Goal: Task Accomplishment & Management: Manage account settings

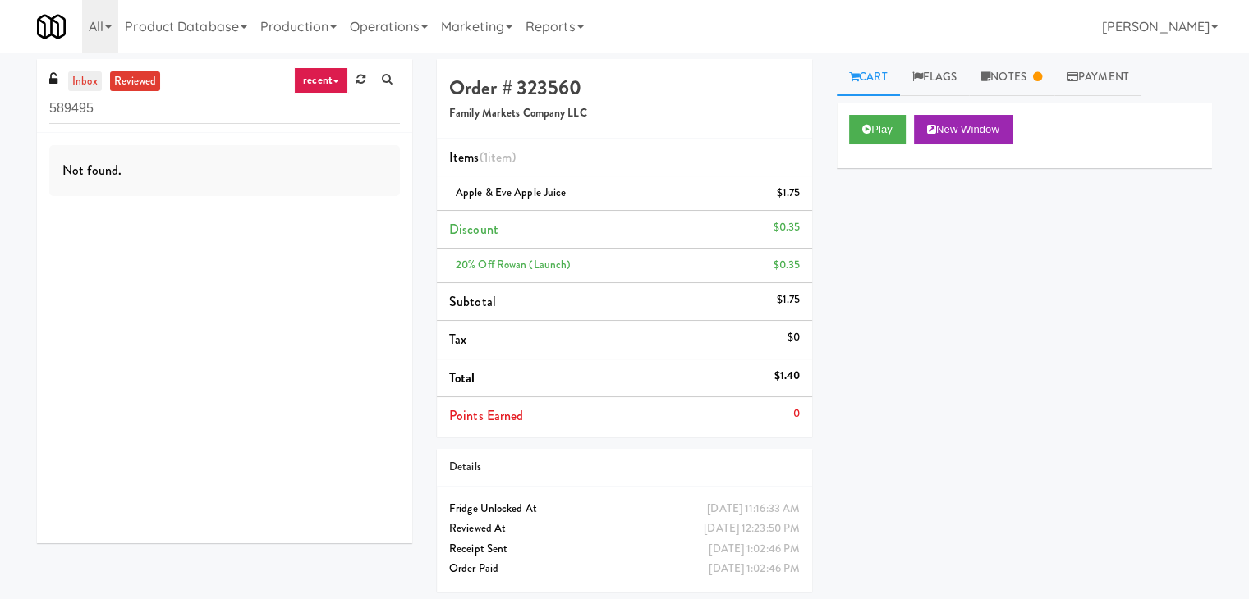
click at [81, 81] on link "inbox" at bounding box center [85, 81] width 34 height 21
click at [144, 110] on input "589495" at bounding box center [224, 109] width 351 height 30
paste input "AVE [GEOGRAPHIC_DATA] - [GEOGRAPHIC_DATA] - Cooler"
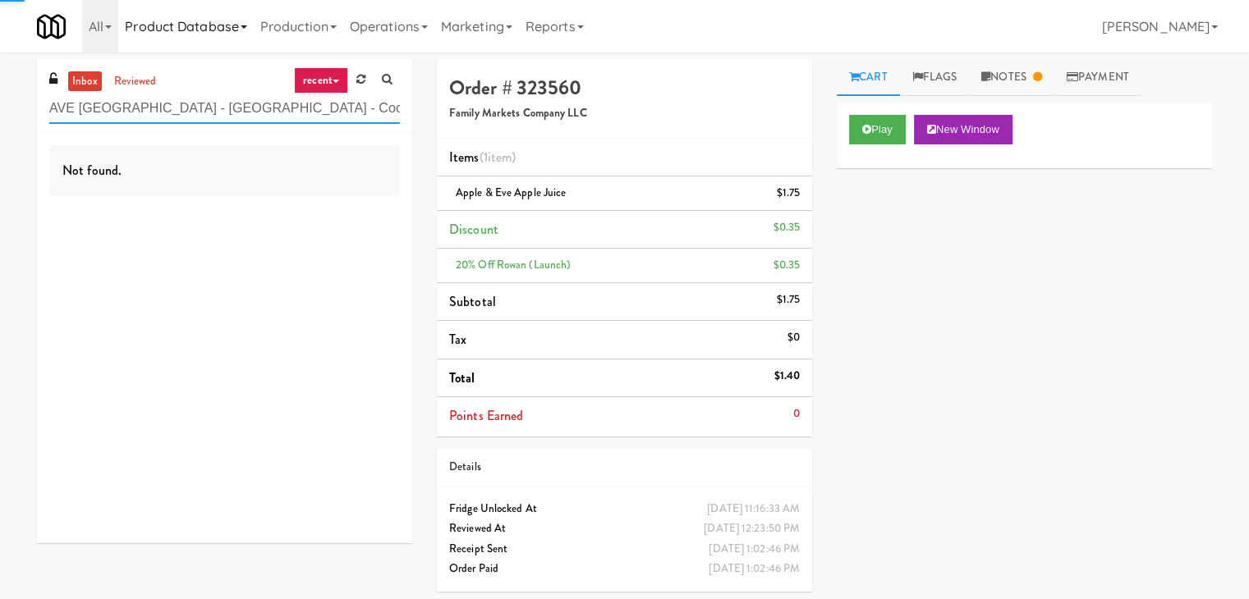
type input "AVE [GEOGRAPHIC_DATA] - [GEOGRAPHIC_DATA] - Cooler"
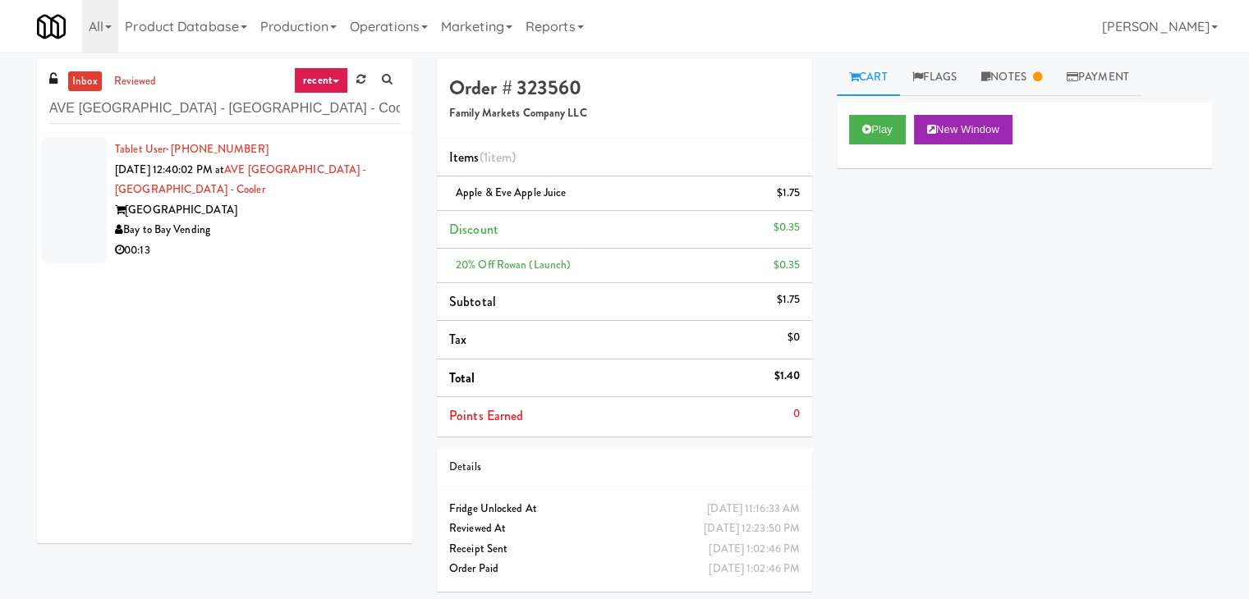
click at [287, 213] on div "[GEOGRAPHIC_DATA]" at bounding box center [257, 210] width 285 height 21
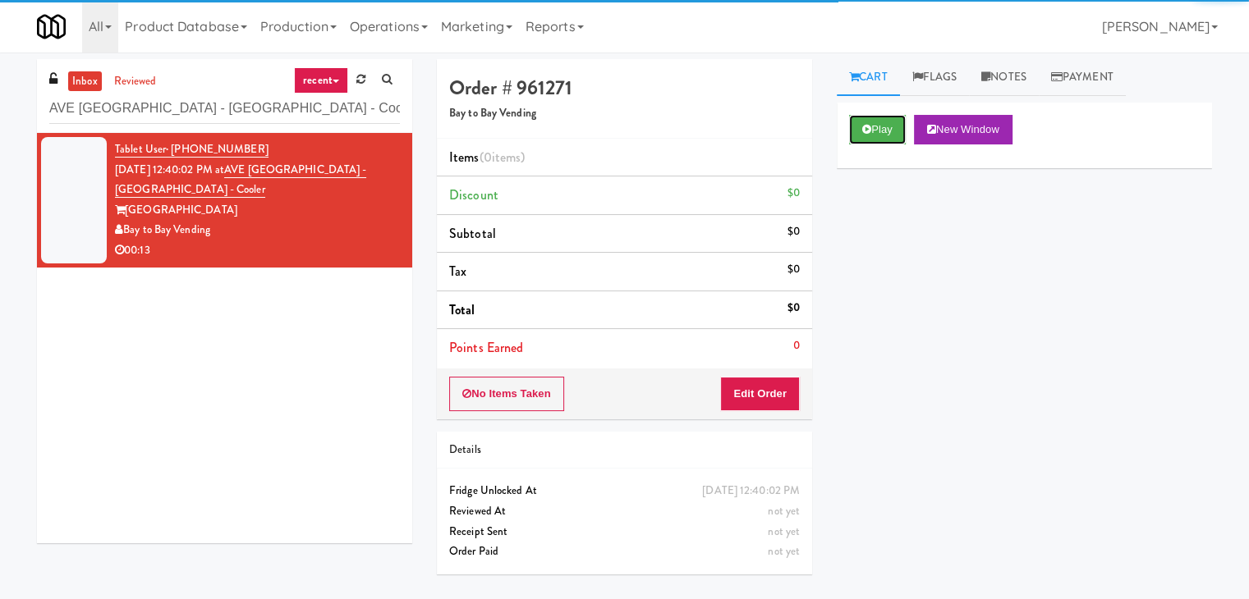
drag, startPoint x: 871, startPoint y: 135, endPoint x: 718, endPoint y: 131, distance: 152.7
click at [871, 134] on button "Play" at bounding box center [877, 130] width 57 height 30
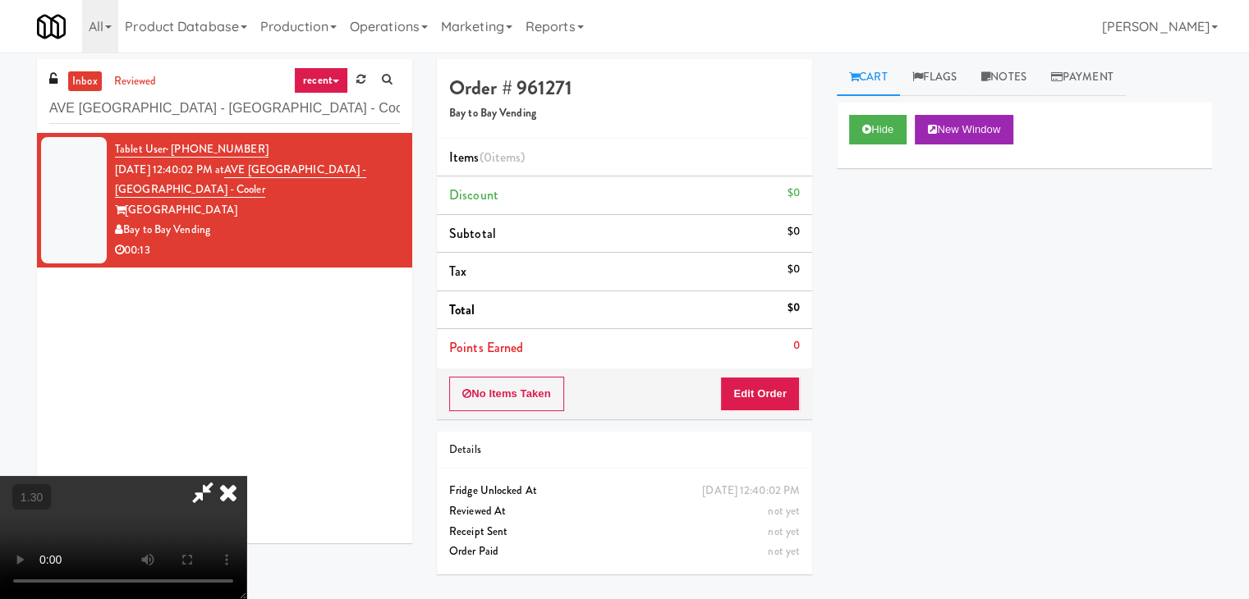
click at [246, 476] on video at bounding box center [123, 537] width 246 height 123
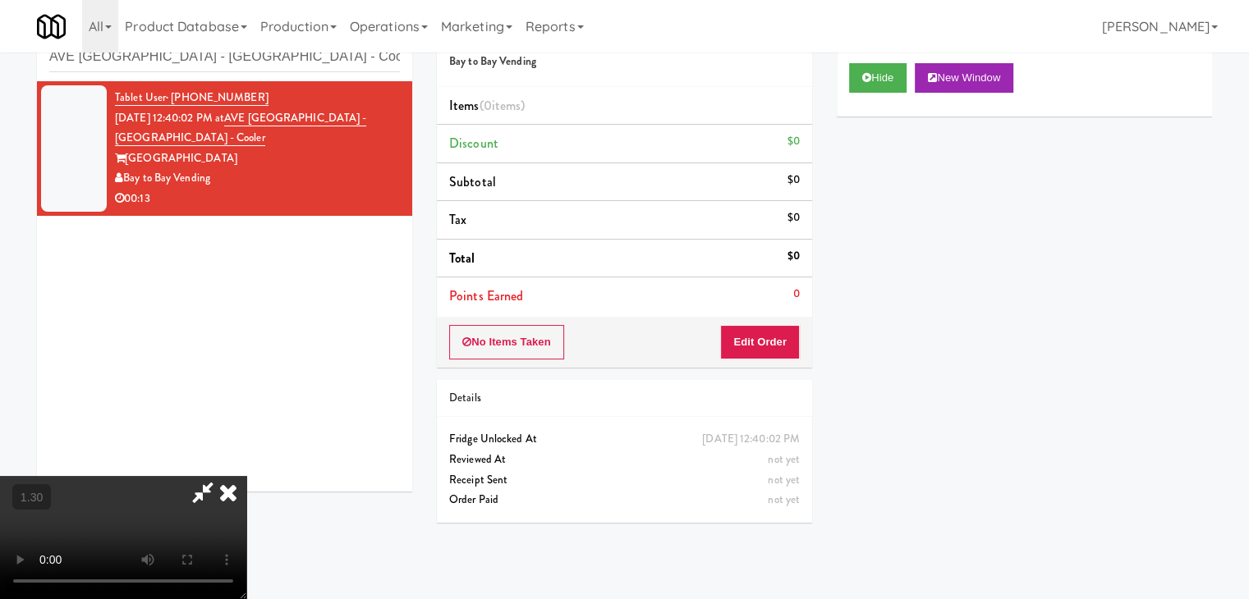
scroll to position [53, 0]
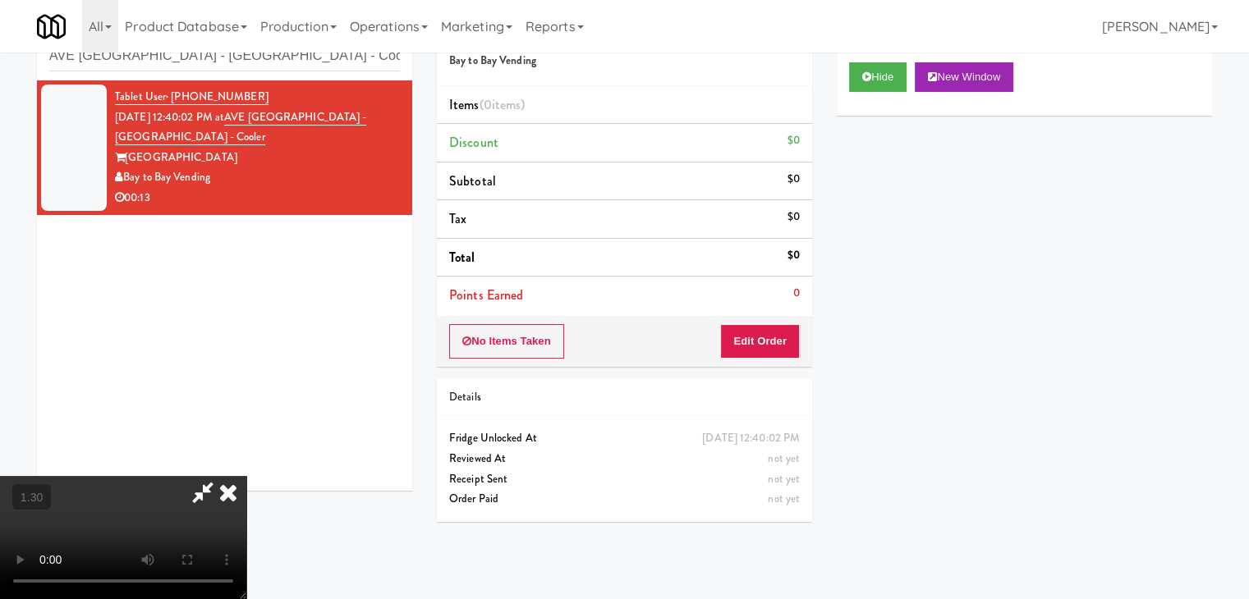
click at [246, 476] on video at bounding box center [123, 537] width 246 height 123
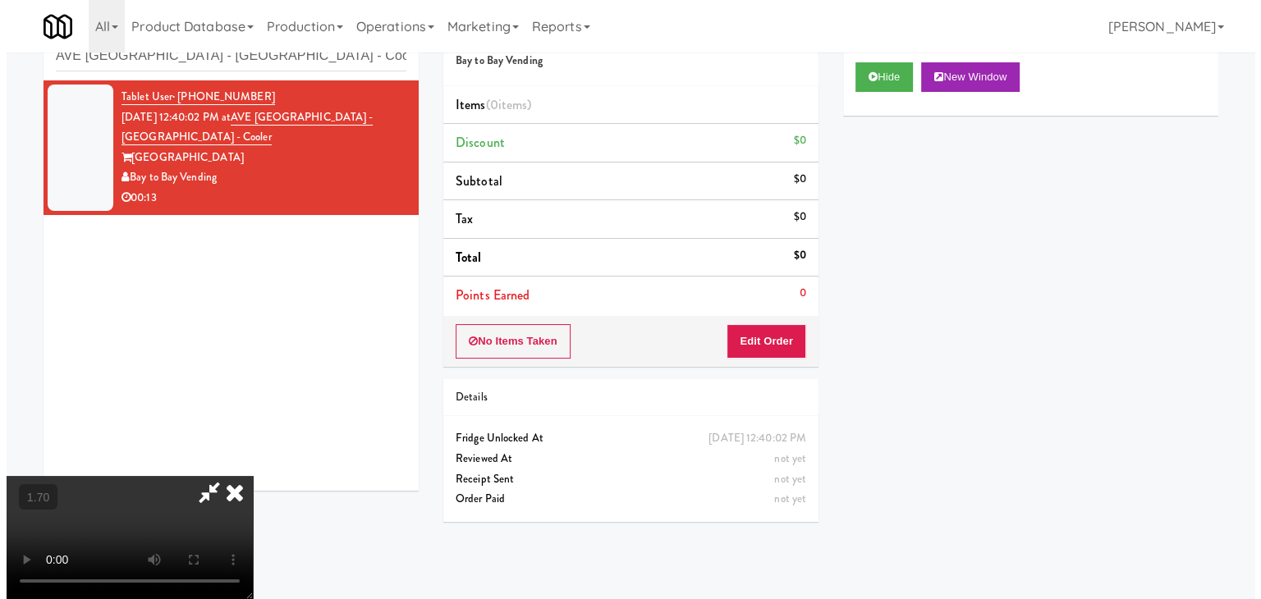
scroll to position [0, 0]
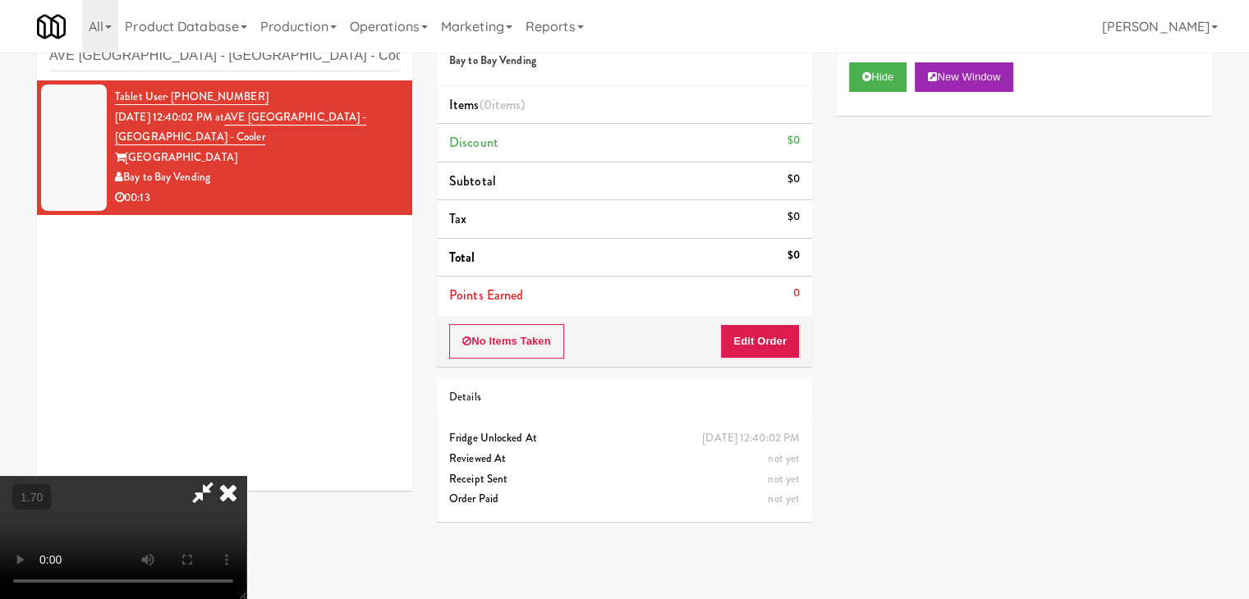
click at [246, 476] on icon at bounding box center [228, 492] width 36 height 33
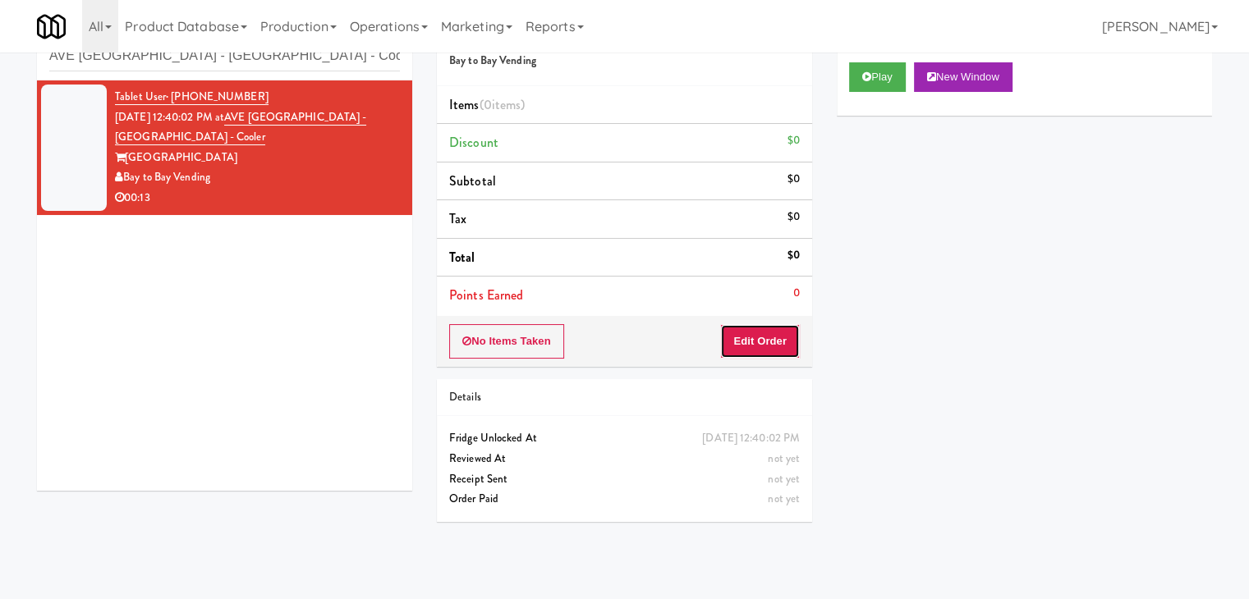
click at [761, 332] on button "Edit Order" at bounding box center [760, 341] width 80 height 34
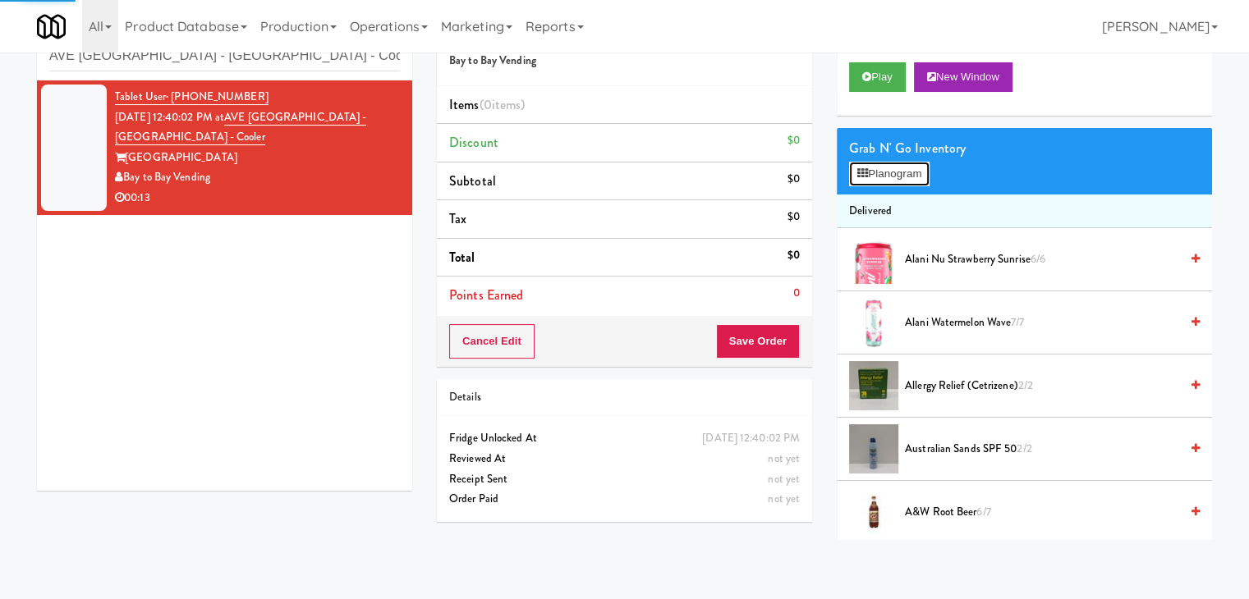
click at [903, 172] on button "Planogram" at bounding box center [889, 174] width 80 height 25
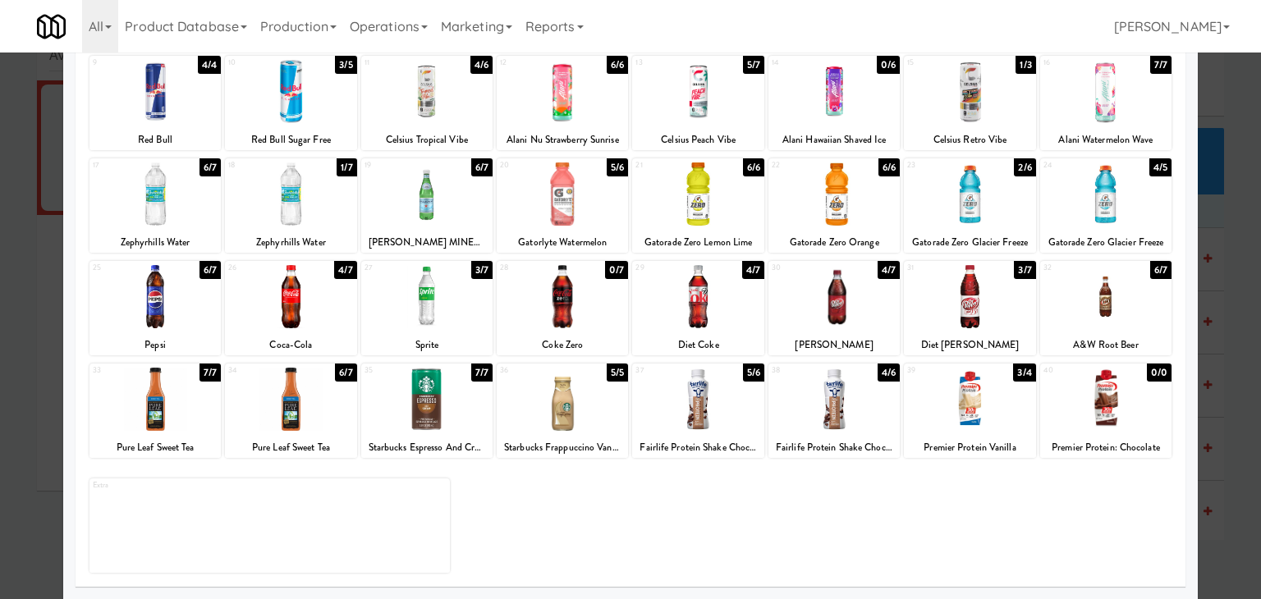
click at [1105, 293] on div at bounding box center [1105, 296] width 131 height 63
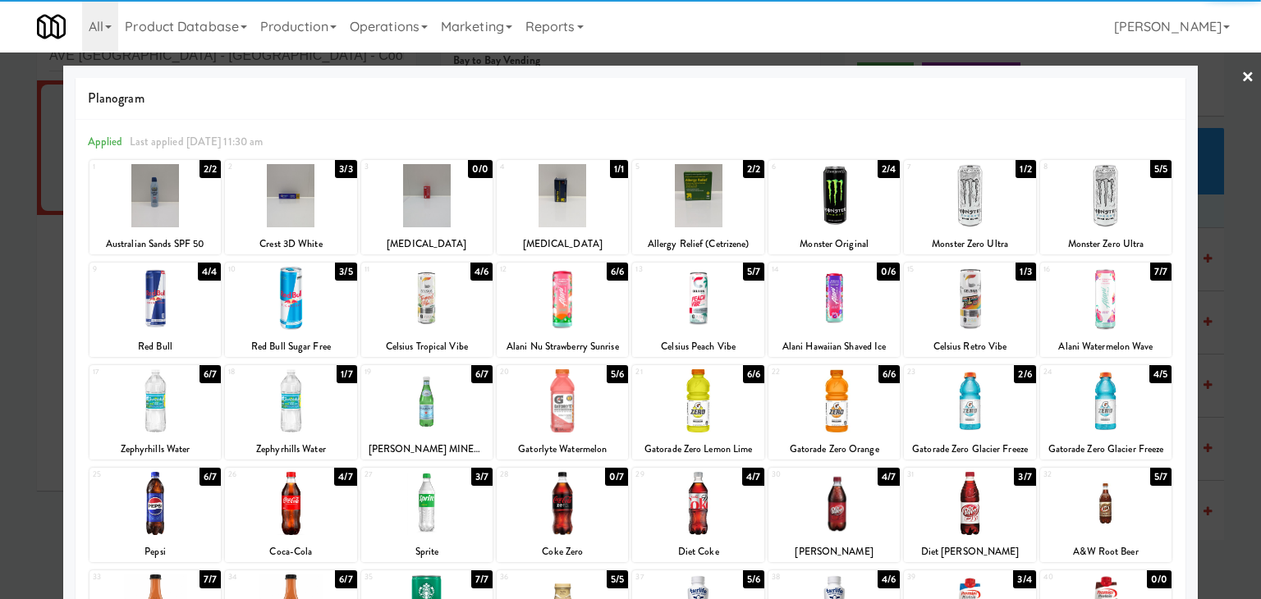
click at [1241, 72] on link "×" at bounding box center [1247, 78] width 13 height 51
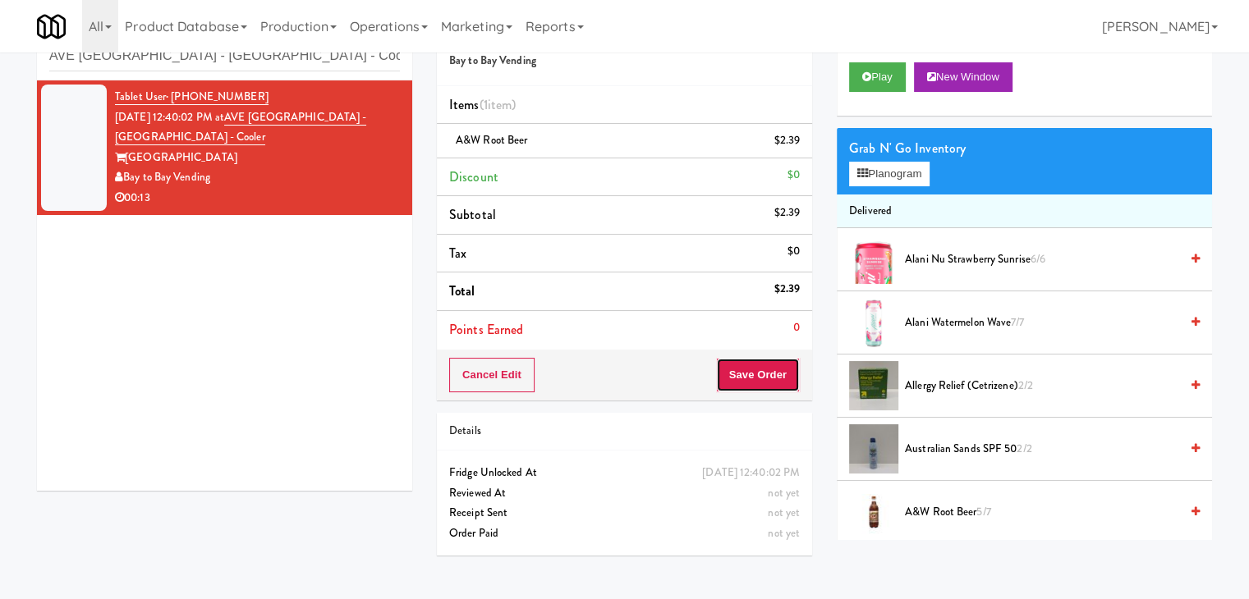
drag, startPoint x: 752, startPoint y: 371, endPoint x: 743, endPoint y: 368, distance: 9.6
click at [752, 370] on button "Save Order" at bounding box center [758, 375] width 84 height 34
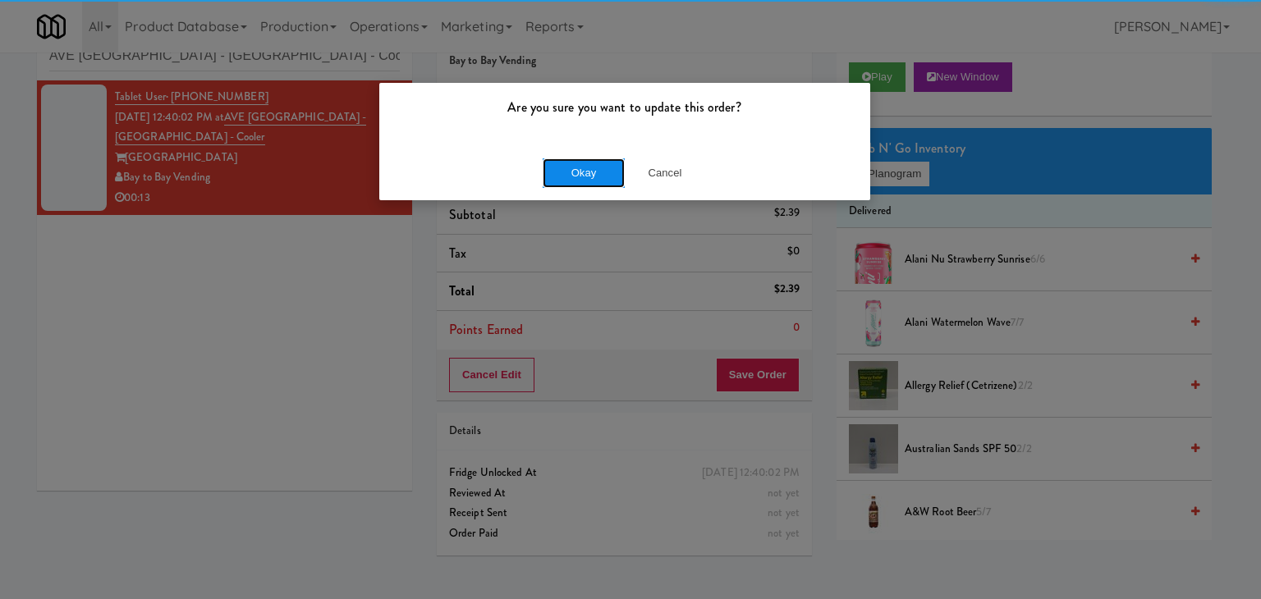
click at [592, 165] on button "Okay" at bounding box center [584, 173] width 82 height 30
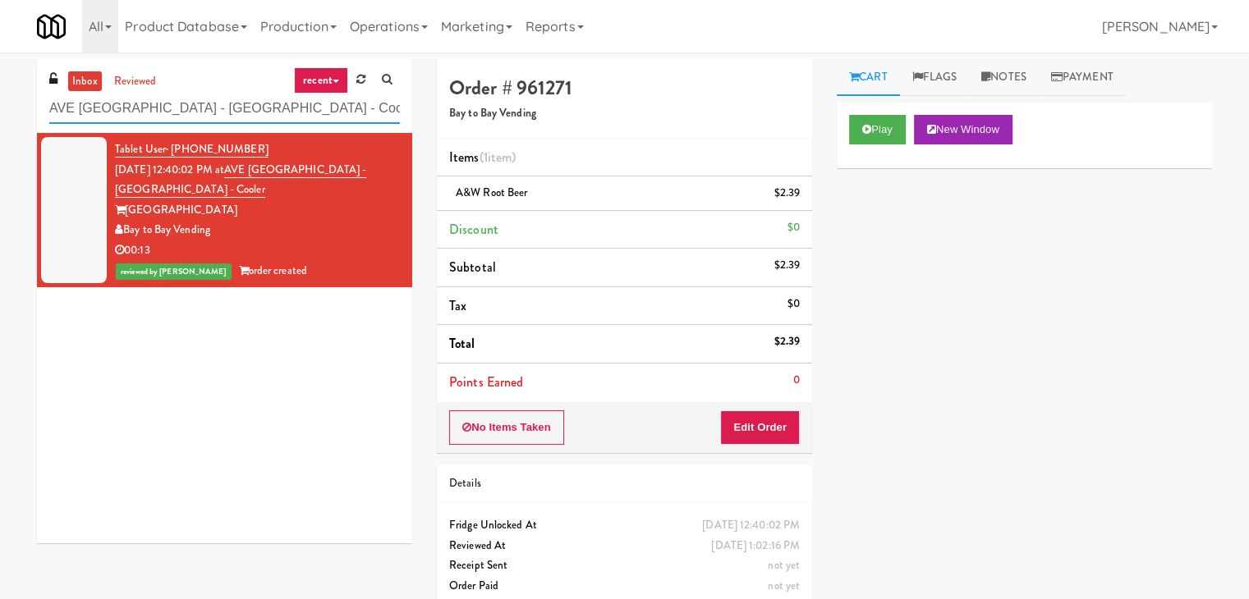
click at [181, 112] on input "AVE [GEOGRAPHIC_DATA] - [GEOGRAPHIC_DATA] - Cooler" at bounding box center [224, 109] width 351 height 30
paste input "1000 S [PERSON_NAME] - Left - Fridge"
type input "1000 S [PERSON_NAME] - Left - Fridge"
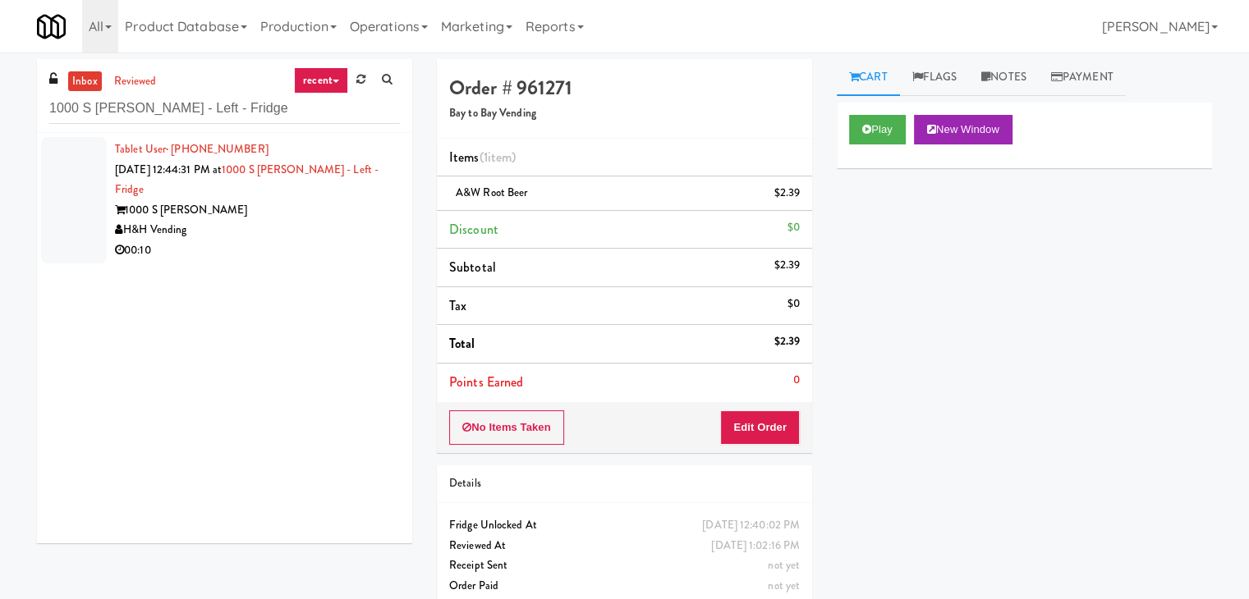
click at [351, 220] on div "H&H Vending" at bounding box center [257, 230] width 285 height 21
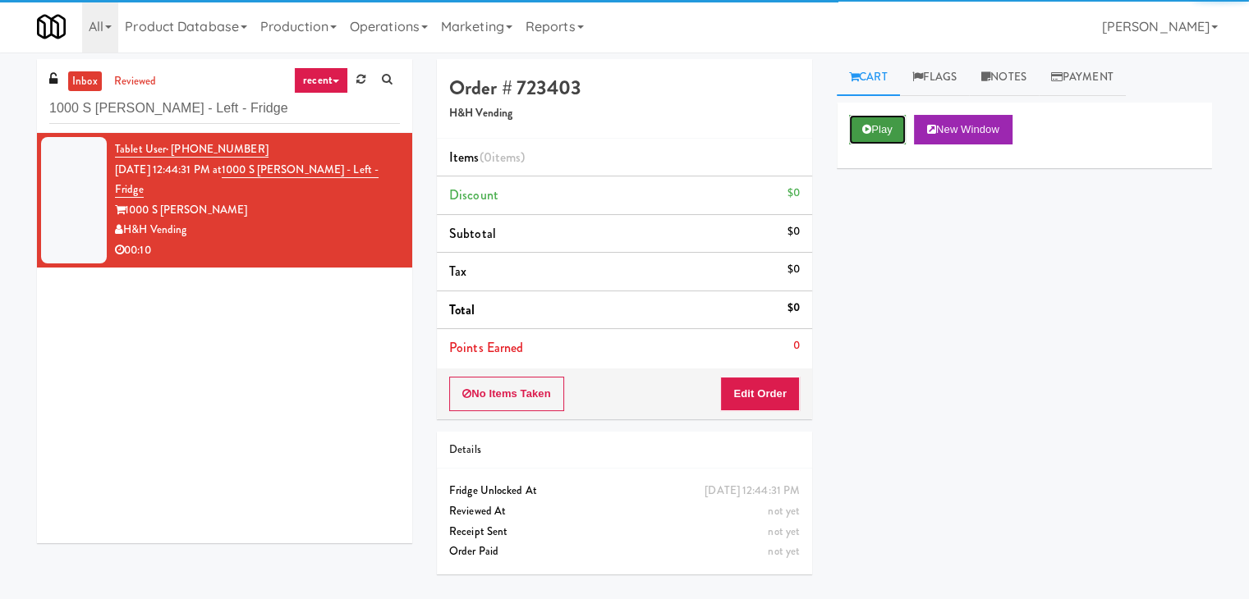
click at [870, 126] on button "Play" at bounding box center [877, 130] width 57 height 30
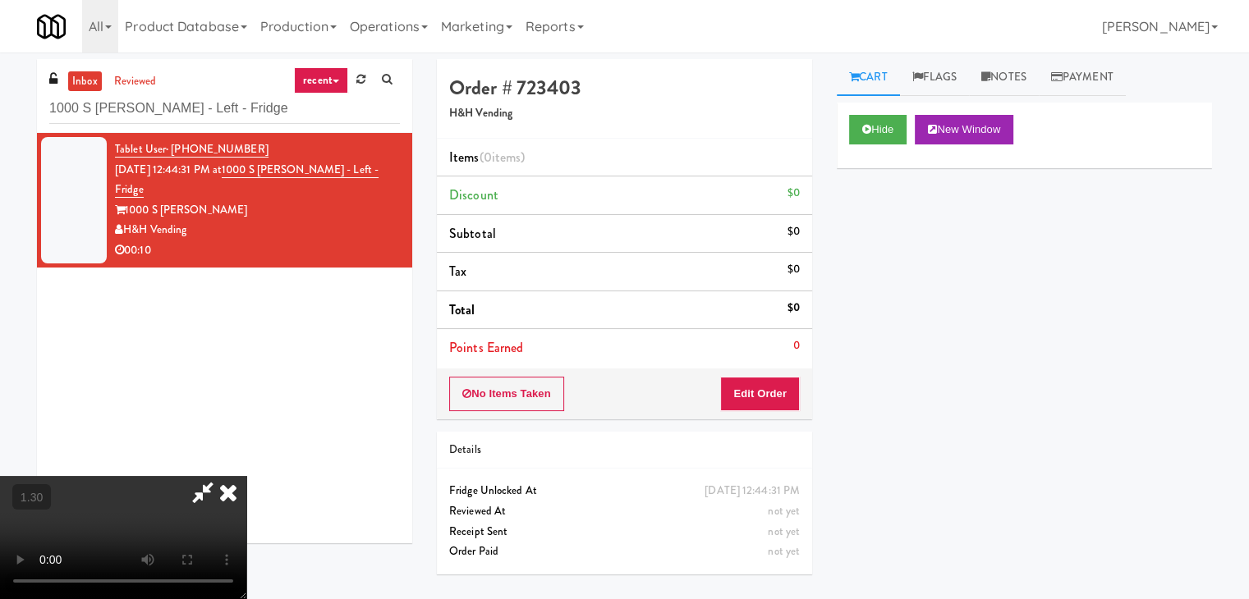
click at [246, 476] on video at bounding box center [123, 537] width 246 height 123
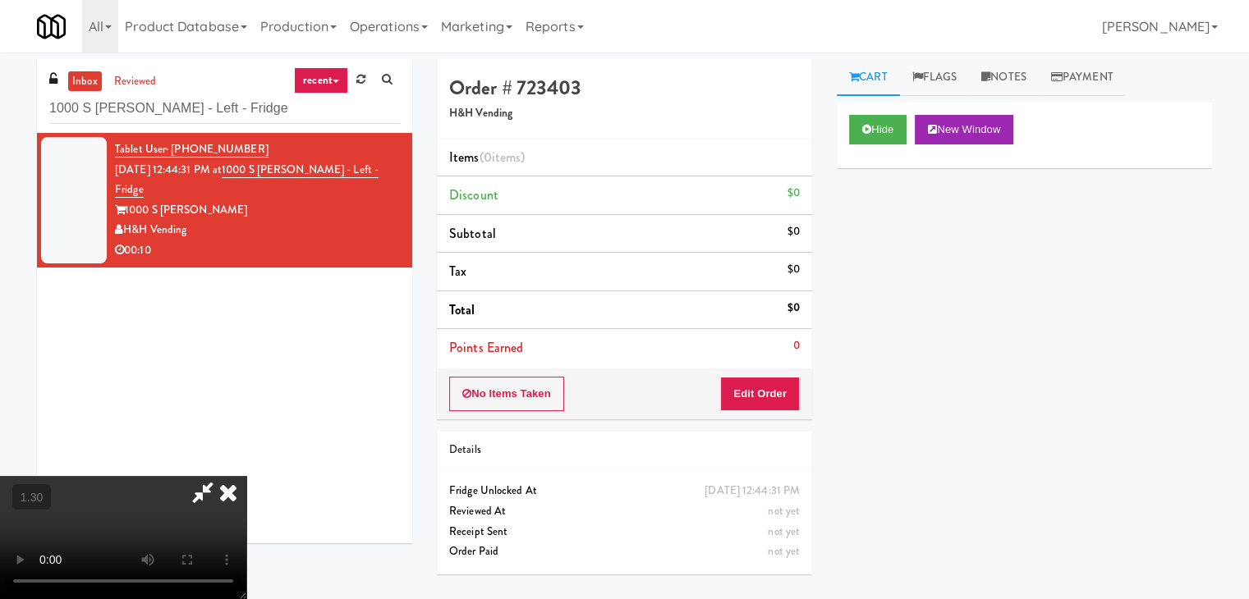
click at [246, 476] on video at bounding box center [123, 537] width 246 height 123
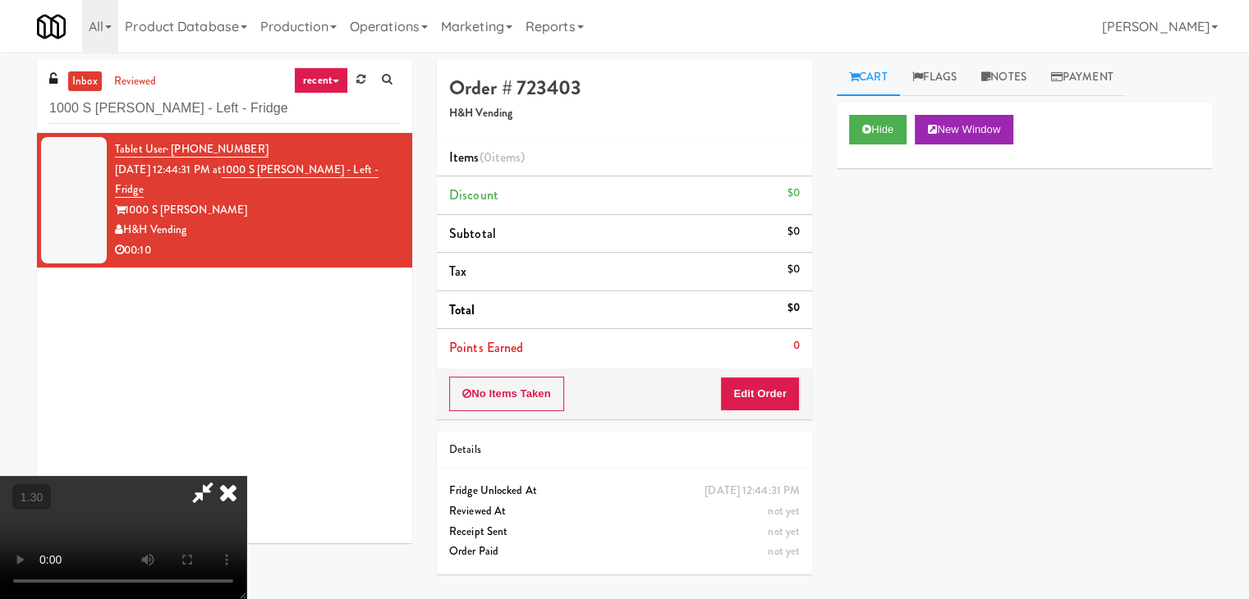
click at [246, 476] on video at bounding box center [123, 537] width 246 height 123
click at [246, 476] on icon at bounding box center [228, 492] width 36 height 33
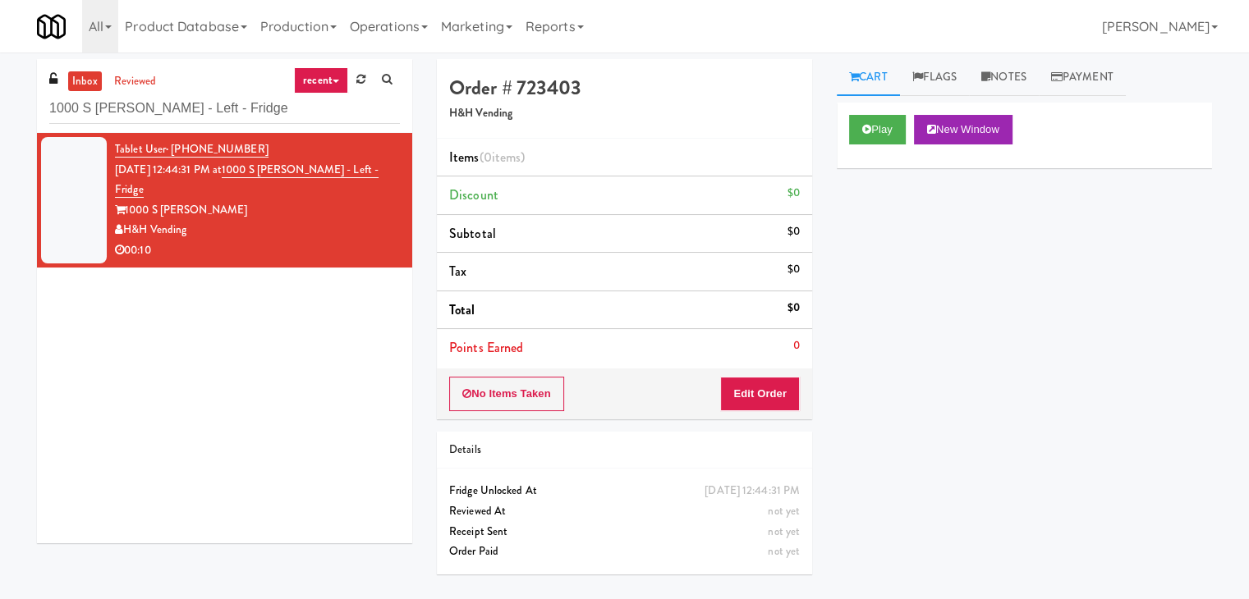
click at [765, 415] on div "No Items Taken Edit Order" at bounding box center [624, 394] width 375 height 51
drag, startPoint x: 763, startPoint y: 387, endPoint x: 792, endPoint y: 363, distance: 37.9
click at [763, 386] on button "Edit Order" at bounding box center [760, 394] width 80 height 34
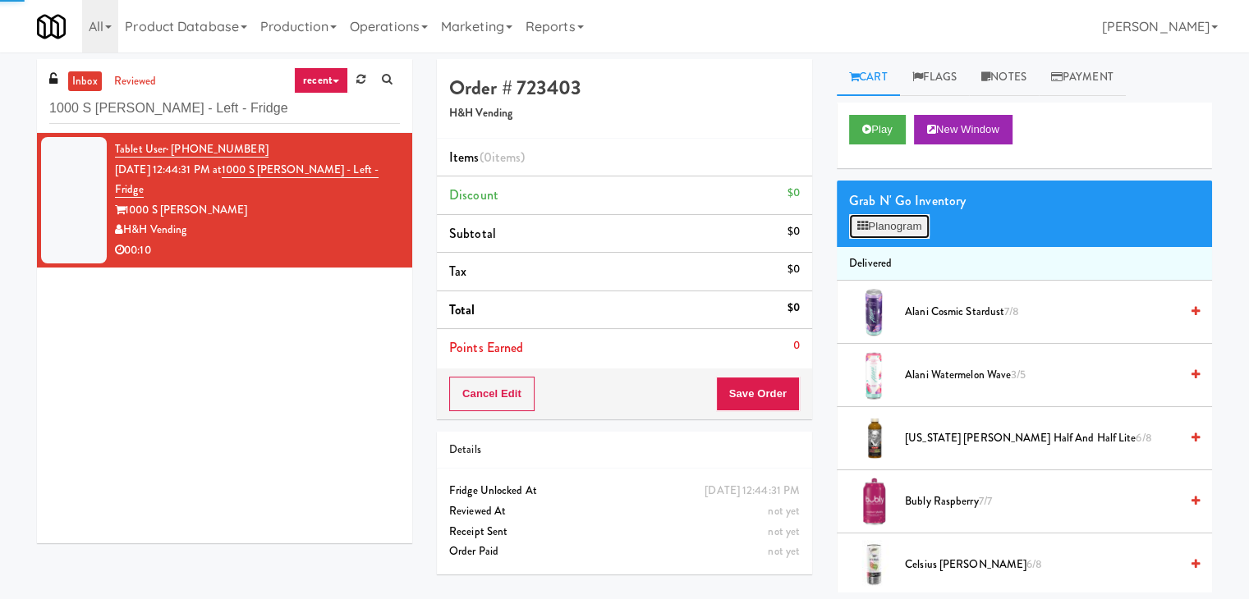
click at [880, 233] on button "Planogram" at bounding box center [889, 226] width 80 height 25
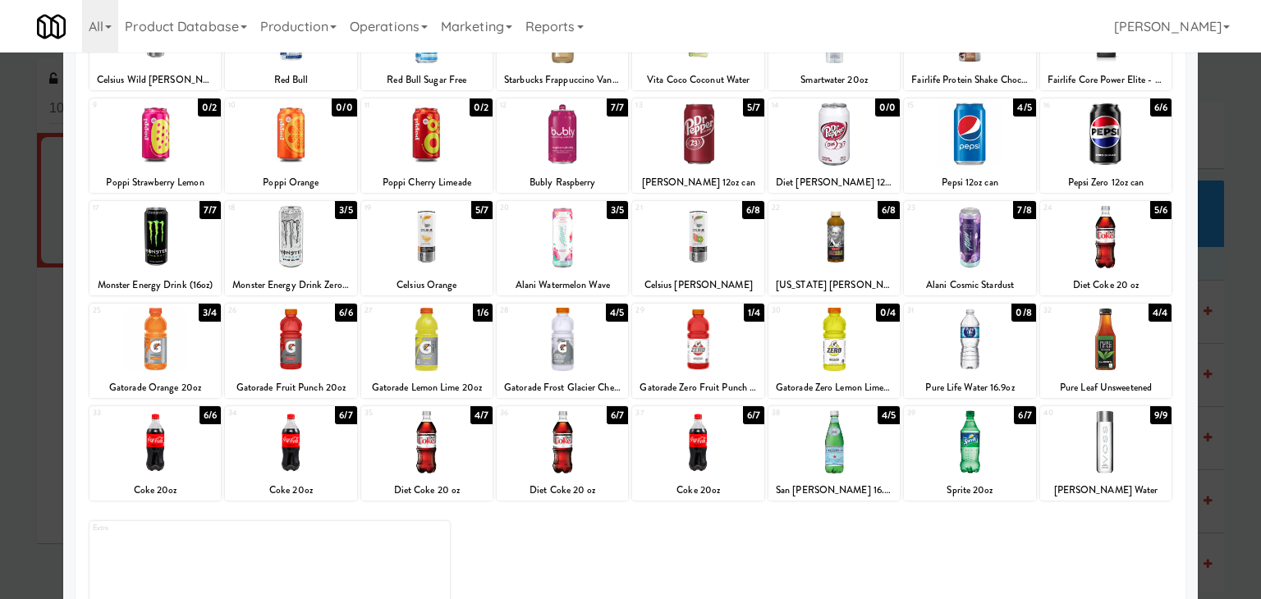
click at [552, 342] on div at bounding box center [562, 339] width 131 height 63
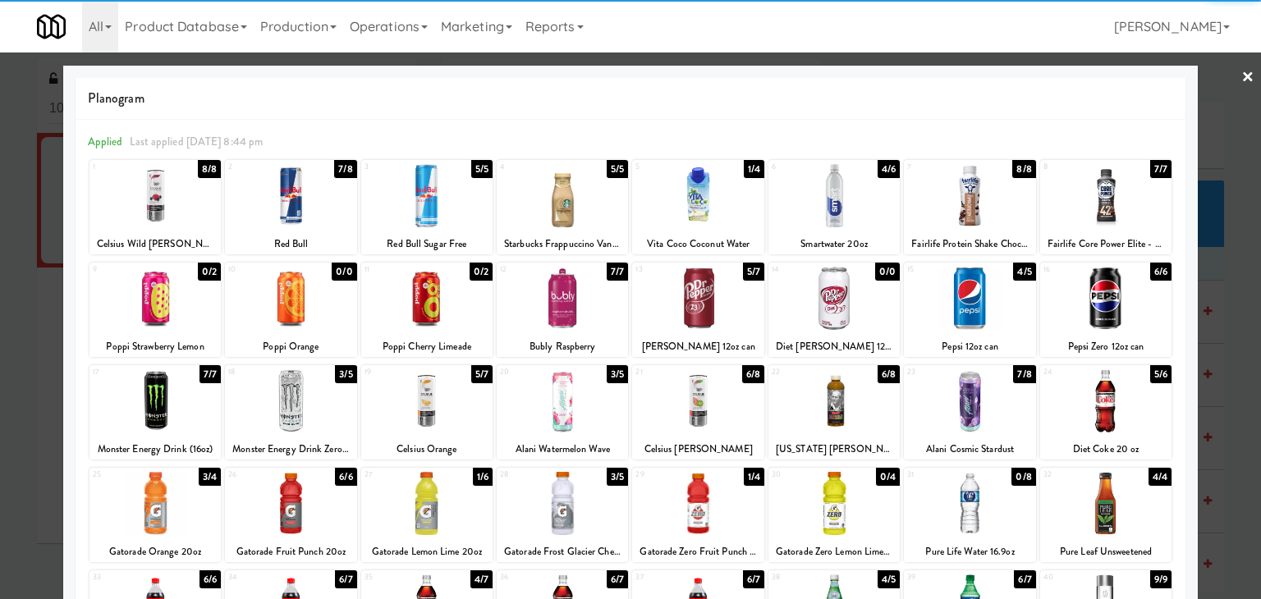
drag, startPoint x: 1235, startPoint y: 74, endPoint x: 929, endPoint y: 99, distance: 307.2
click at [1241, 74] on link "×" at bounding box center [1247, 78] width 13 height 51
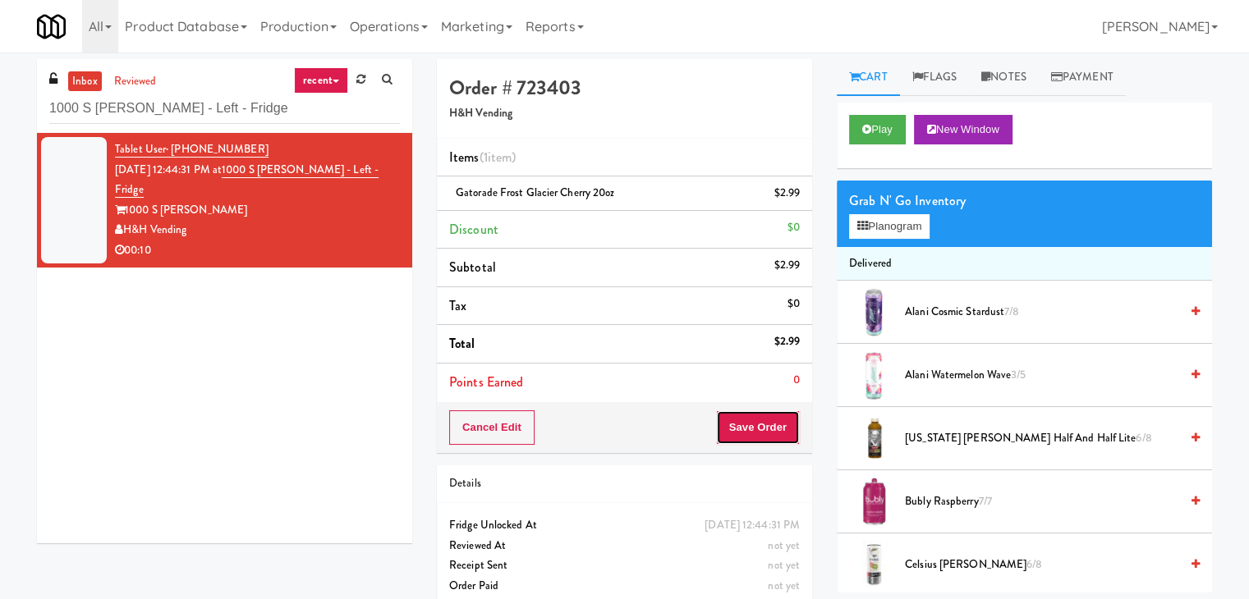
click at [745, 420] on button "Save Order" at bounding box center [758, 427] width 84 height 34
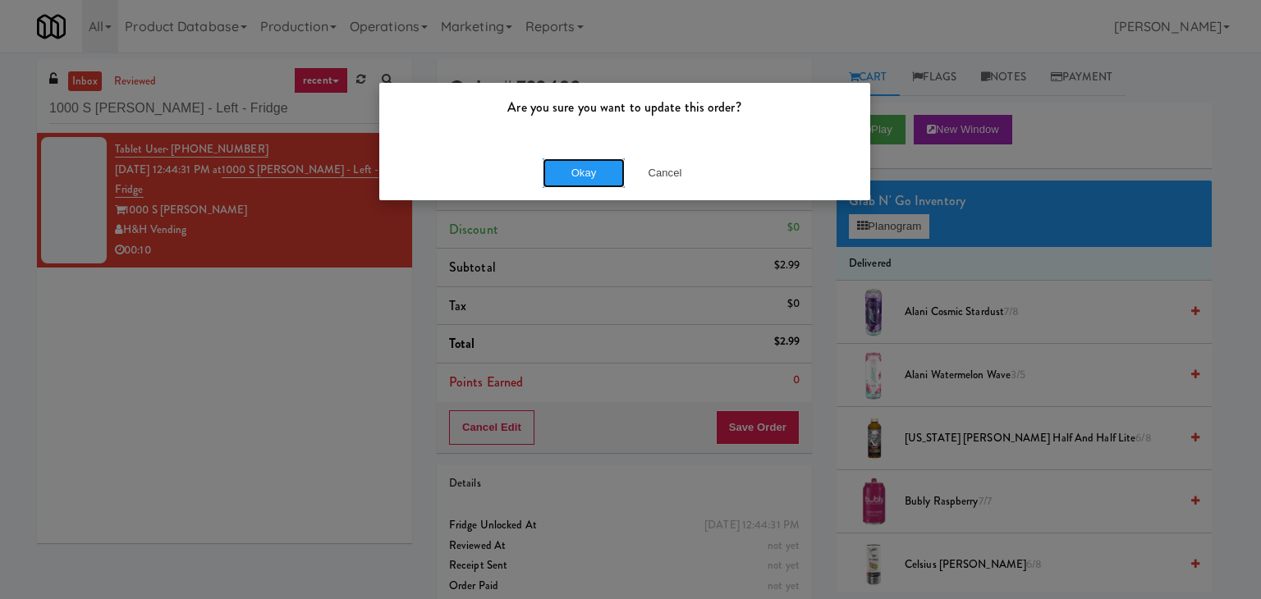
drag, startPoint x: 580, startPoint y: 174, endPoint x: 482, endPoint y: 40, distance: 166.1
click at [580, 172] on button "Okay" at bounding box center [584, 173] width 82 height 30
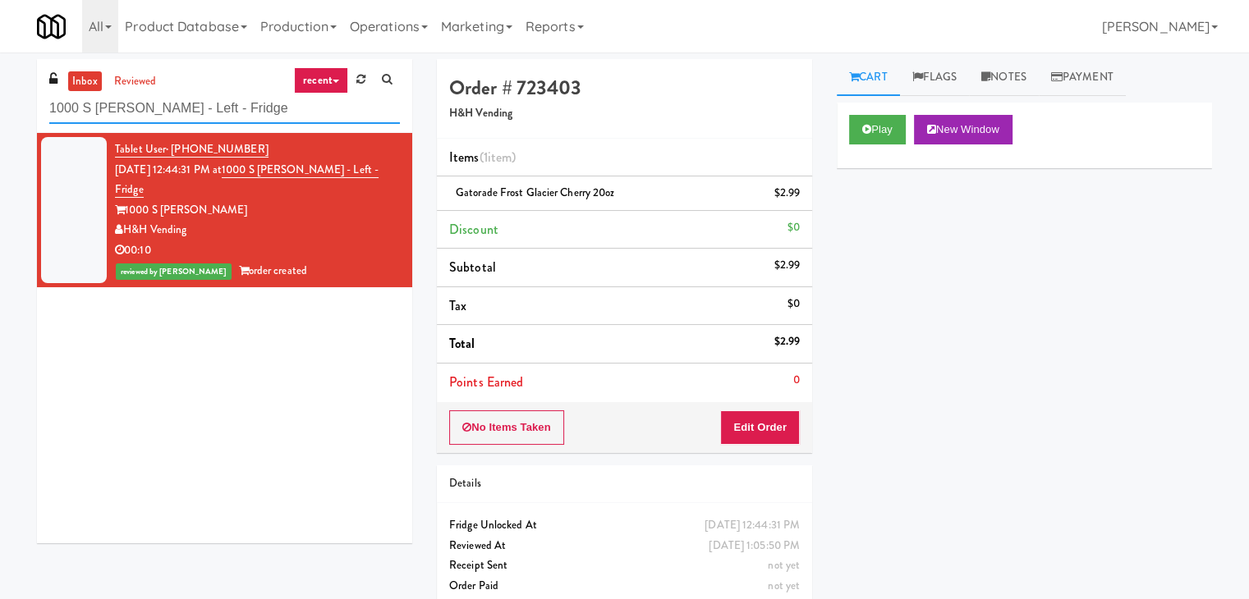
click at [212, 106] on input "1000 S [PERSON_NAME] - Left - Fridge" at bounding box center [224, 109] width 351 height 30
paste input "OHS - Fridge A"
type input "OHS - Fridge A"
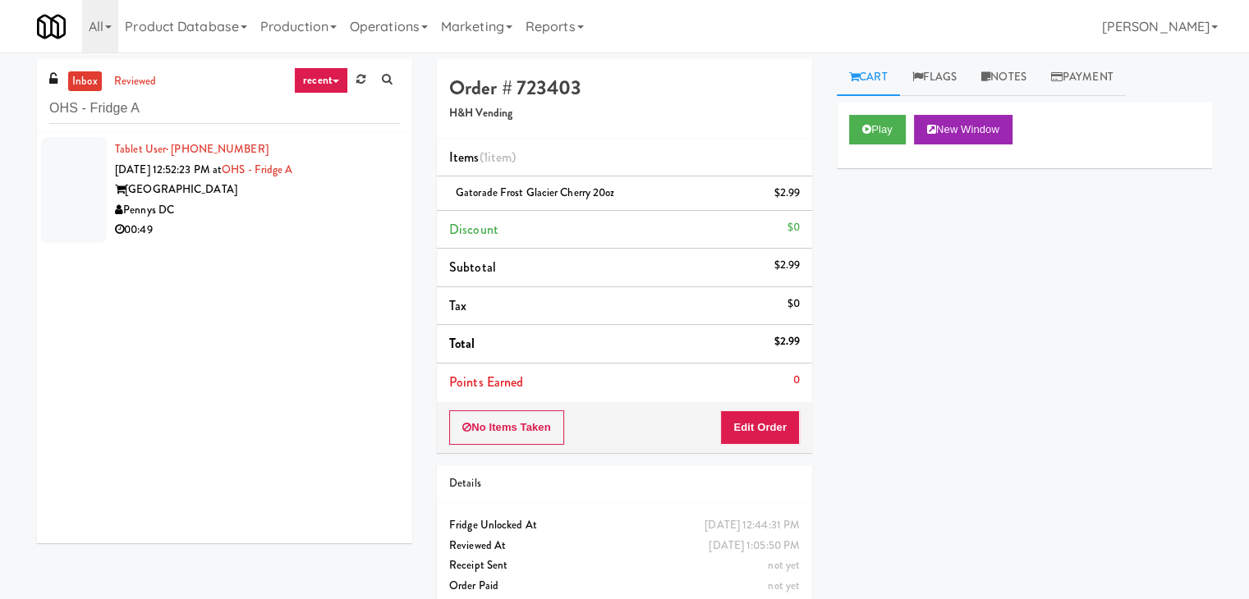
click at [245, 207] on div "Pennys DC" at bounding box center [257, 210] width 285 height 21
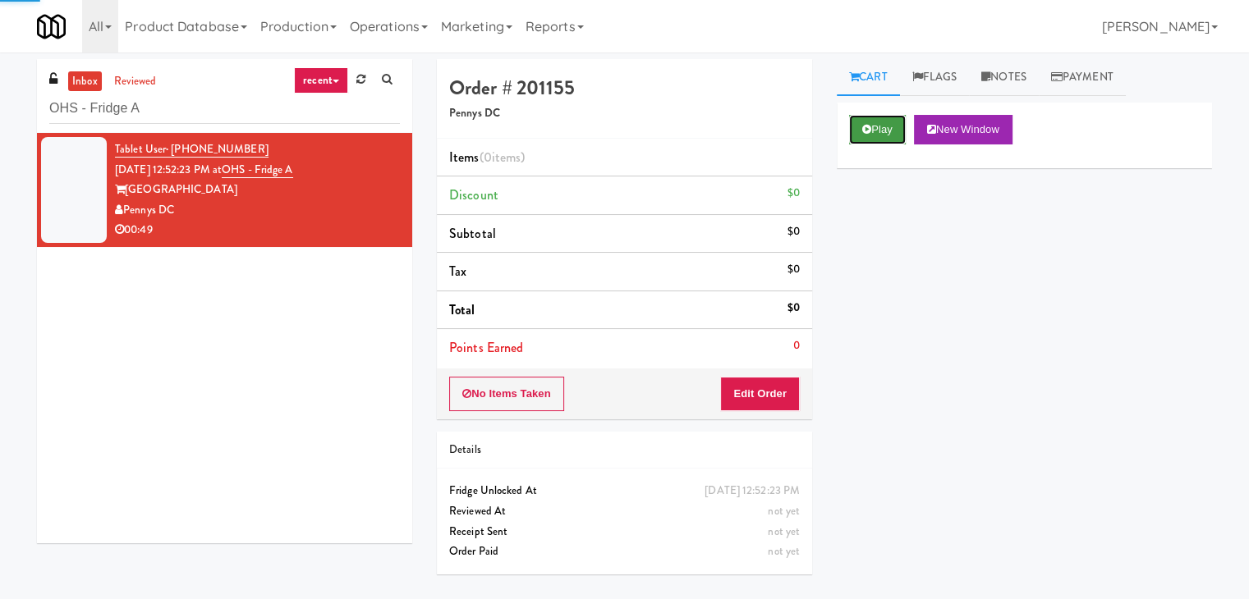
click at [868, 122] on button "Play" at bounding box center [877, 130] width 57 height 30
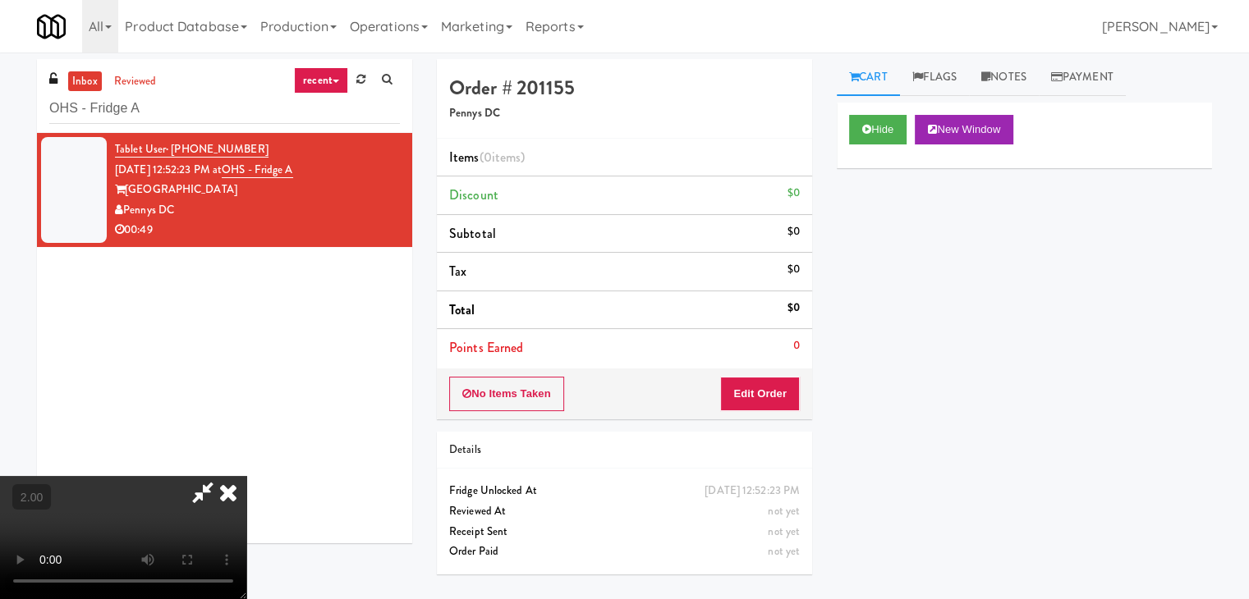
click at [246, 476] on video at bounding box center [123, 537] width 246 height 123
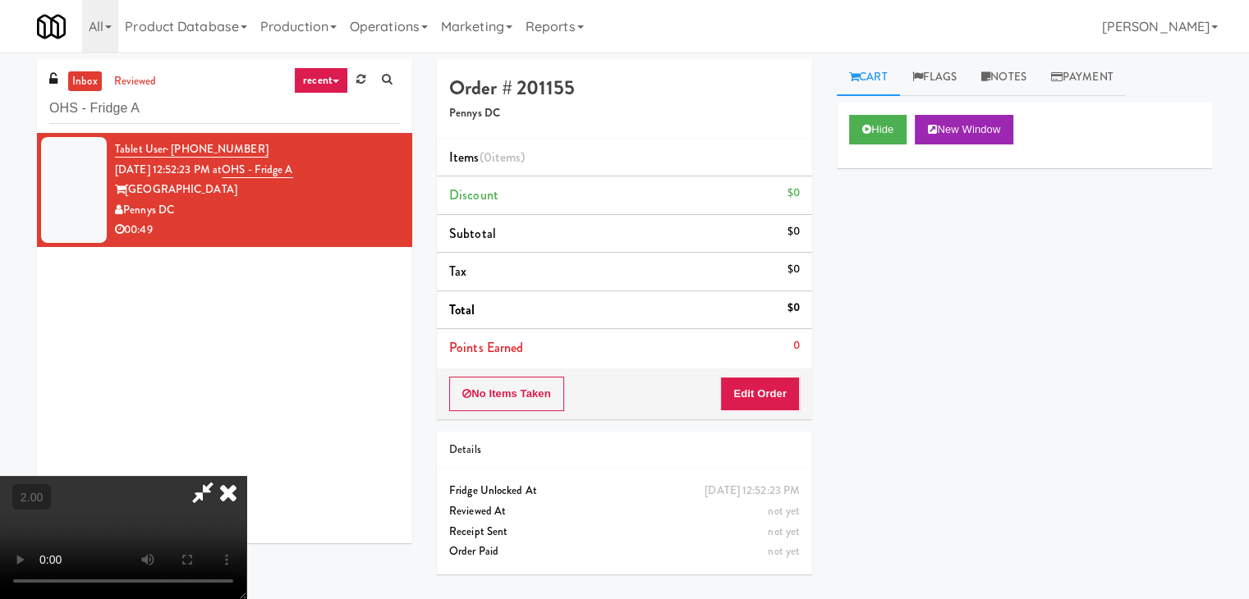
click at [246, 476] on video at bounding box center [123, 537] width 246 height 123
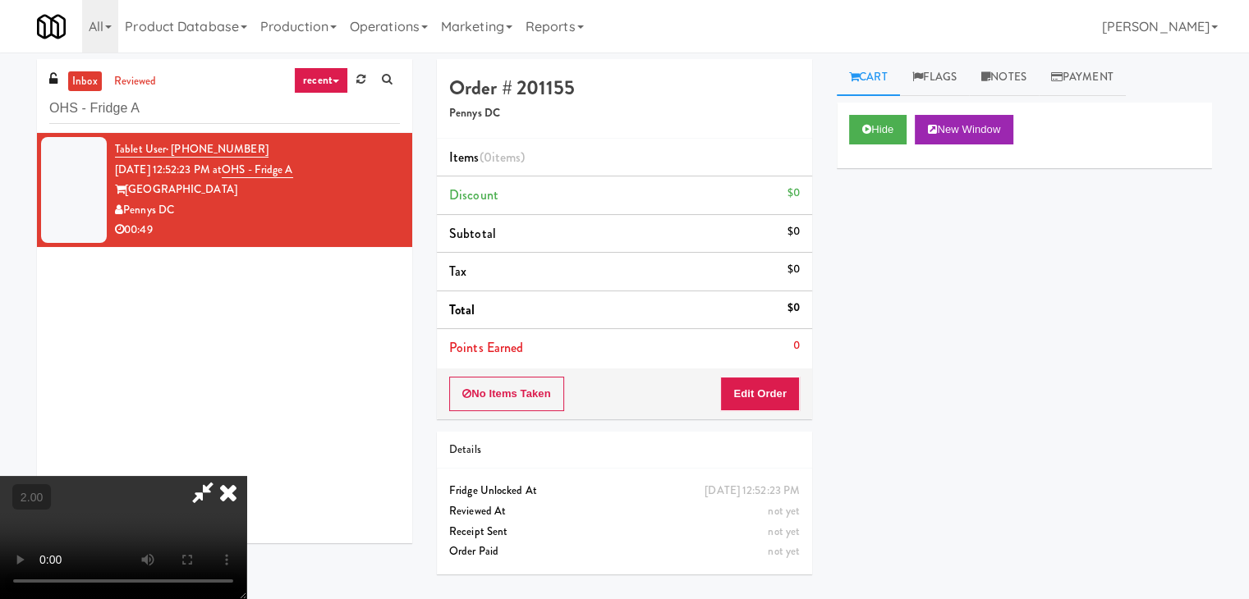
click at [246, 476] on video at bounding box center [123, 537] width 246 height 123
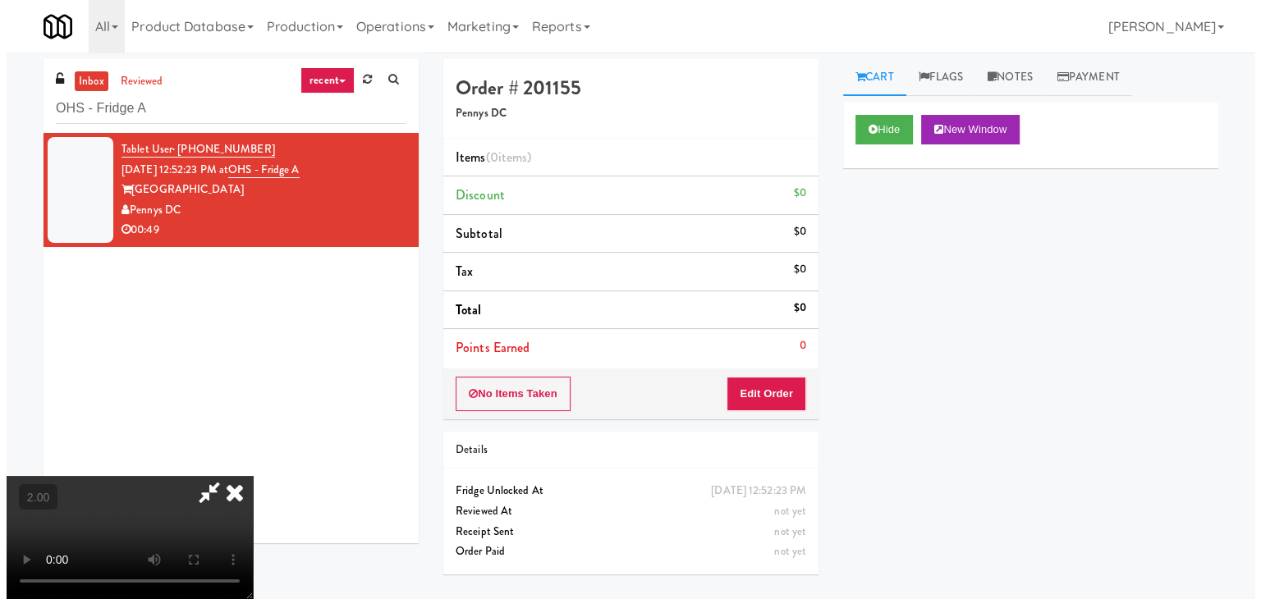
scroll to position [0, 0]
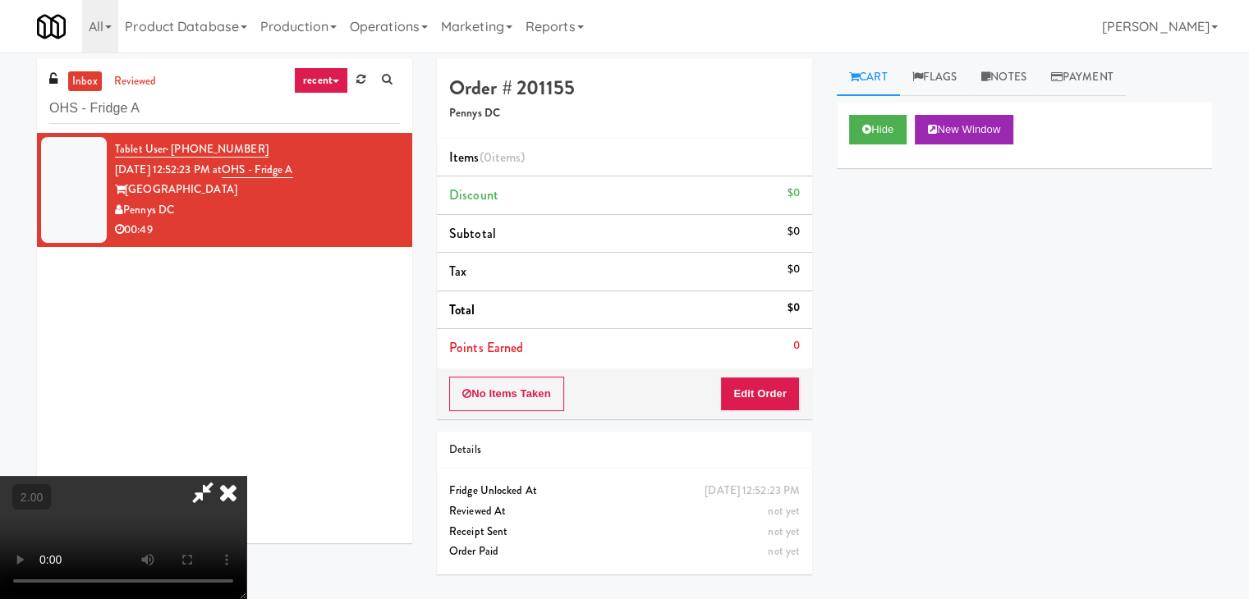
click at [246, 476] on icon at bounding box center [228, 492] width 36 height 33
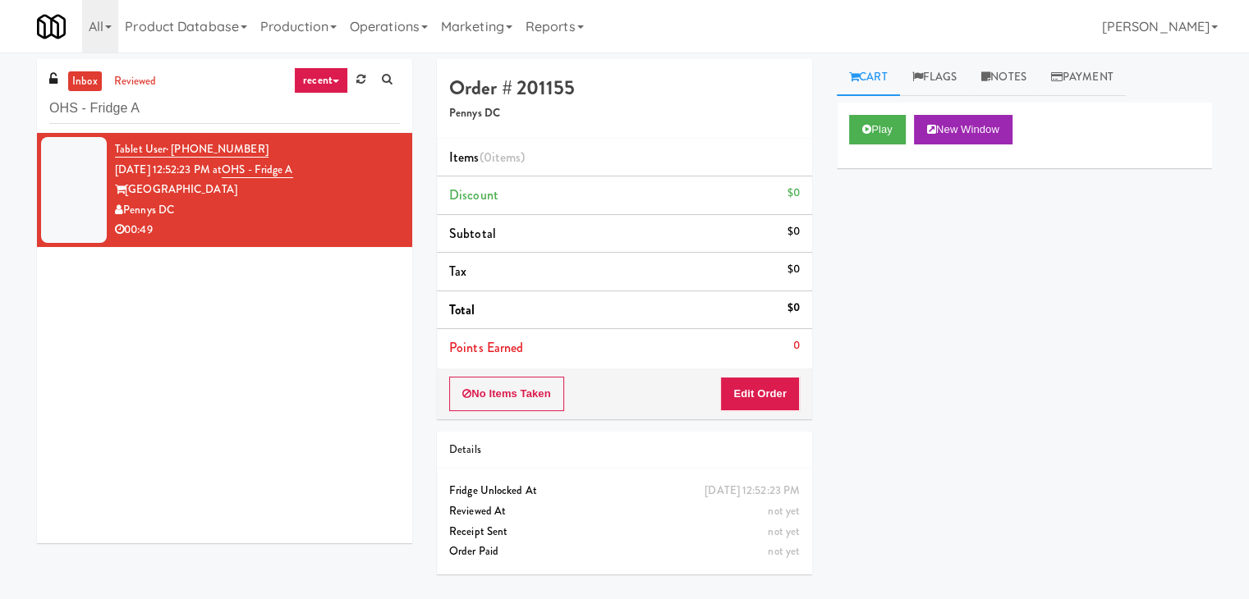
click at [753, 384] on div "No Items Taken Edit Order" at bounding box center [624, 394] width 375 height 51
click at [753, 396] on button "Edit Order" at bounding box center [760, 394] width 80 height 34
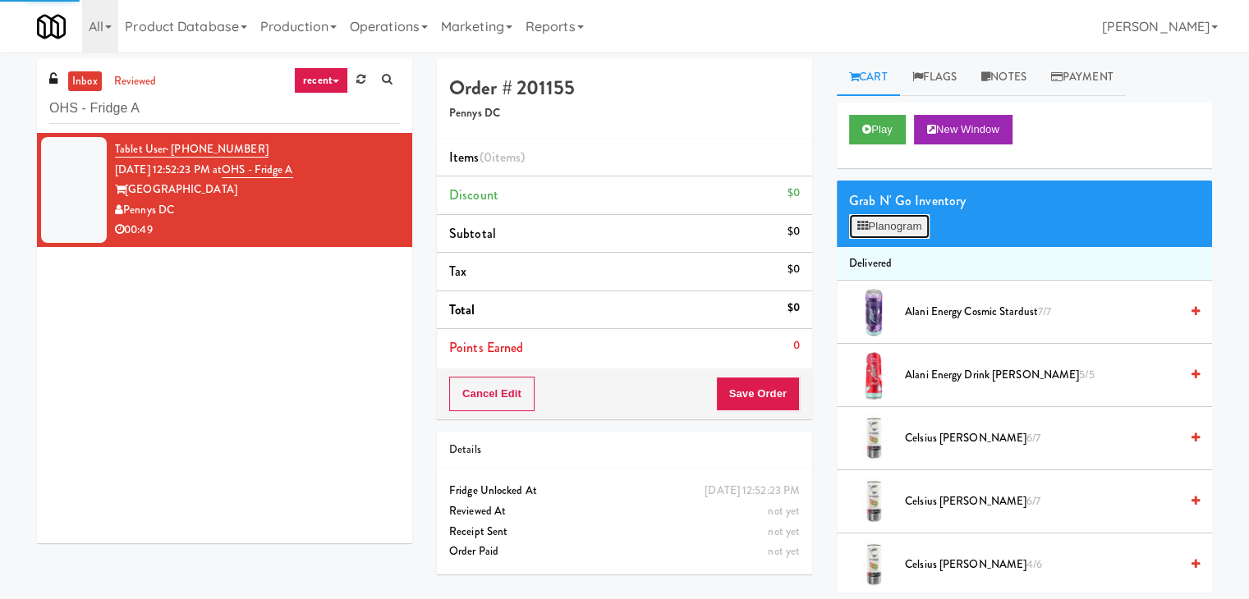
click at [902, 225] on button "Planogram" at bounding box center [889, 226] width 80 height 25
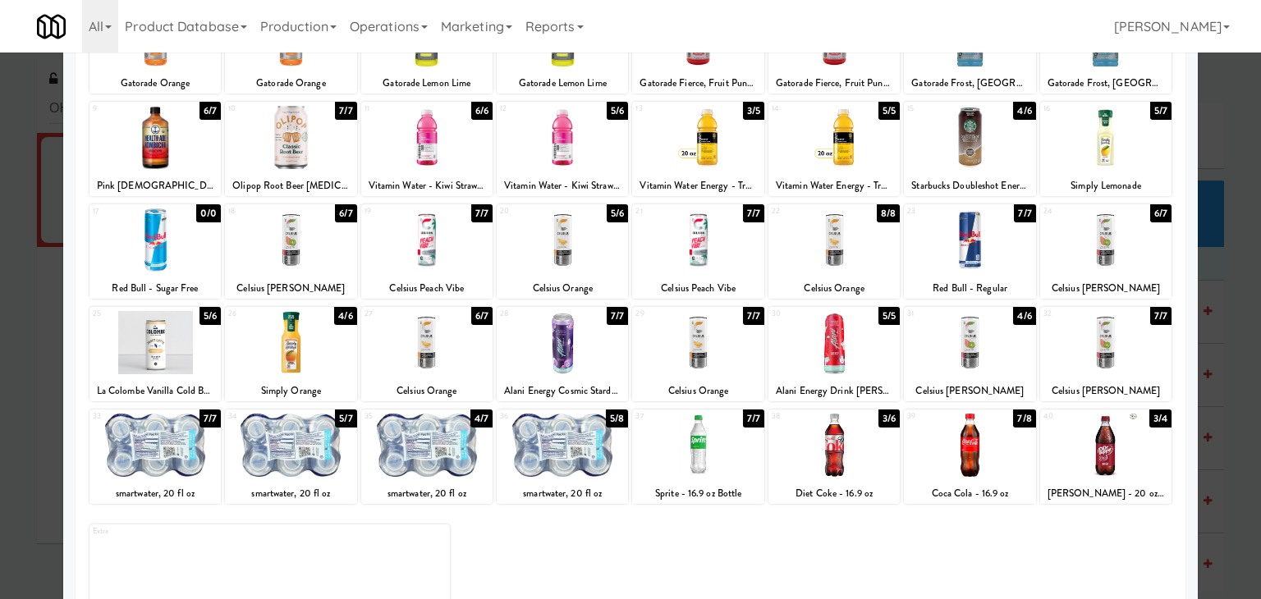
scroll to position [164, 0]
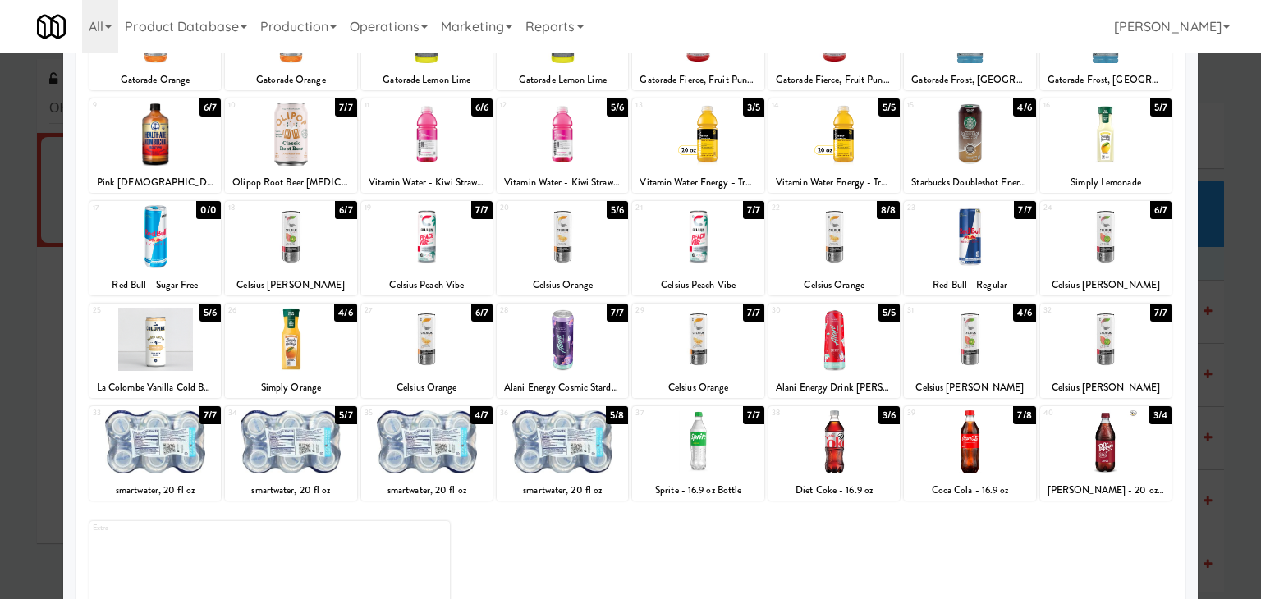
click at [848, 229] on div at bounding box center [833, 236] width 131 height 63
click at [844, 137] on div at bounding box center [833, 134] width 131 height 63
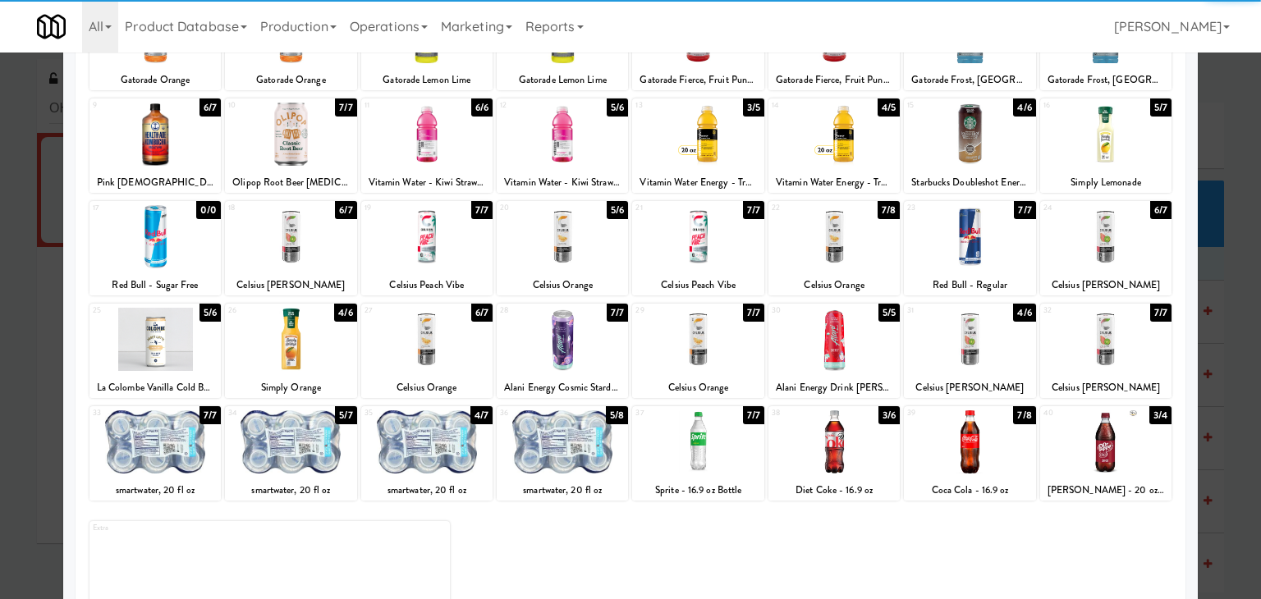
click at [315, 141] on div at bounding box center [290, 134] width 131 height 63
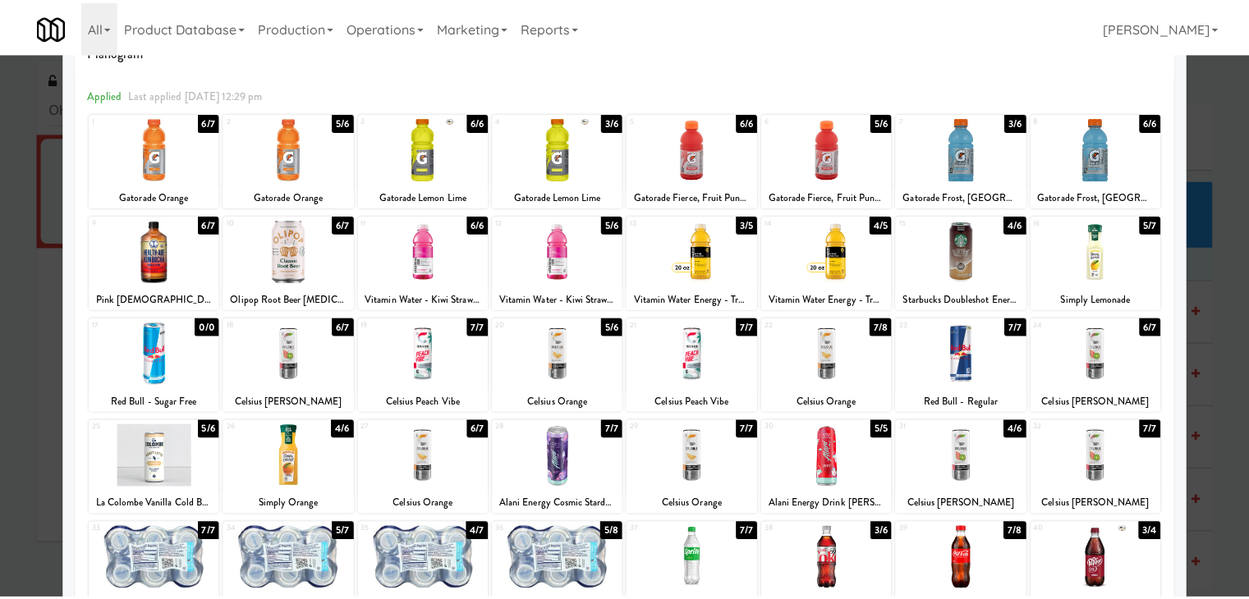
scroll to position [0, 0]
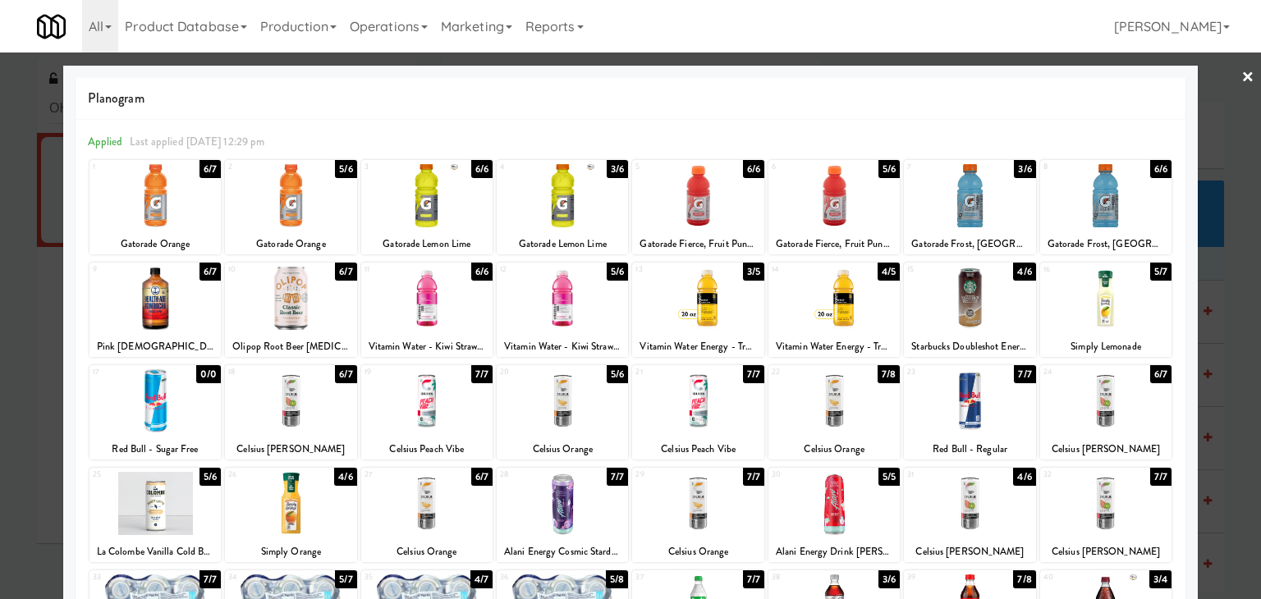
click at [1241, 80] on link "×" at bounding box center [1247, 78] width 13 height 51
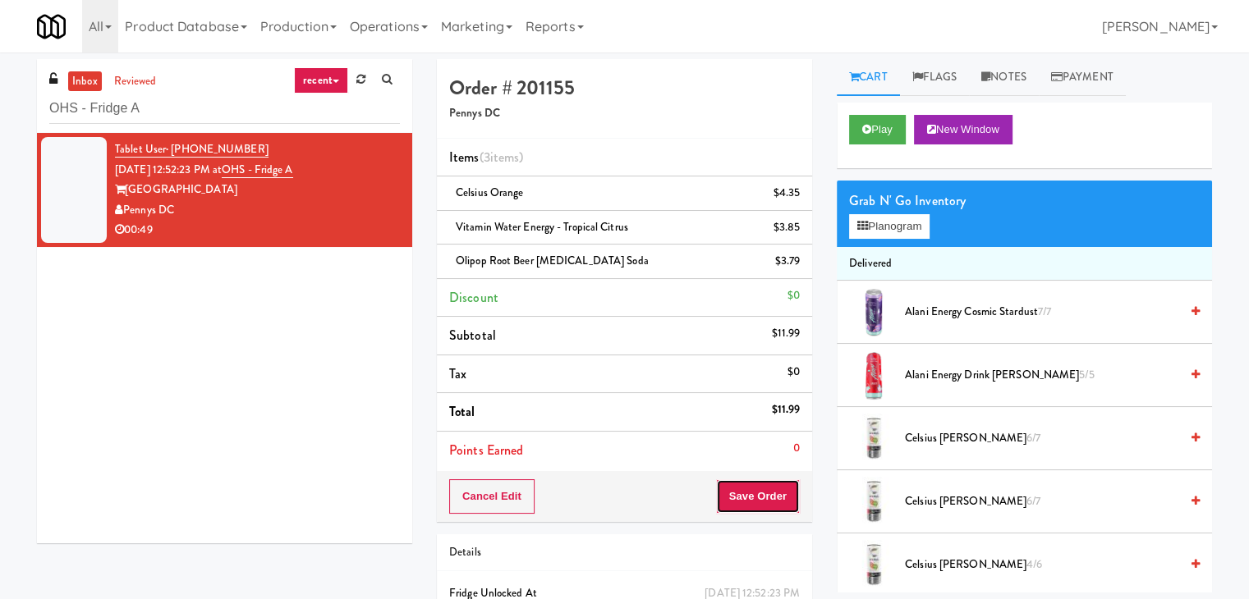
click at [759, 500] on button "Save Order" at bounding box center [758, 496] width 84 height 34
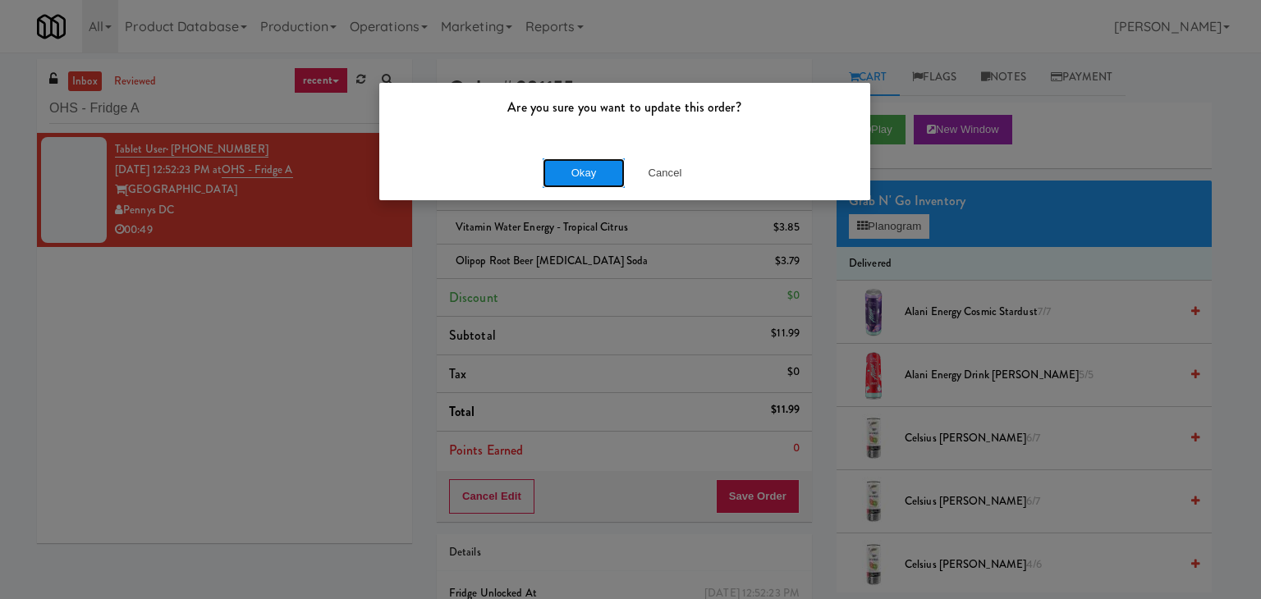
click at [569, 183] on button "Okay" at bounding box center [584, 173] width 82 height 30
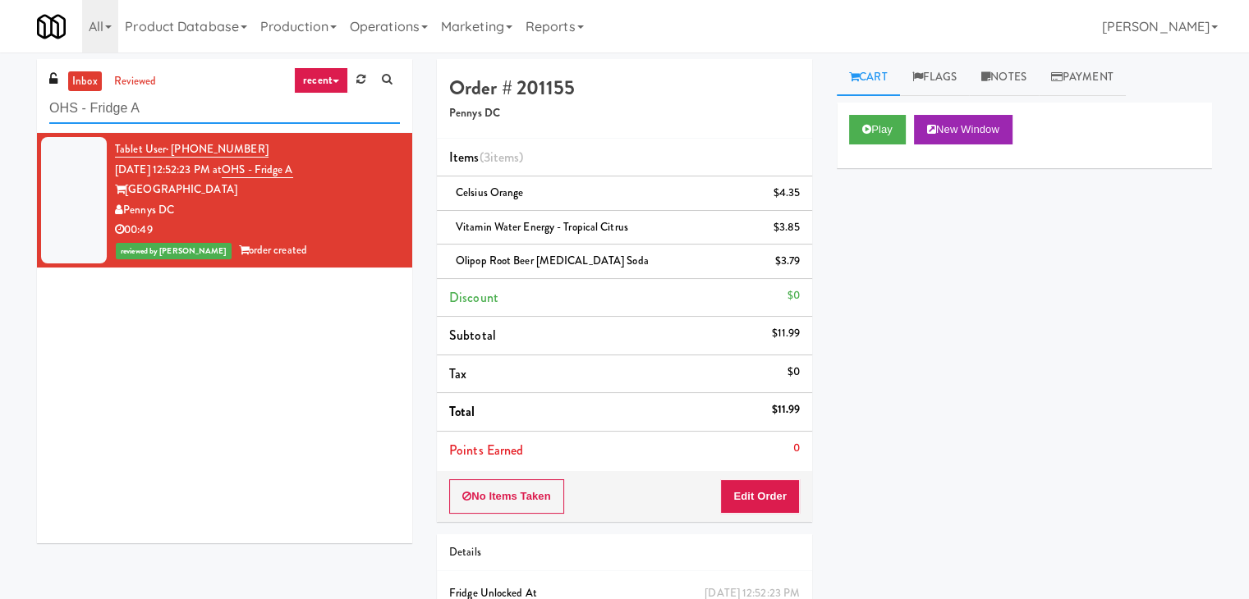
click at [202, 98] on input "OHS - Fridge A" at bounding box center [224, 109] width 351 height 30
paste input "Aubreys Landing - Cooler - Solo"
type input "Aubreys Landing - Cooler - Solo"
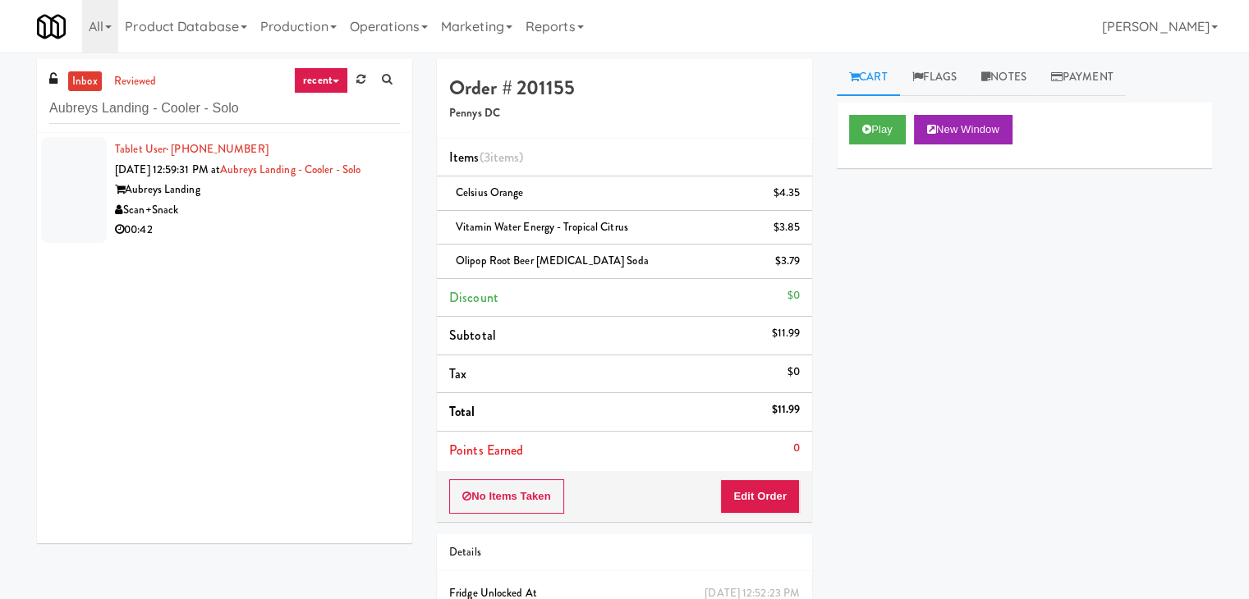
click at [351, 200] on div "Aubreys Landing" at bounding box center [257, 190] width 285 height 21
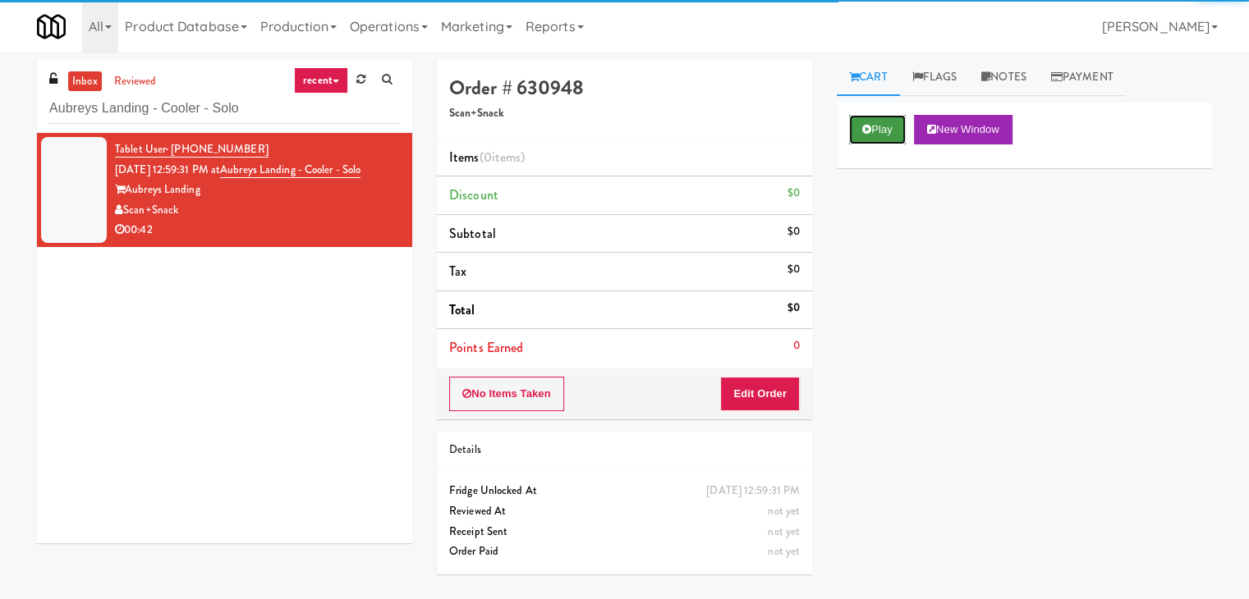
click at [867, 132] on icon at bounding box center [866, 129] width 9 height 11
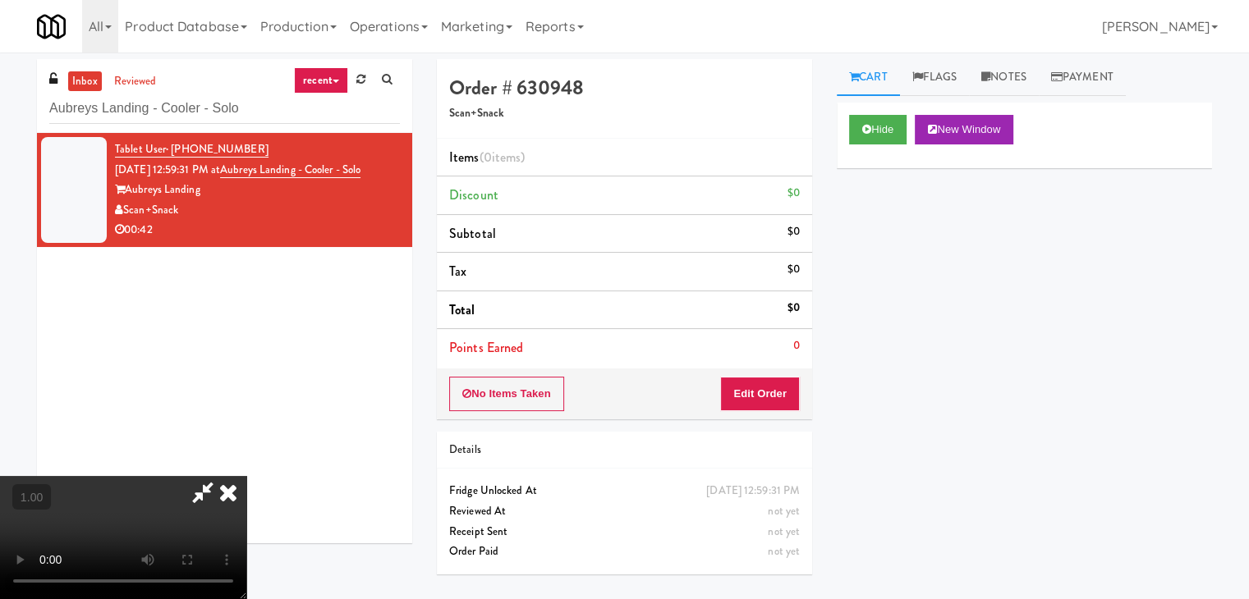
click at [246, 476] on video at bounding box center [123, 537] width 246 height 123
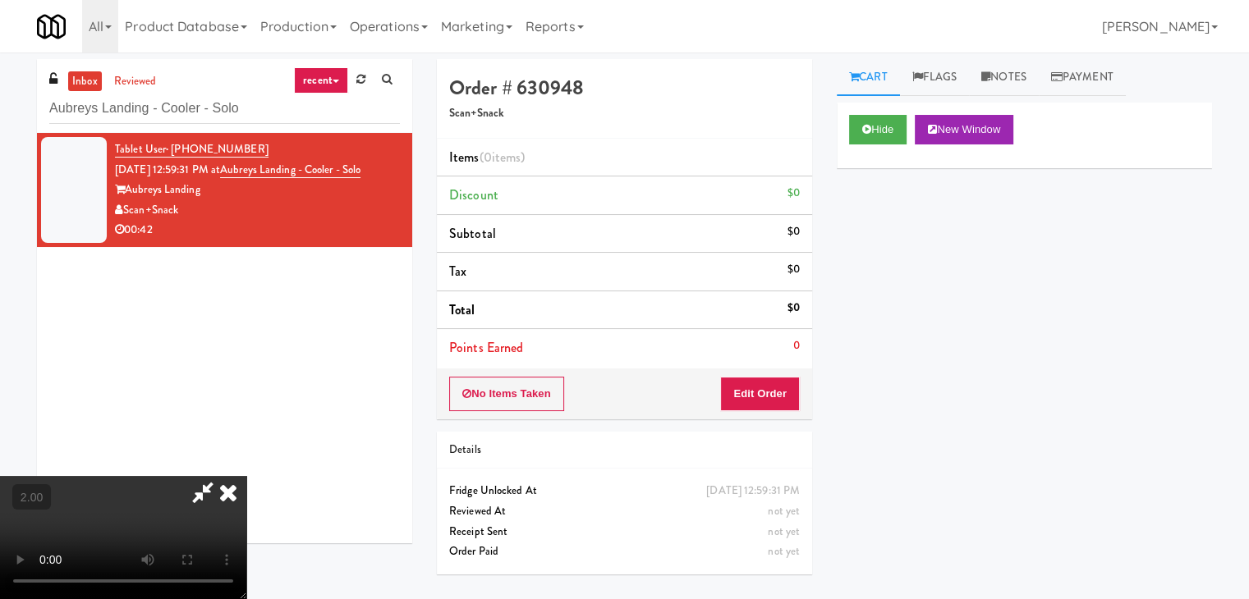
click at [246, 476] on video at bounding box center [123, 537] width 246 height 123
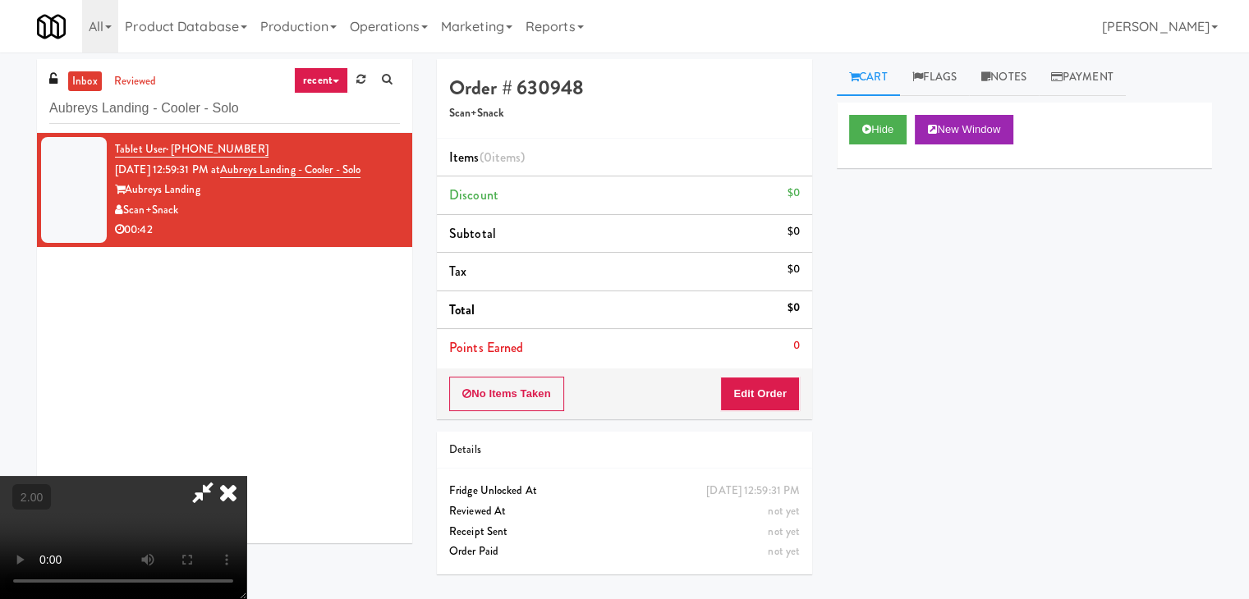
click at [246, 476] on video at bounding box center [123, 537] width 246 height 123
click at [222, 476] on icon at bounding box center [203, 492] width 38 height 33
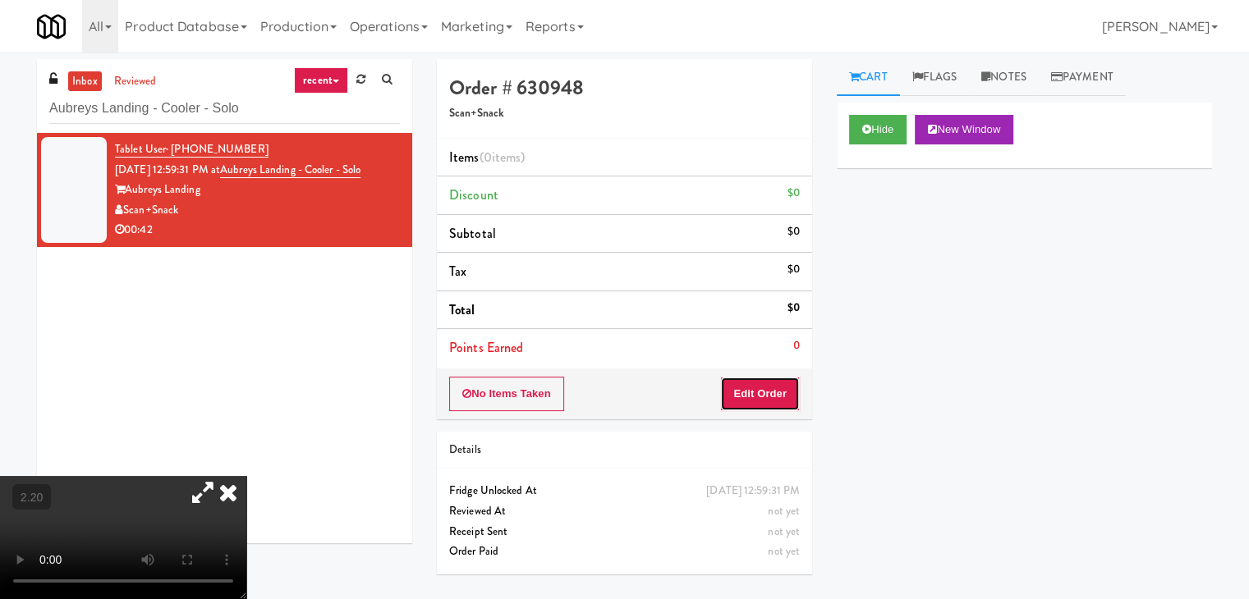
click at [768, 386] on button "Edit Order" at bounding box center [760, 394] width 80 height 34
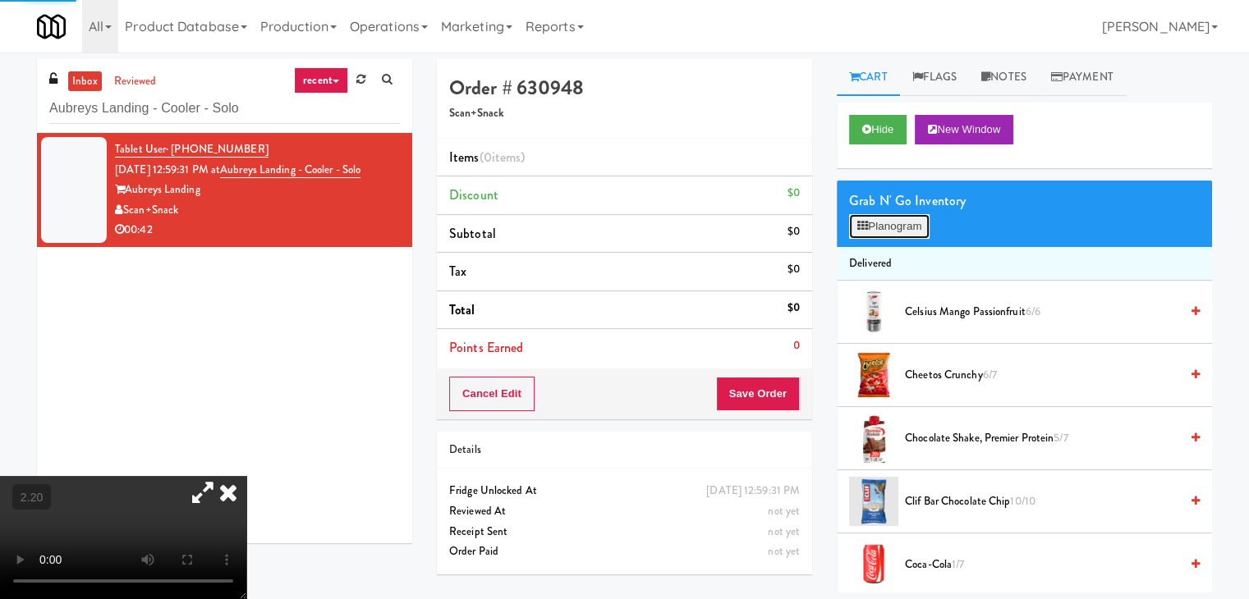
click at [859, 225] on icon at bounding box center [862, 226] width 11 height 11
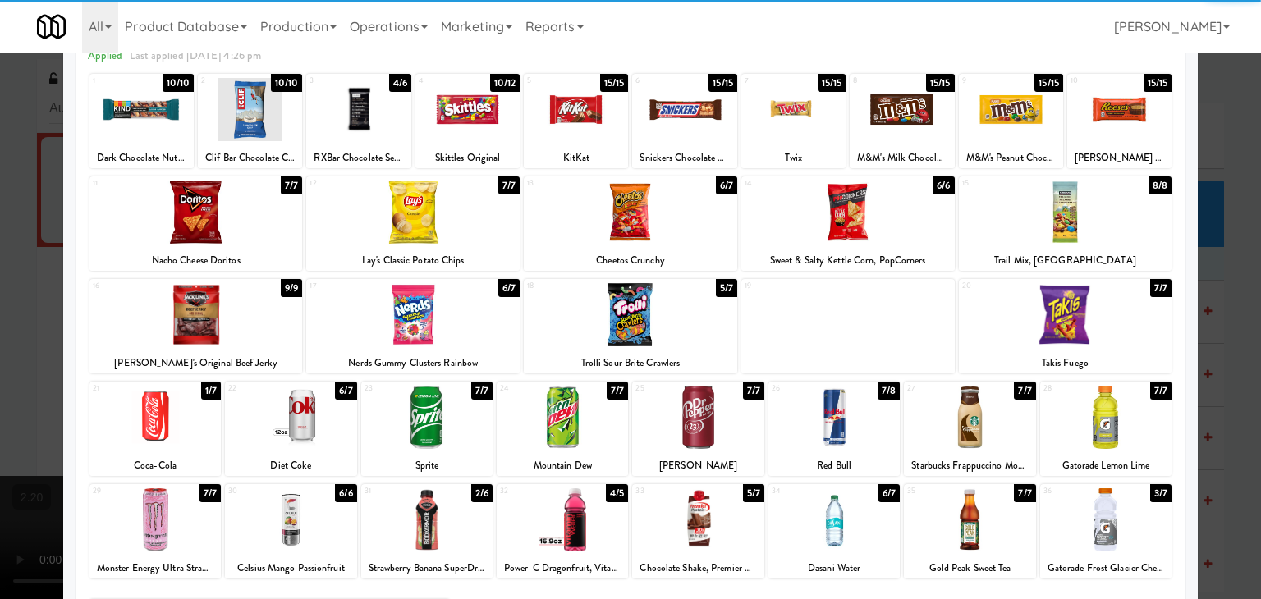
scroll to position [207, 0]
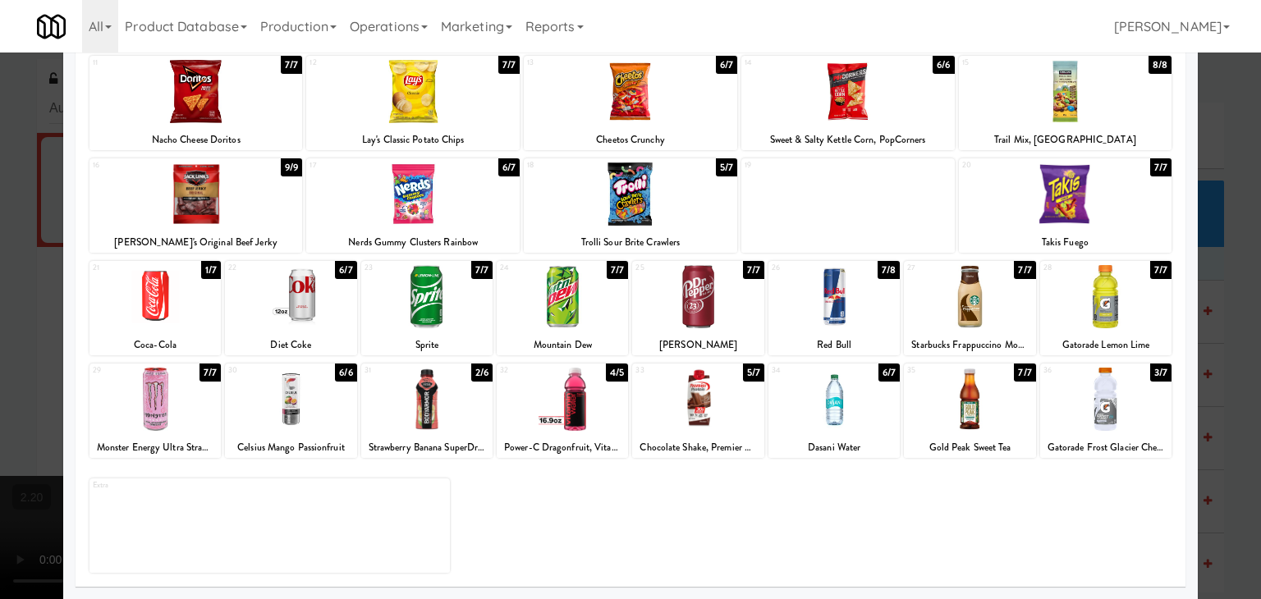
click at [566, 306] on div at bounding box center [562, 296] width 131 height 63
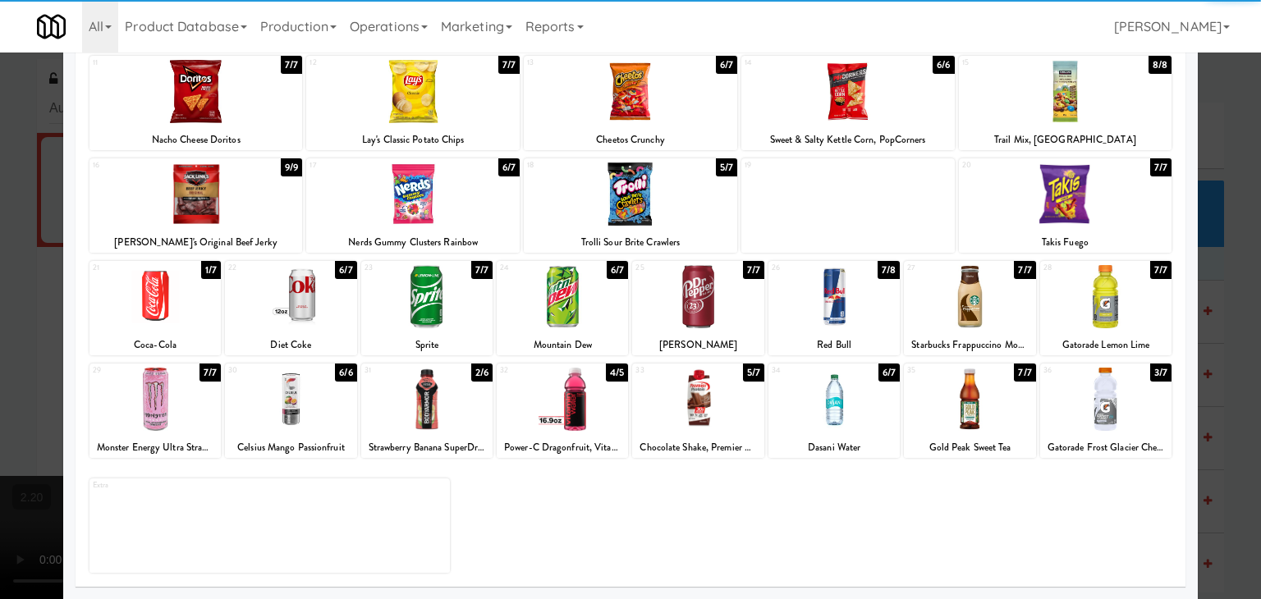
click at [567, 306] on div at bounding box center [562, 296] width 131 height 63
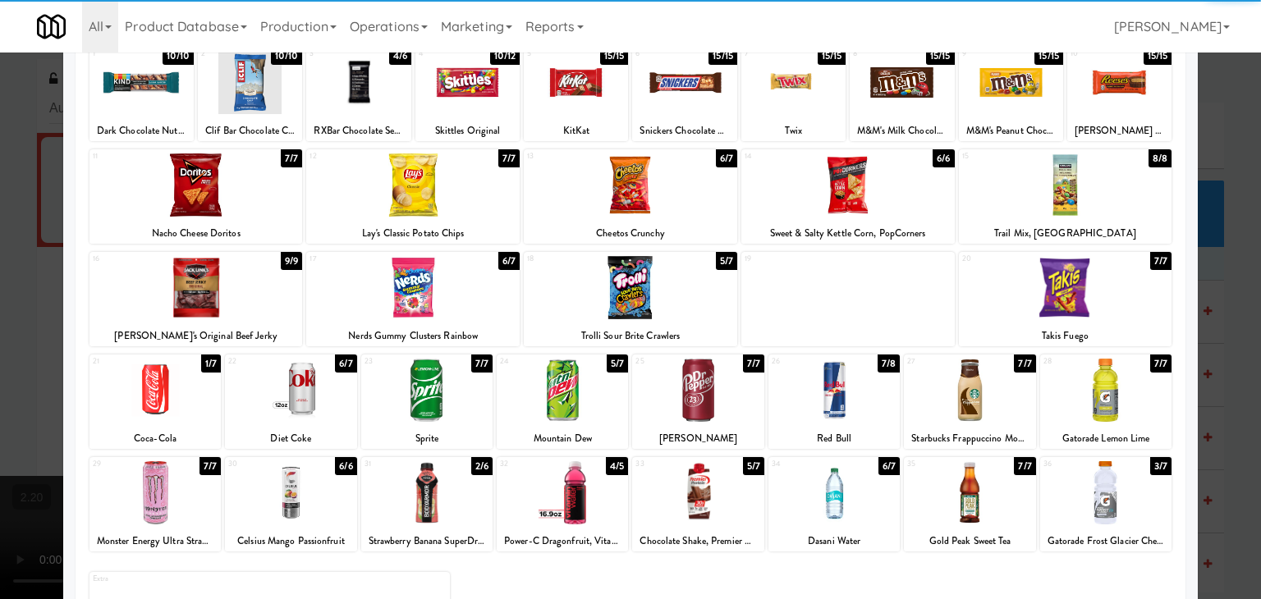
scroll to position [0, 0]
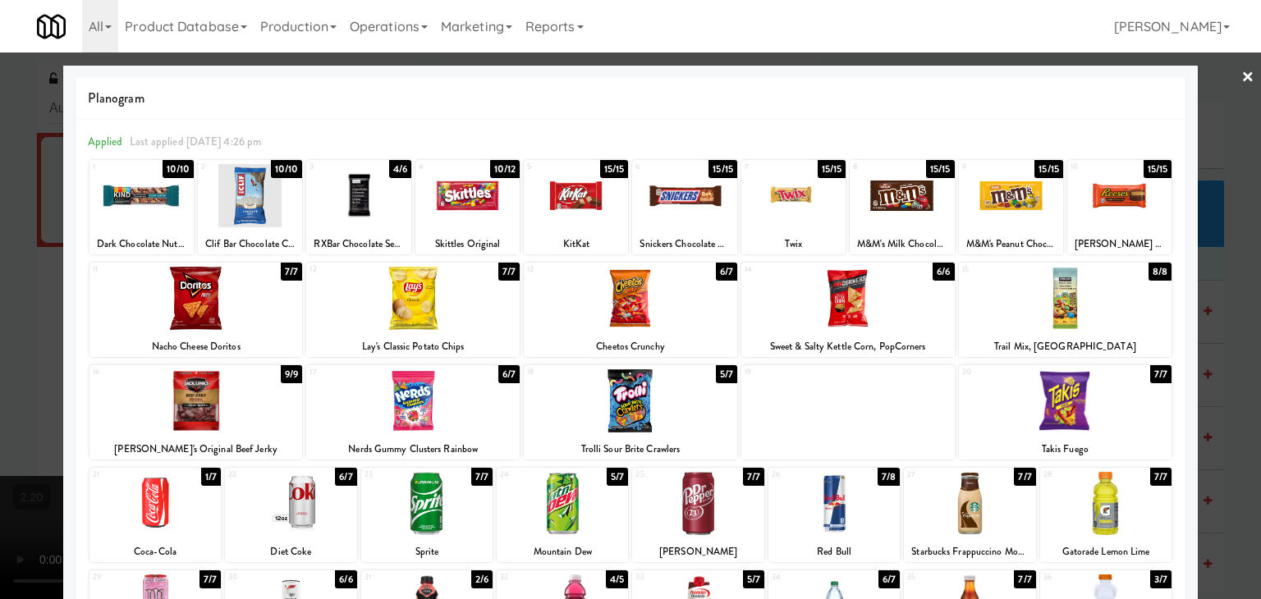
click at [667, 193] on div at bounding box center [684, 195] width 104 height 63
click at [1241, 76] on link "×" at bounding box center [1247, 78] width 13 height 51
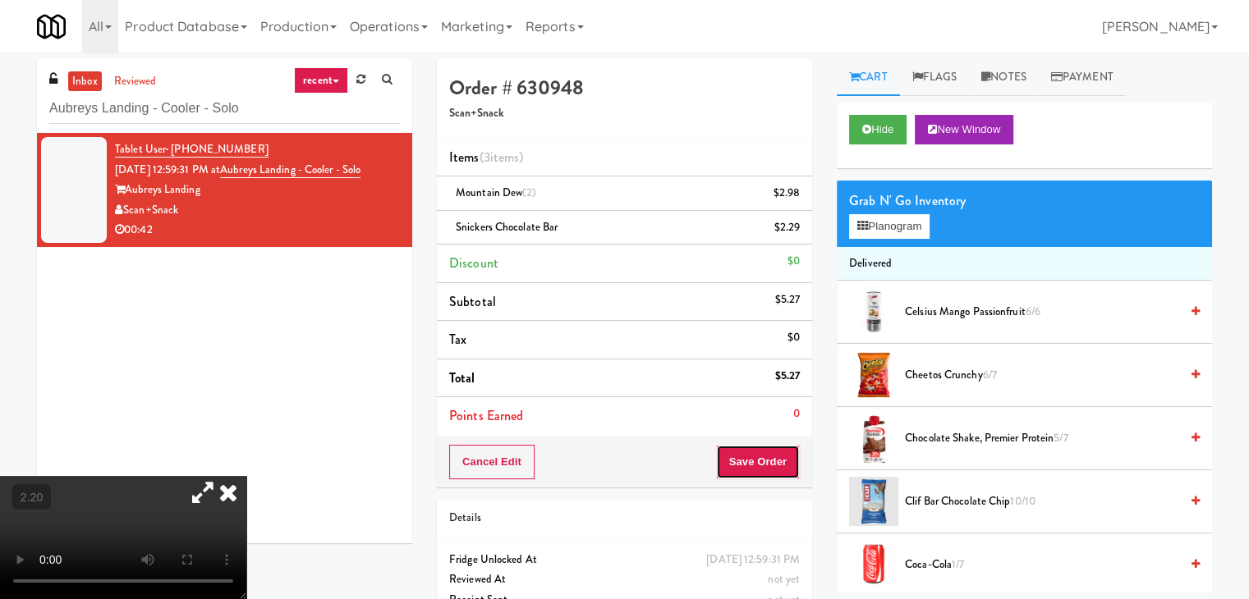
click at [746, 463] on button "Save Order" at bounding box center [758, 462] width 84 height 34
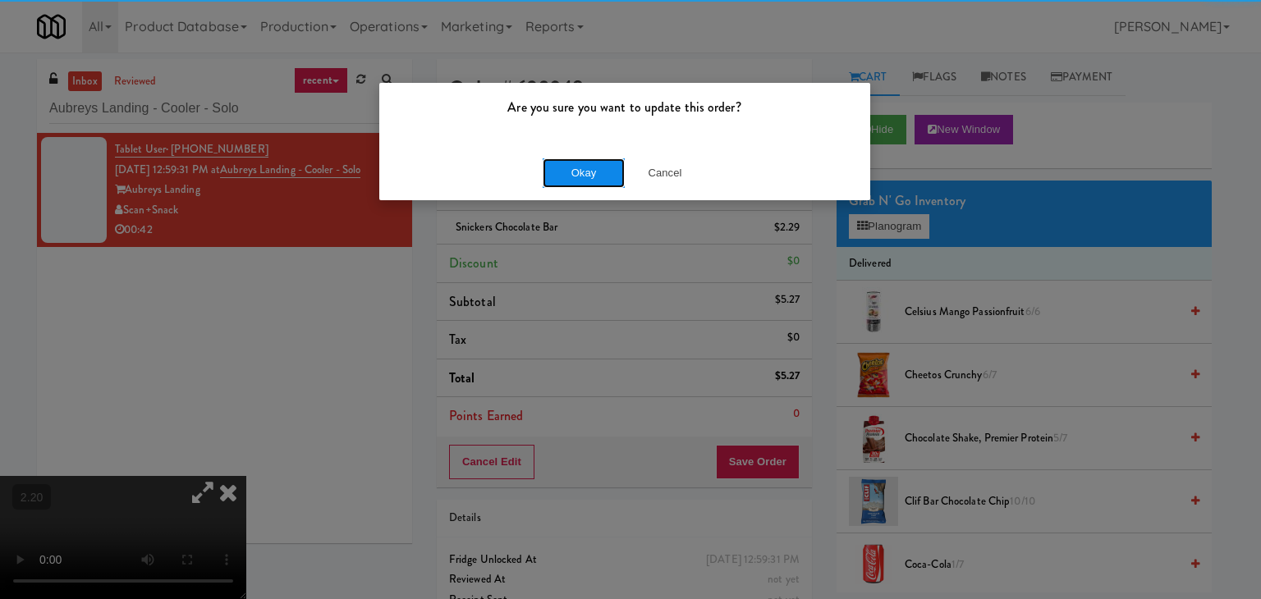
drag, startPoint x: 580, startPoint y: 175, endPoint x: 571, endPoint y: 170, distance: 10.3
click at [580, 175] on button "Okay" at bounding box center [584, 173] width 82 height 30
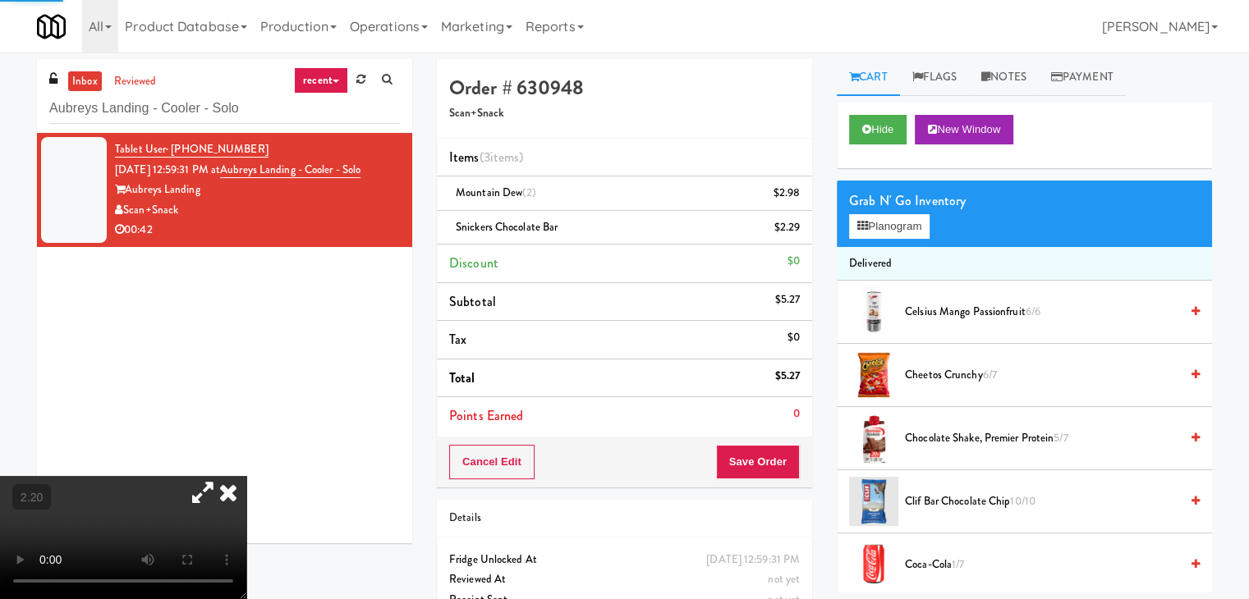
click at [246, 476] on video at bounding box center [123, 537] width 246 height 123
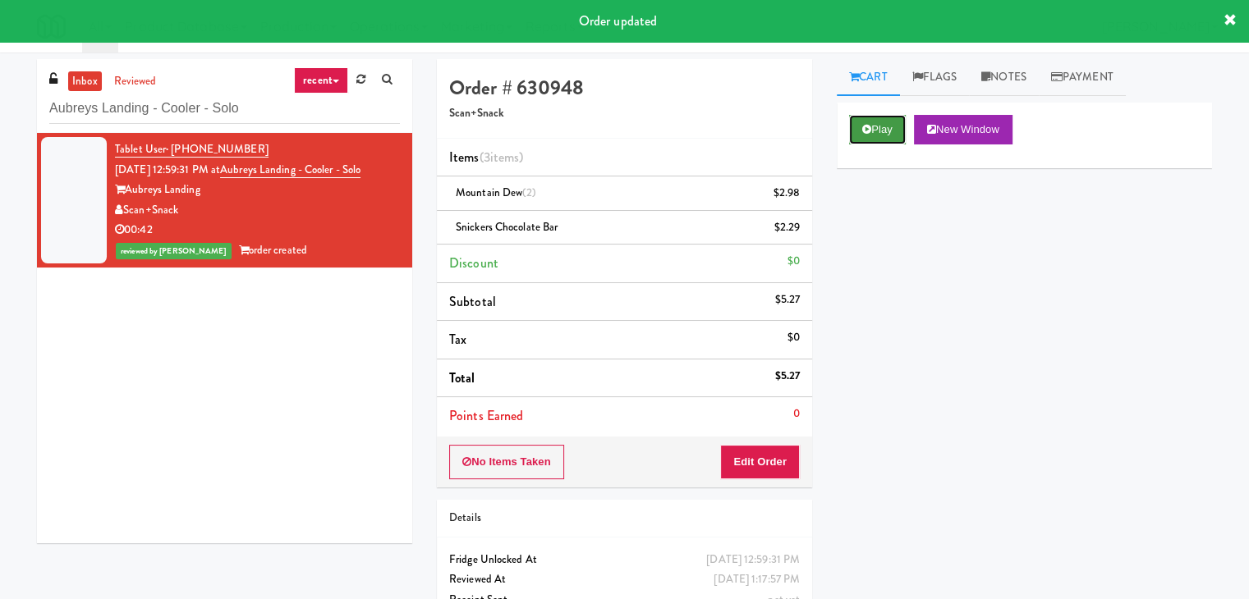
click at [885, 128] on button "Play" at bounding box center [877, 130] width 57 height 30
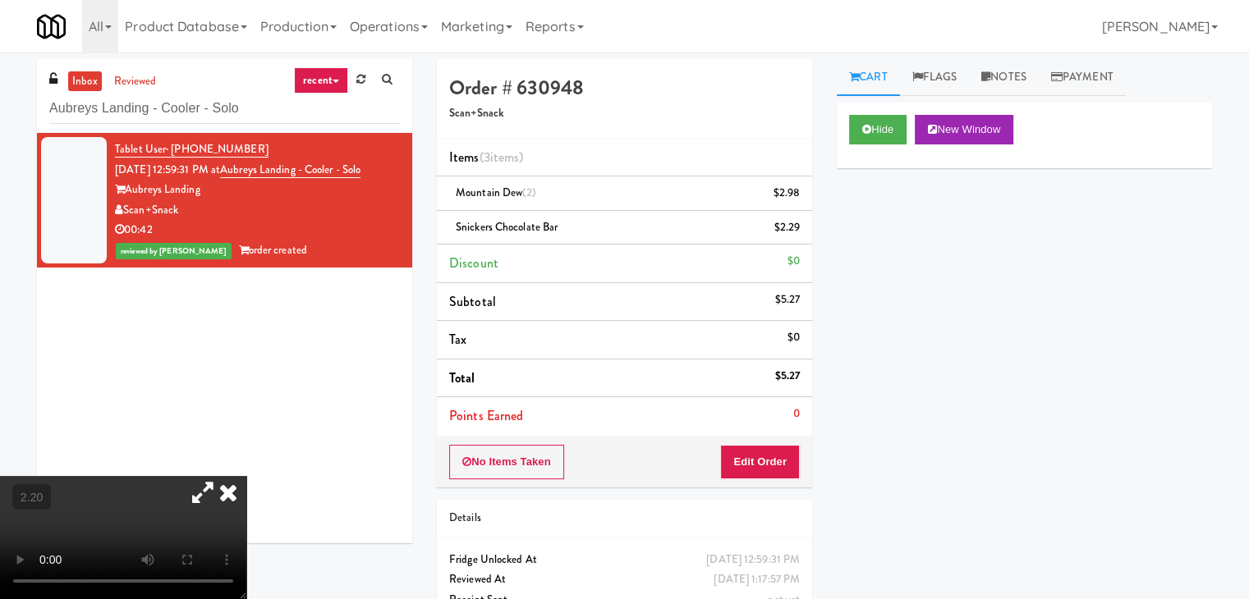
click at [246, 476] on video at bounding box center [123, 537] width 246 height 123
click at [243, 476] on video at bounding box center [123, 537] width 246 height 123
click at [246, 476] on icon at bounding box center [228, 492] width 36 height 33
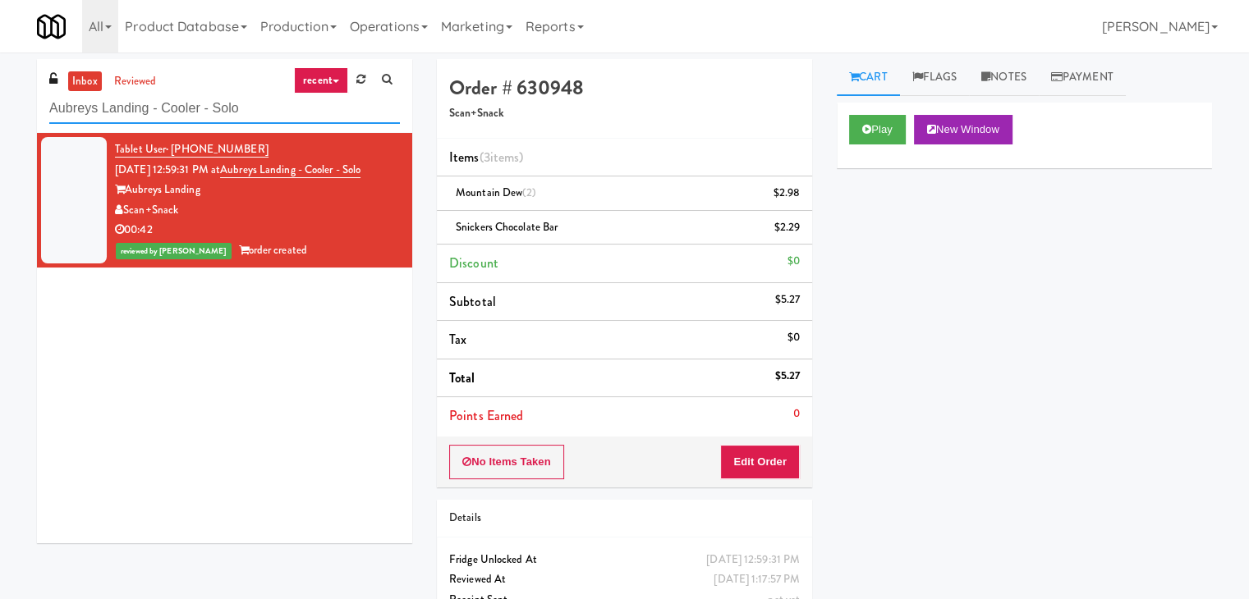
click at [259, 109] on input "Aubreys Landing - Cooler - Solo" at bounding box center [224, 109] width 351 height 30
paste input "Peabody - Ambient"
type input "Peabody - Ambient"
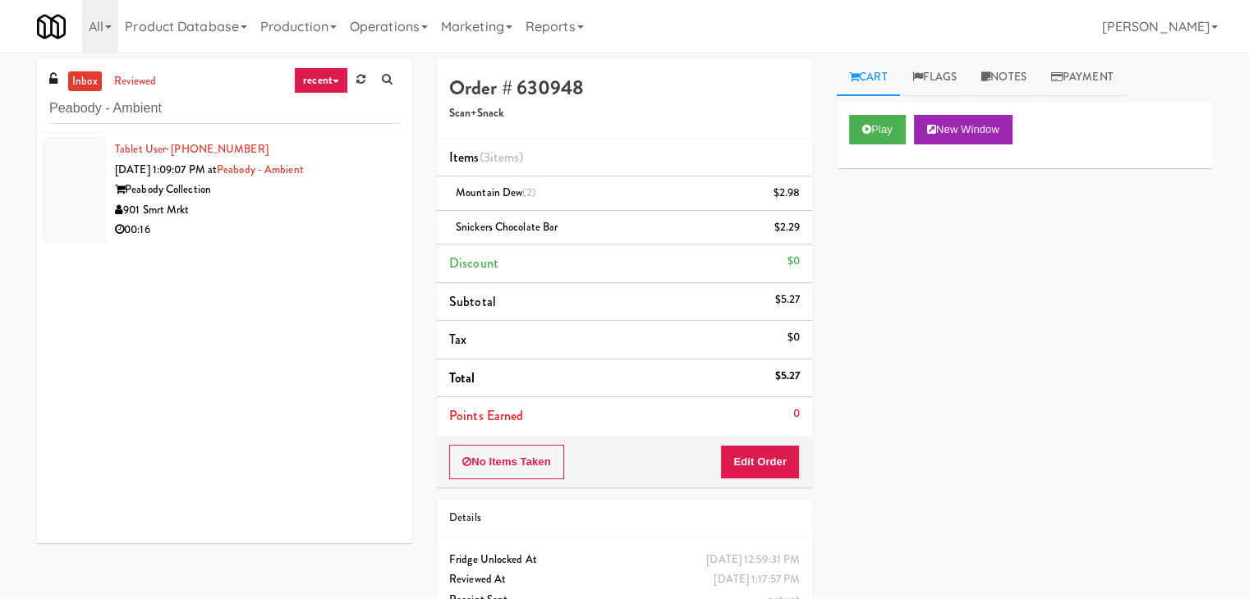
click at [345, 218] on div "901 Smrt Mrkt" at bounding box center [257, 210] width 285 height 21
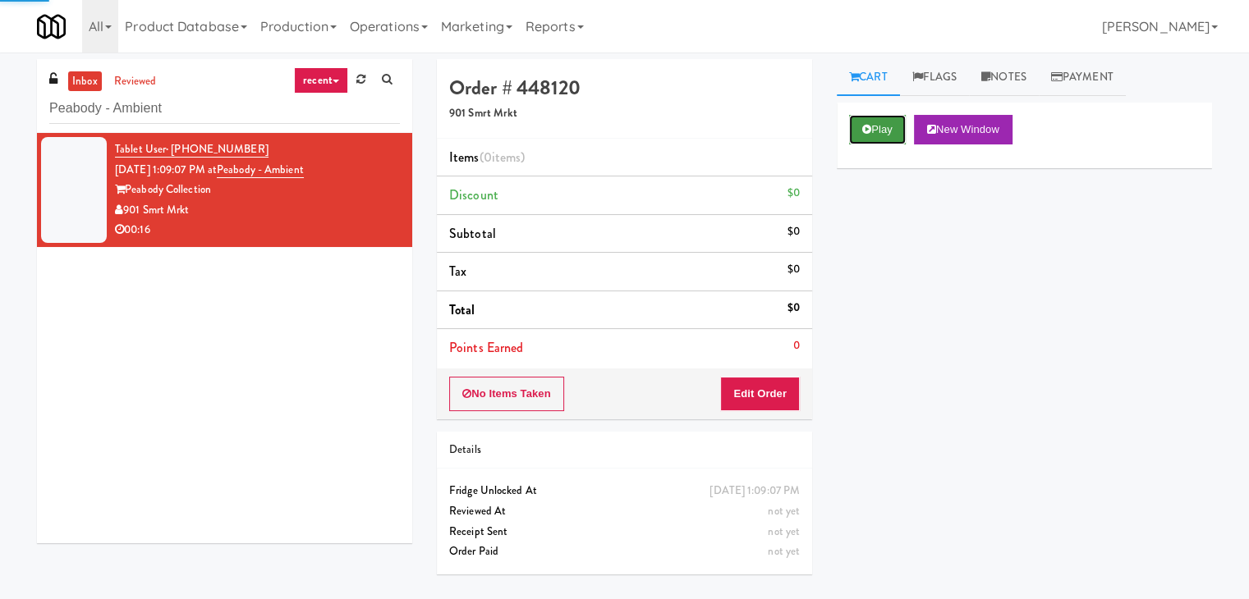
click at [866, 121] on button "Play" at bounding box center [877, 130] width 57 height 30
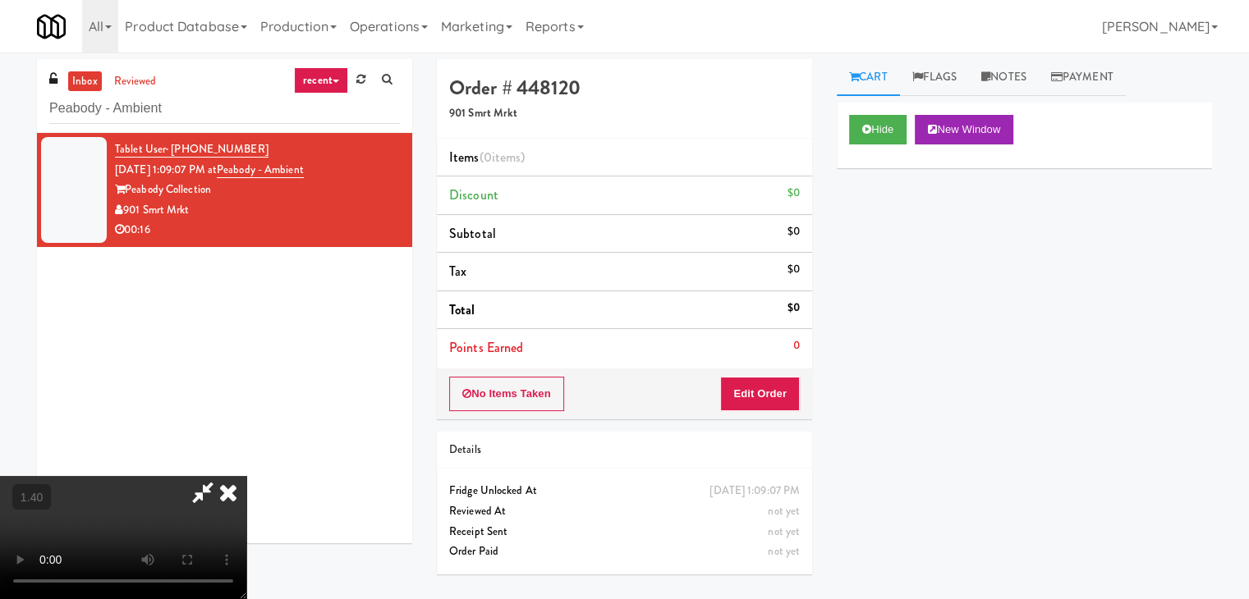
click at [246, 476] on video at bounding box center [123, 537] width 246 height 123
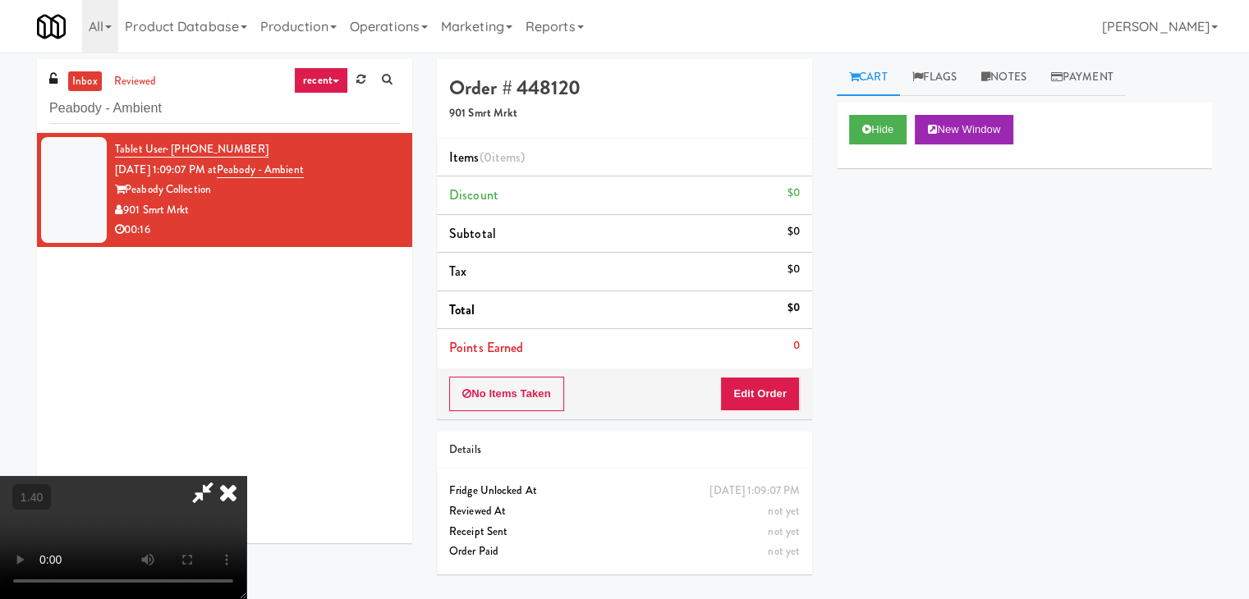
click at [246, 476] on video at bounding box center [123, 537] width 246 height 123
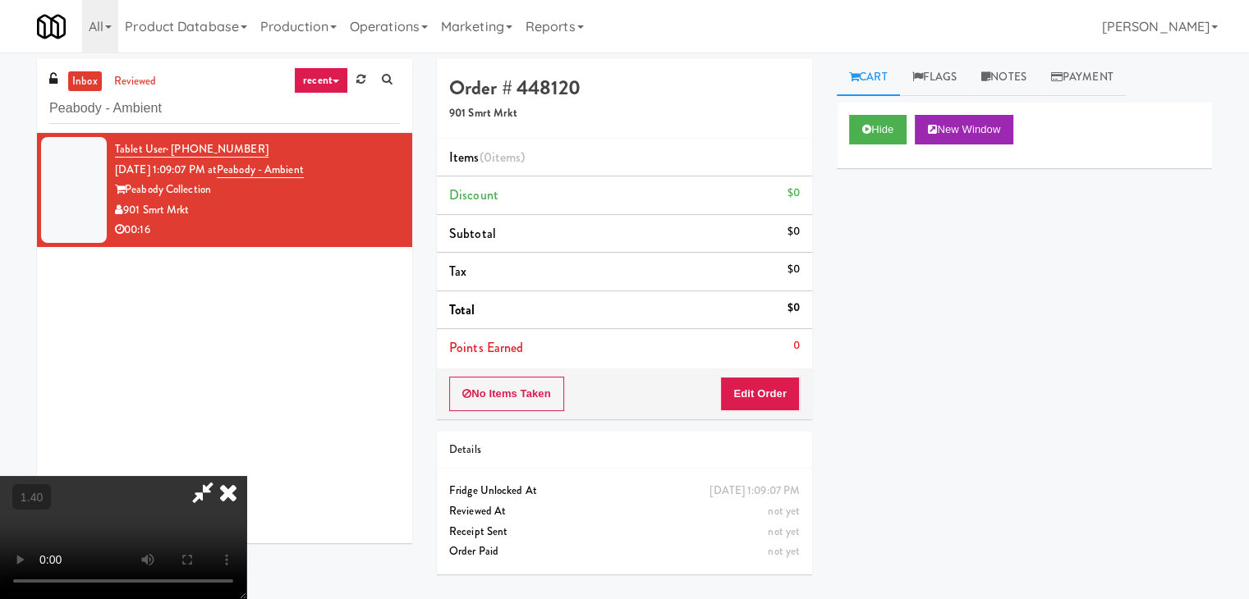
click at [246, 476] on video at bounding box center [123, 537] width 246 height 123
click at [246, 476] on icon at bounding box center [228, 492] width 36 height 33
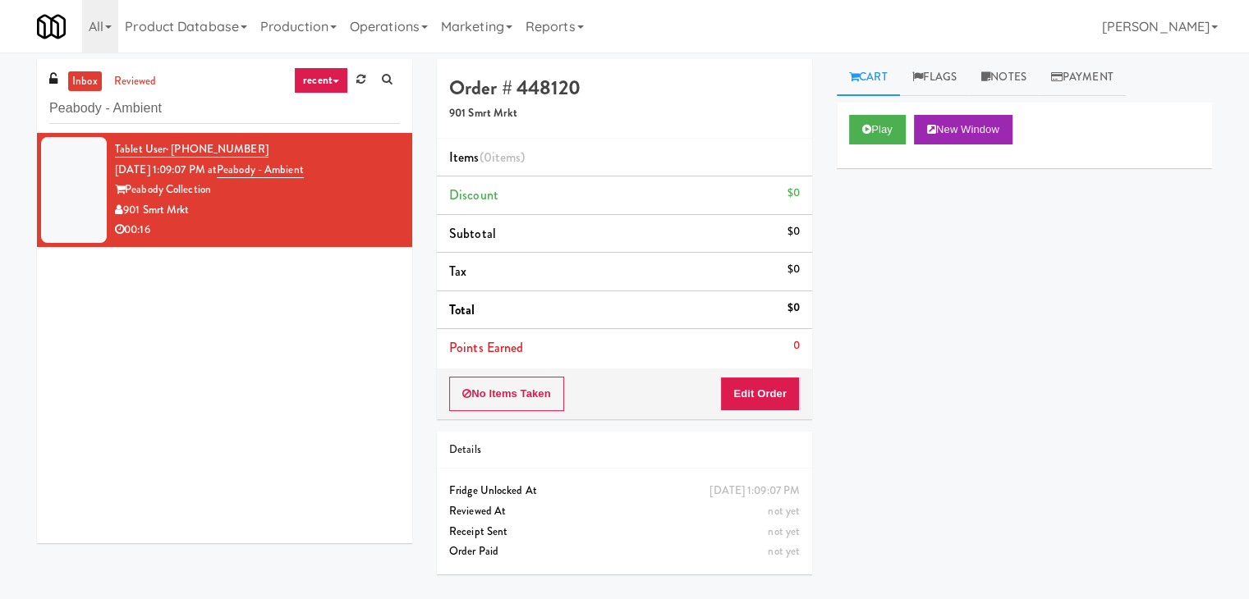
click at [765, 372] on div "No Items Taken Edit Order" at bounding box center [624, 394] width 375 height 51
click at [768, 378] on button "Edit Order" at bounding box center [760, 394] width 80 height 34
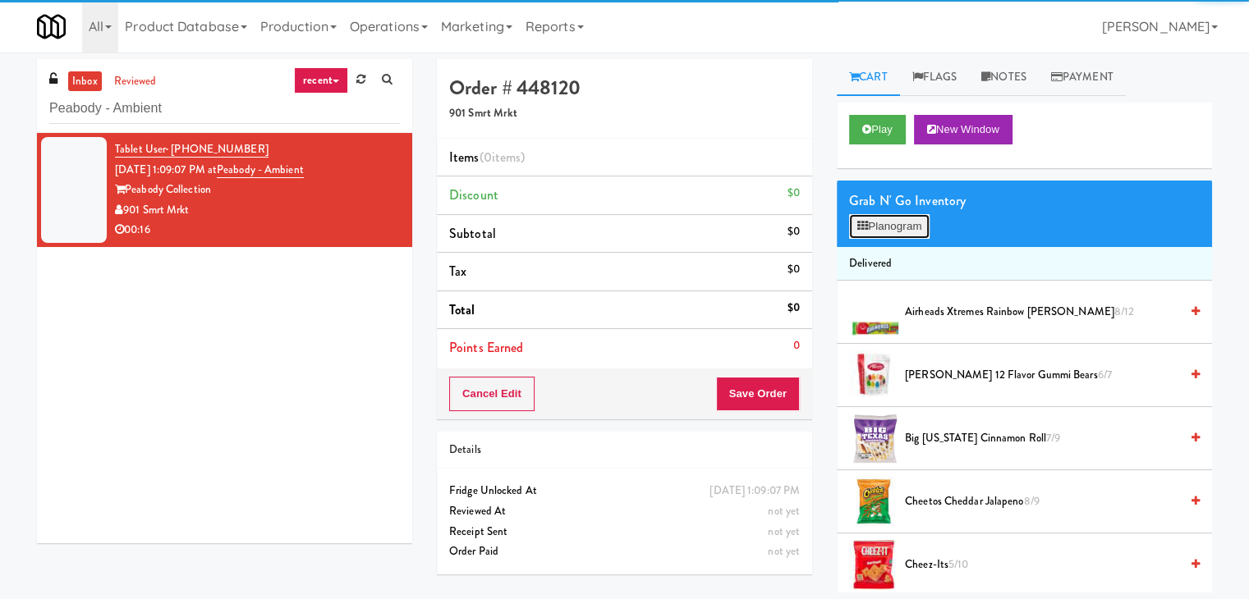
click at [884, 222] on button "Planogram" at bounding box center [889, 226] width 80 height 25
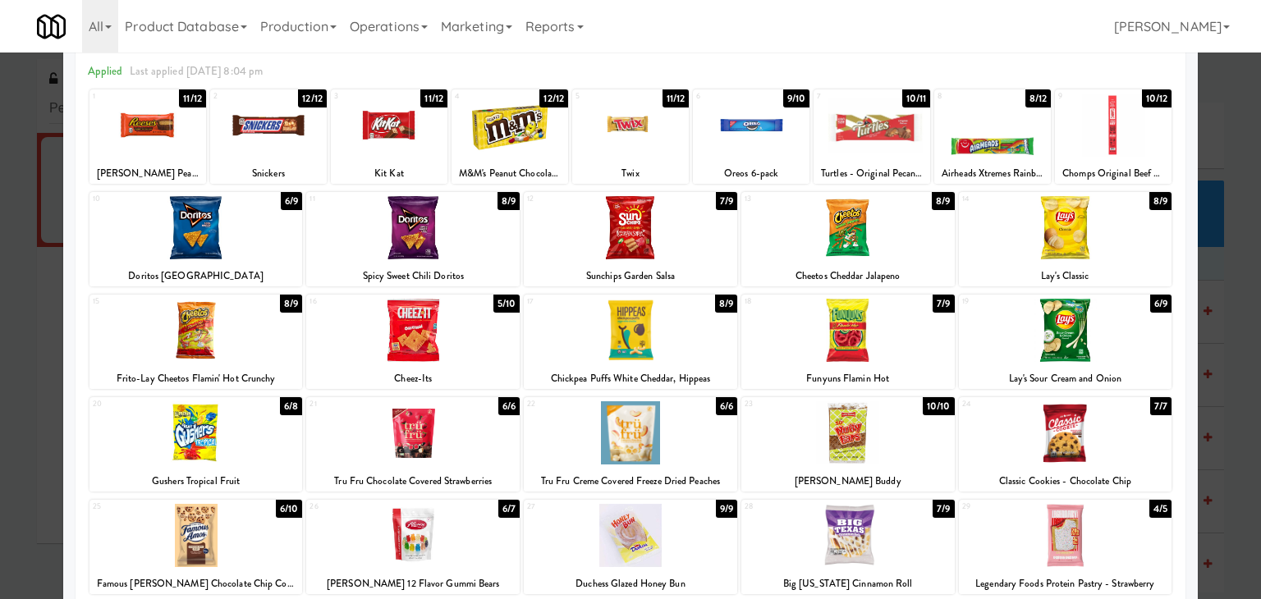
scroll to position [43, 0]
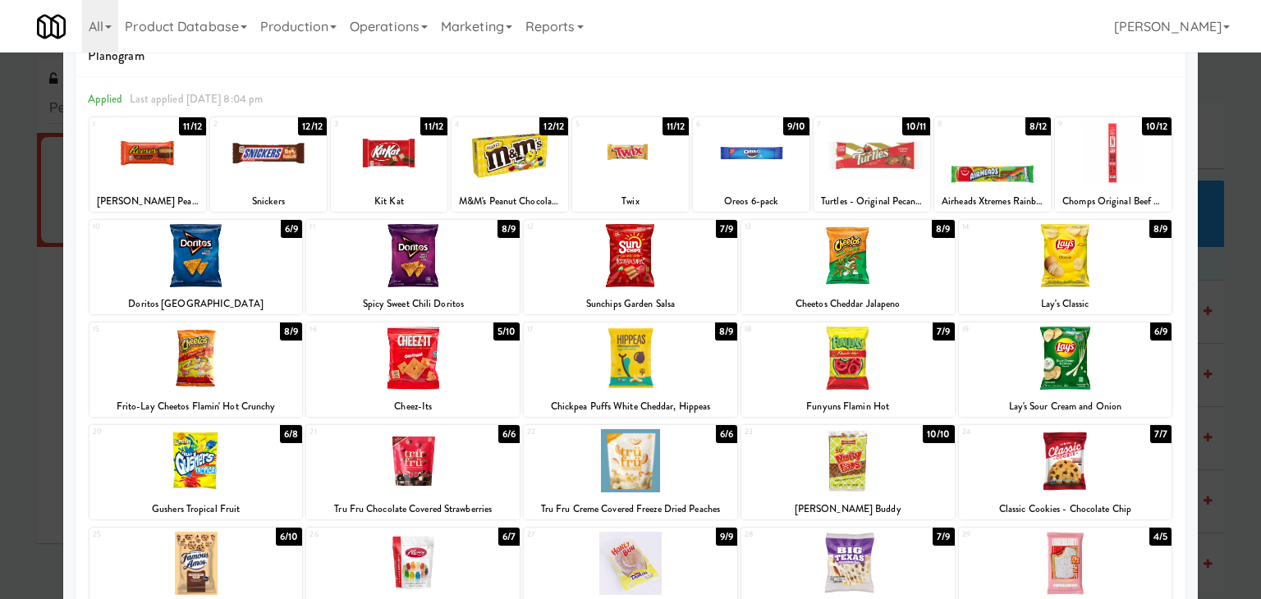
click at [870, 155] on div at bounding box center [871, 152] width 117 height 63
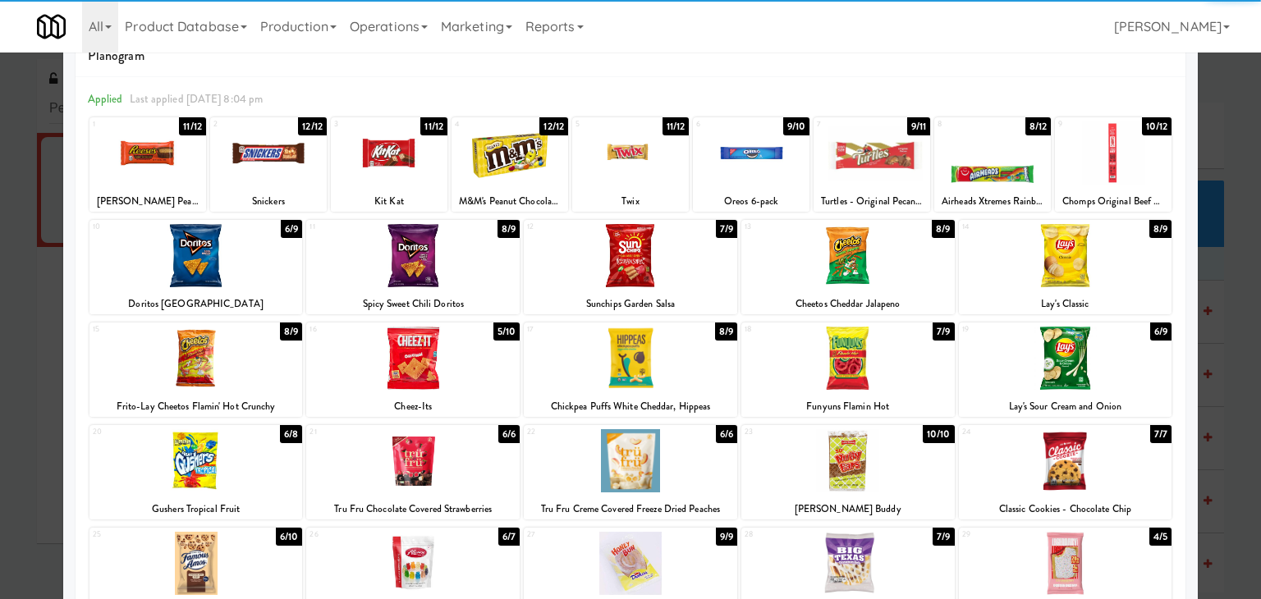
scroll to position [207, 0]
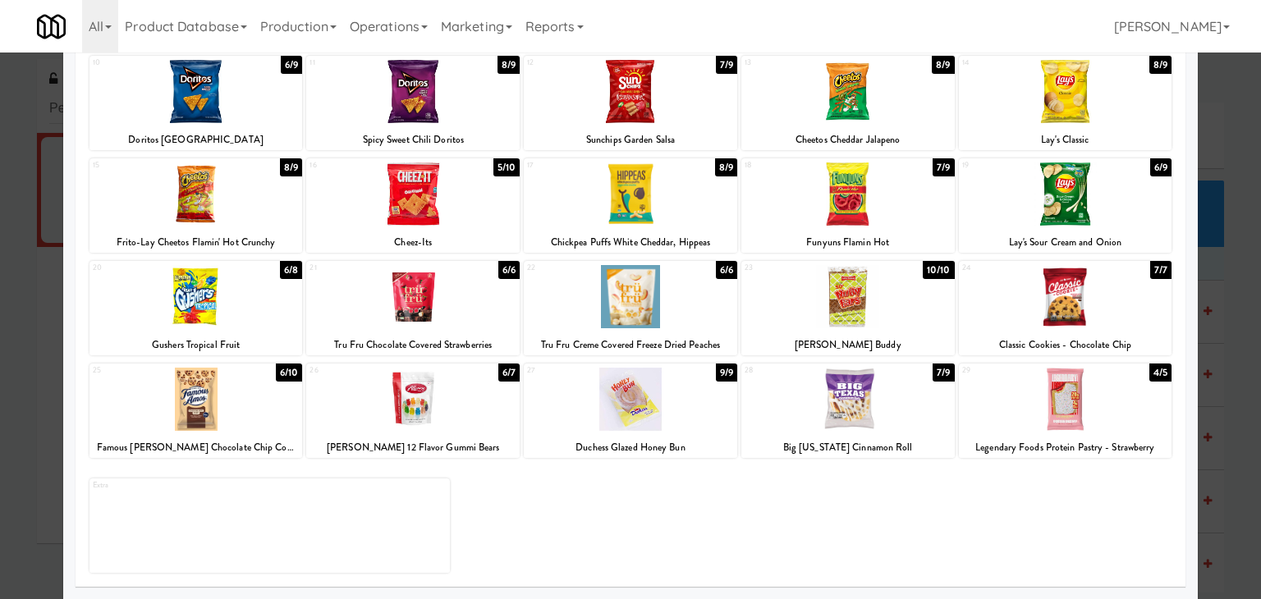
click at [414, 422] on div at bounding box center [412, 399] width 213 height 63
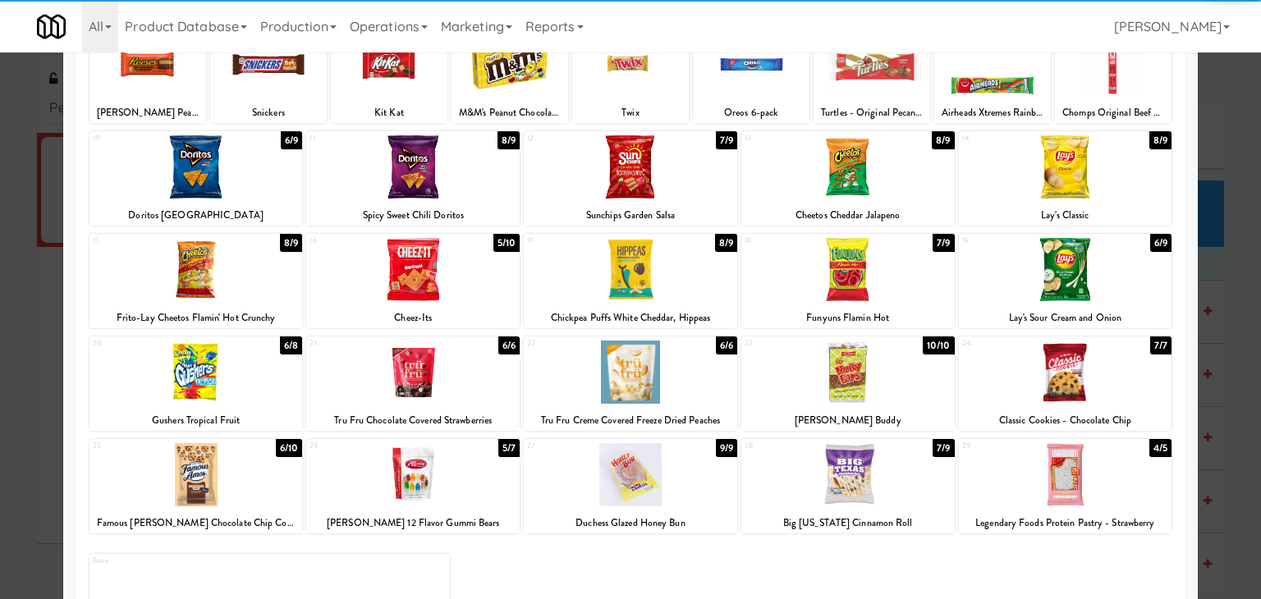
scroll to position [0, 0]
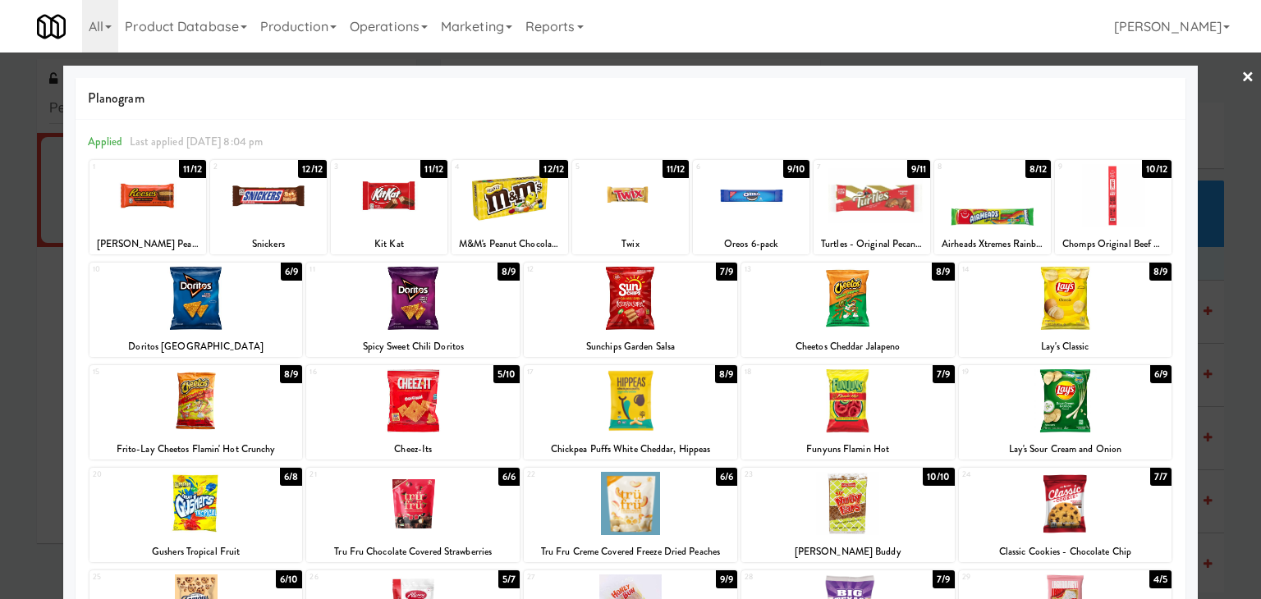
click at [1242, 73] on div at bounding box center [630, 299] width 1261 height 599
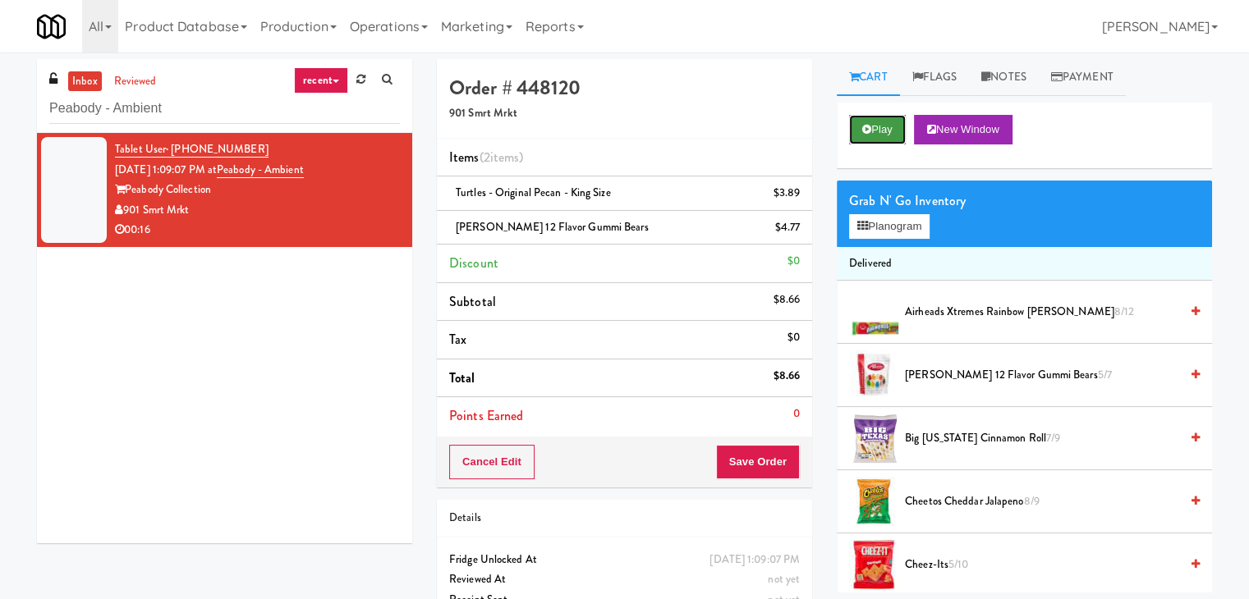
click at [864, 131] on icon at bounding box center [866, 129] width 9 height 11
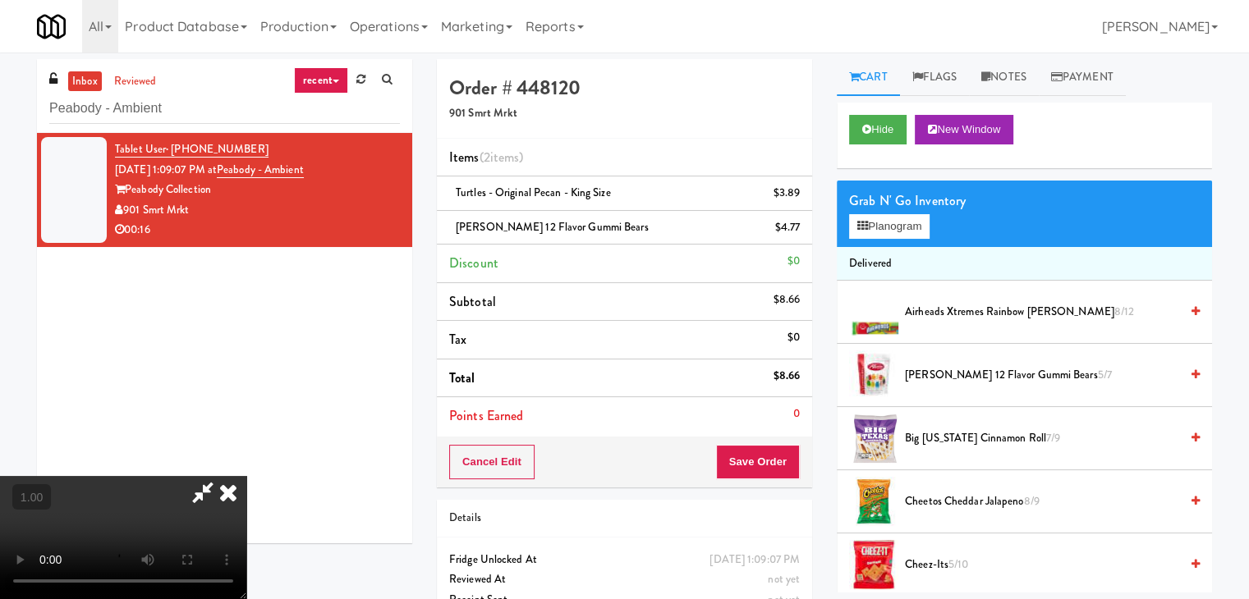
click at [246, 476] on video at bounding box center [123, 537] width 246 height 123
click at [909, 231] on button "Planogram" at bounding box center [889, 226] width 80 height 25
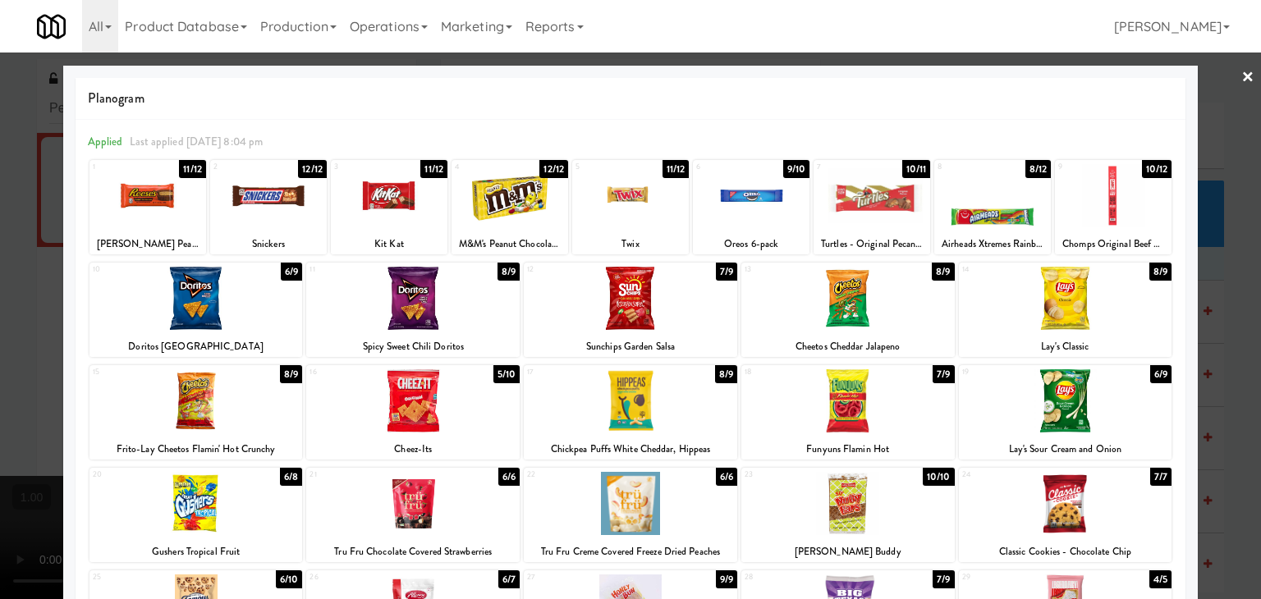
click at [1241, 76] on link "×" at bounding box center [1247, 78] width 13 height 51
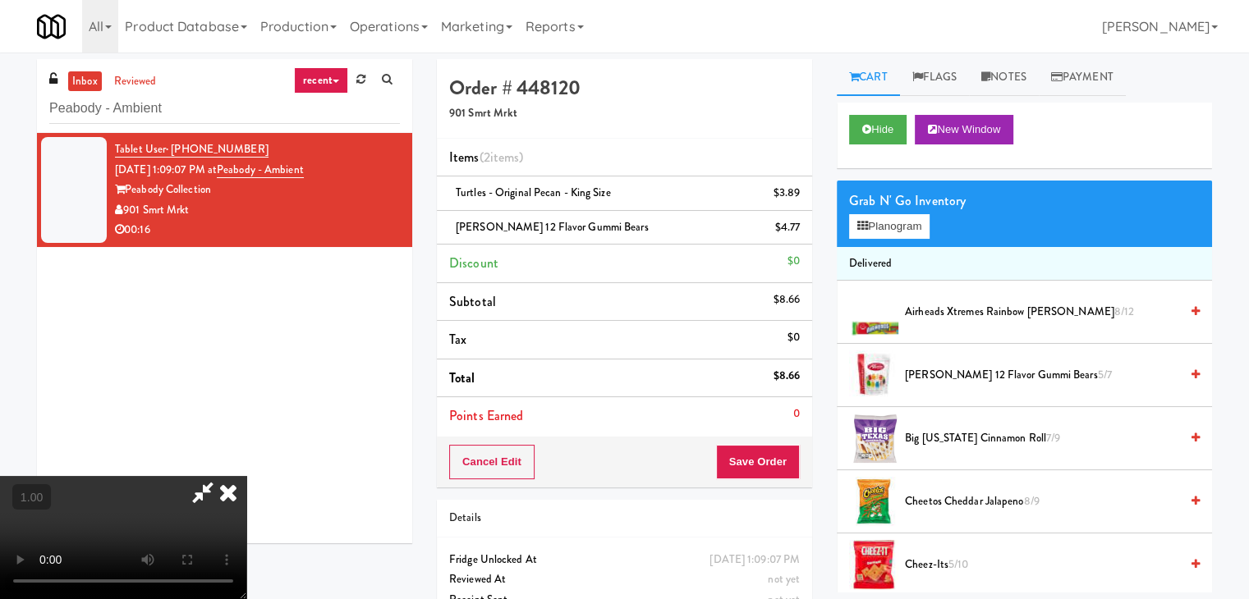
click at [246, 476] on video at bounding box center [123, 537] width 246 height 123
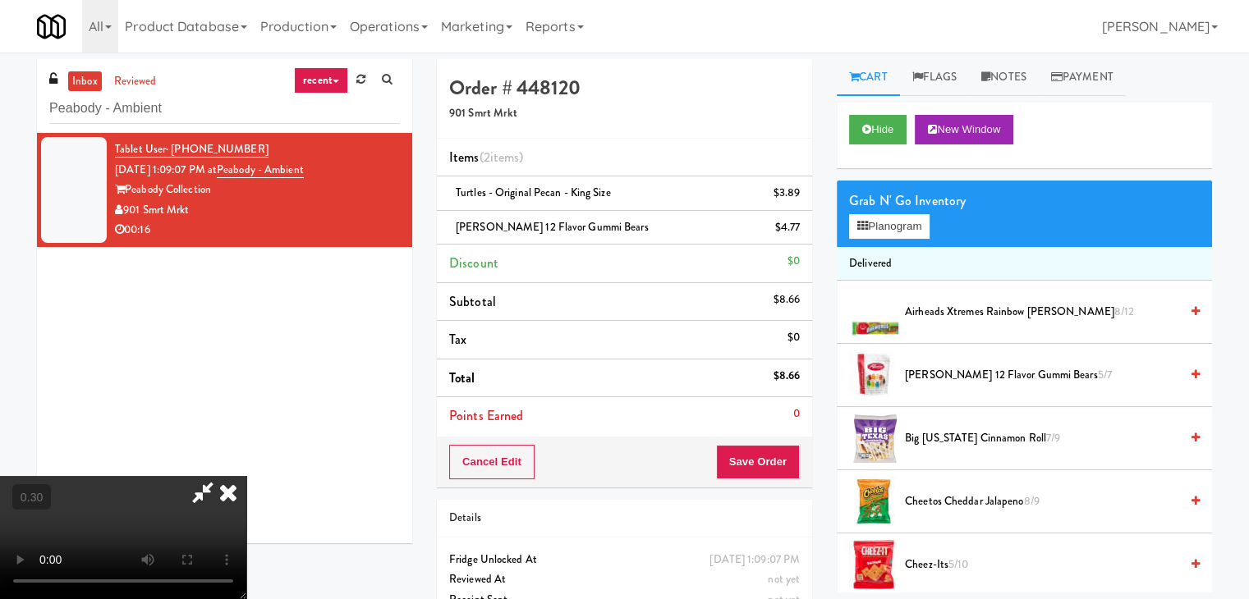
click at [246, 476] on video at bounding box center [123, 537] width 246 height 123
click at [884, 224] on button "Planogram" at bounding box center [889, 226] width 80 height 25
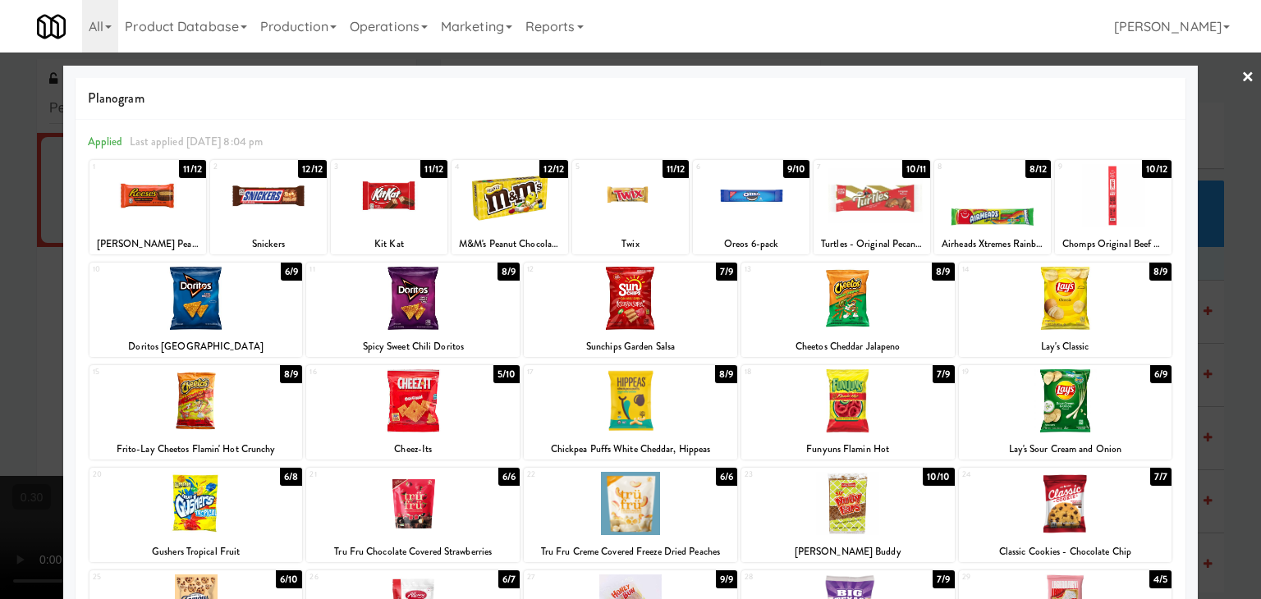
click at [1241, 75] on link "×" at bounding box center [1247, 78] width 13 height 51
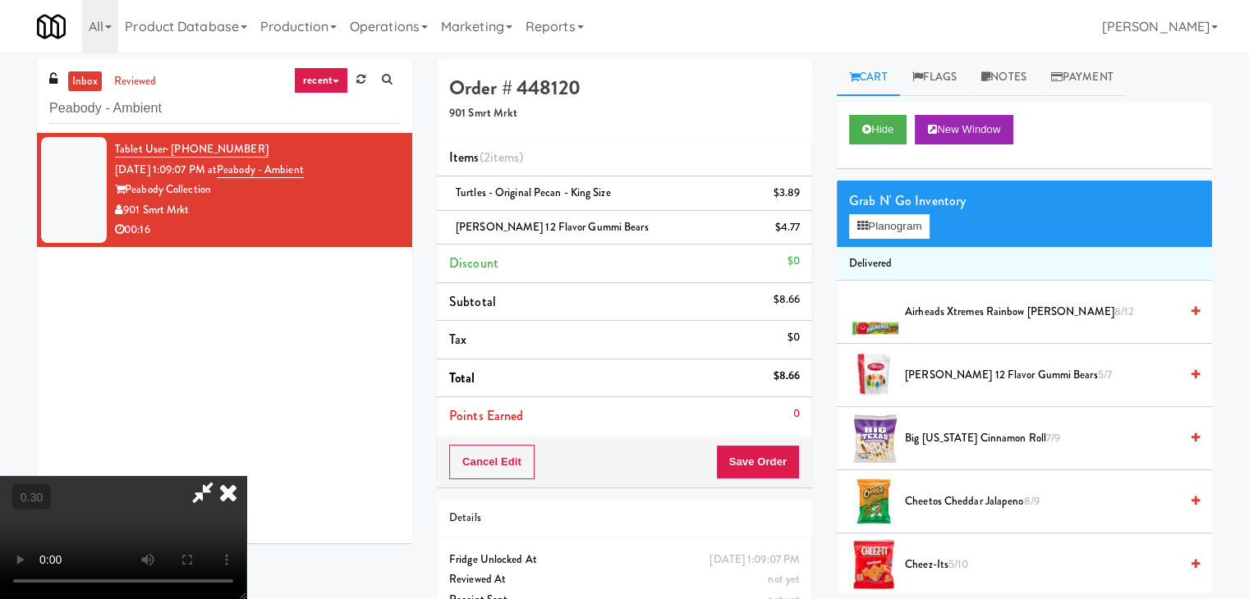
click at [246, 476] on icon at bounding box center [228, 492] width 36 height 33
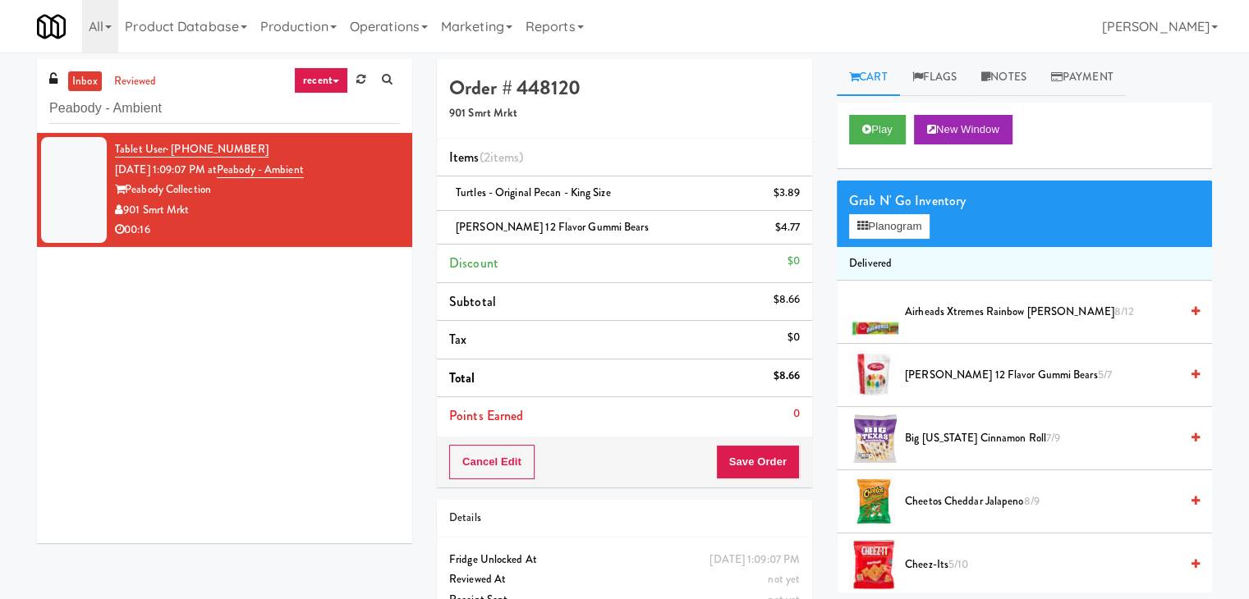
drag, startPoint x: 190, startPoint y: 208, endPoint x: 126, endPoint y: 208, distance: 64.0
click at [126, 208] on div "901 Smrt Mrkt" at bounding box center [257, 210] width 285 height 21
copy div "901 Smrt Mrkt"
drag, startPoint x: 213, startPoint y: 190, endPoint x: 130, endPoint y: 190, distance: 83.7
click at [130, 190] on div "Peabody Collection" at bounding box center [257, 190] width 285 height 21
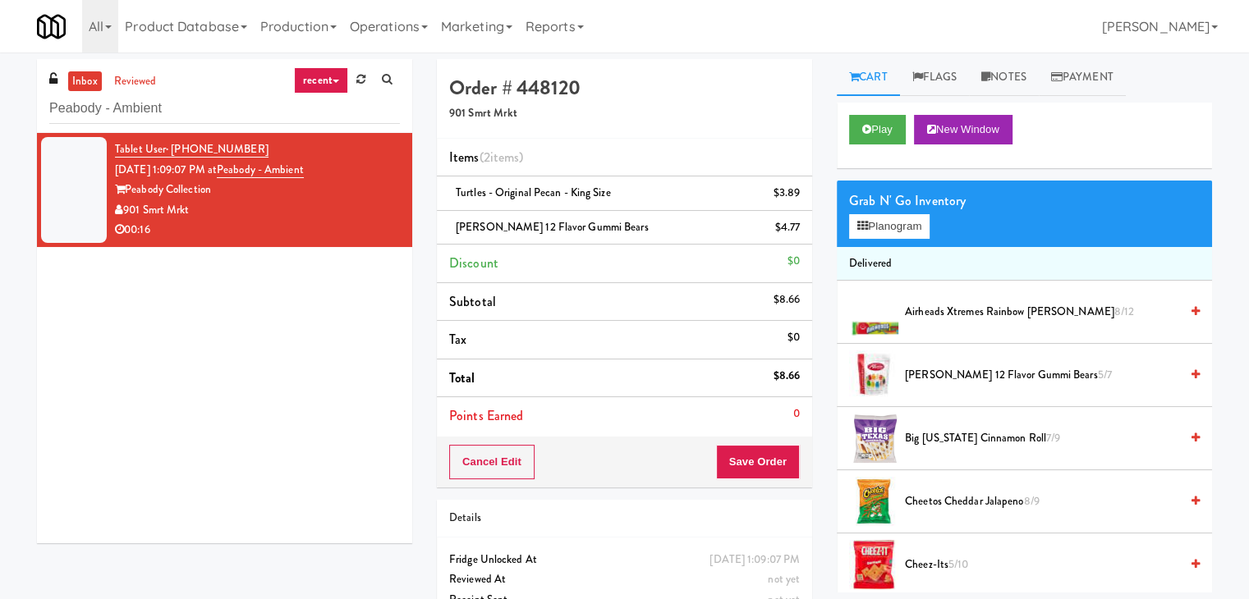
copy div "Peabody Collection"
click at [748, 465] on button "Save Order" at bounding box center [758, 462] width 84 height 34
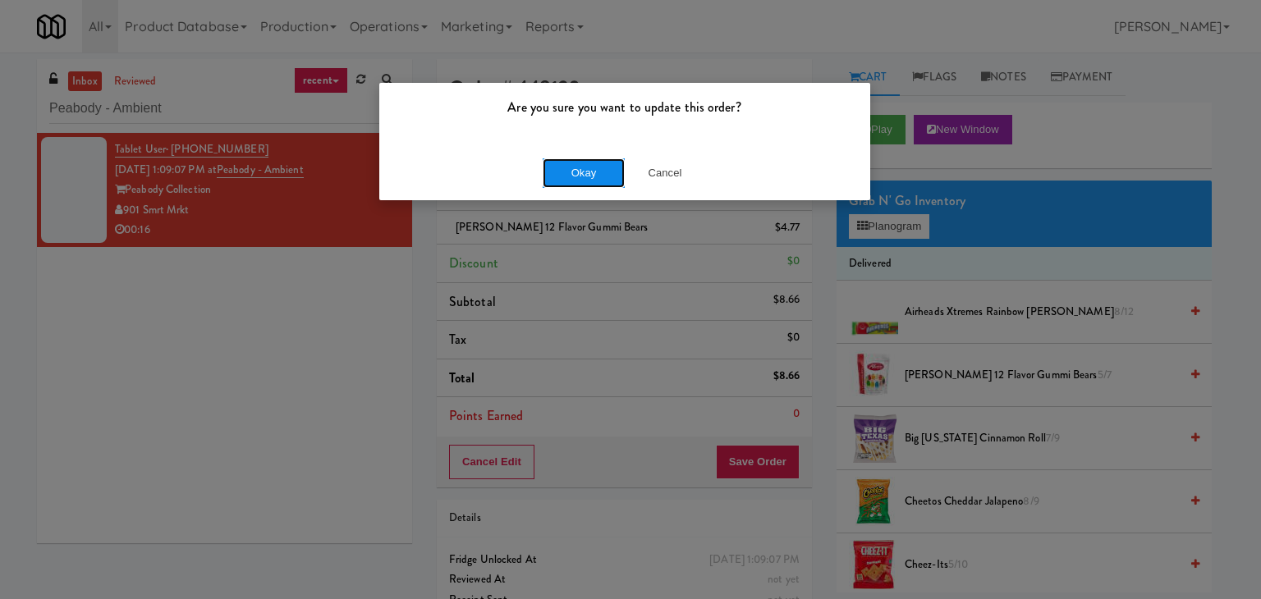
click at [589, 176] on button "Okay" at bounding box center [584, 173] width 82 height 30
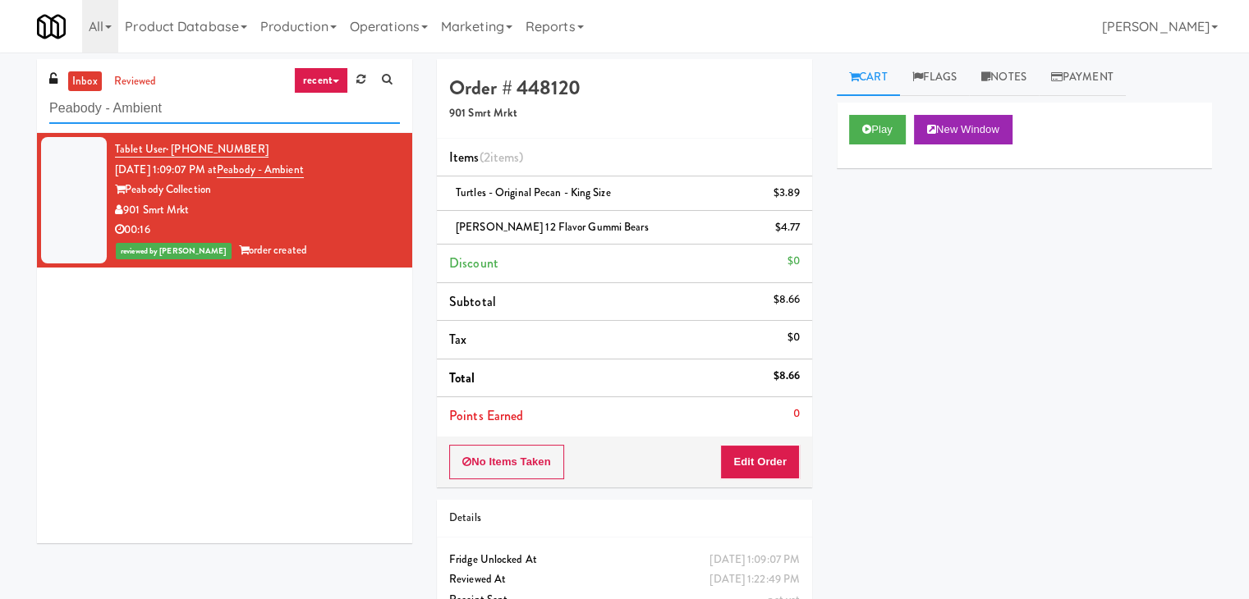
click at [197, 111] on input "Peabody - Ambient" at bounding box center [224, 109] width 351 height 30
paste input "Healthtrax Cafe Drinks"
type input "Healthtrax Cafe Drinks"
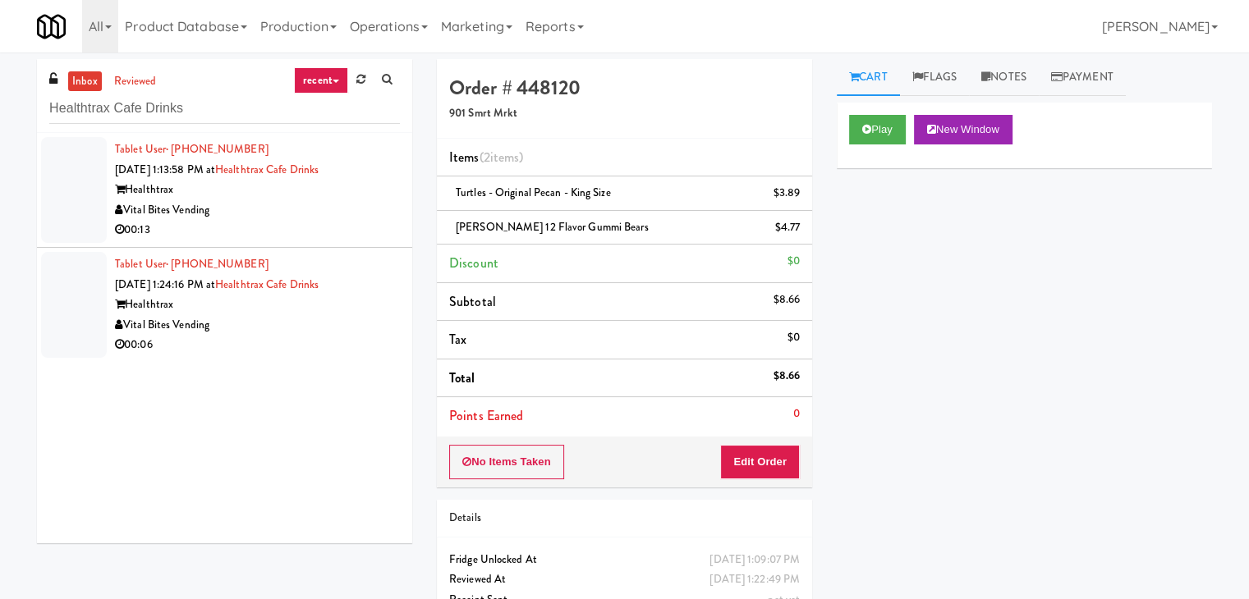
drag, startPoint x: 326, startPoint y: 221, endPoint x: 321, endPoint y: 213, distance: 8.9
click at [326, 221] on div "00:13" at bounding box center [257, 230] width 285 height 21
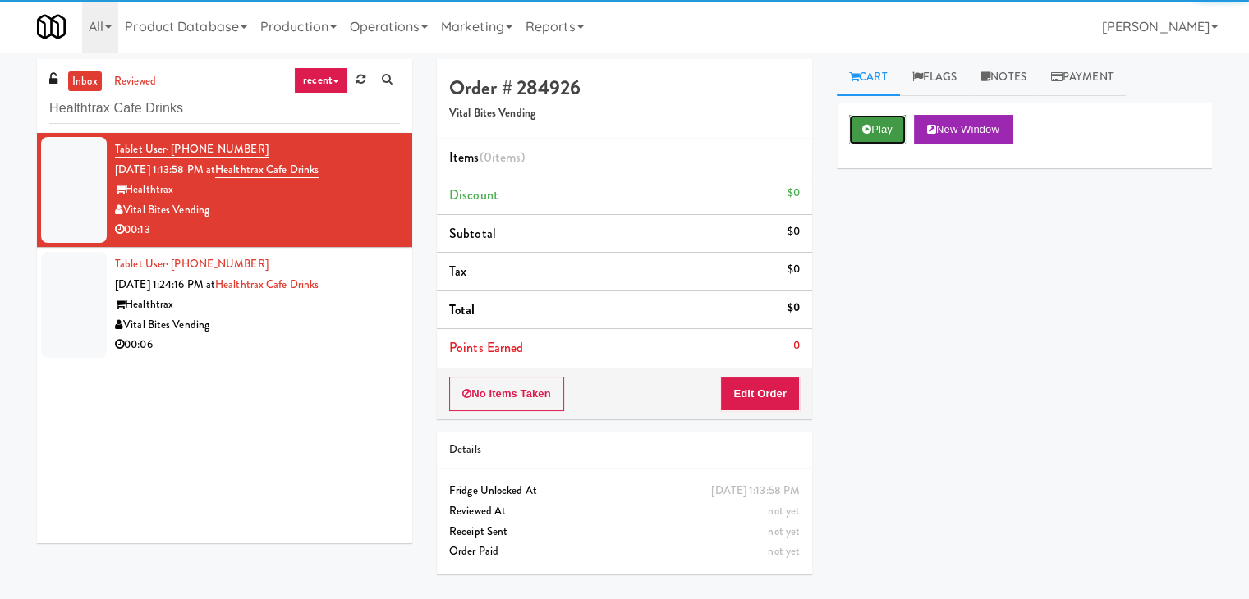
click at [877, 126] on button "Play" at bounding box center [877, 130] width 57 height 30
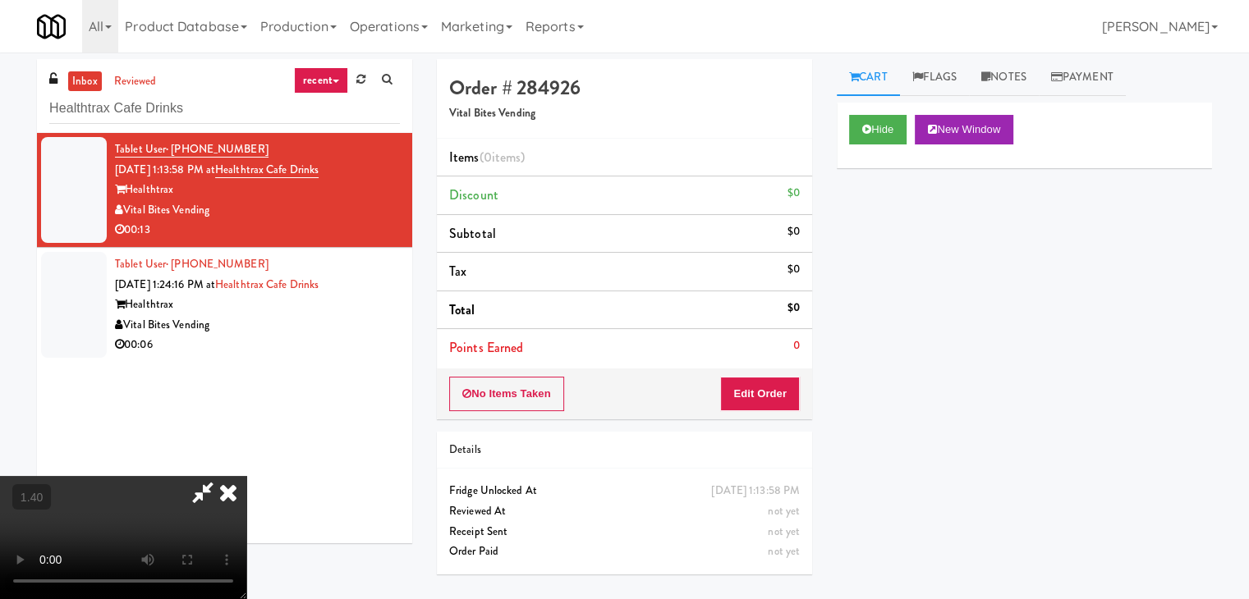
click at [246, 476] on video at bounding box center [123, 537] width 246 height 123
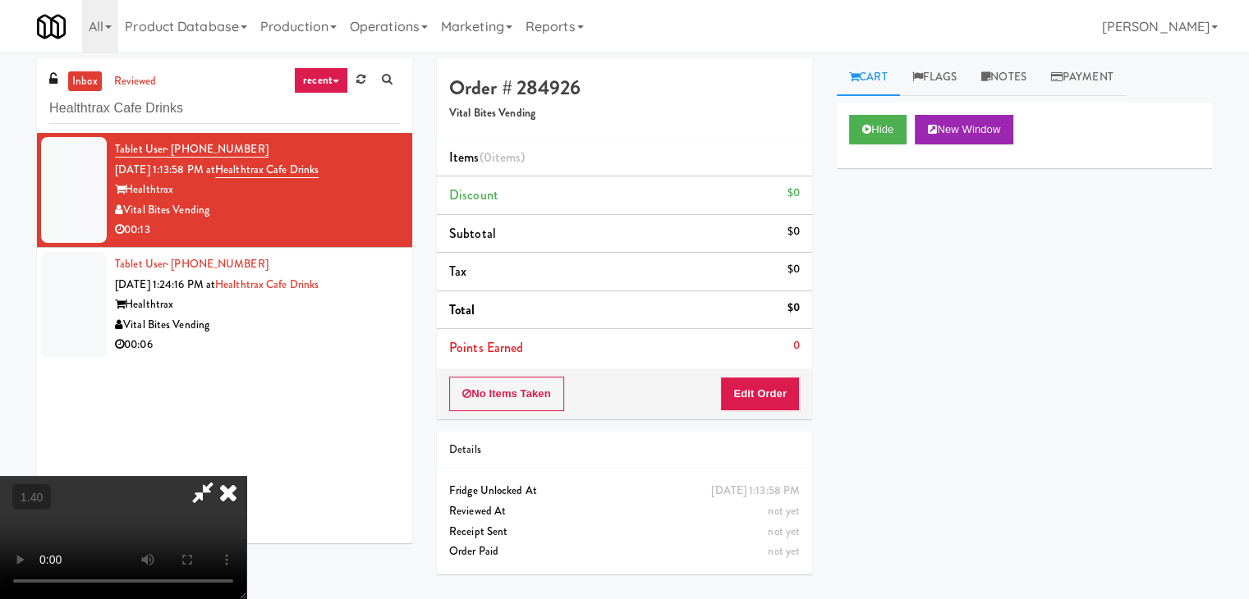
click at [246, 476] on video at bounding box center [123, 537] width 246 height 123
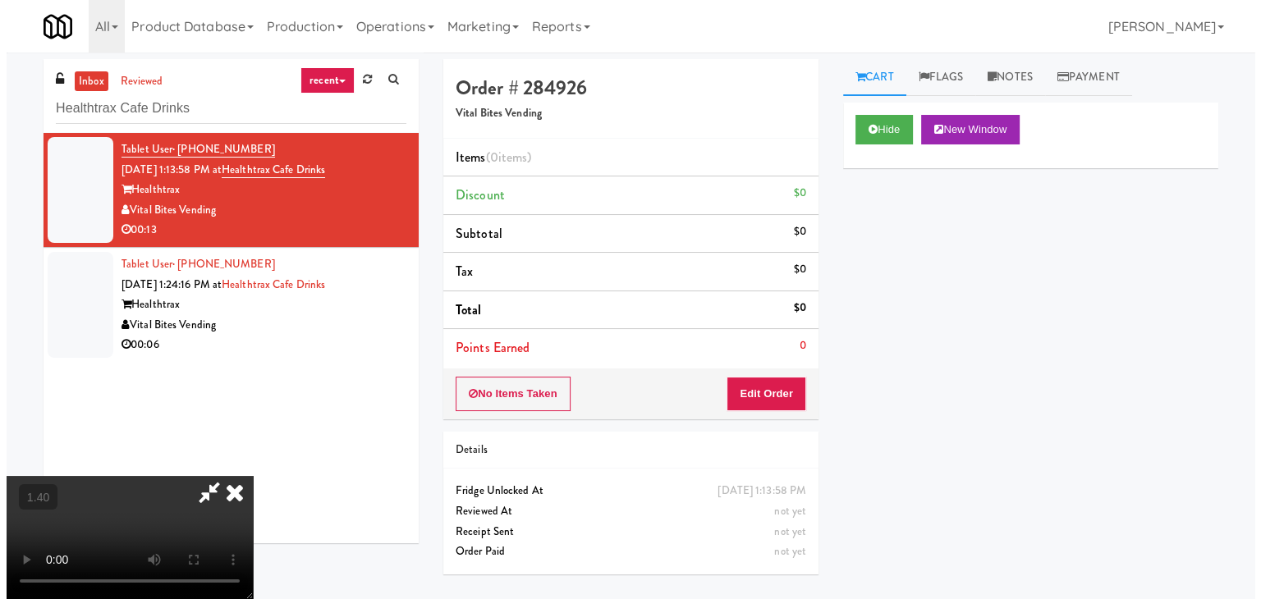
scroll to position [0, 0]
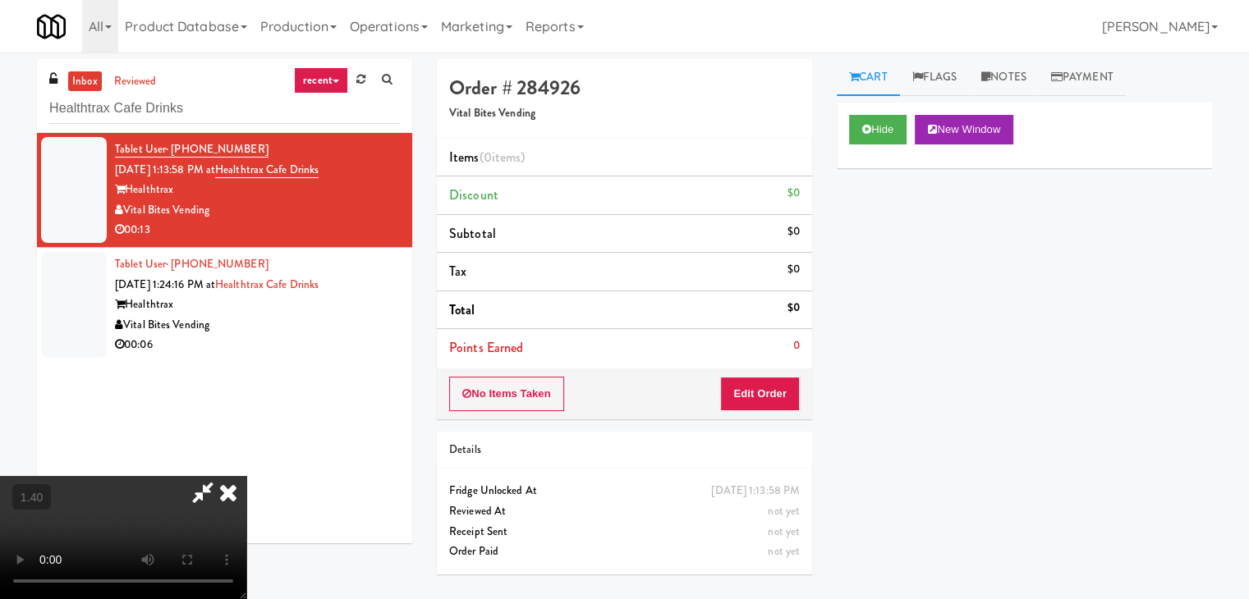
click at [246, 476] on icon at bounding box center [228, 492] width 36 height 33
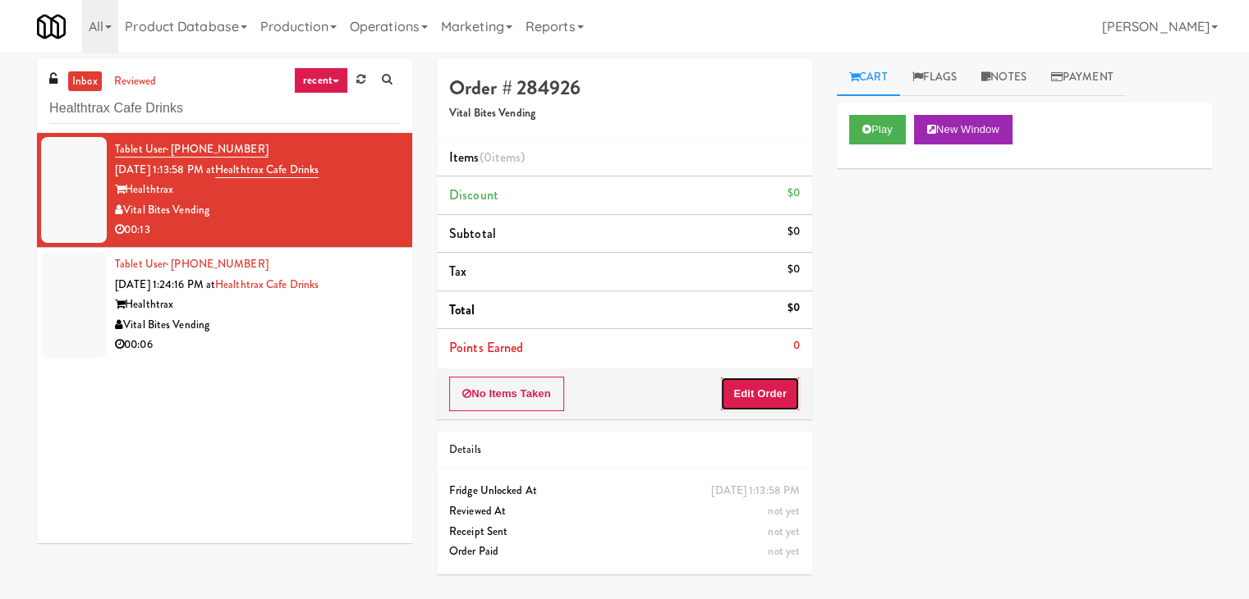
click at [762, 383] on button "Edit Order" at bounding box center [760, 394] width 80 height 34
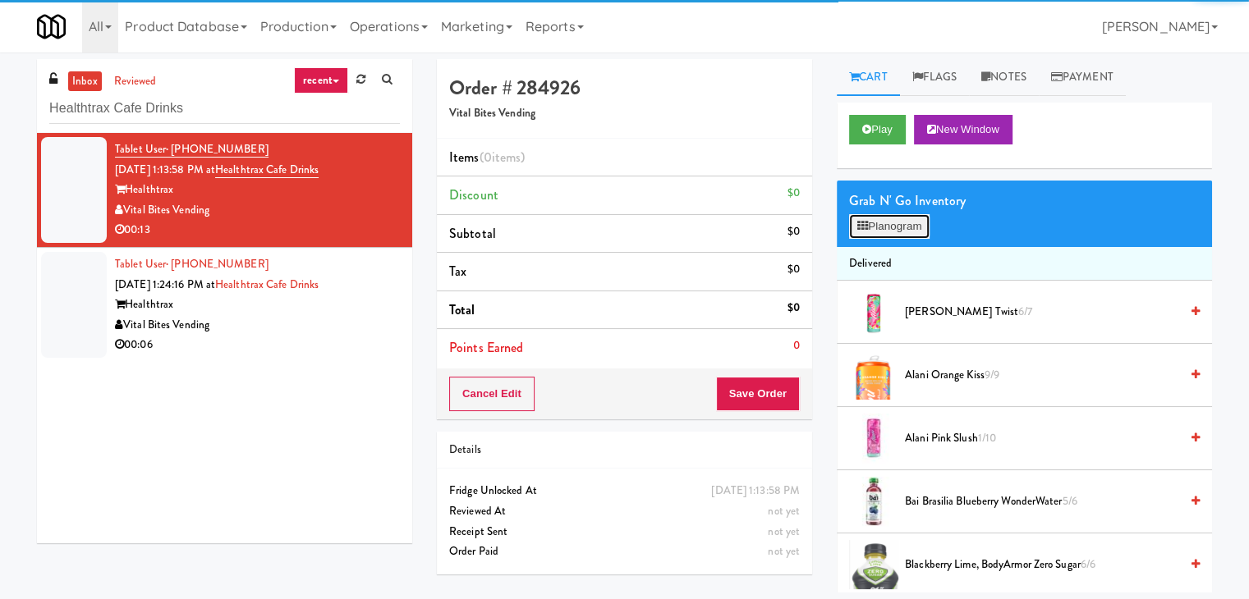
click at [893, 226] on button "Planogram" at bounding box center [889, 226] width 80 height 25
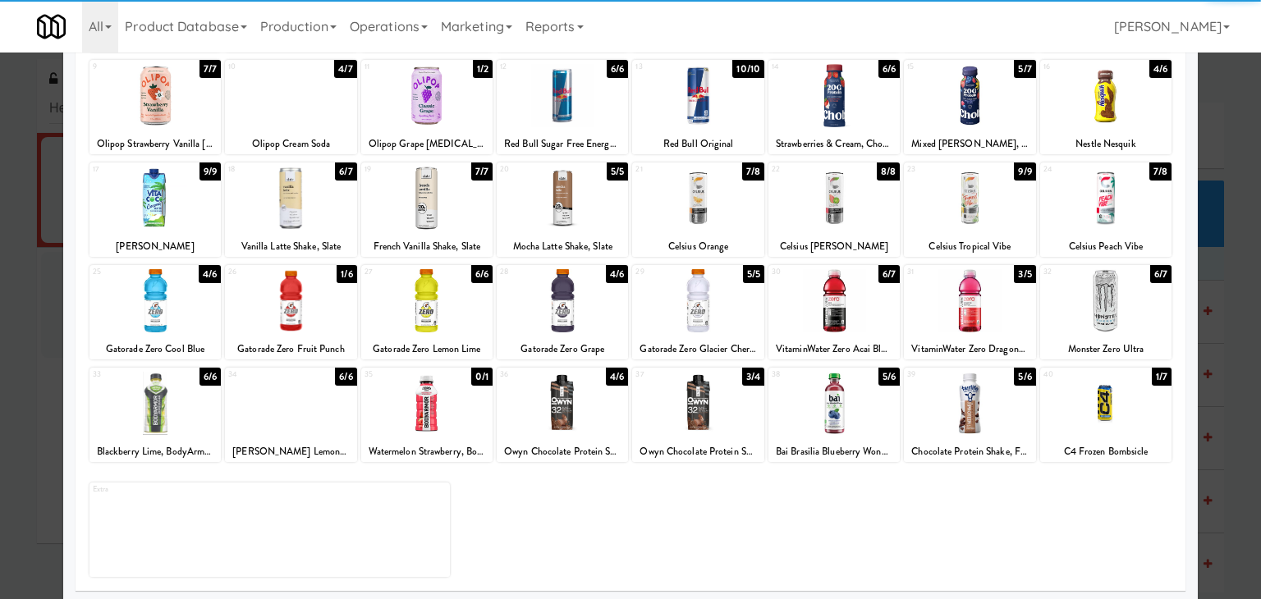
scroll to position [207, 0]
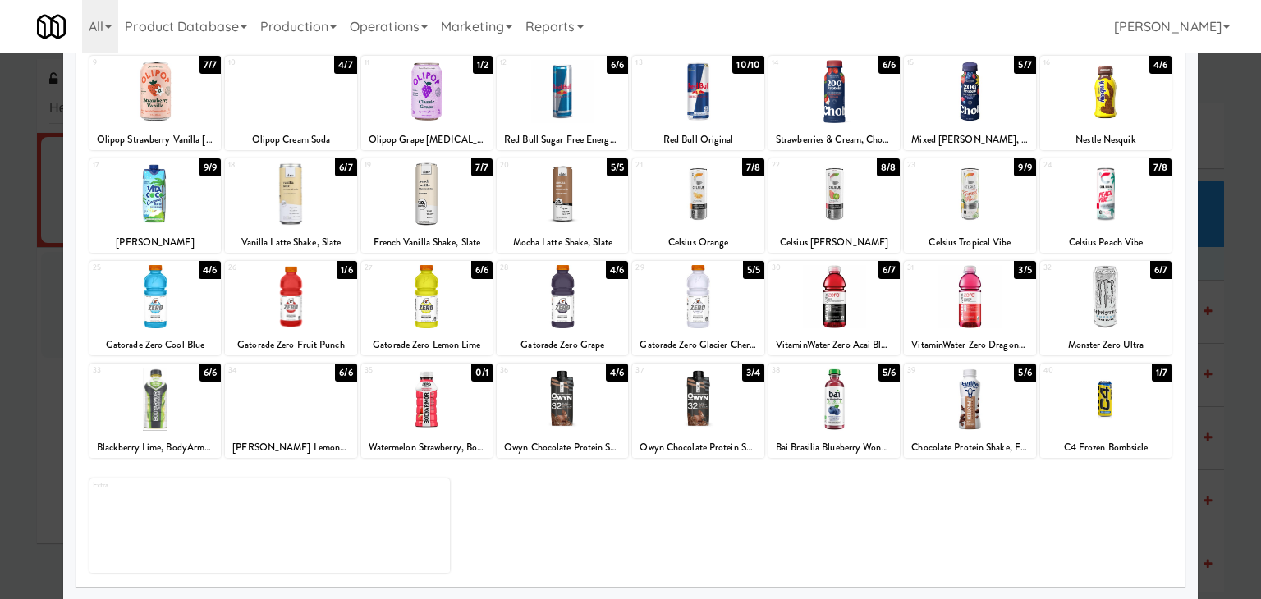
click at [824, 411] on div at bounding box center [833, 399] width 131 height 63
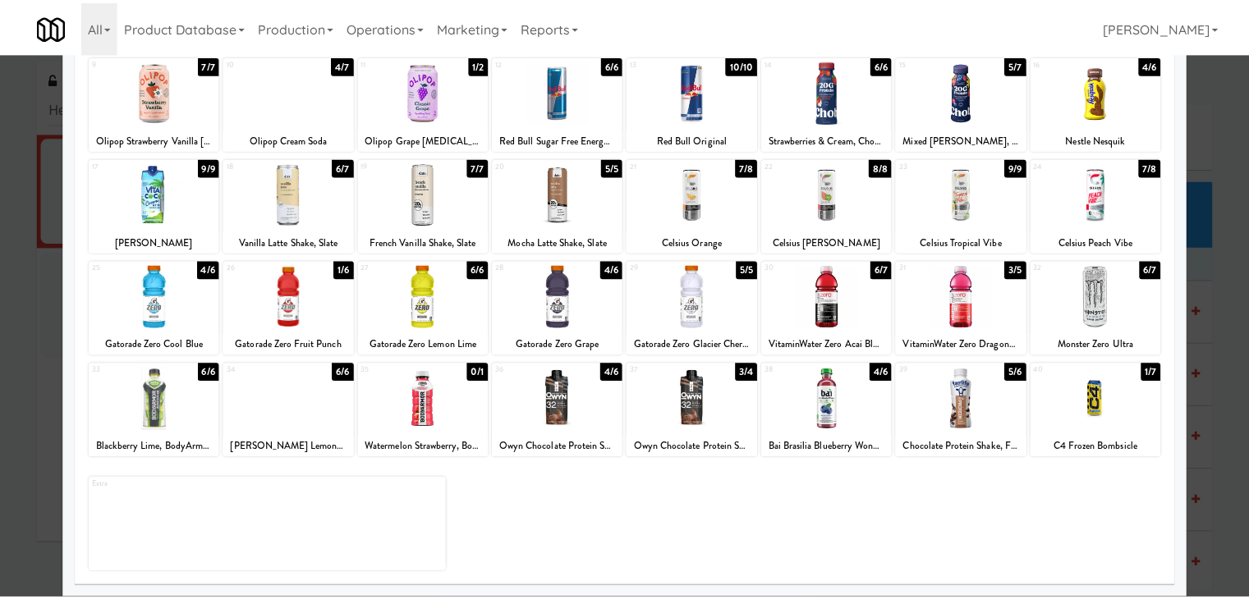
scroll to position [0, 0]
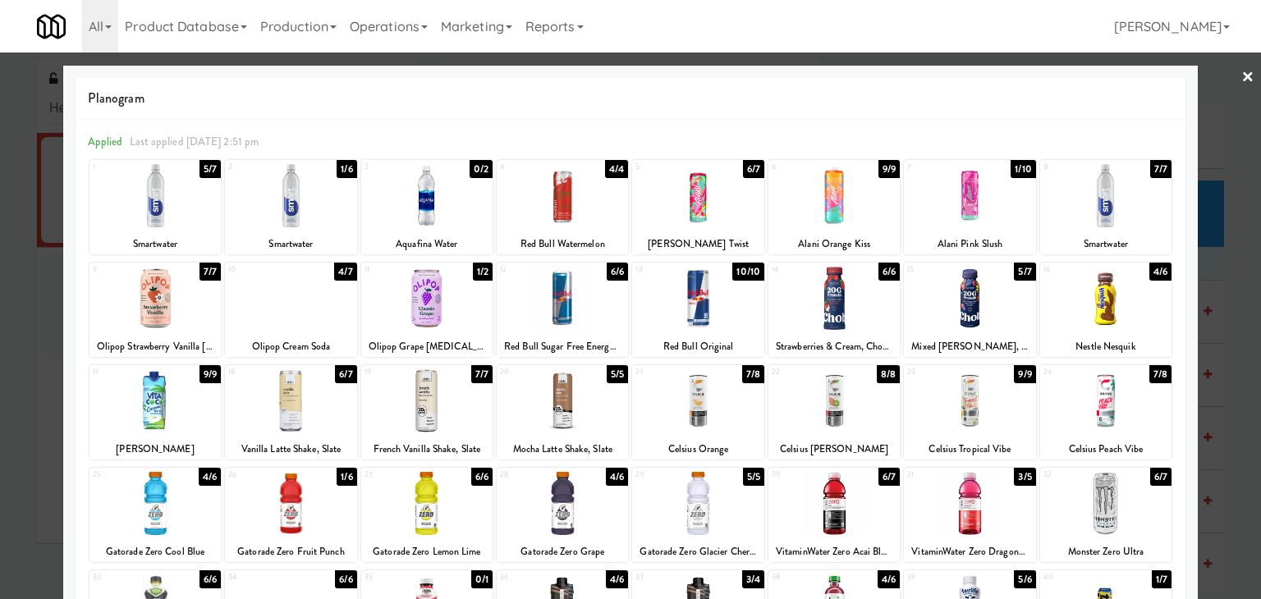
click at [1241, 76] on link "×" at bounding box center [1247, 78] width 13 height 51
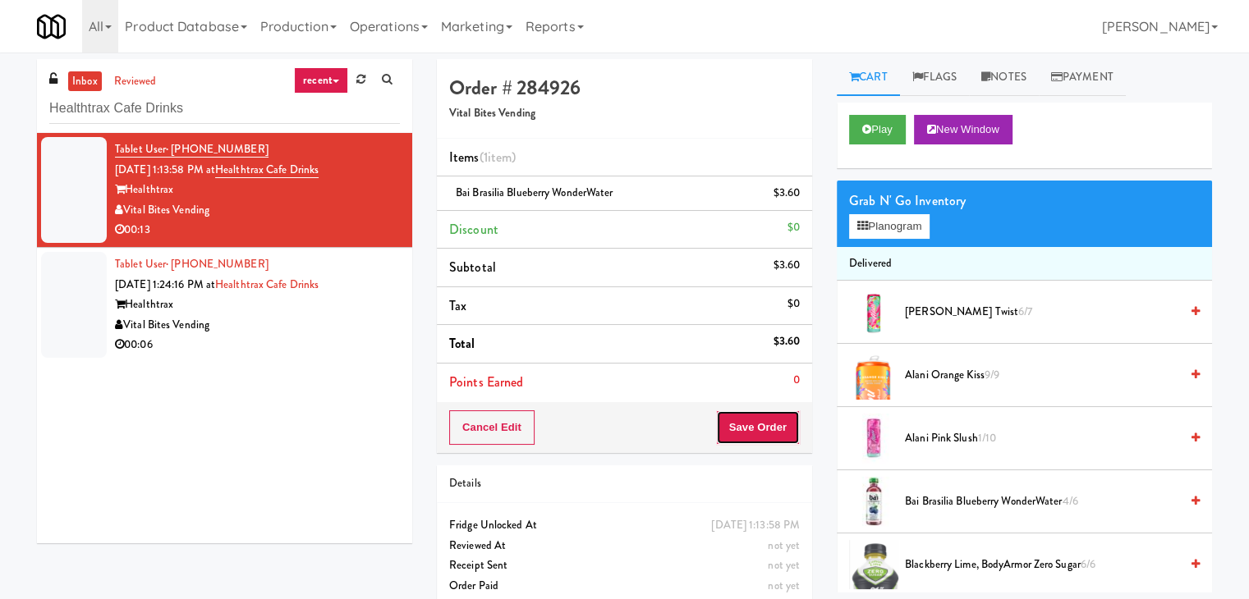
click at [722, 415] on button "Save Order" at bounding box center [758, 427] width 84 height 34
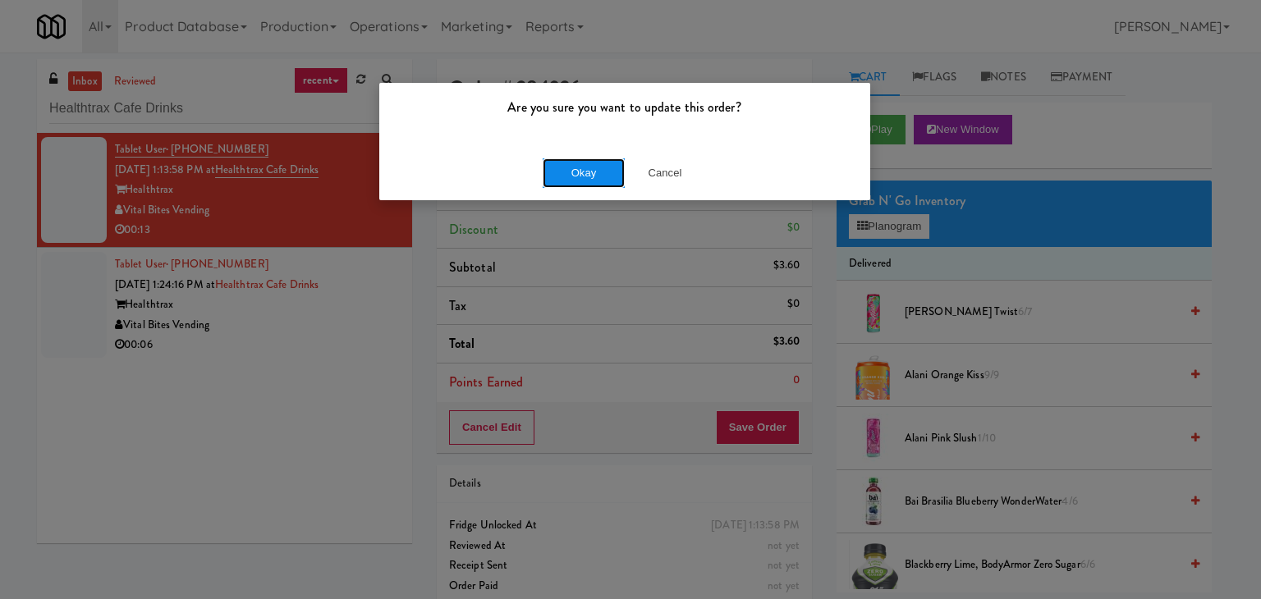
click at [584, 177] on button "Okay" at bounding box center [584, 173] width 82 height 30
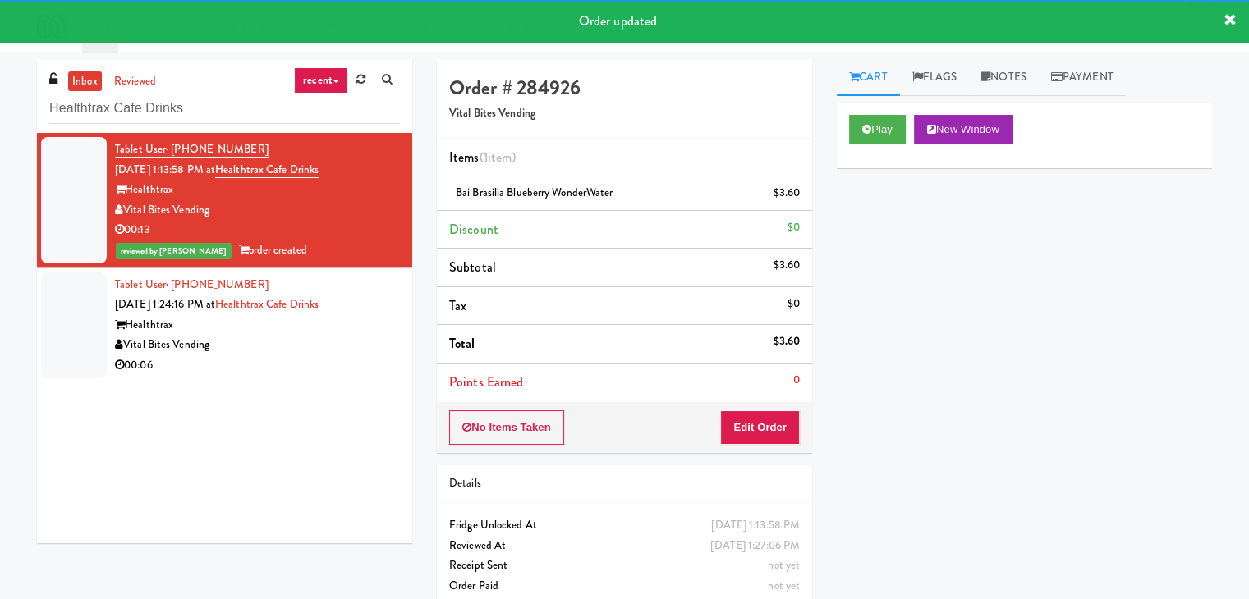
click at [331, 348] on div "Vital Bites Vending" at bounding box center [257, 345] width 285 height 21
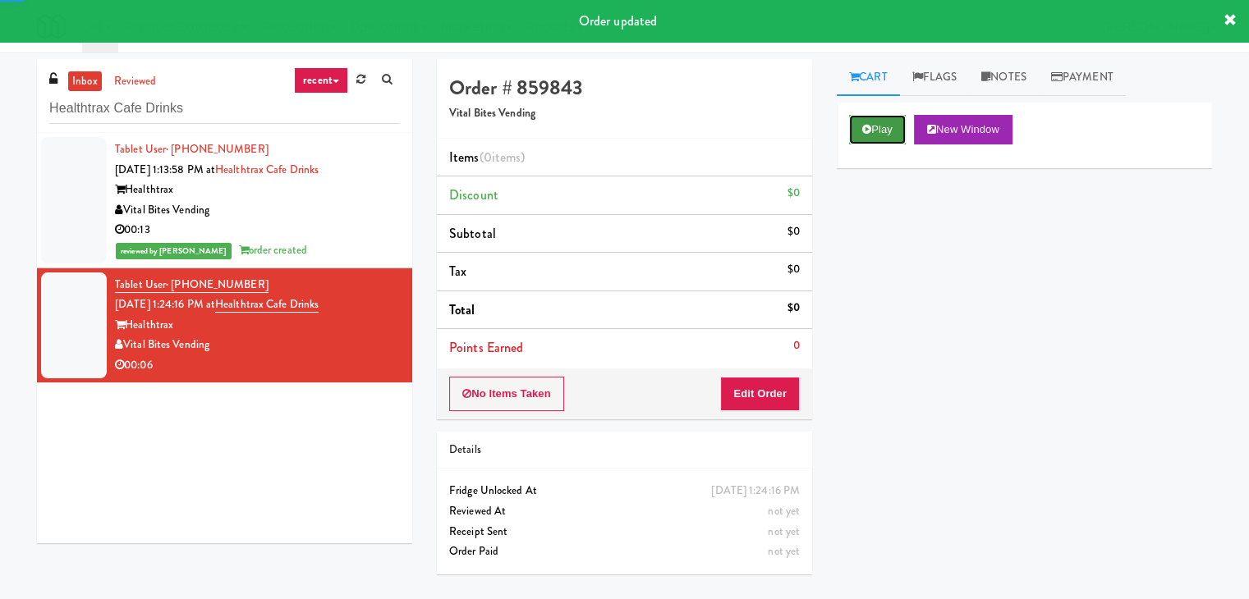
click at [878, 116] on button "Play" at bounding box center [877, 130] width 57 height 30
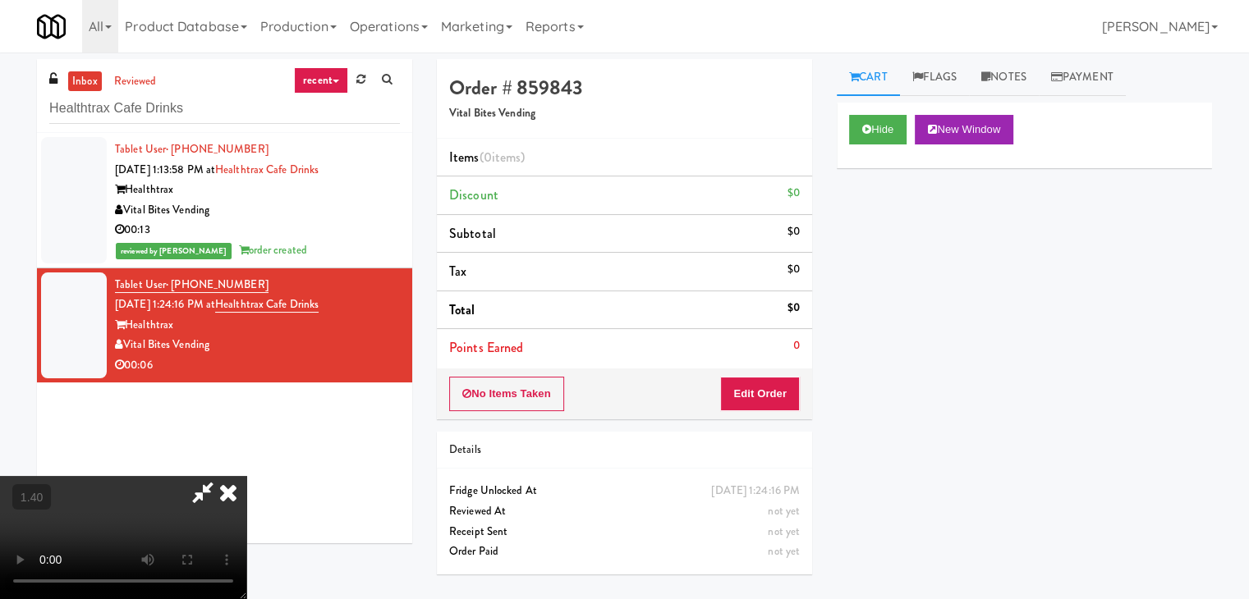
click at [246, 476] on video at bounding box center [123, 537] width 246 height 123
click at [246, 476] on icon at bounding box center [228, 492] width 36 height 33
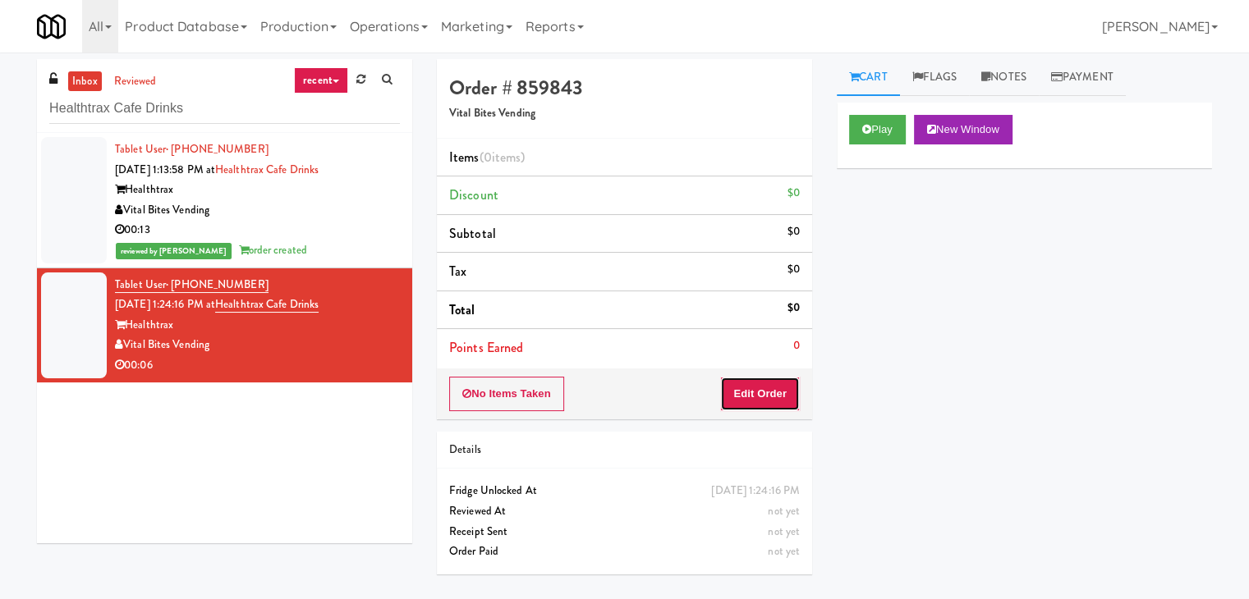
click at [785, 388] on button "Edit Order" at bounding box center [760, 394] width 80 height 34
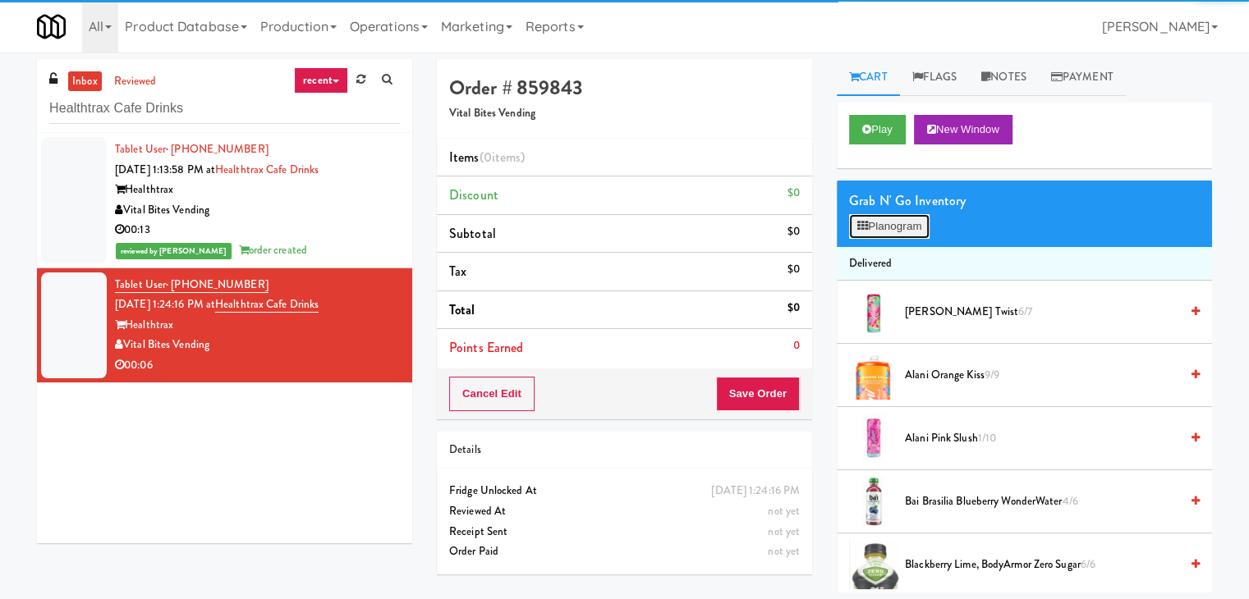
click at [889, 227] on button "Planogram" at bounding box center [889, 226] width 80 height 25
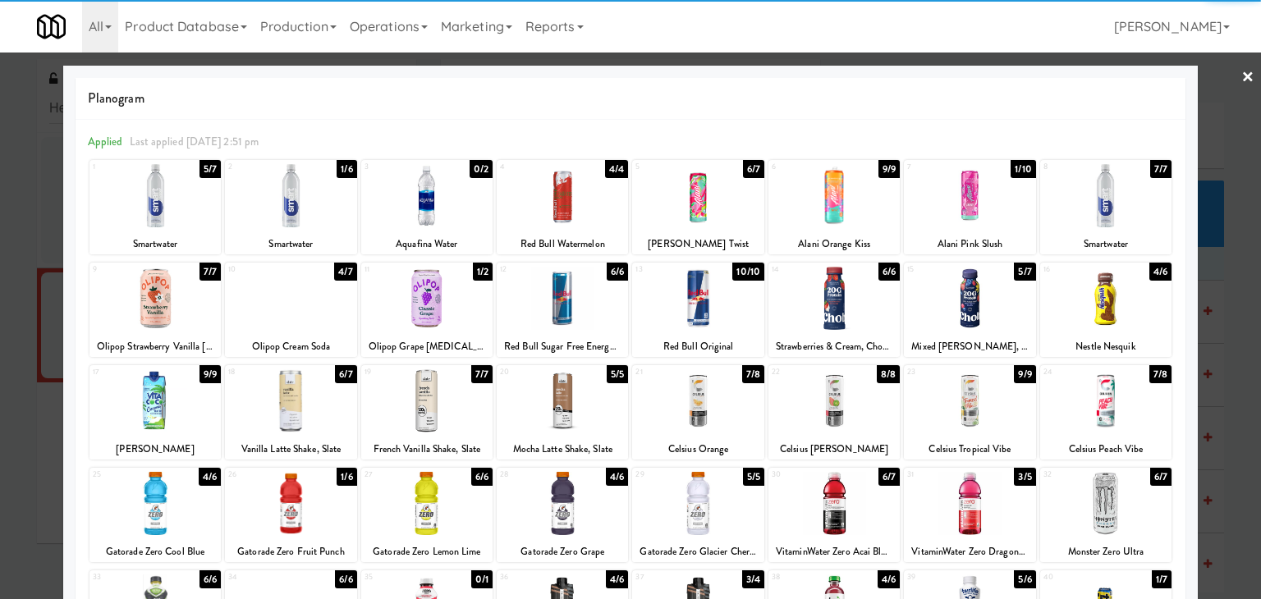
click at [825, 194] on div at bounding box center [833, 195] width 131 height 63
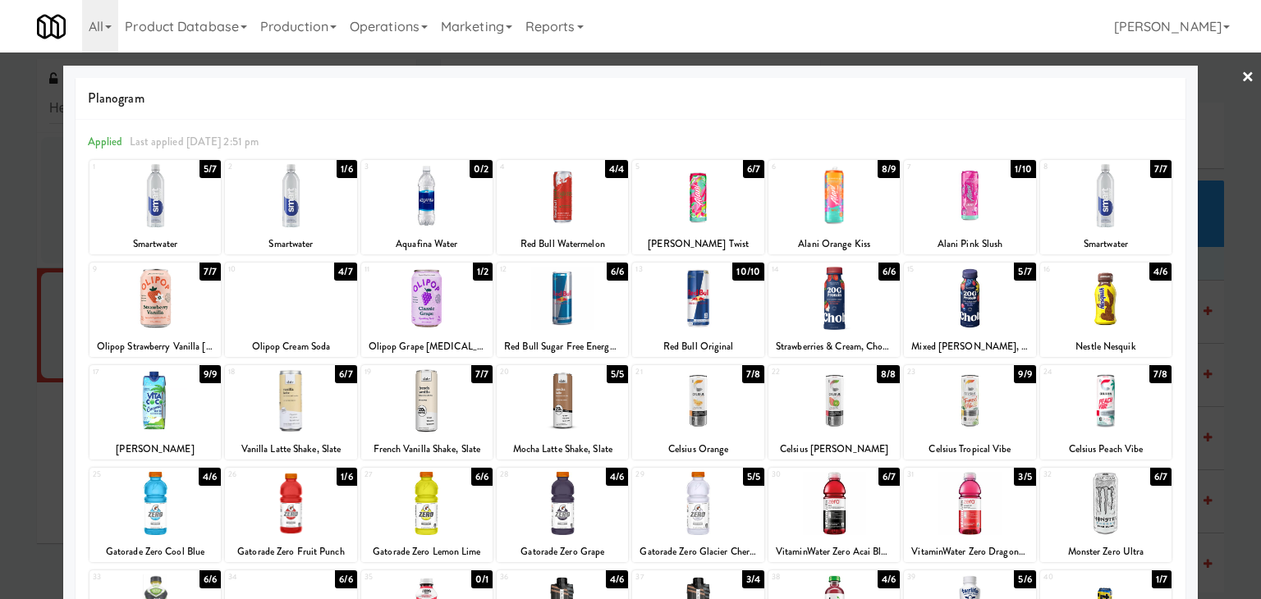
click at [1241, 81] on link "×" at bounding box center [1247, 78] width 13 height 51
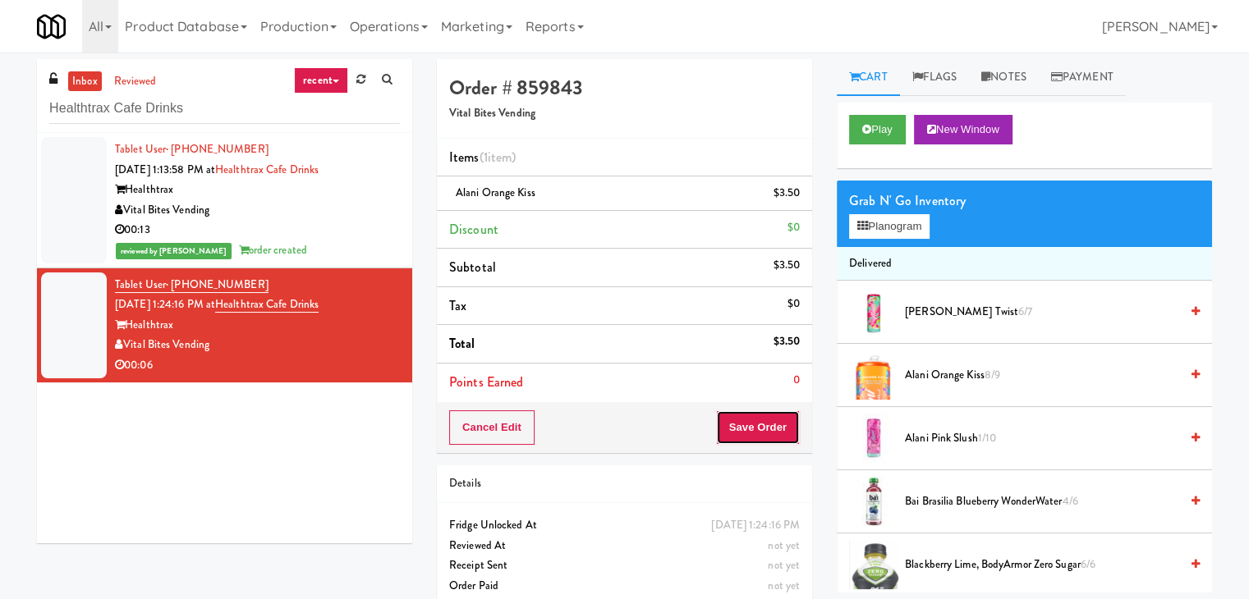
drag, startPoint x: 742, startPoint y: 418, endPoint x: 746, endPoint y: 409, distance: 9.9
click at [742, 418] on button "Save Order" at bounding box center [758, 427] width 84 height 34
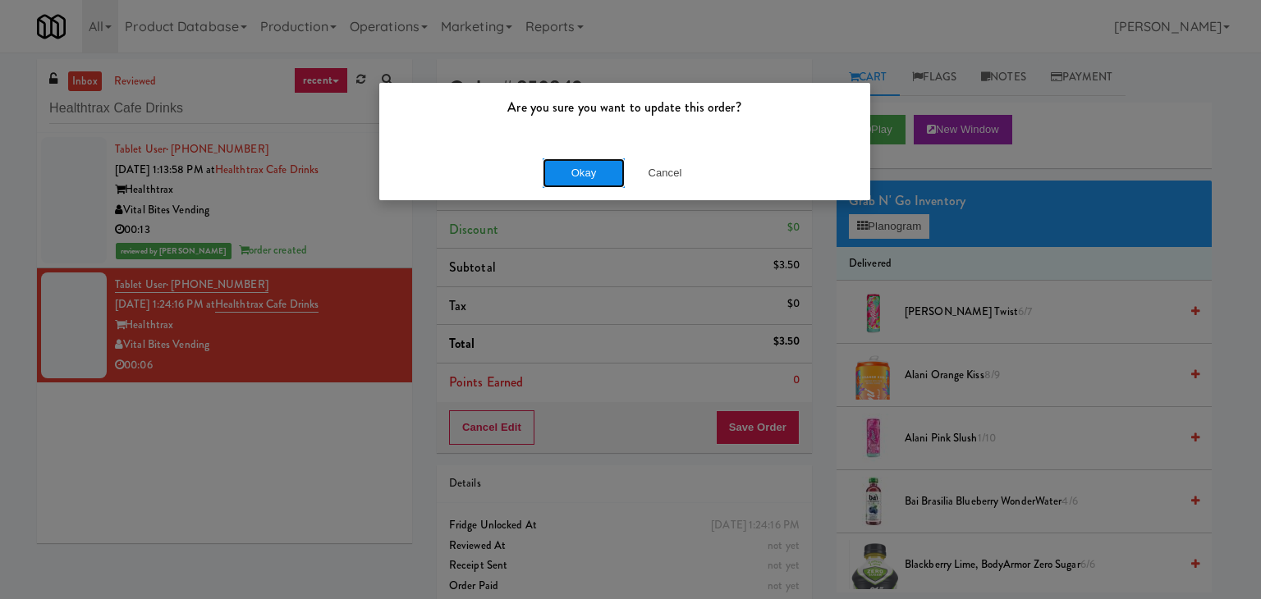
click at [575, 161] on button "Okay" at bounding box center [584, 173] width 82 height 30
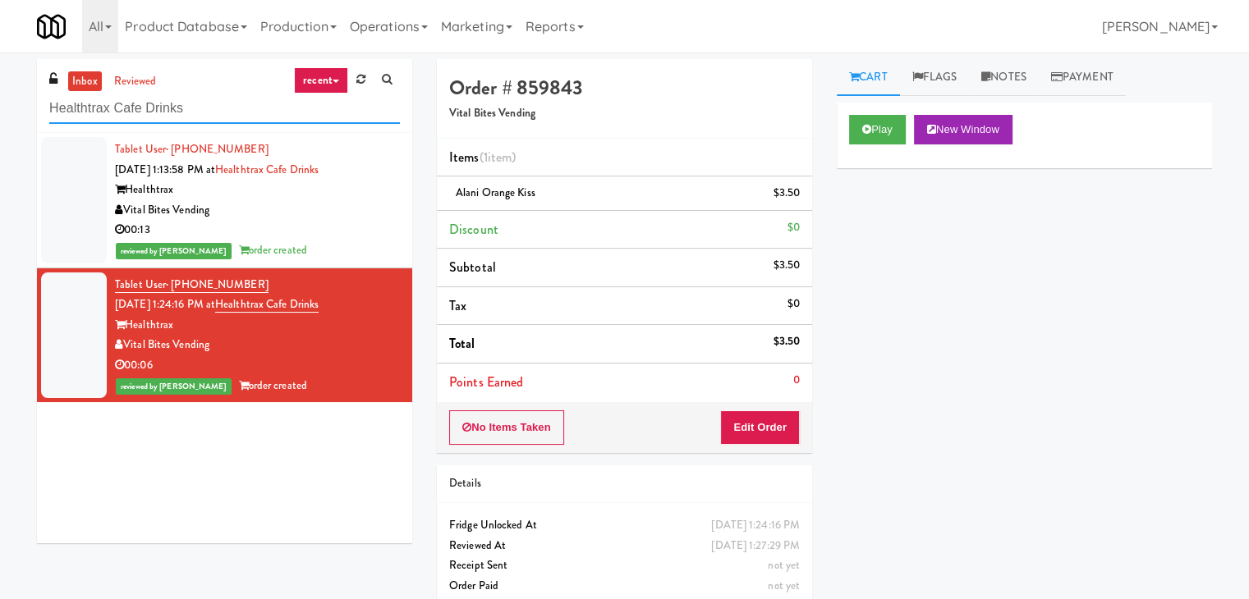
click at [213, 119] on input "Healthtrax Cafe Drinks" at bounding box center [224, 109] width 351 height 30
click at [213, 106] on input "Healthtrax Cafe Drinks" at bounding box center [224, 109] width 351 height 30
paste input "Lancaster lofts Combo Cooler"
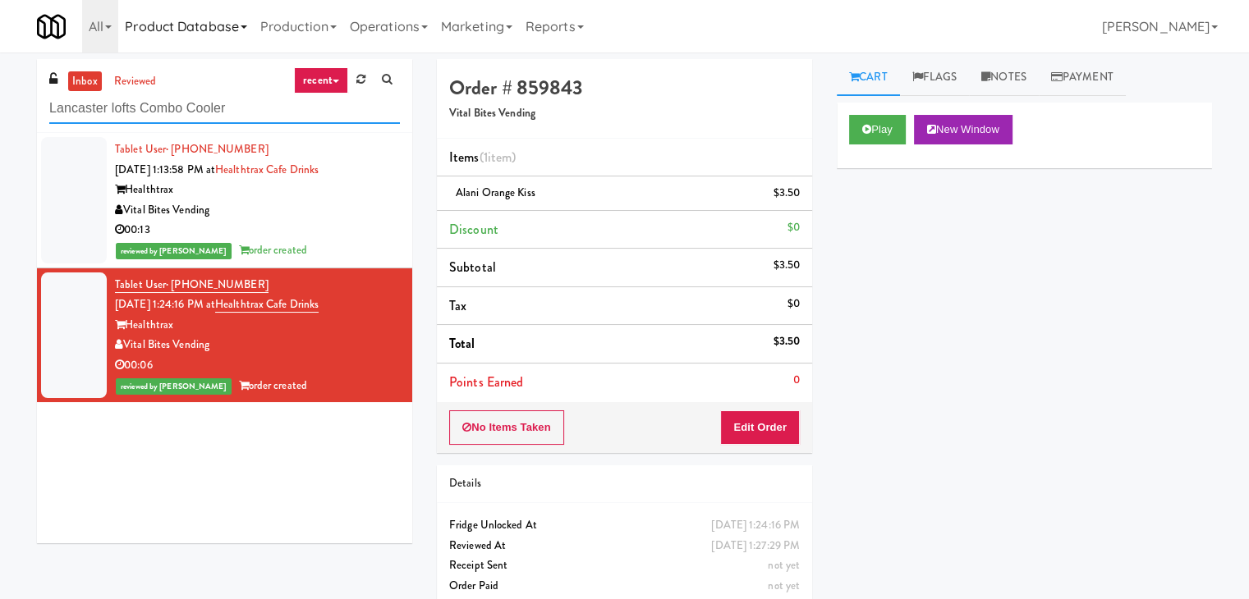
type input "Lancaster lofts Combo Cooler"
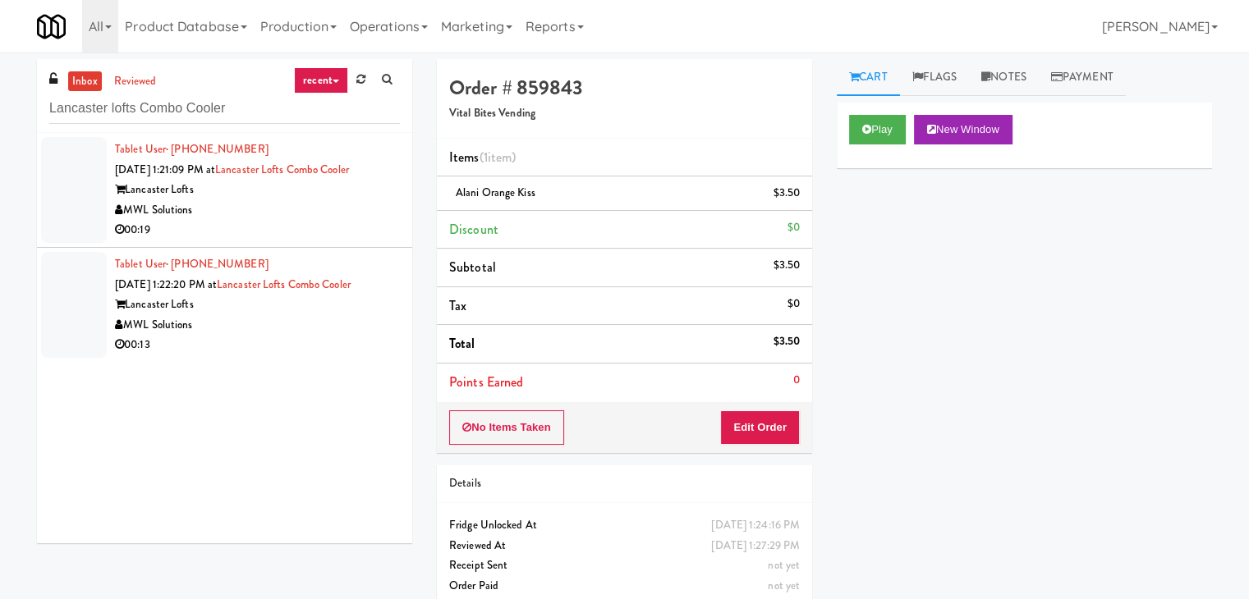
click at [336, 214] on div "MWL Solutions" at bounding box center [257, 210] width 285 height 21
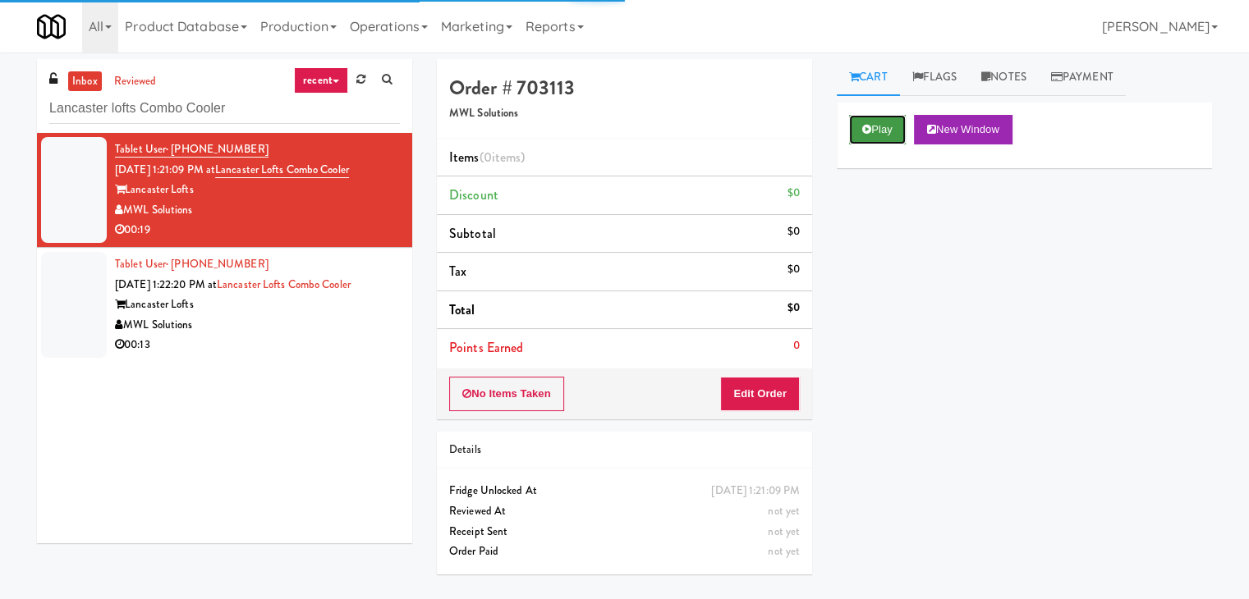
click at [855, 131] on button "Play" at bounding box center [877, 130] width 57 height 30
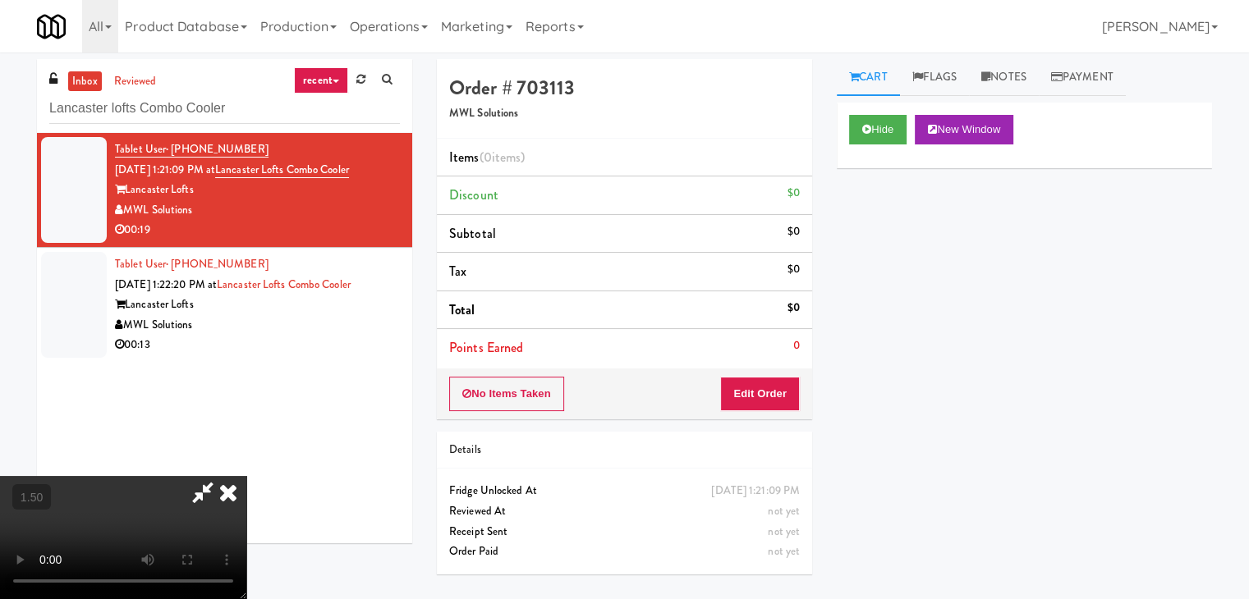
click at [246, 476] on video at bounding box center [123, 537] width 246 height 123
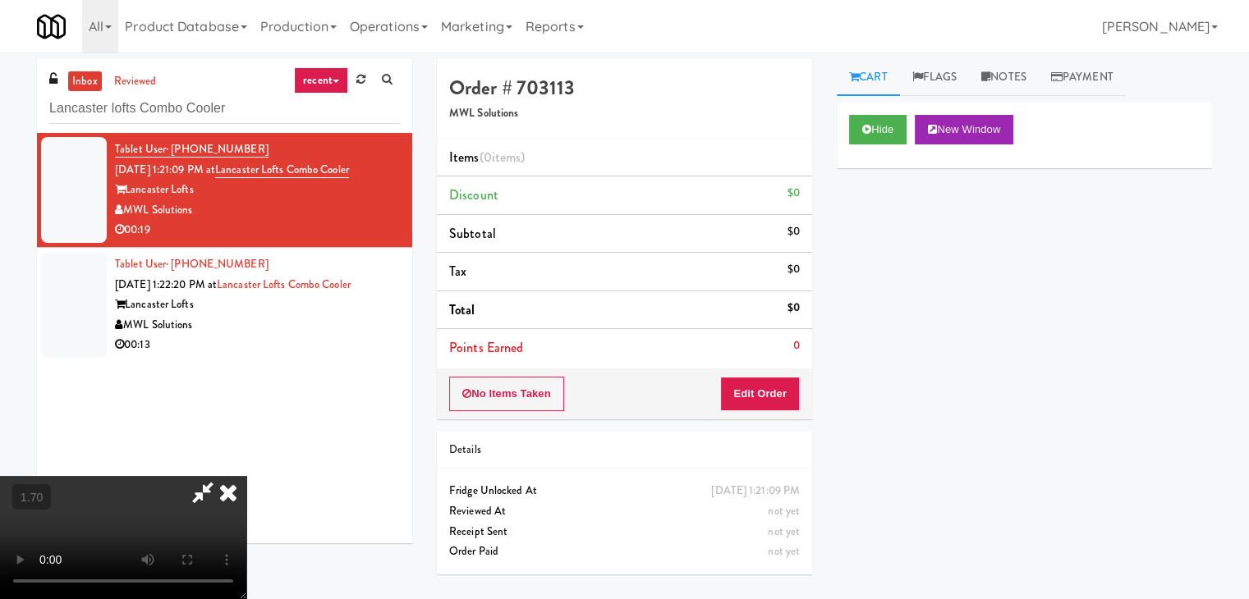
click at [246, 476] on video at bounding box center [123, 537] width 246 height 123
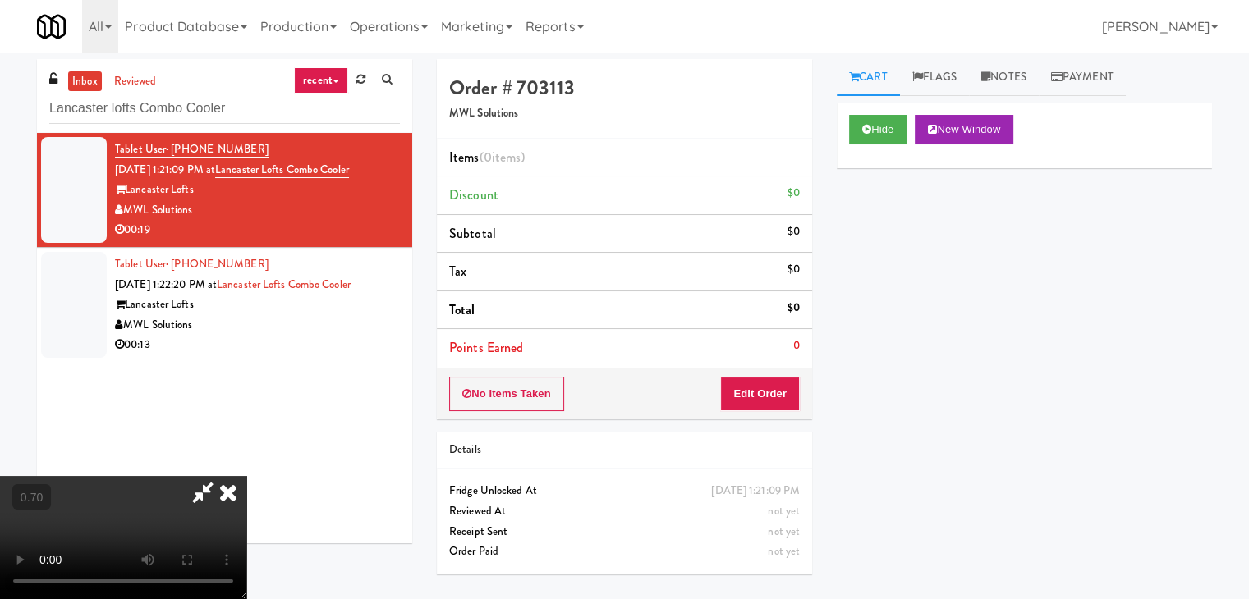
click at [246, 476] on video at bounding box center [123, 537] width 246 height 123
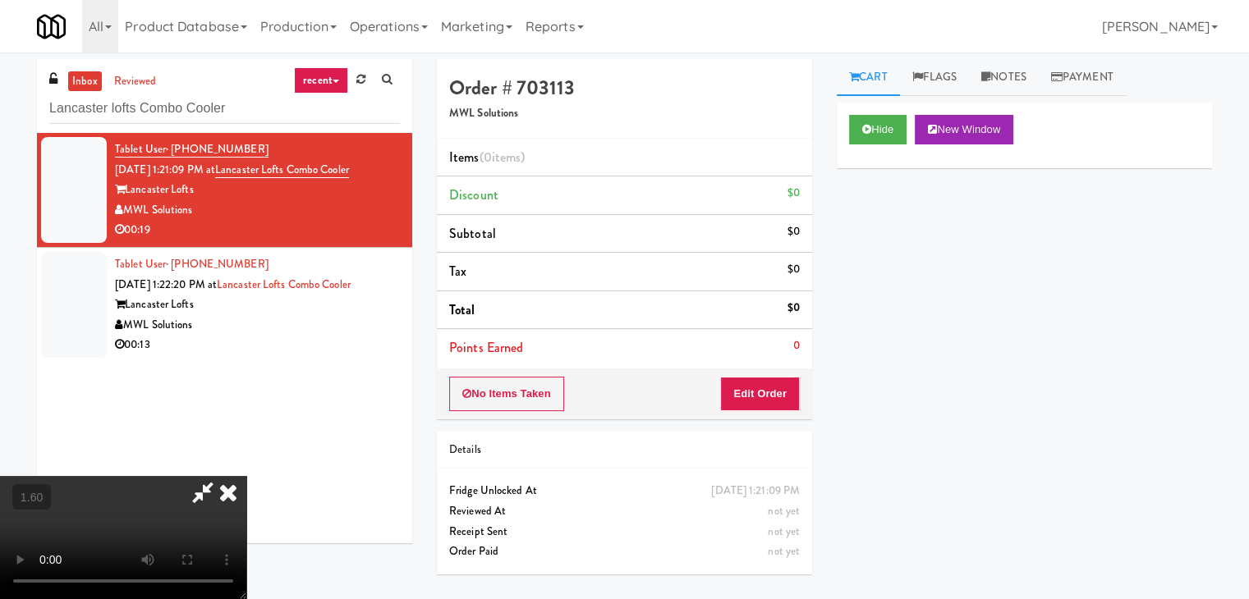
click at [246, 476] on video at bounding box center [123, 537] width 246 height 123
click at [246, 476] on icon at bounding box center [228, 492] width 36 height 33
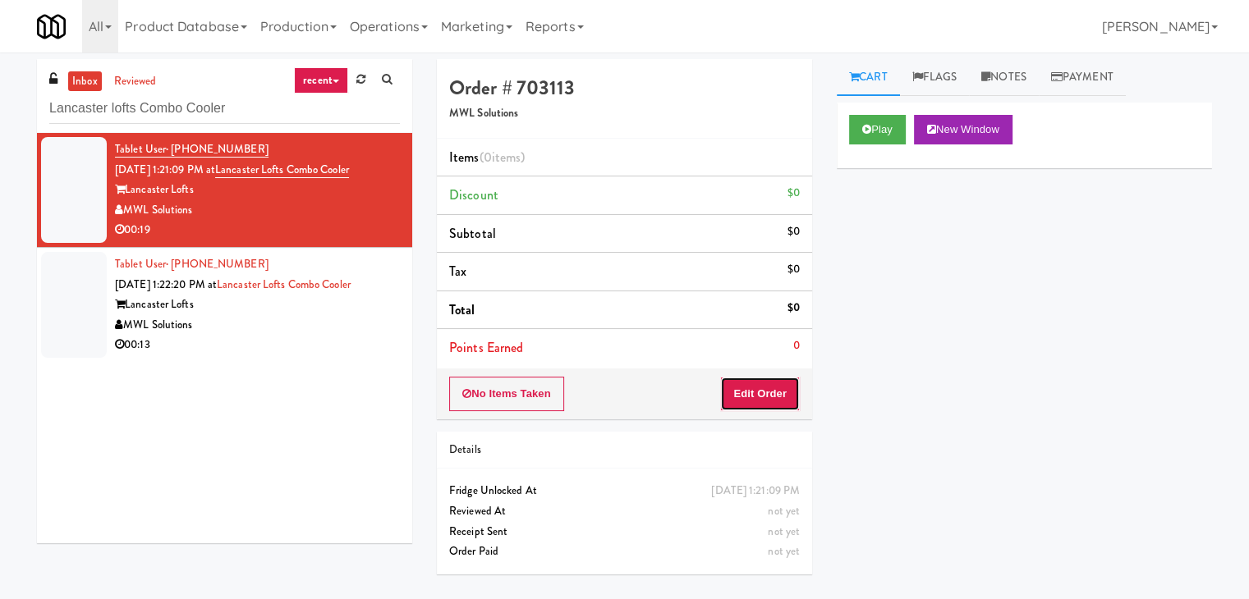
drag, startPoint x: 749, startPoint y: 391, endPoint x: 831, endPoint y: 336, distance: 98.8
click at [749, 390] on button "Edit Order" at bounding box center [760, 394] width 80 height 34
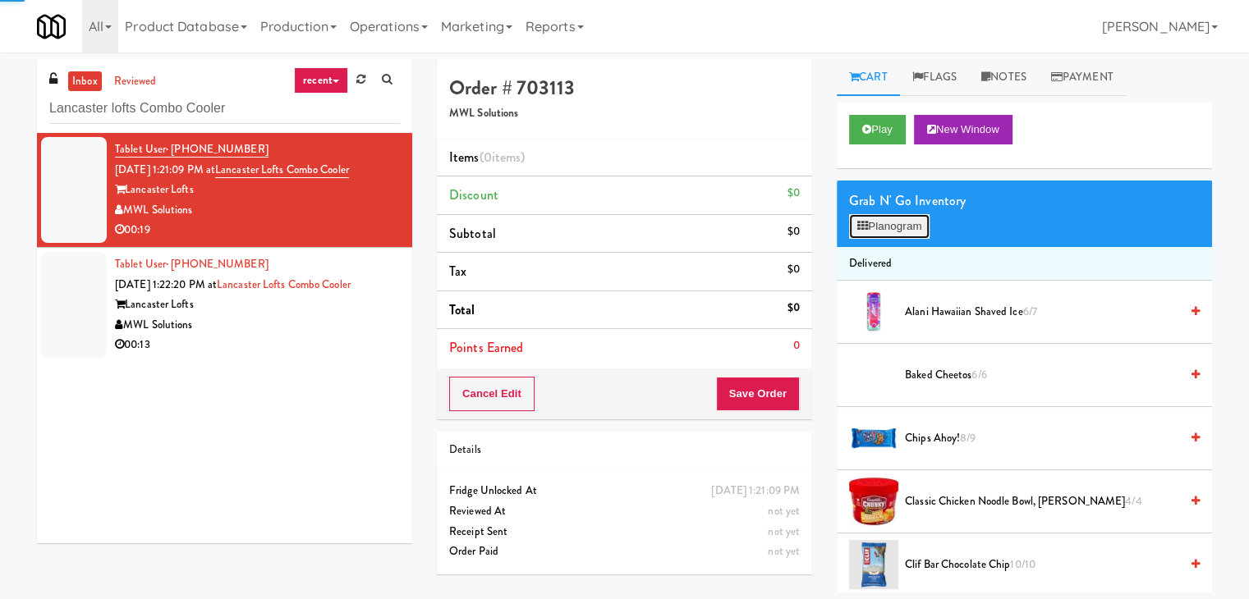
click at [912, 225] on button "Planogram" at bounding box center [889, 226] width 80 height 25
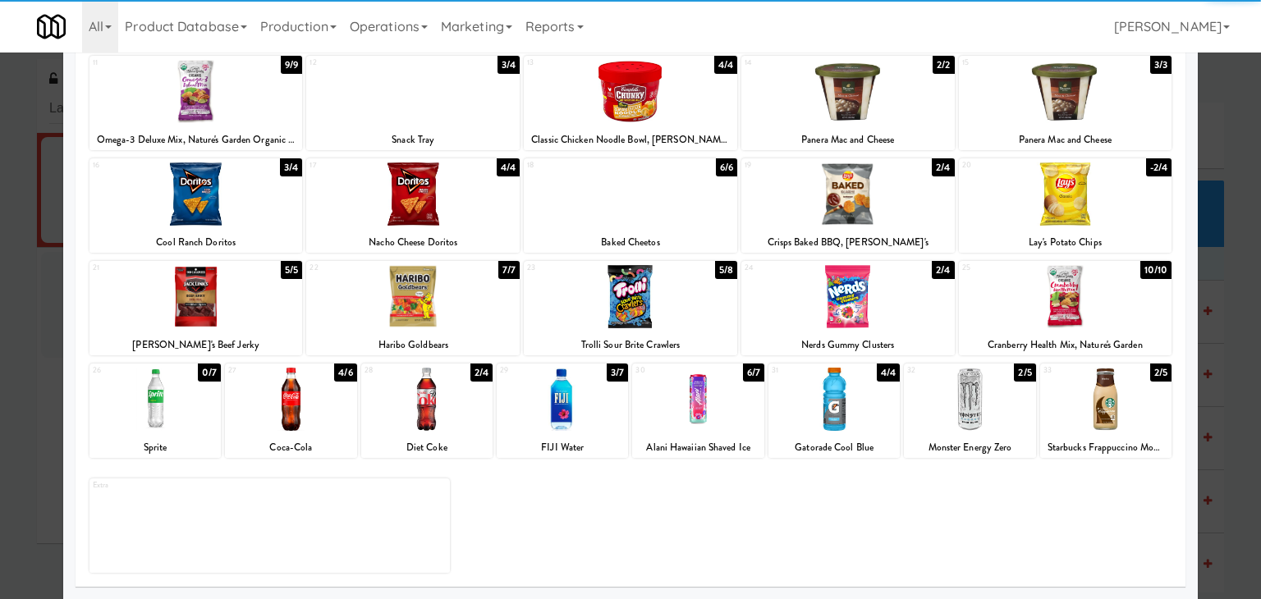
click at [431, 399] on div at bounding box center [426, 399] width 131 height 63
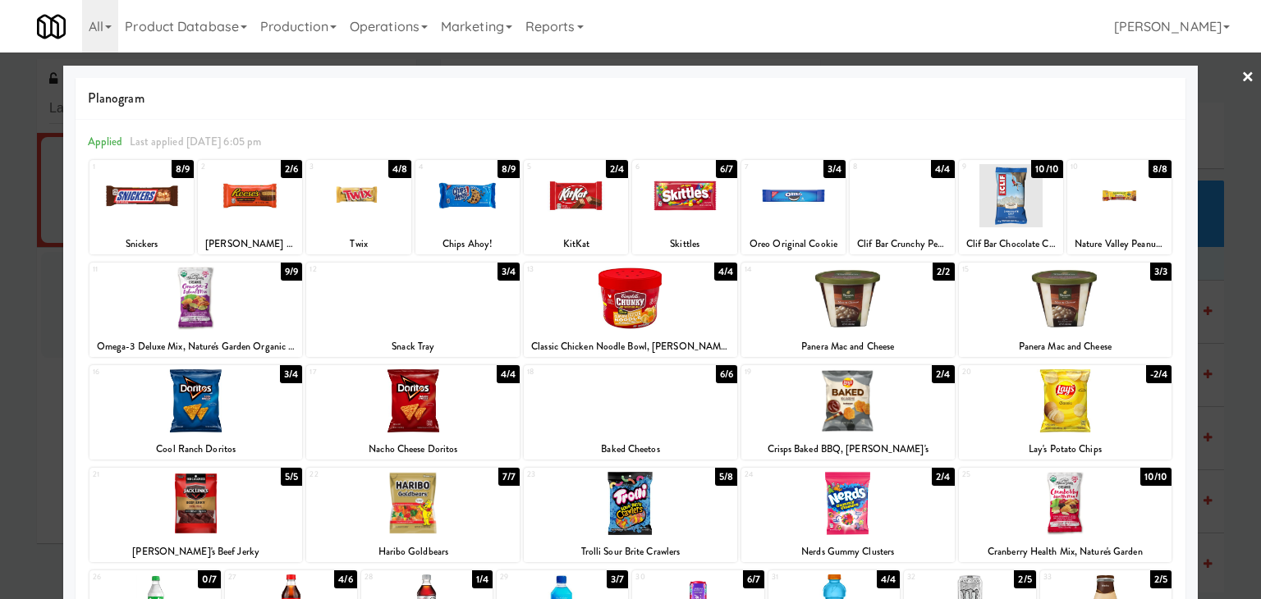
click at [670, 204] on div at bounding box center [684, 195] width 104 height 63
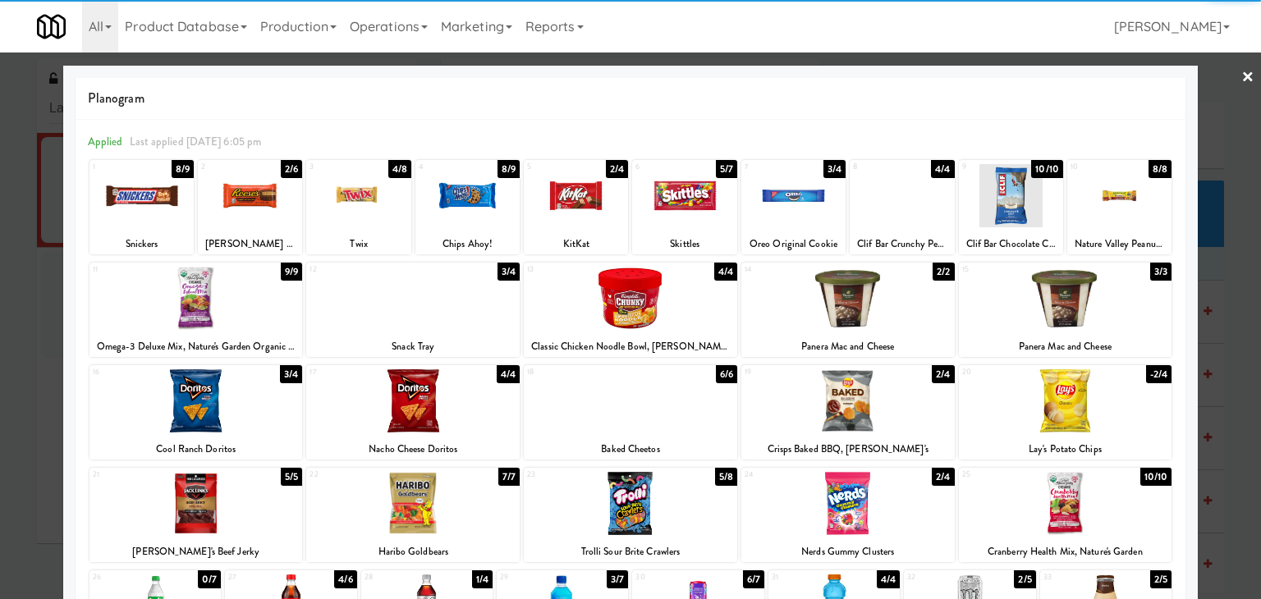
click at [1077, 408] on div at bounding box center [1065, 400] width 213 height 63
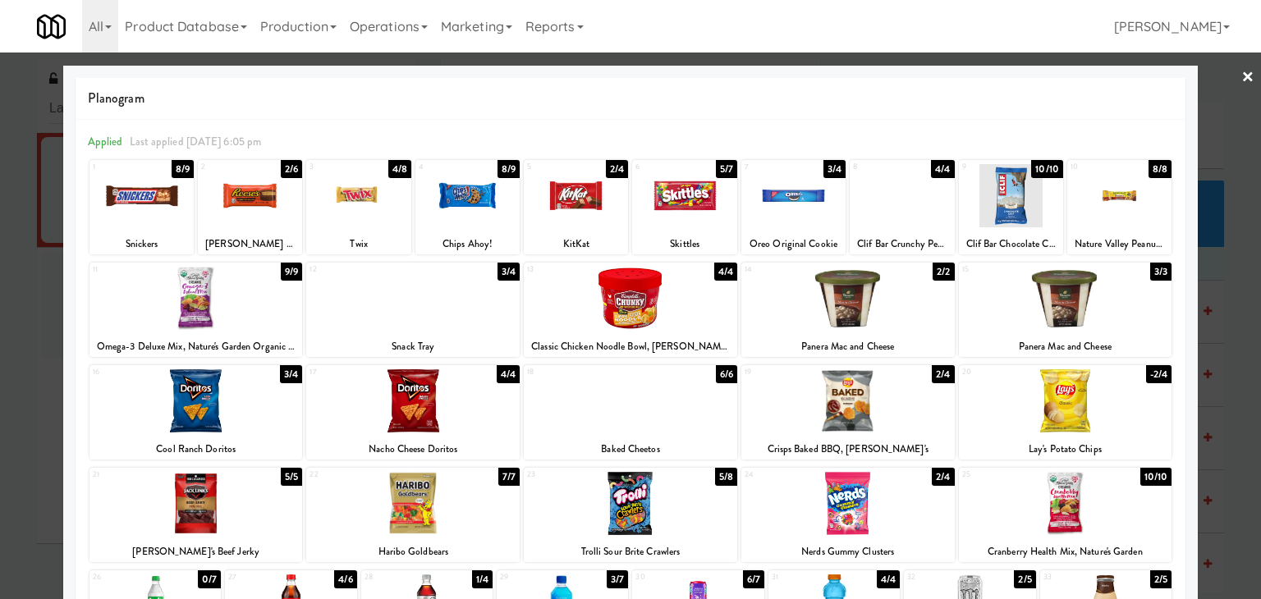
click at [1241, 71] on link "×" at bounding box center [1247, 78] width 13 height 51
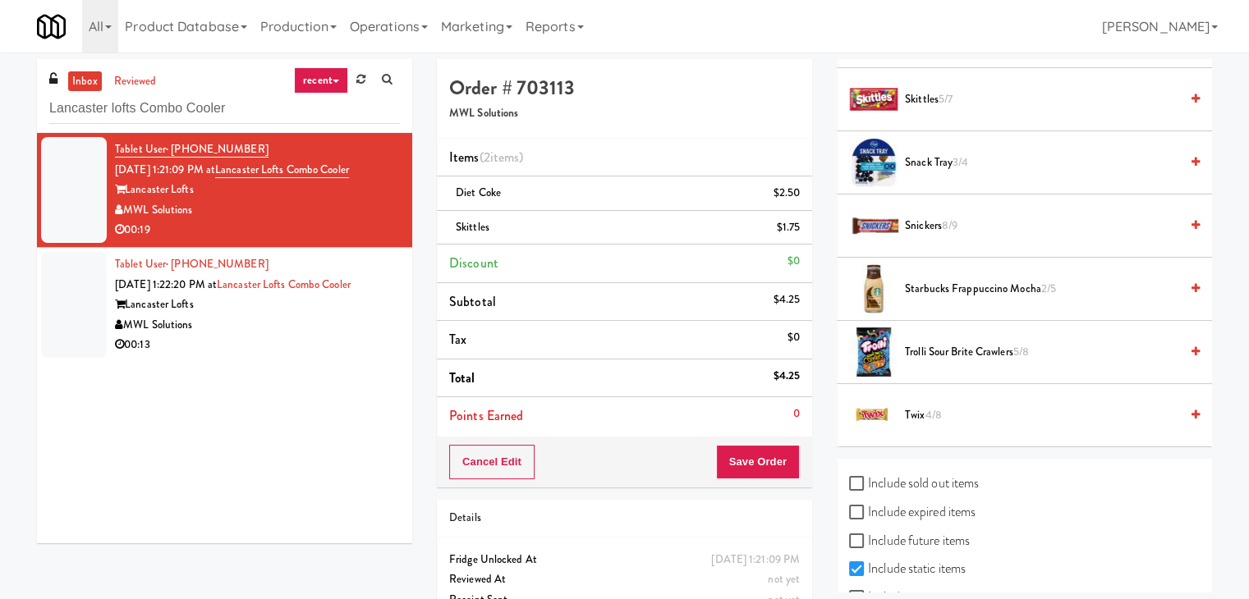
scroll to position [1832, 0]
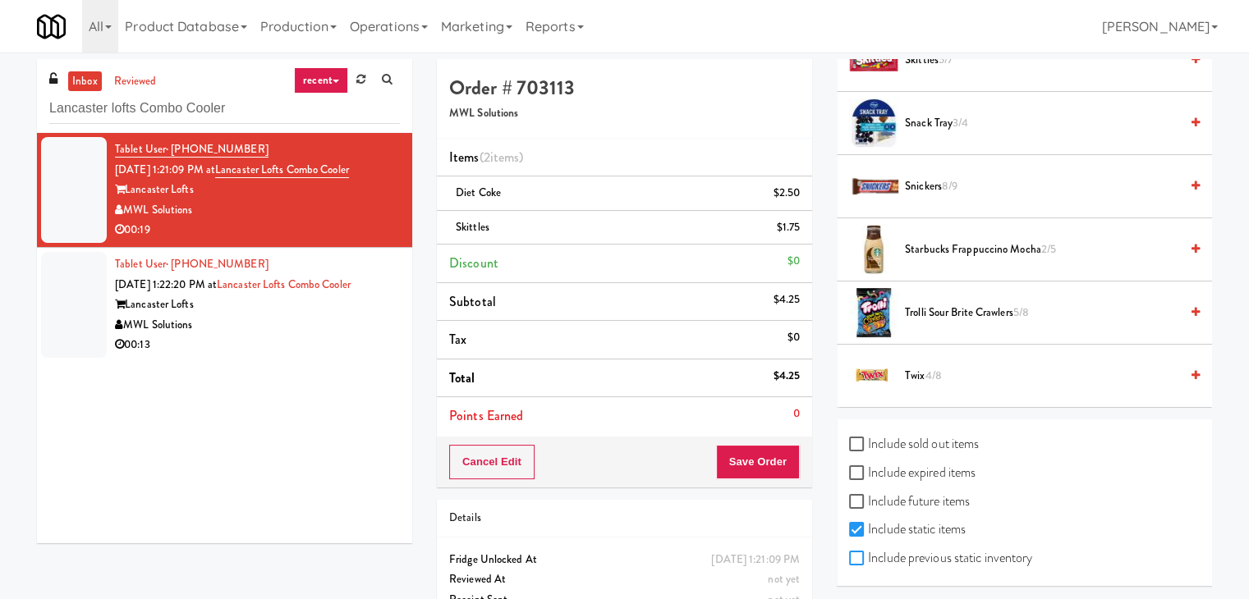
click at [858, 552] on input "Include previous static inventory" at bounding box center [858, 558] width 19 height 13
checkbox input "true"
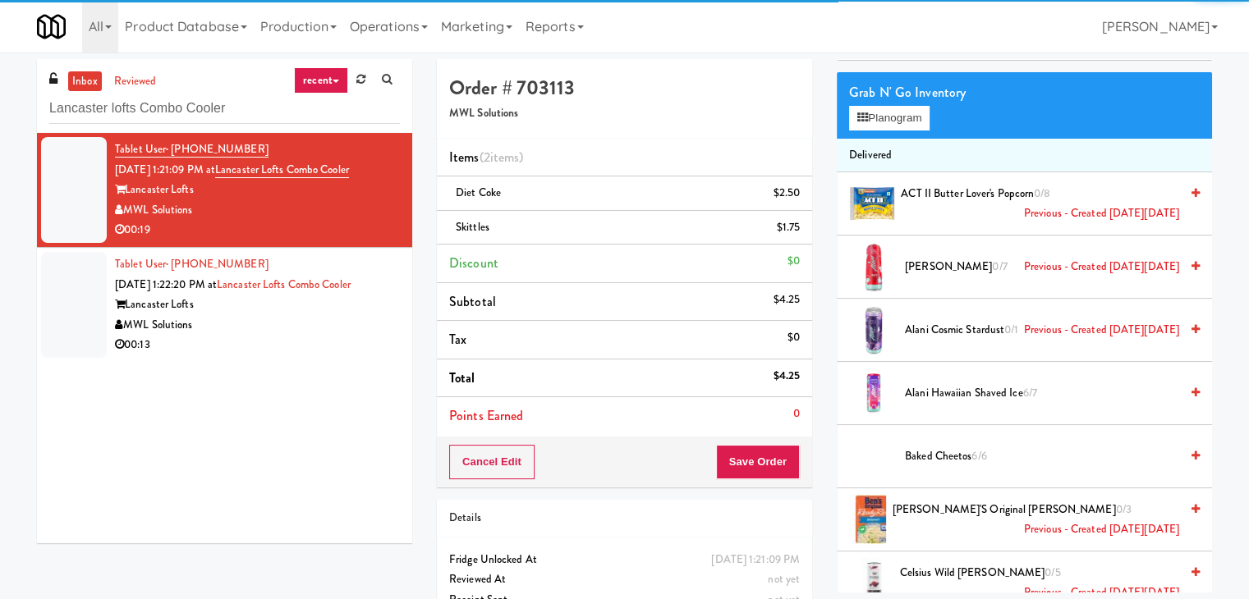
scroll to position [0, 0]
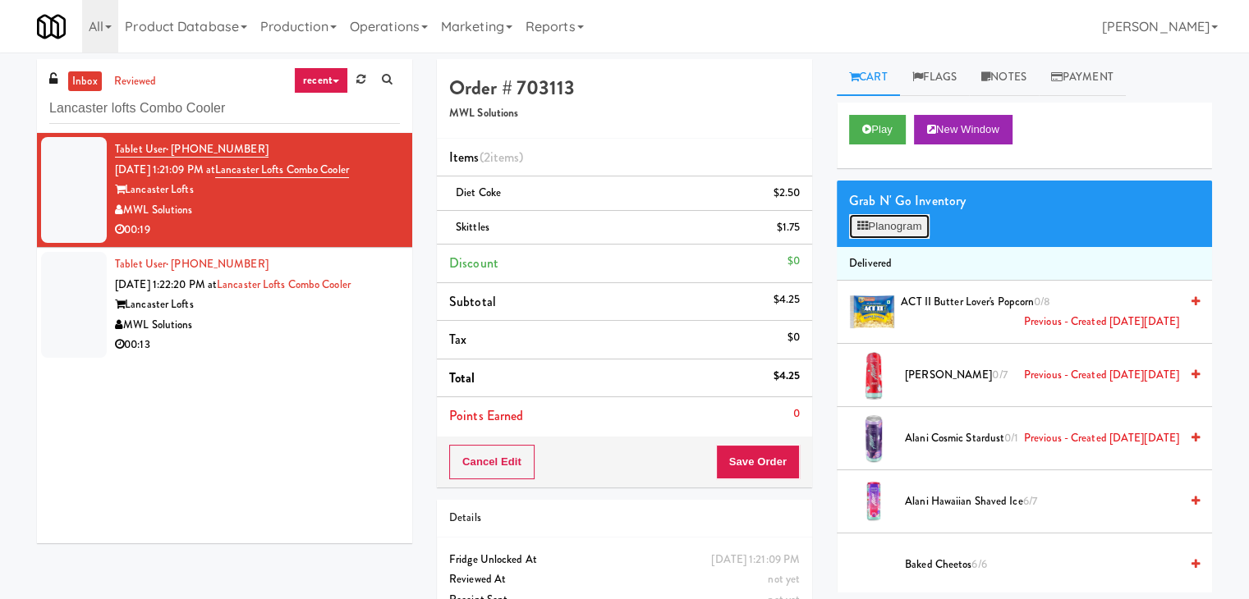
click at [879, 224] on button "Planogram" at bounding box center [889, 226] width 80 height 25
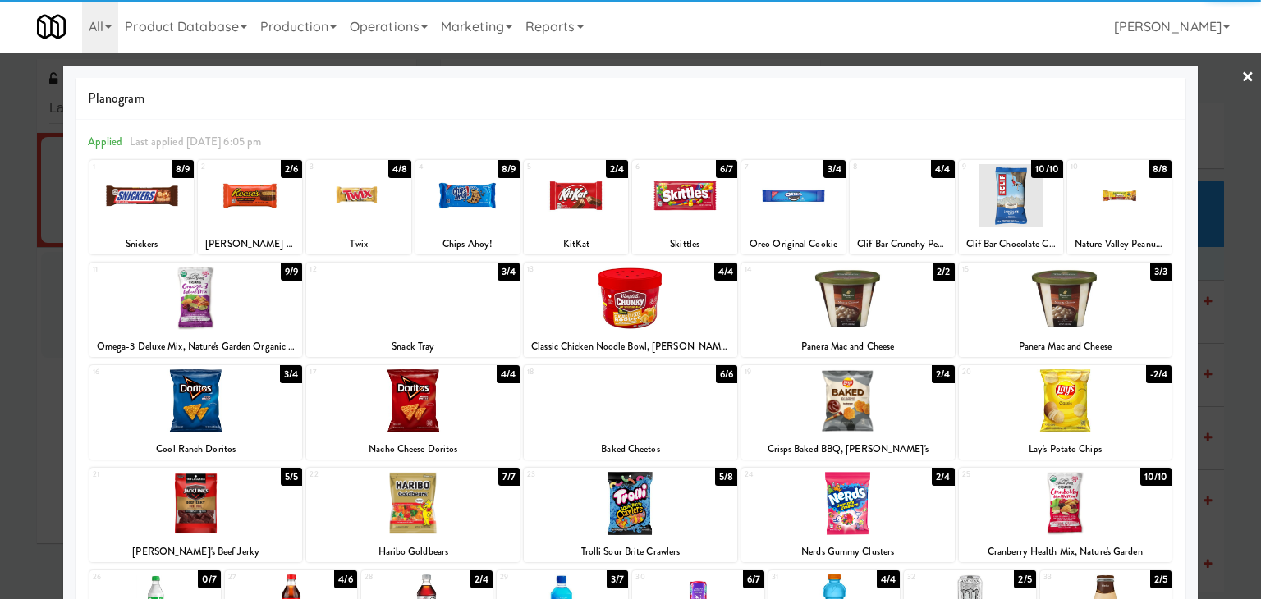
click at [1068, 401] on div at bounding box center [1065, 400] width 213 height 63
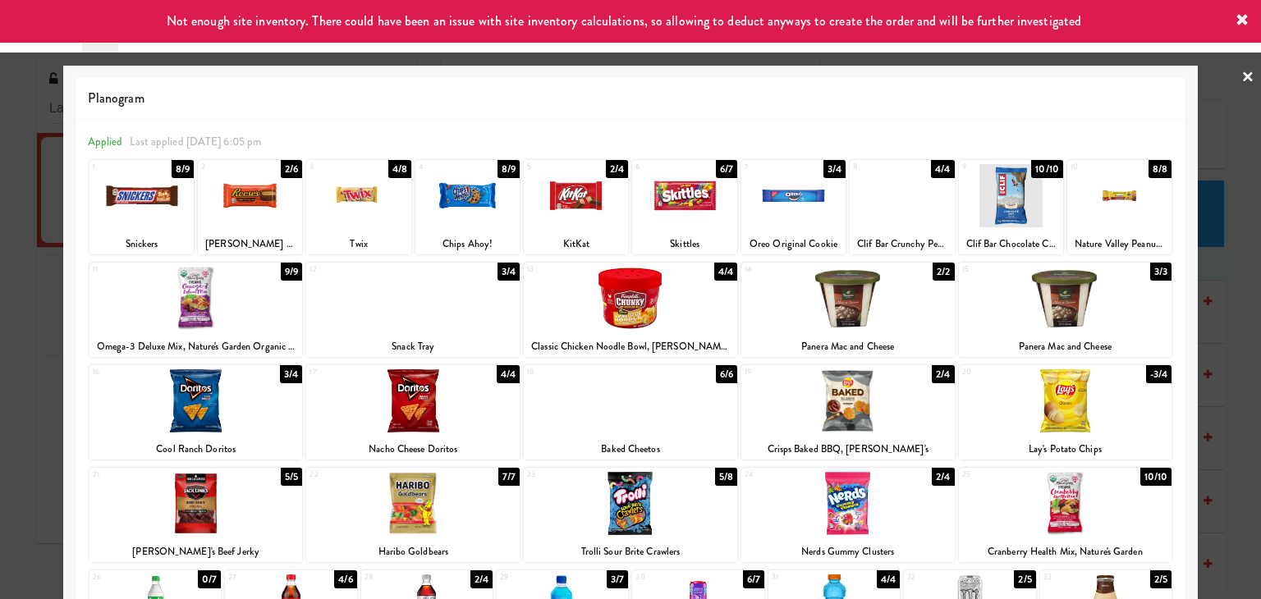
click at [1241, 72] on link "×" at bounding box center [1247, 78] width 13 height 51
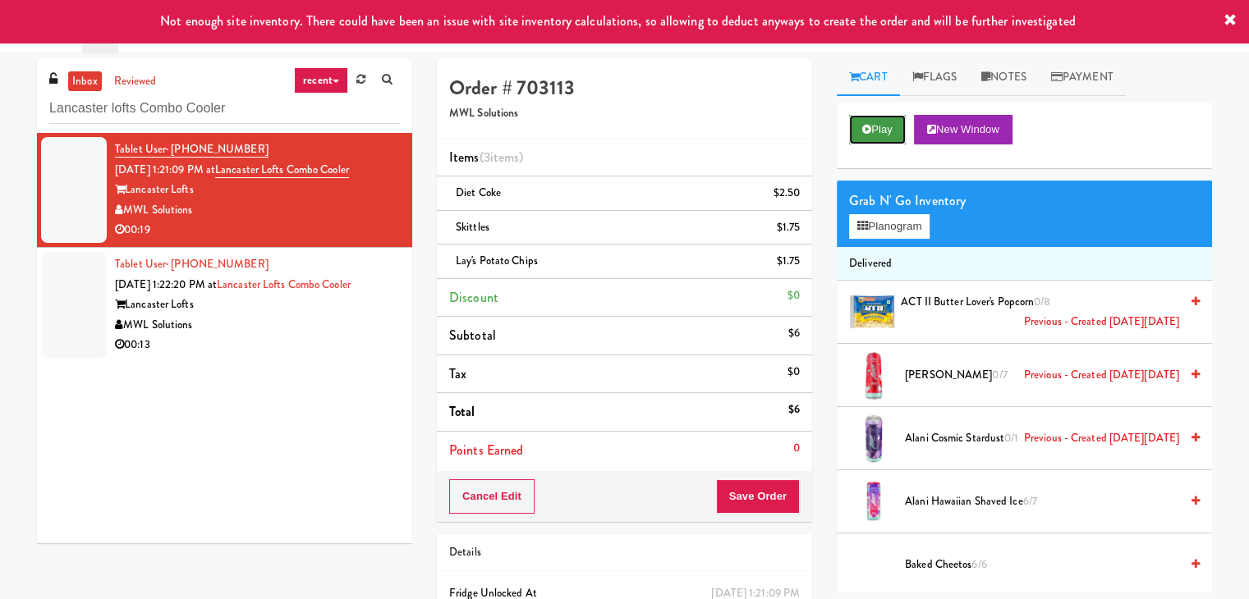
click at [878, 128] on button "Play" at bounding box center [877, 130] width 57 height 30
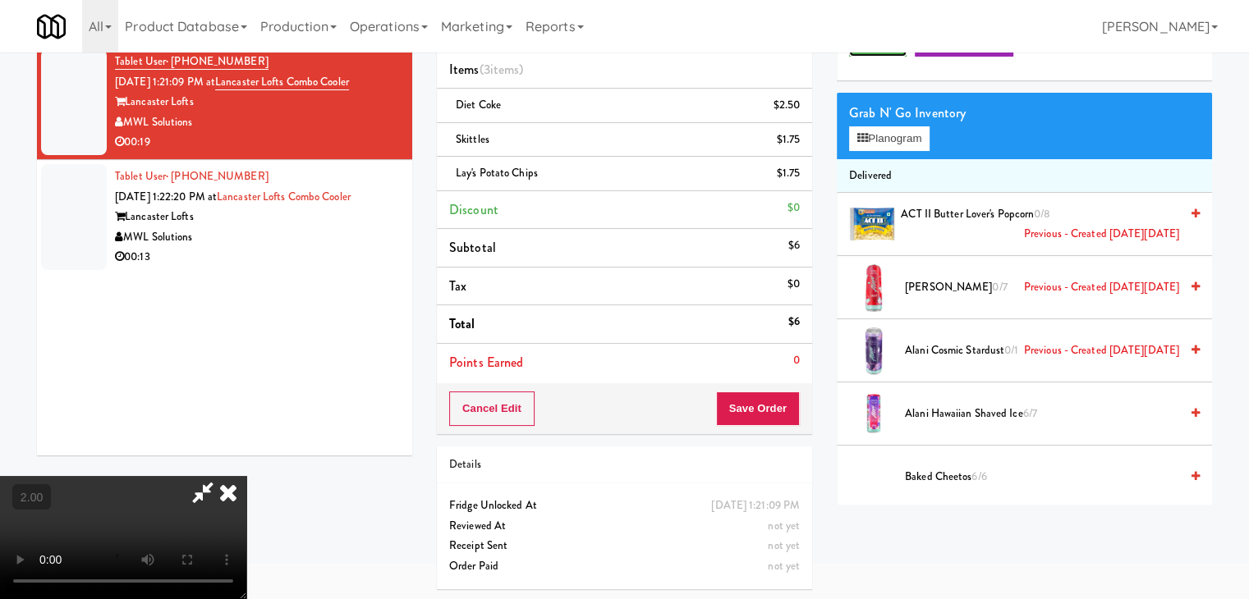
scroll to position [89, 0]
click at [246, 476] on video at bounding box center [123, 537] width 246 height 123
click at [246, 487] on video at bounding box center [123, 537] width 246 height 123
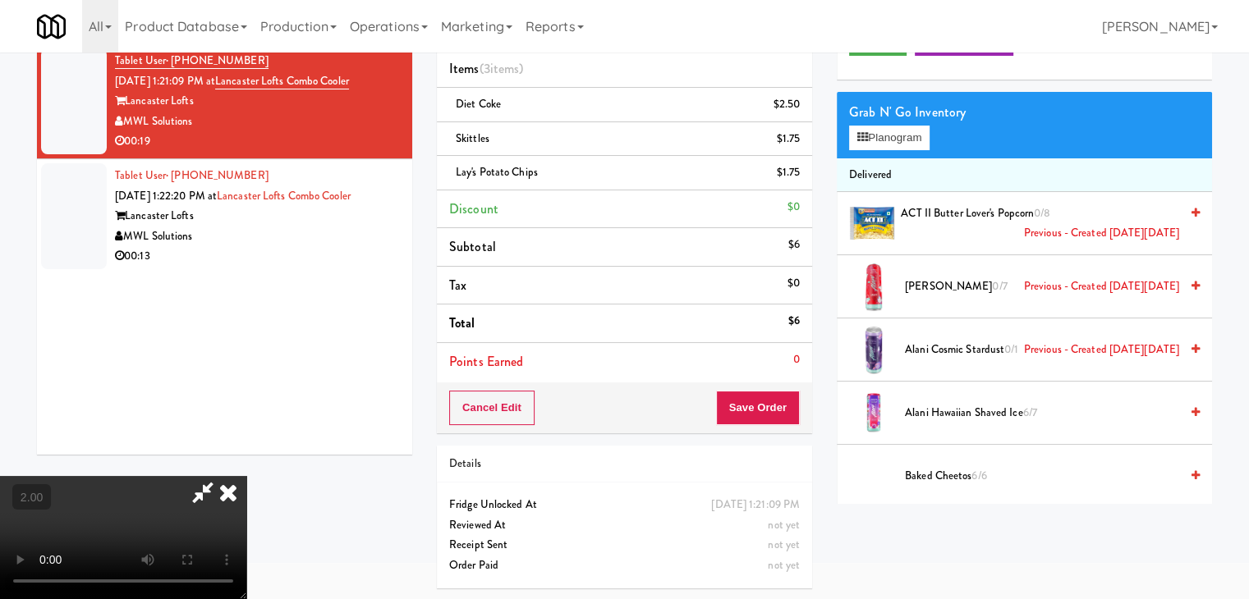
click at [246, 487] on video at bounding box center [123, 537] width 246 height 123
click at [246, 476] on icon at bounding box center [228, 492] width 36 height 33
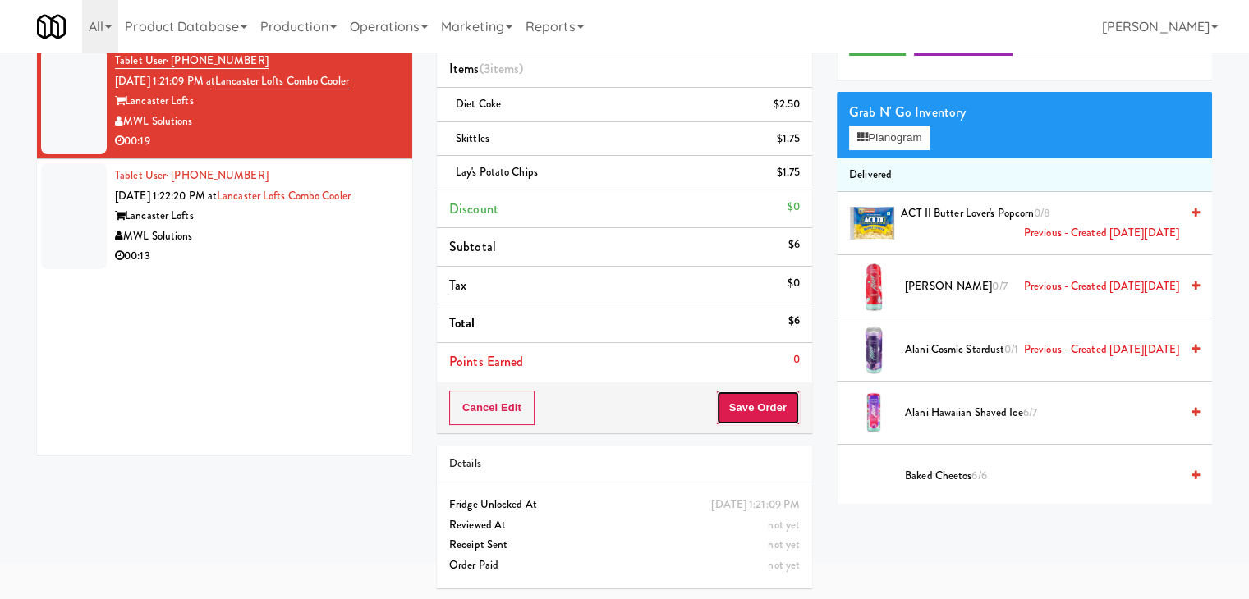
click at [765, 411] on button "Save Order" at bounding box center [758, 408] width 84 height 34
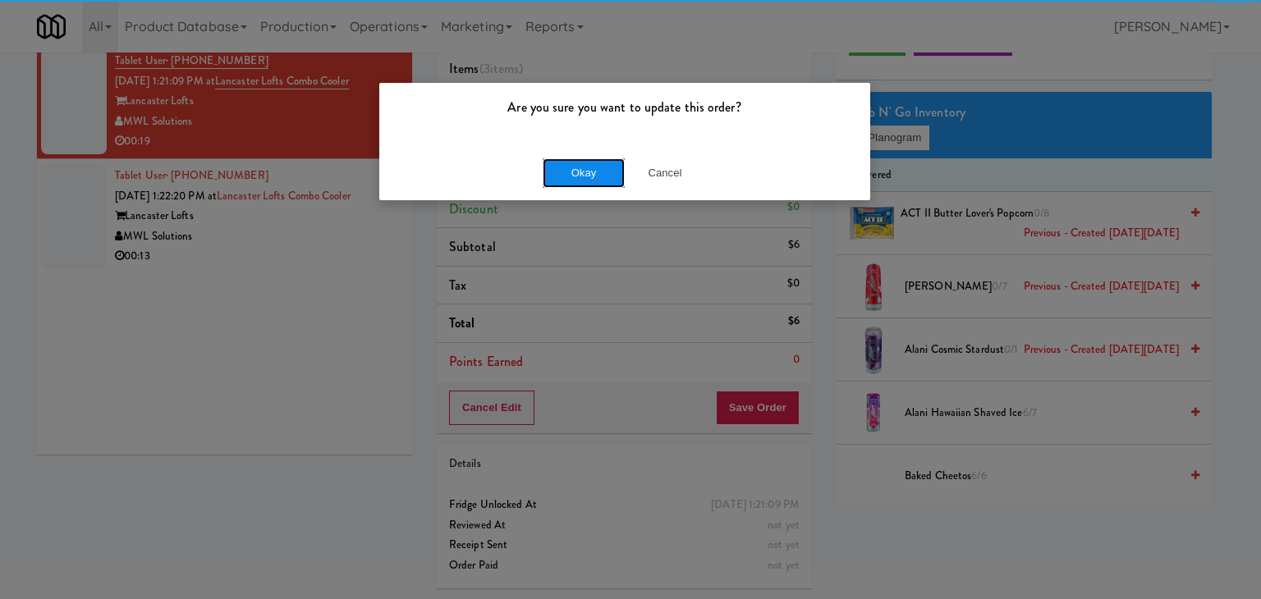
click at [584, 176] on button "Okay" at bounding box center [584, 173] width 82 height 30
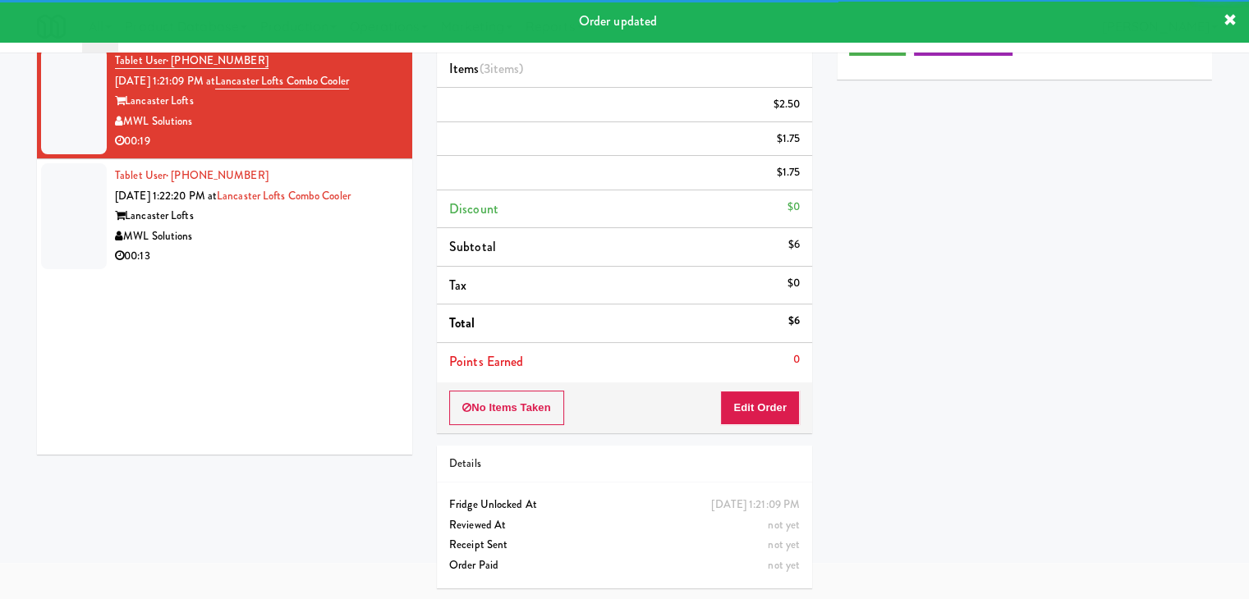
click at [335, 258] on div "00:13" at bounding box center [257, 256] width 285 height 21
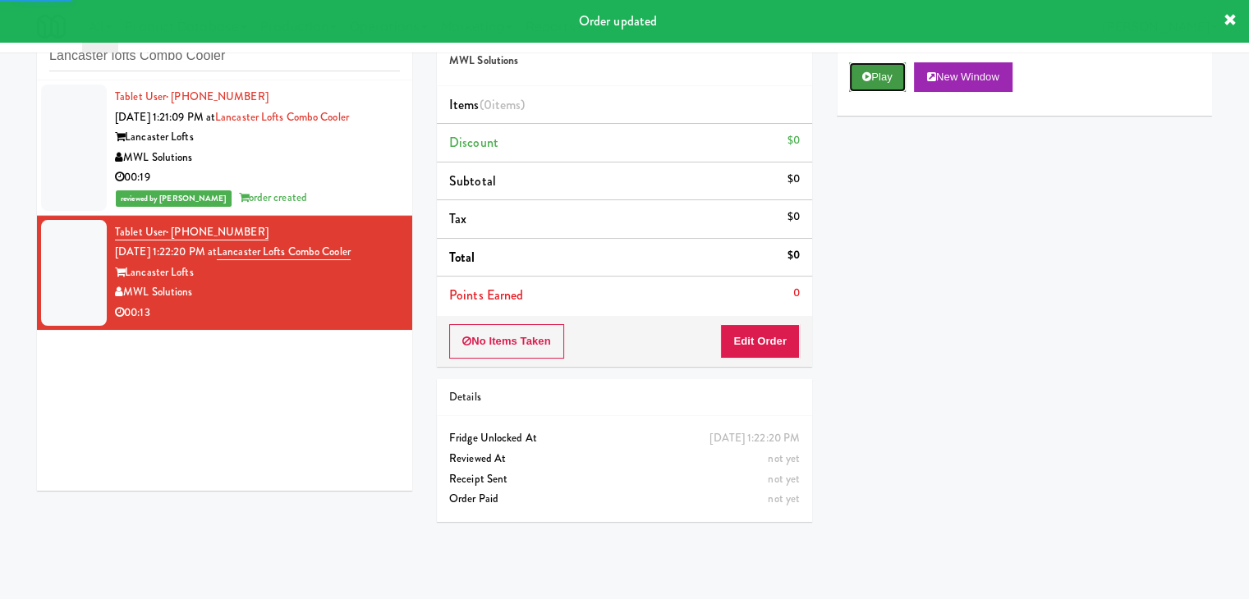
click at [866, 73] on icon at bounding box center [866, 76] width 9 height 11
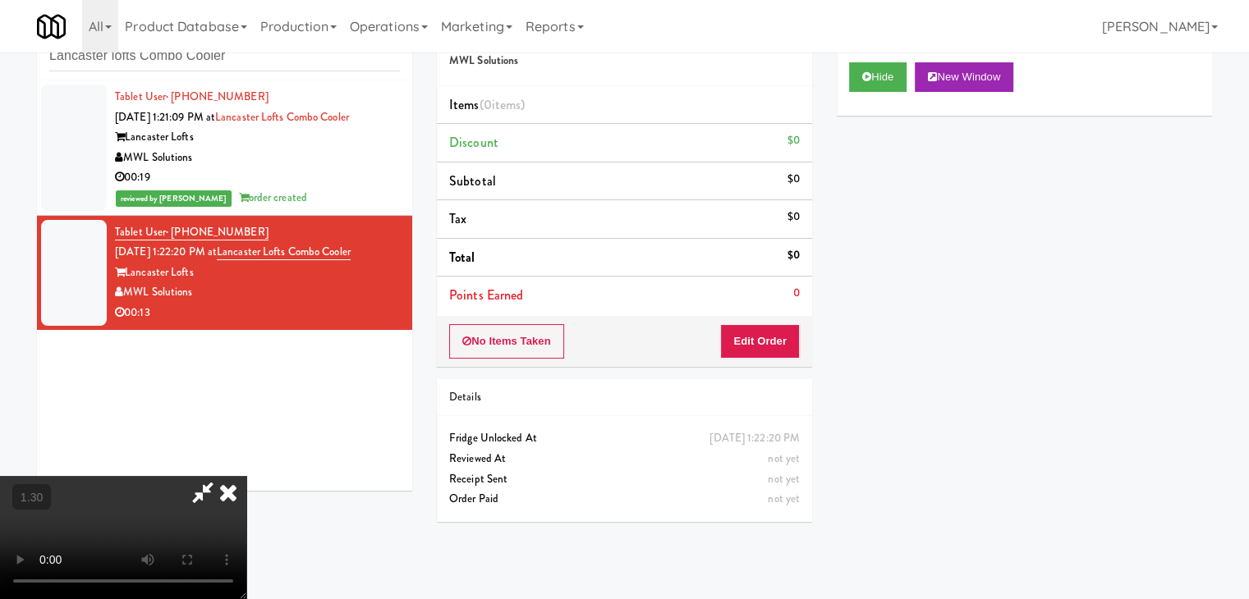
click at [246, 476] on video at bounding box center [123, 537] width 246 height 123
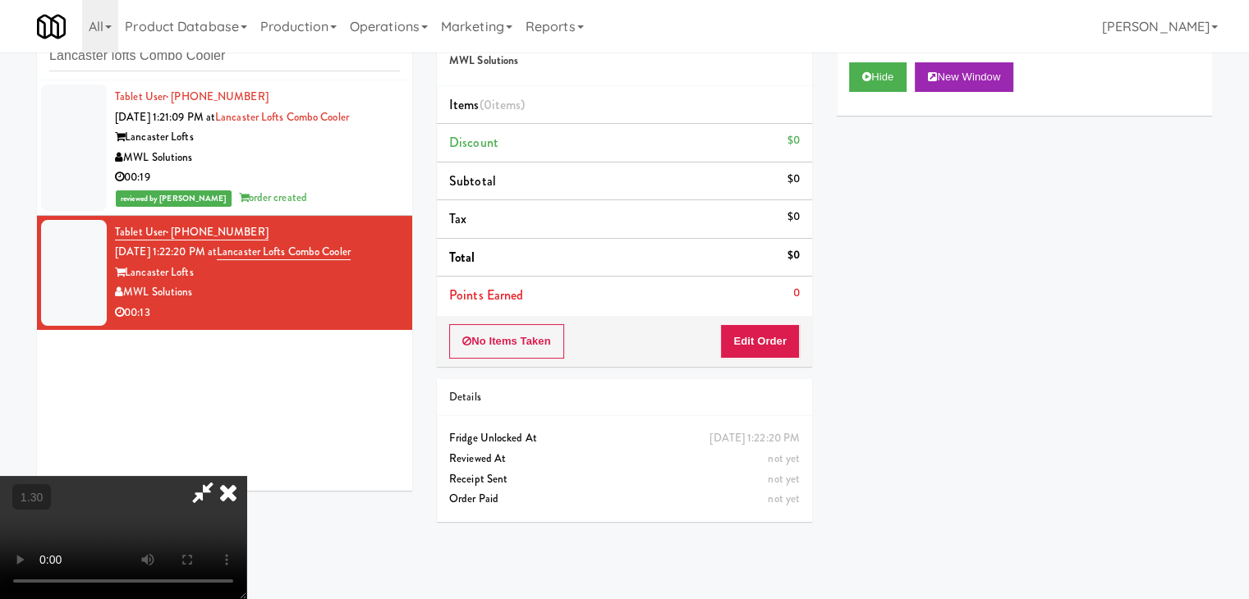
click at [246, 476] on video at bounding box center [123, 537] width 246 height 123
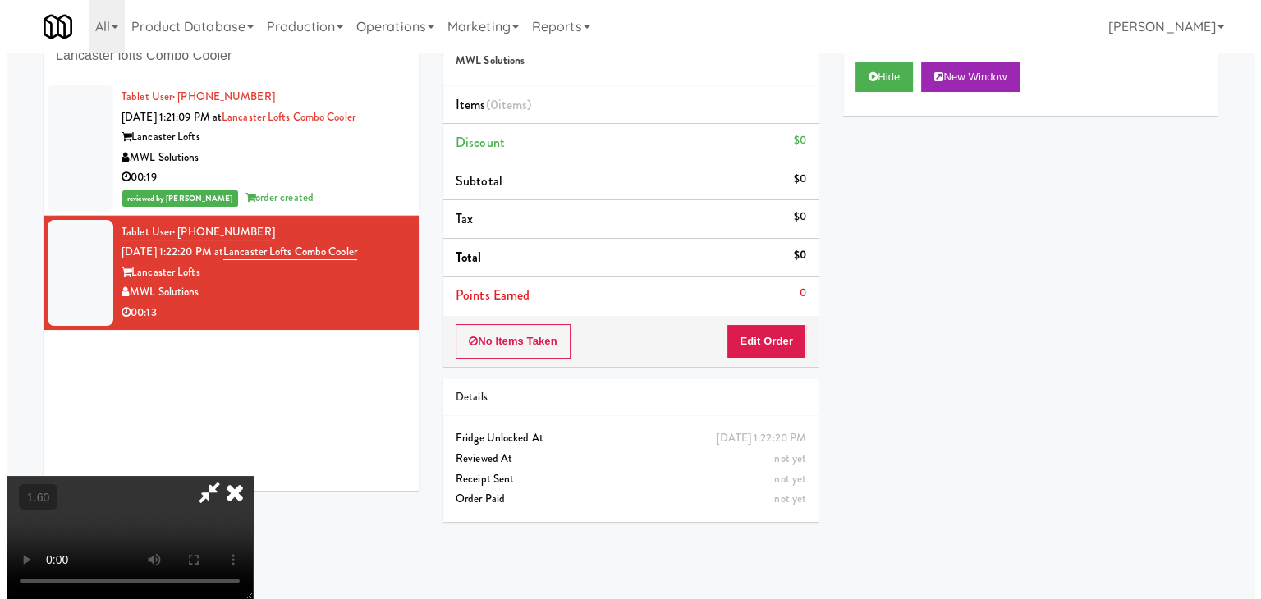
scroll to position [0, 0]
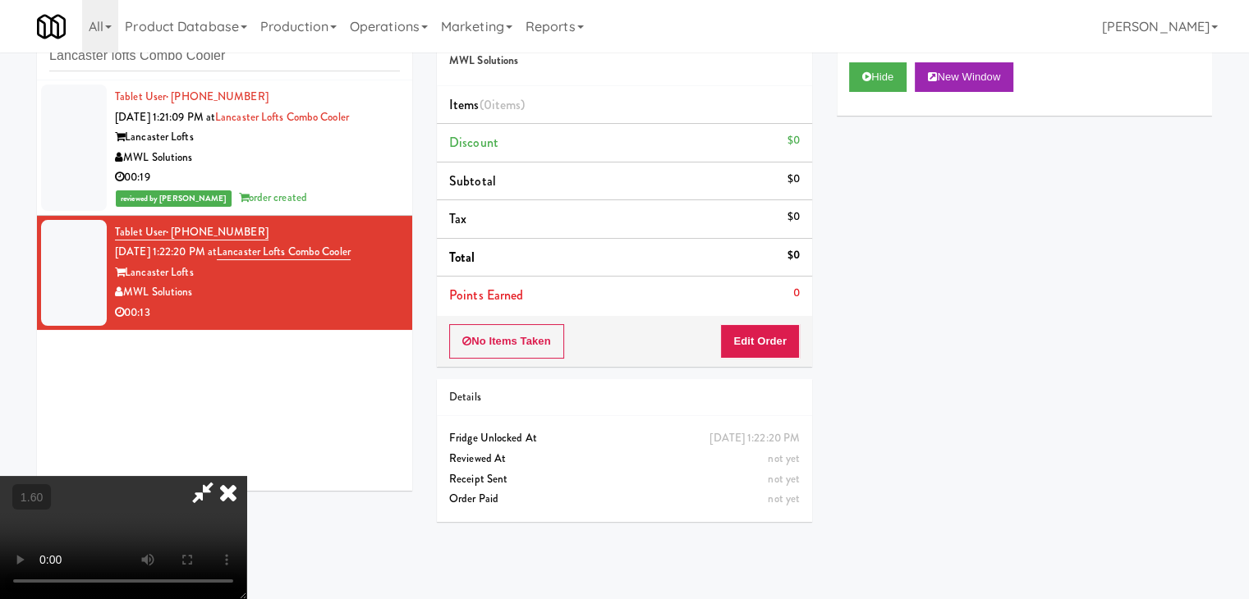
click at [246, 476] on icon at bounding box center [228, 492] width 36 height 33
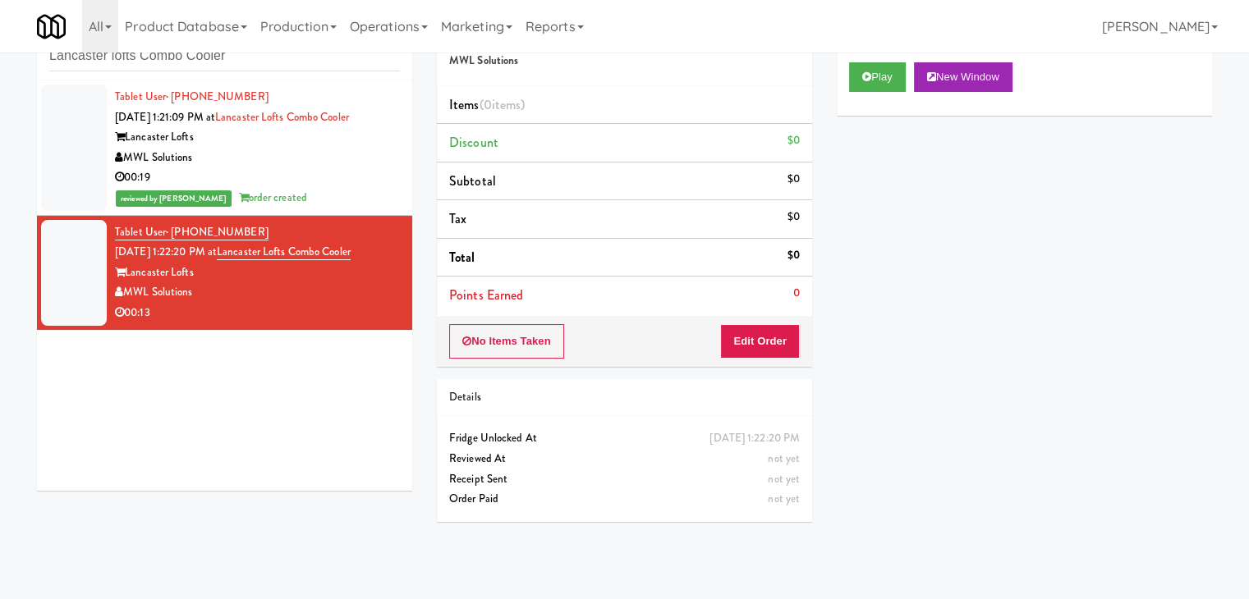
click at [764, 359] on div "No Items Taken Edit Order" at bounding box center [624, 341] width 375 height 51
click at [767, 346] on button "Edit Order" at bounding box center [760, 341] width 80 height 34
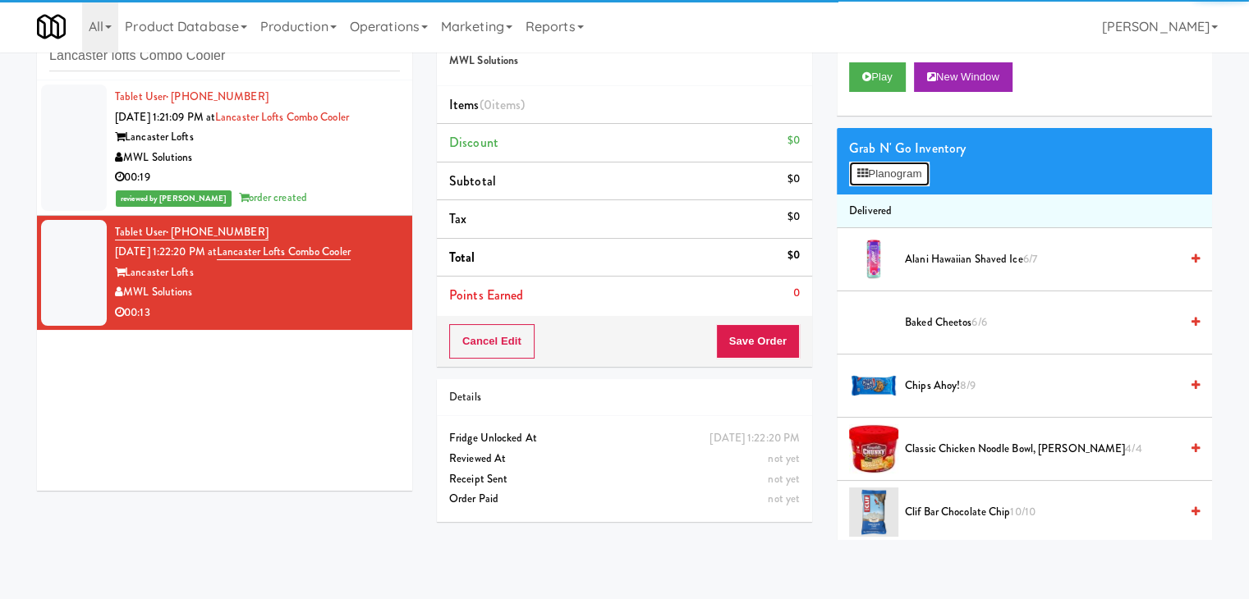
click at [882, 181] on button "Planogram" at bounding box center [889, 174] width 80 height 25
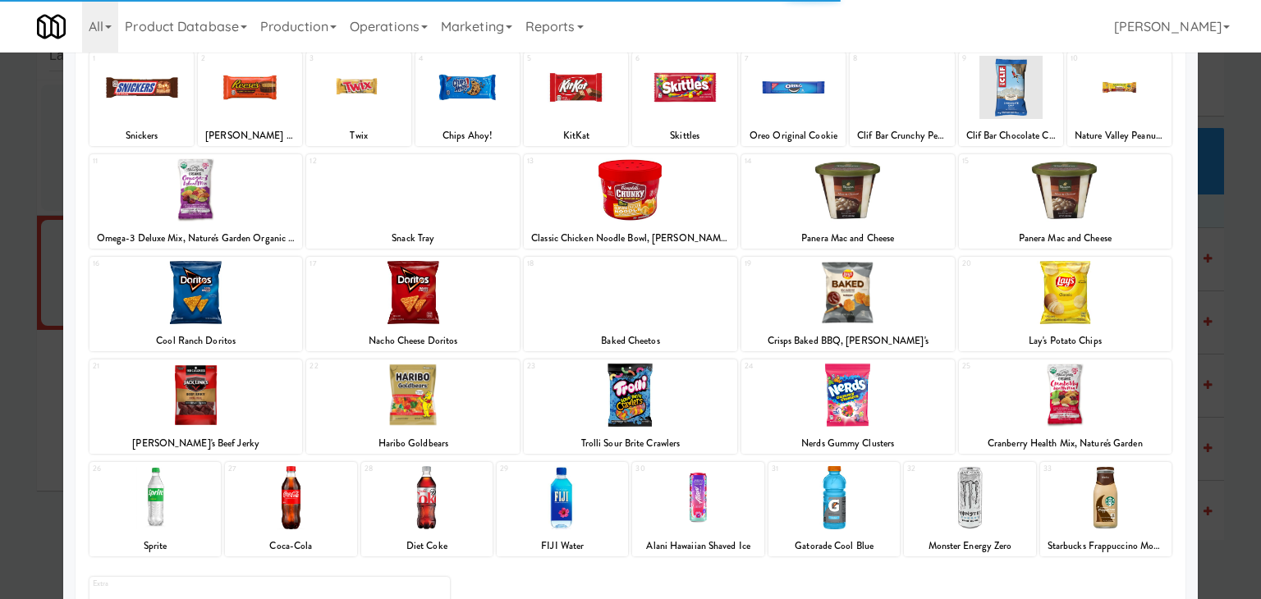
scroll to position [207, 0]
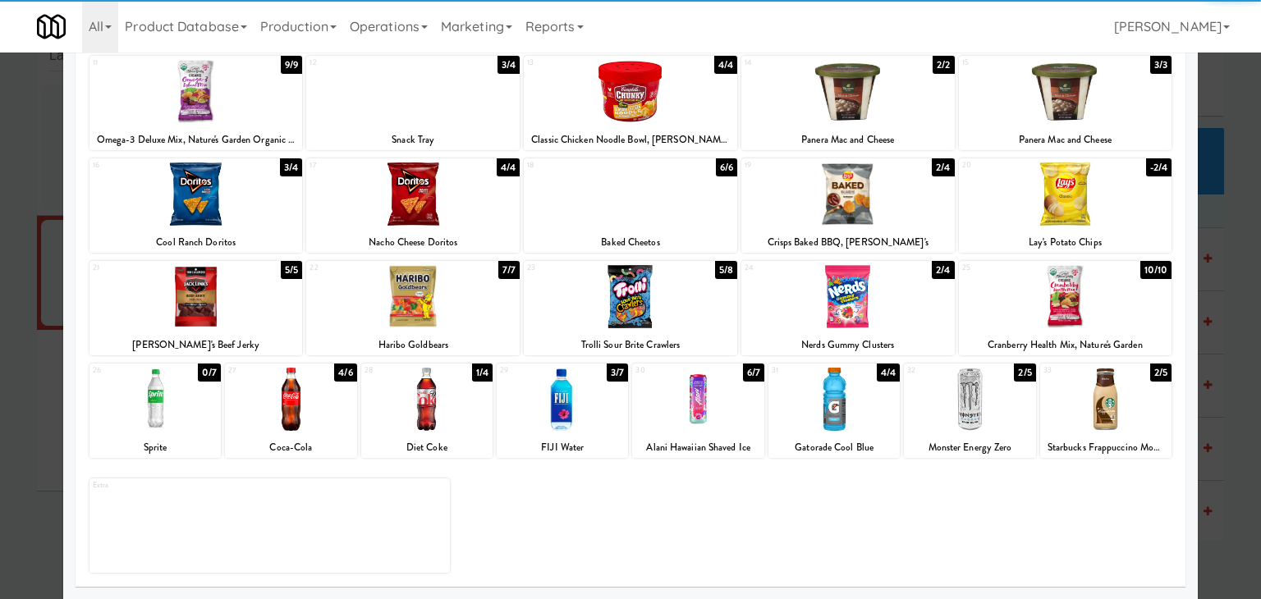
click at [296, 405] on div at bounding box center [290, 399] width 131 height 63
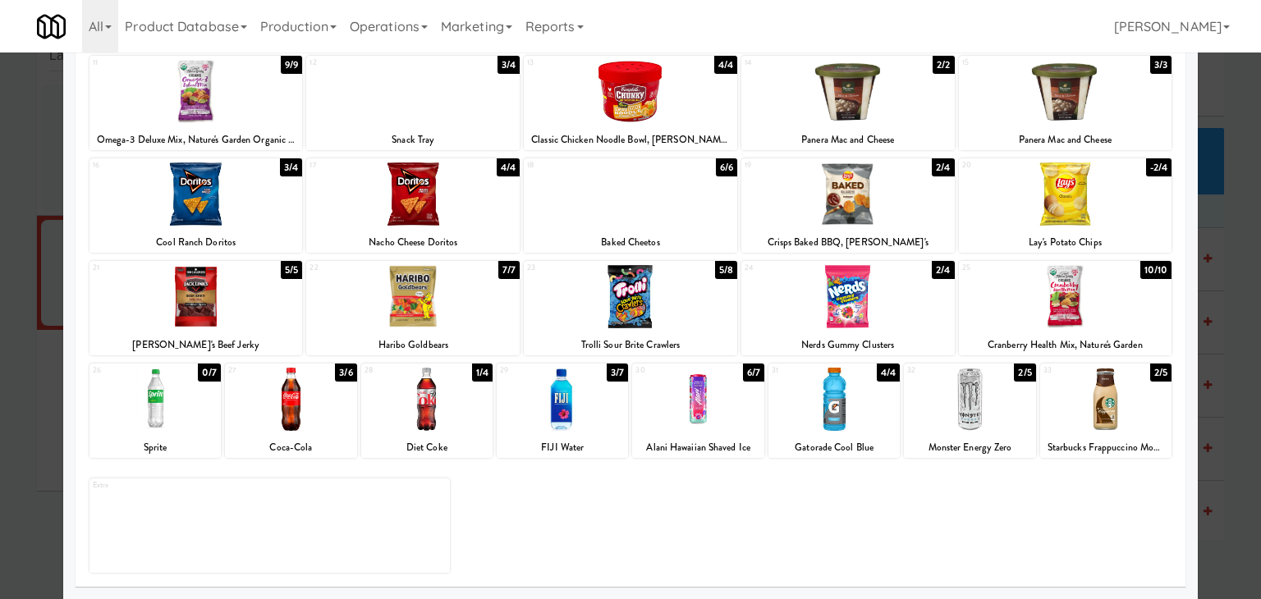
click at [240, 214] on div at bounding box center [195, 194] width 213 height 63
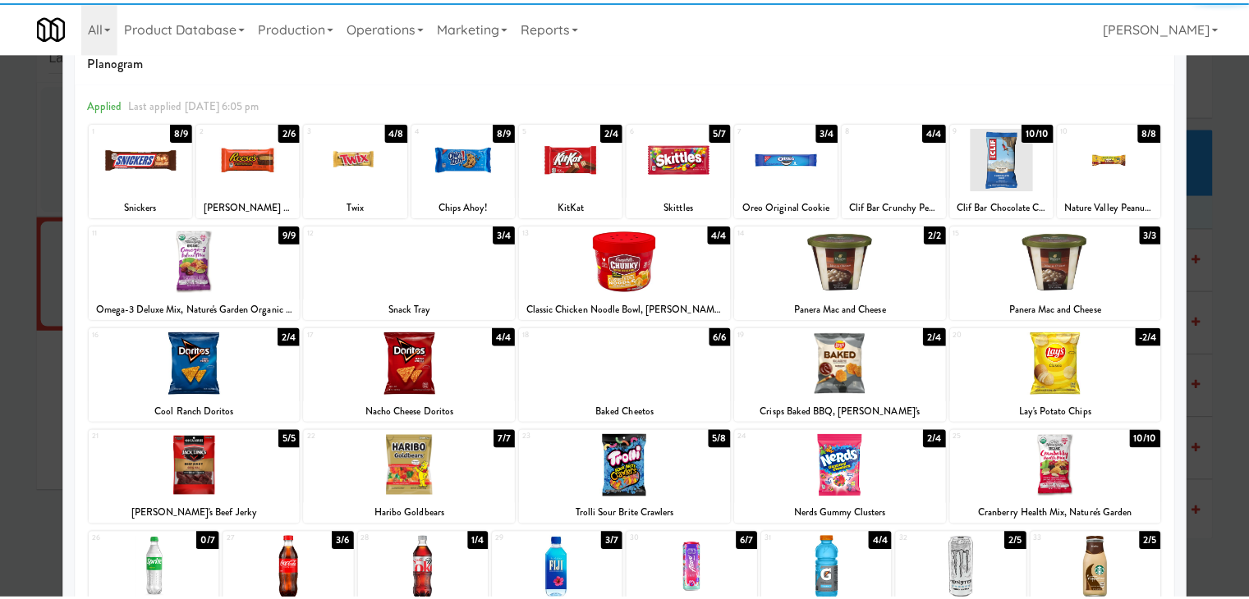
scroll to position [0, 0]
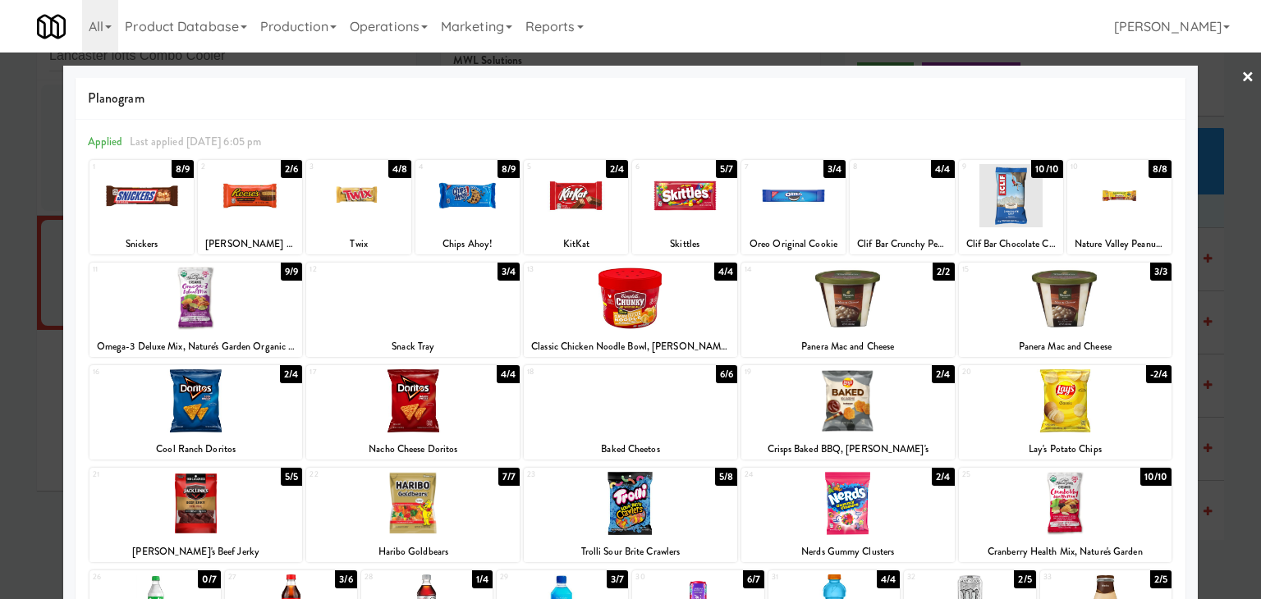
click at [1241, 76] on link "×" at bounding box center [1247, 78] width 13 height 51
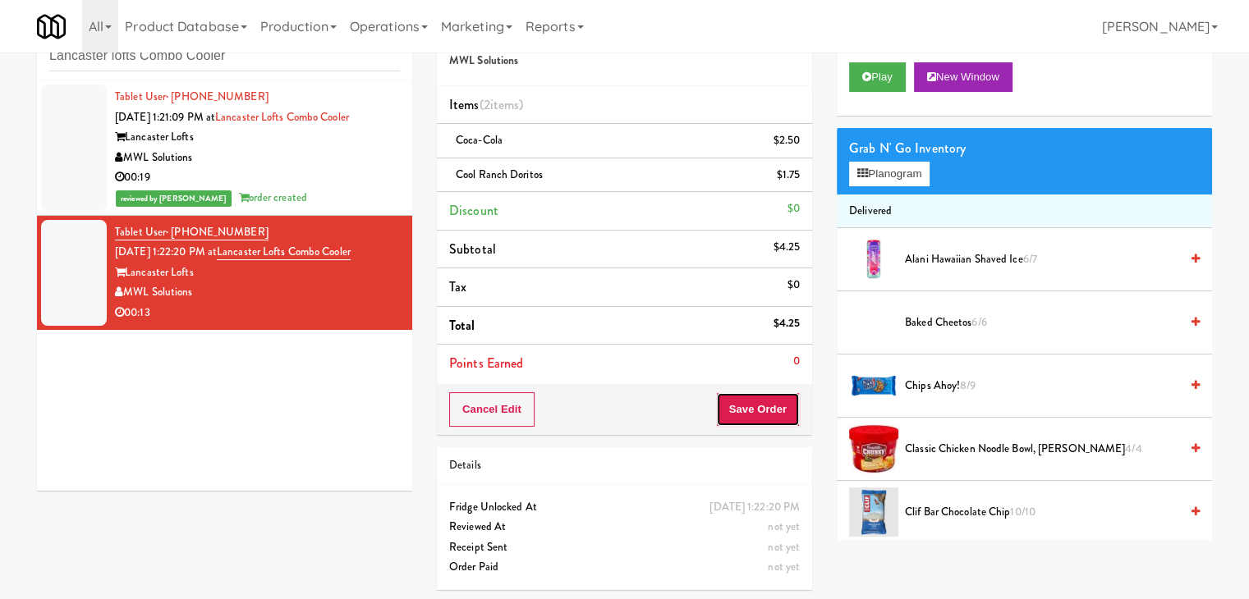
click at [732, 395] on button "Save Order" at bounding box center [758, 409] width 84 height 34
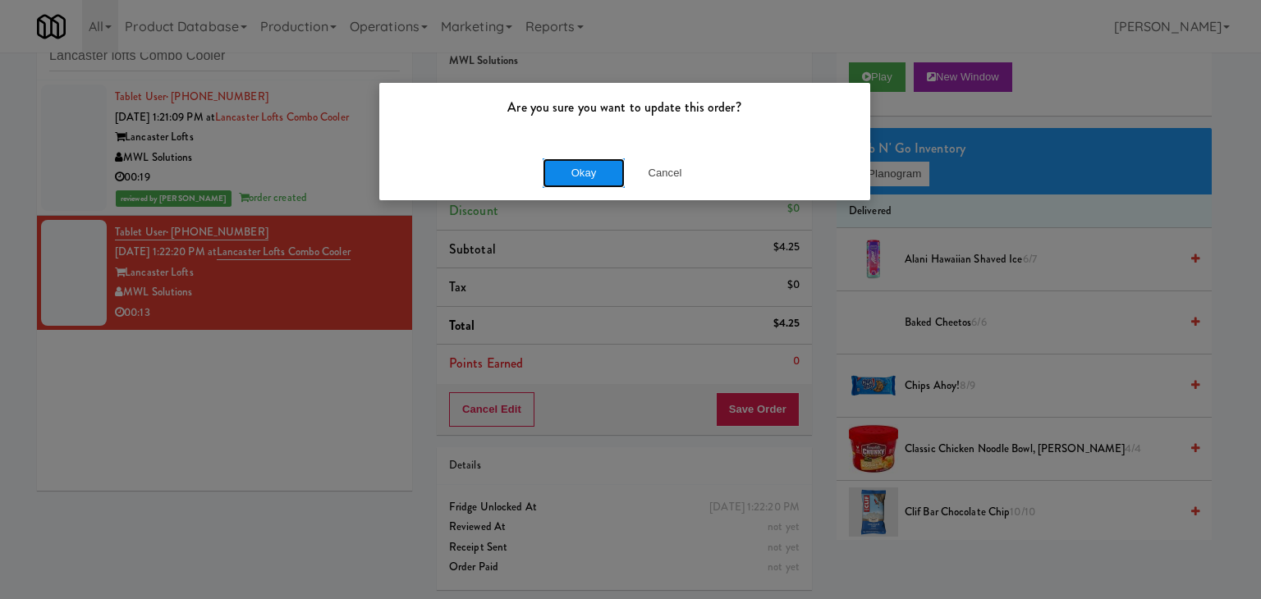
click at [577, 178] on button "Okay" at bounding box center [584, 173] width 82 height 30
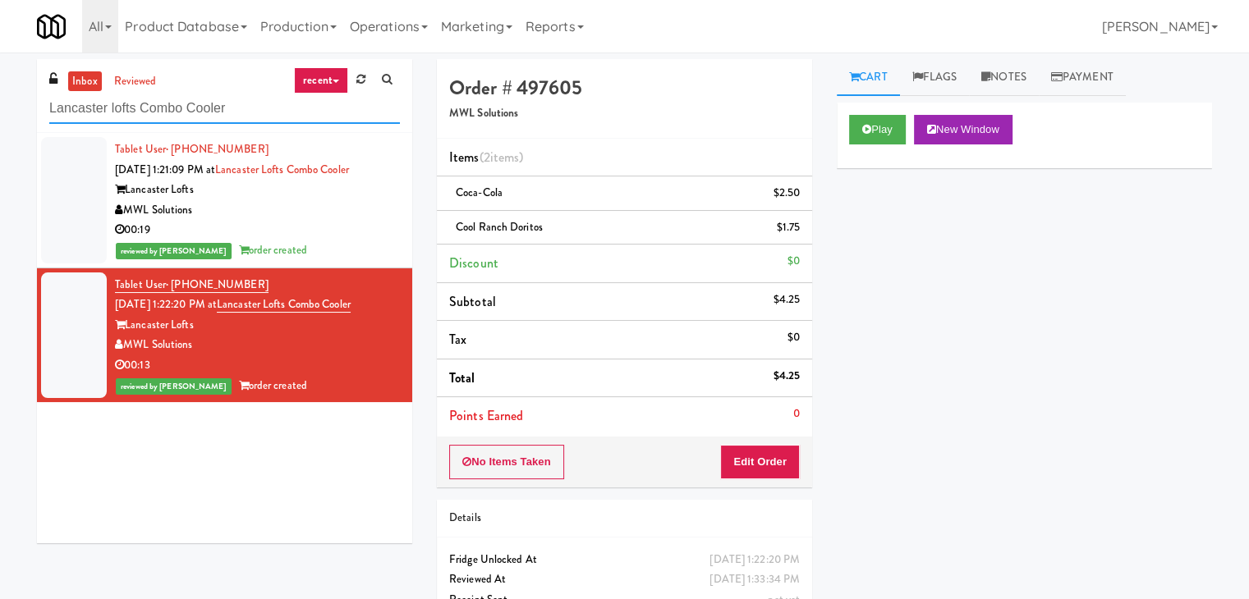
click at [241, 101] on input "Lancaster lofts Combo Cooler" at bounding box center [224, 109] width 351 height 30
paste input "Stonebriar #1"
type input "Stonebriar #1 Cooler"
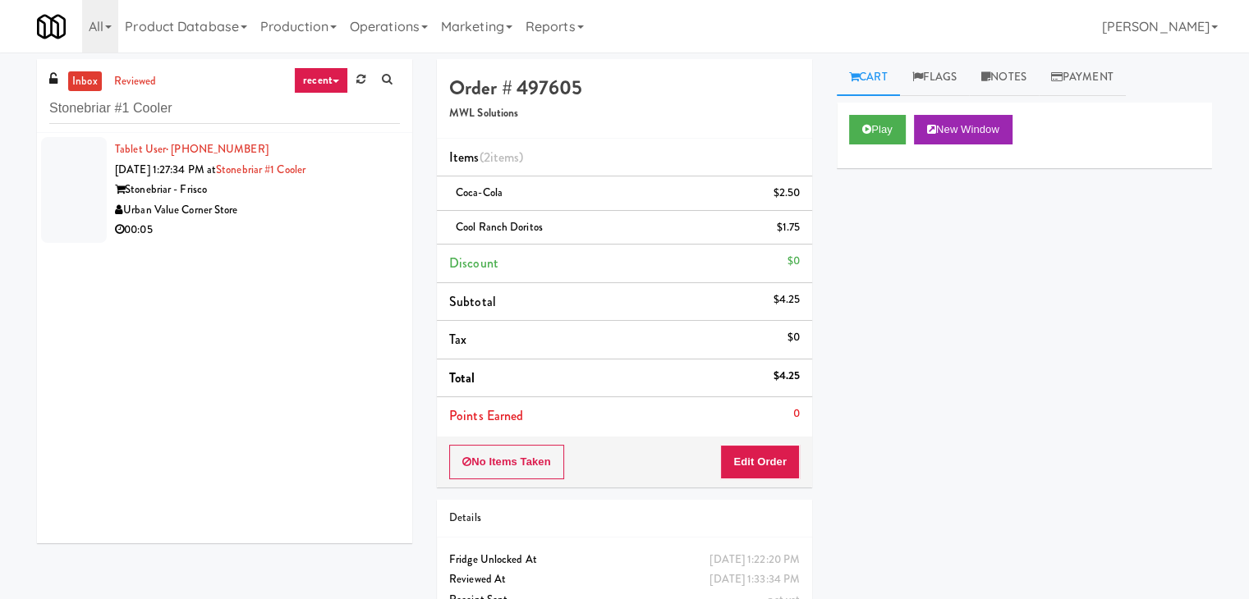
click at [296, 224] on div "00:05" at bounding box center [257, 230] width 285 height 21
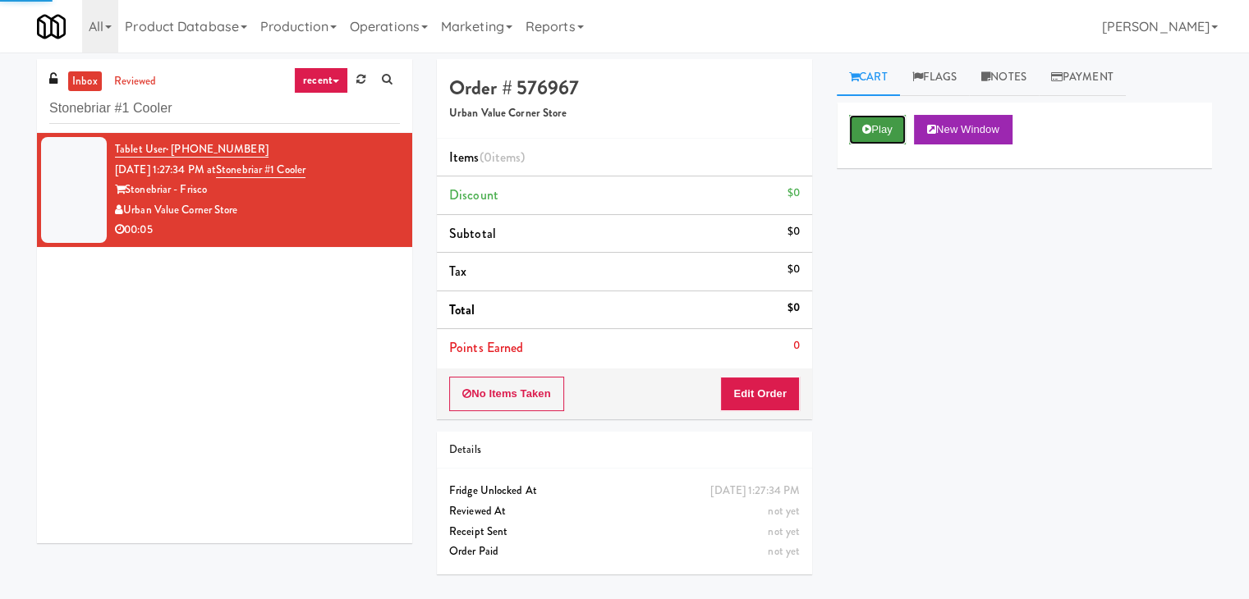
click at [868, 129] on icon at bounding box center [866, 129] width 9 height 11
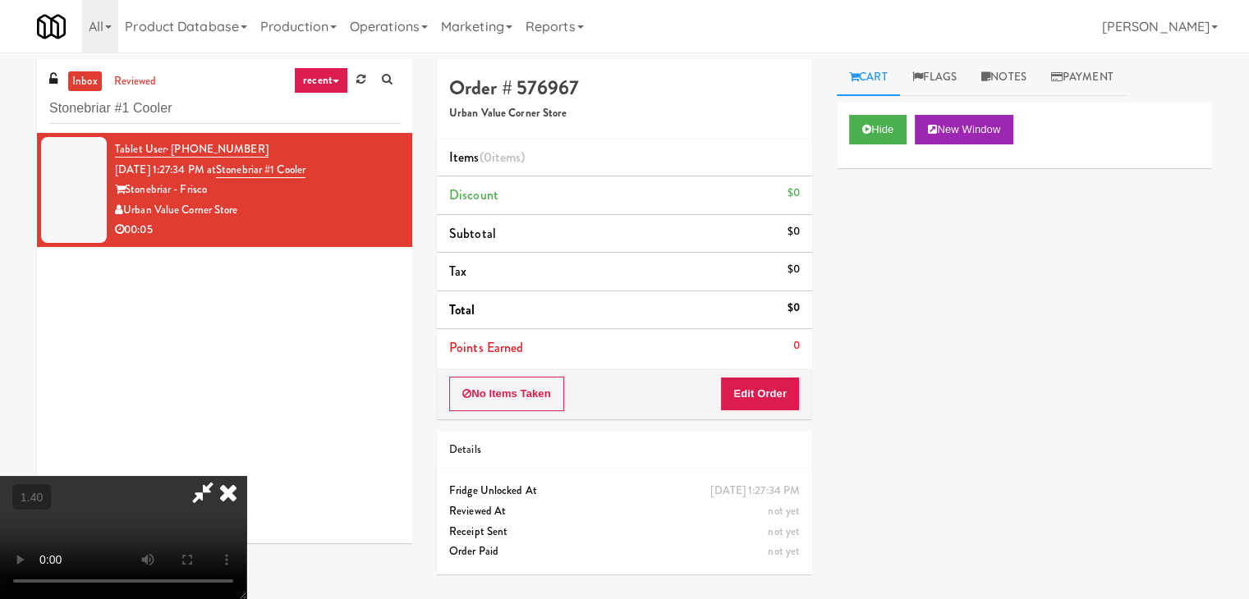
click at [246, 476] on video at bounding box center [123, 537] width 246 height 123
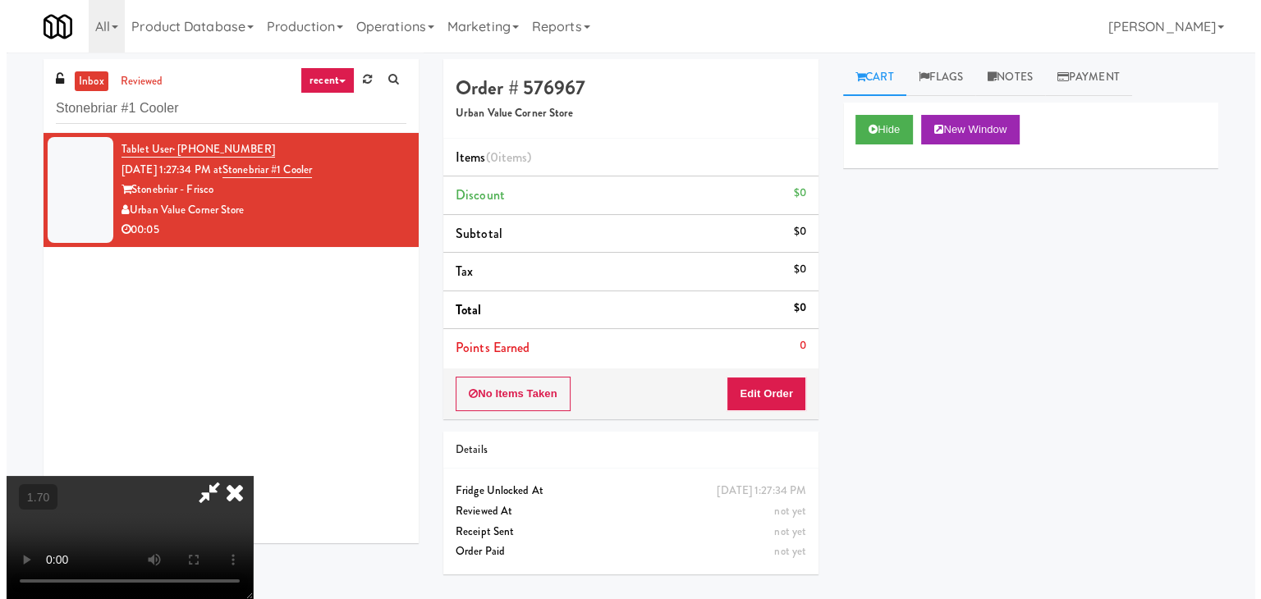
scroll to position [0, 0]
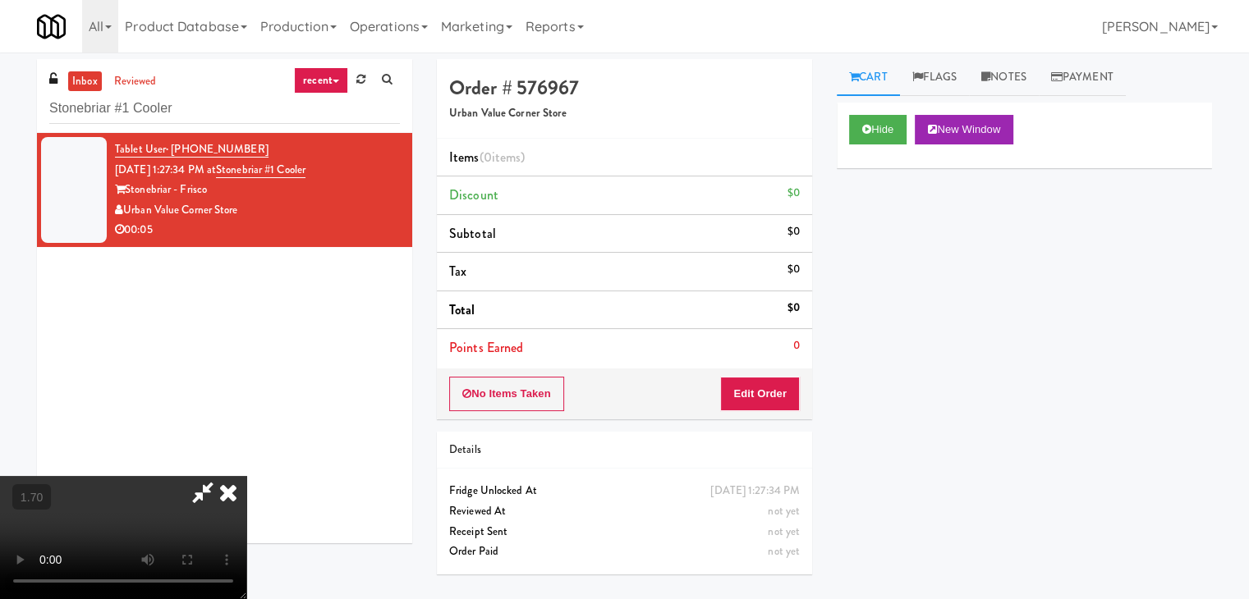
click at [246, 476] on icon at bounding box center [228, 492] width 36 height 33
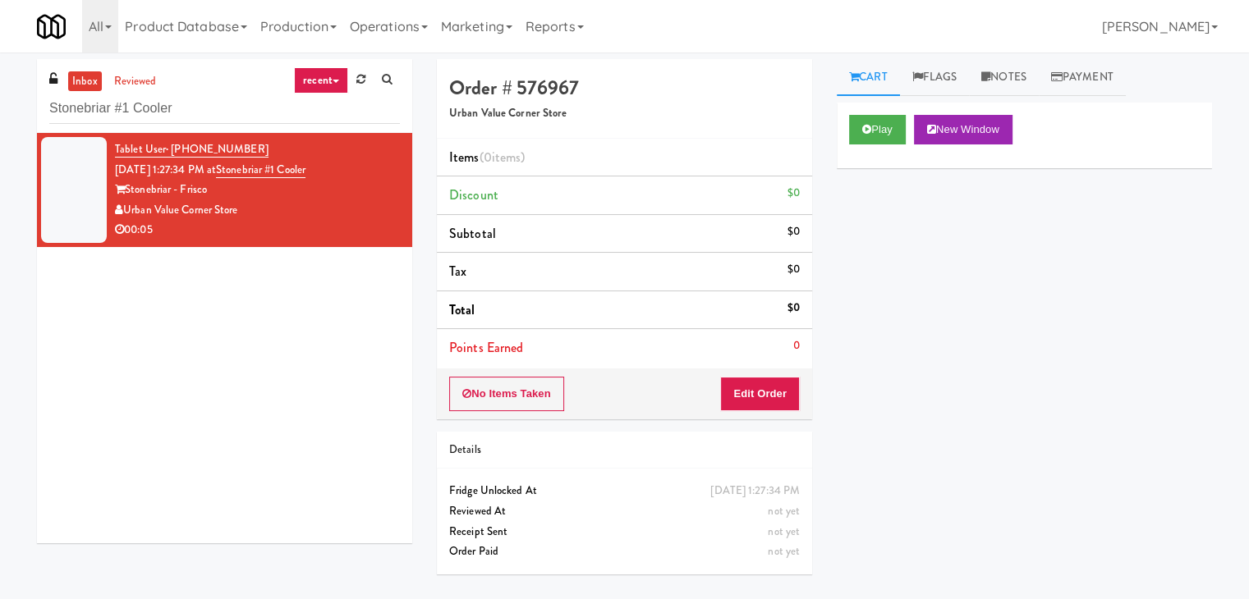
click at [775, 418] on div "Order # 576967 Urban Value Corner Store Items (0 items ) Discount $0 Subtotal $…" at bounding box center [624, 239] width 375 height 360
click at [777, 382] on button "Edit Order" at bounding box center [760, 394] width 80 height 34
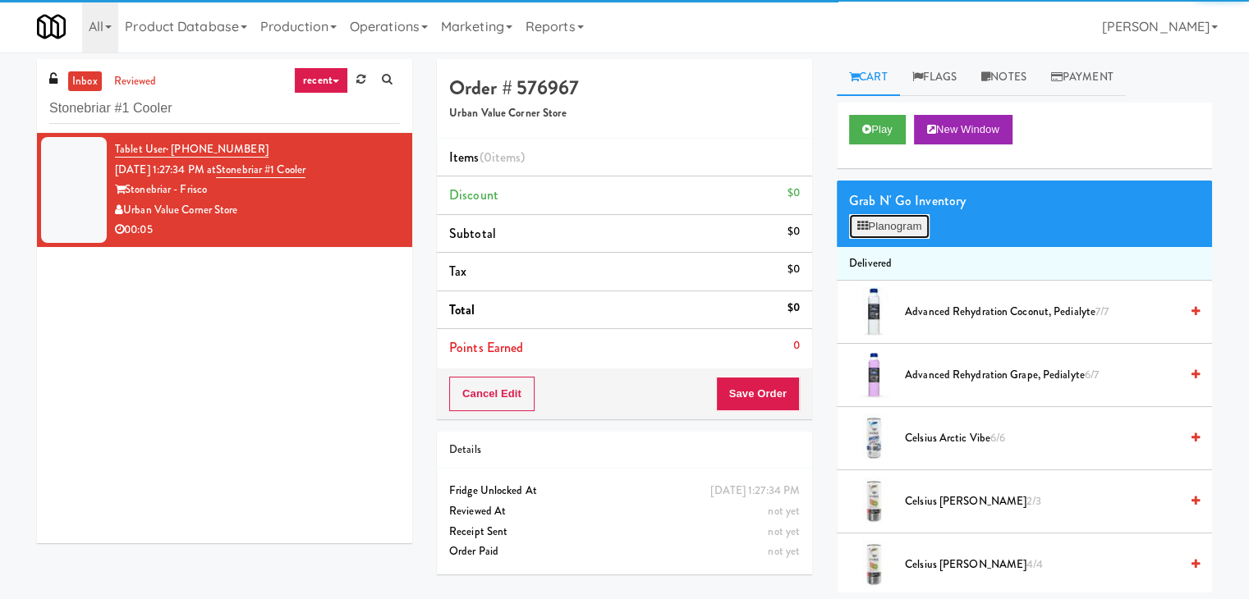
click at [898, 223] on button "Planogram" at bounding box center [889, 226] width 80 height 25
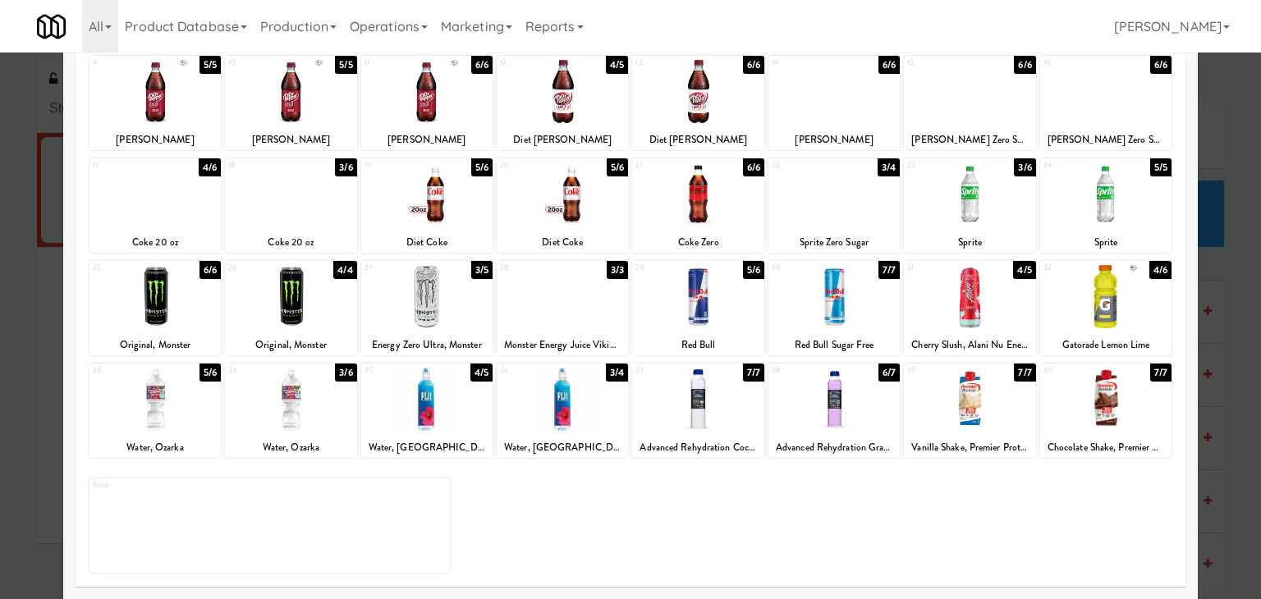
click at [287, 295] on div at bounding box center [290, 296] width 131 height 63
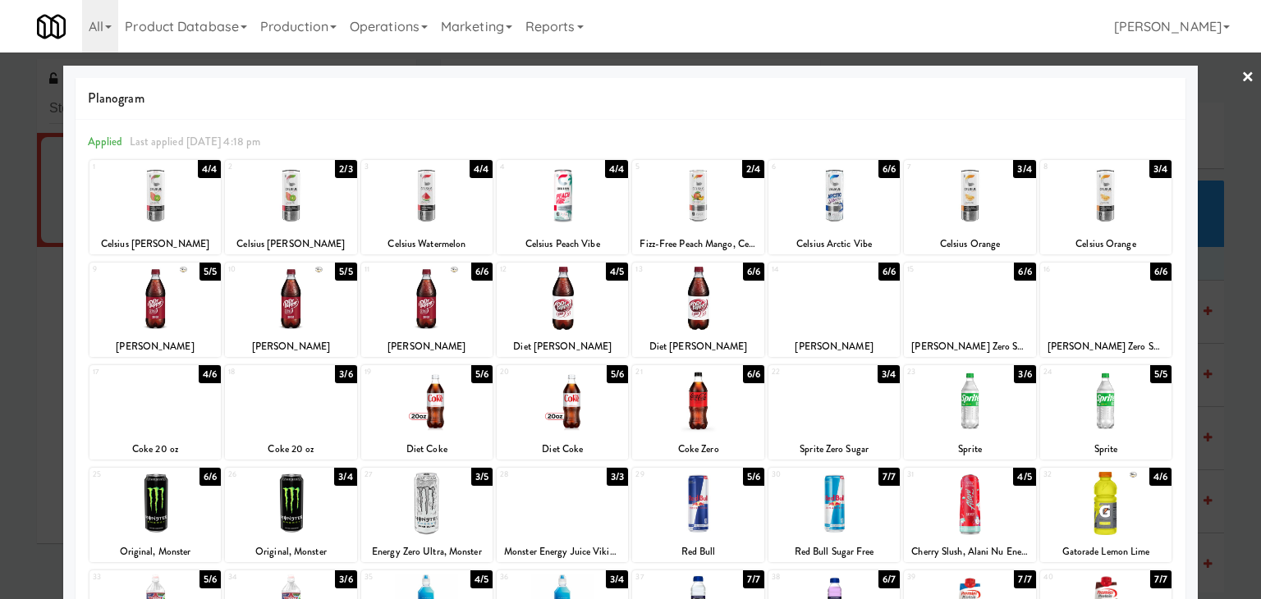
drag, startPoint x: 1240, startPoint y: 80, endPoint x: 797, endPoint y: 122, distance: 444.5
click at [1241, 80] on link "×" at bounding box center [1247, 78] width 13 height 51
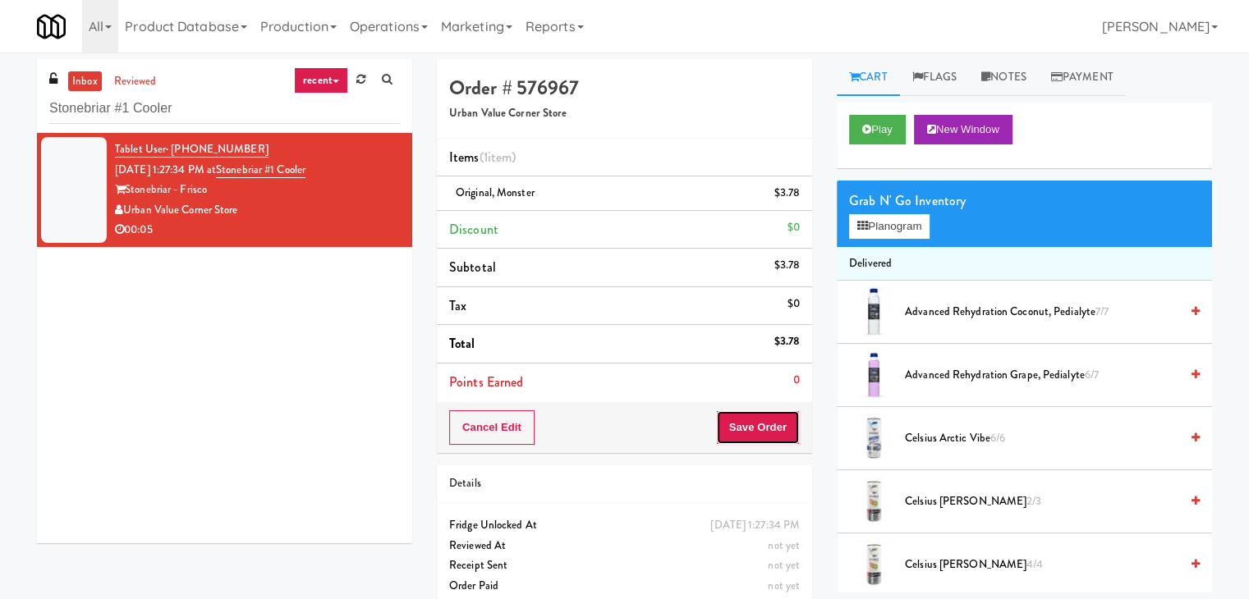
click at [732, 427] on button "Save Order" at bounding box center [758, 427] width 84 height 34
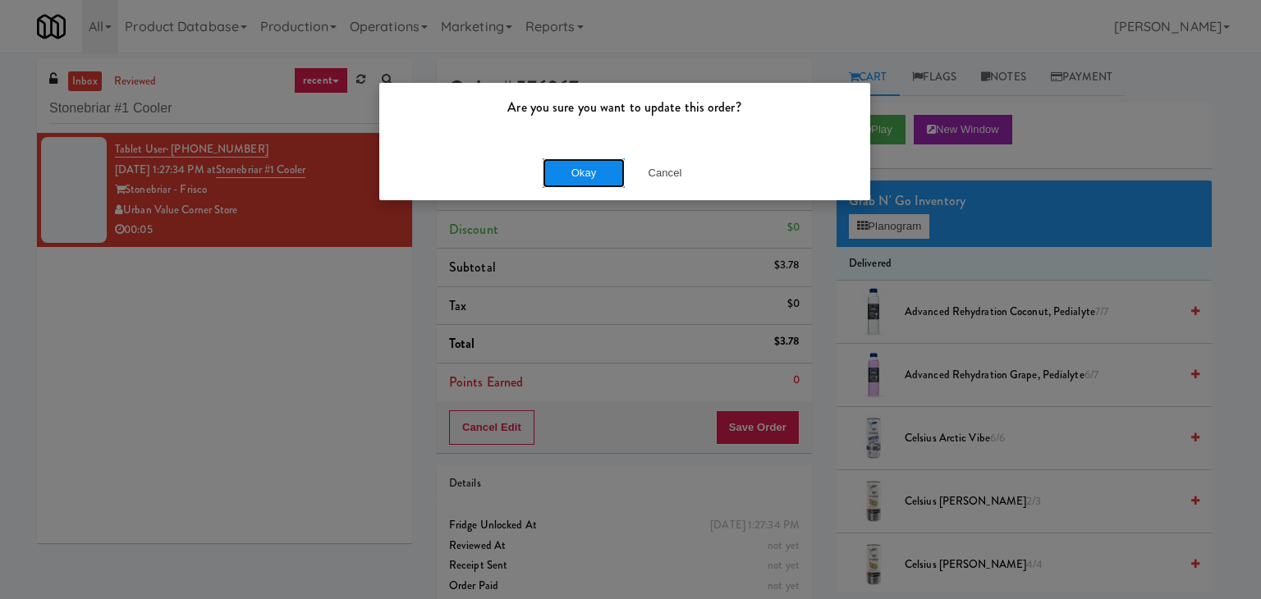
click at [580, 164] on button "Okay" at bounding box center [584, 173] width 82 height 30
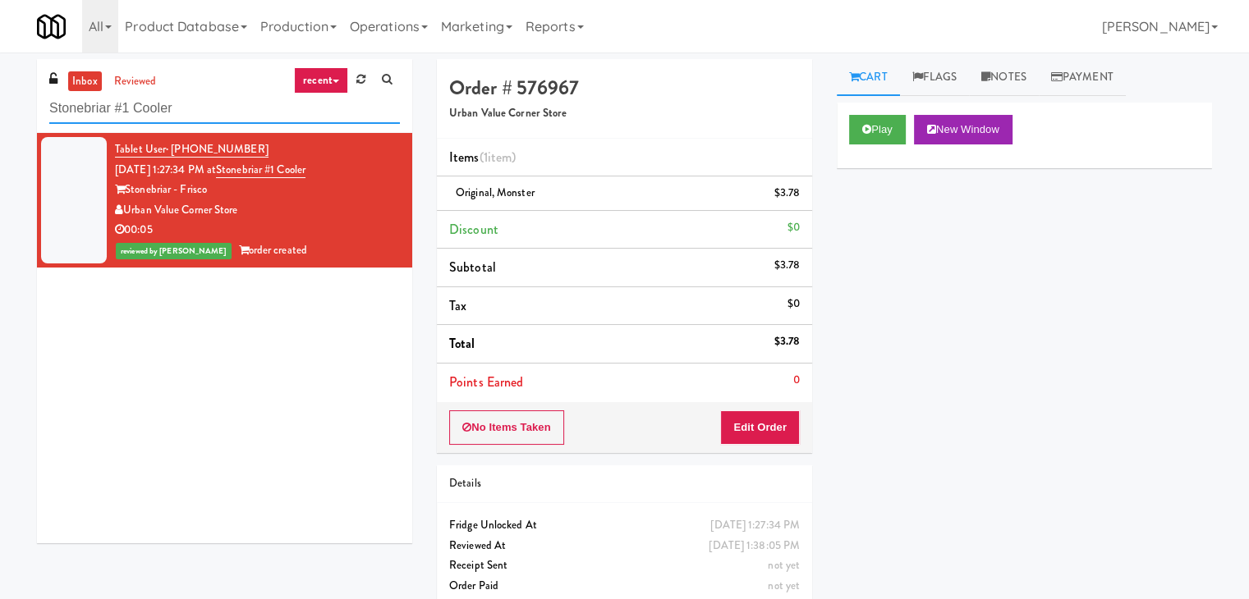
click at [195, 117] on input "Stonebriar #1 Cooler" at bounding box center [224, 109] width 351 height 30
paste input "Phase II - Combo"
type input "Phase II - Combo Cooler"
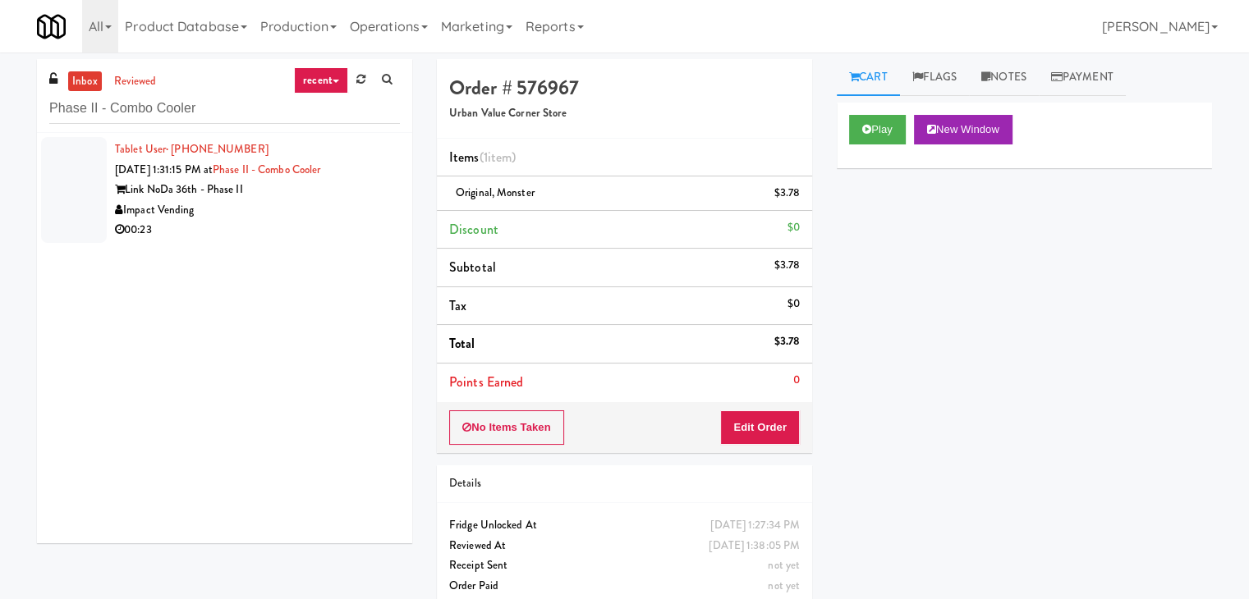
click at [337, 222] on div "00:23" at bounding box center [257, 230] width 285 height 21
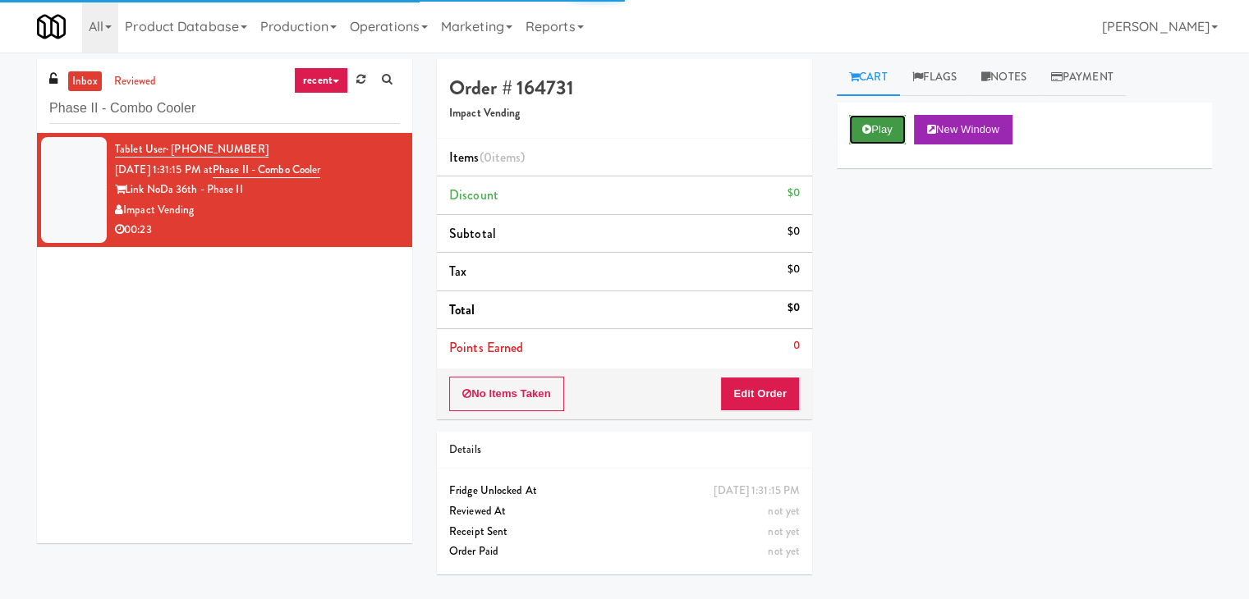
click at [862, 126] on icon at bounding box center [866, 129] width 9 height 11
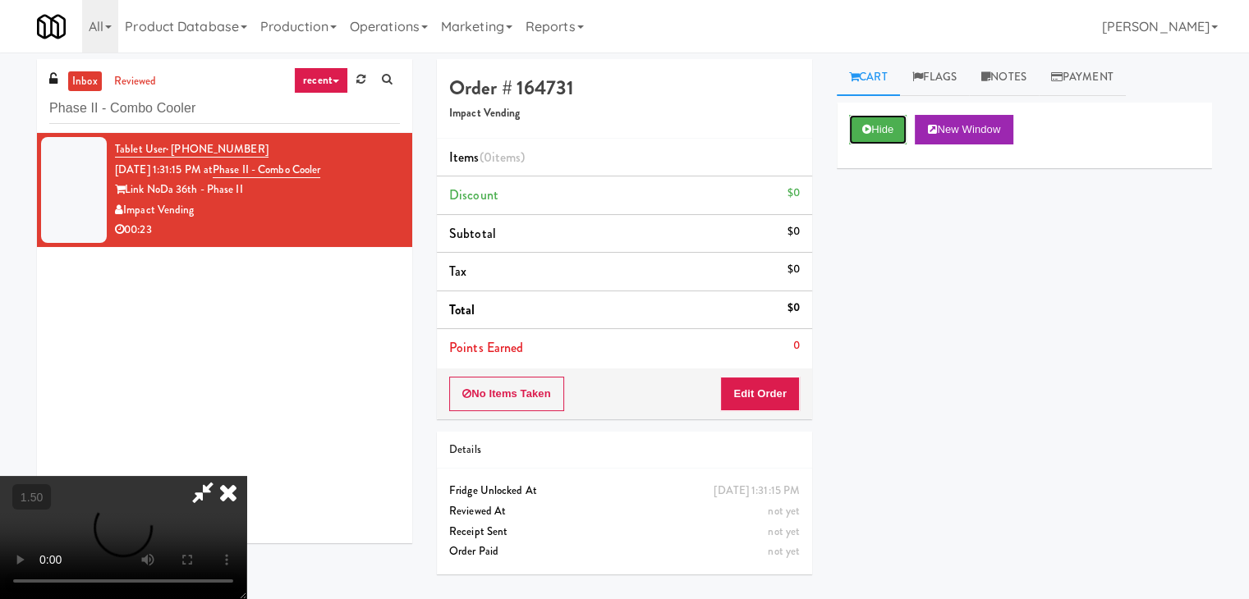
scroll to position [231, 0]
click at [246, 476] on video at bounding box center [123, 537] width 246 height 123
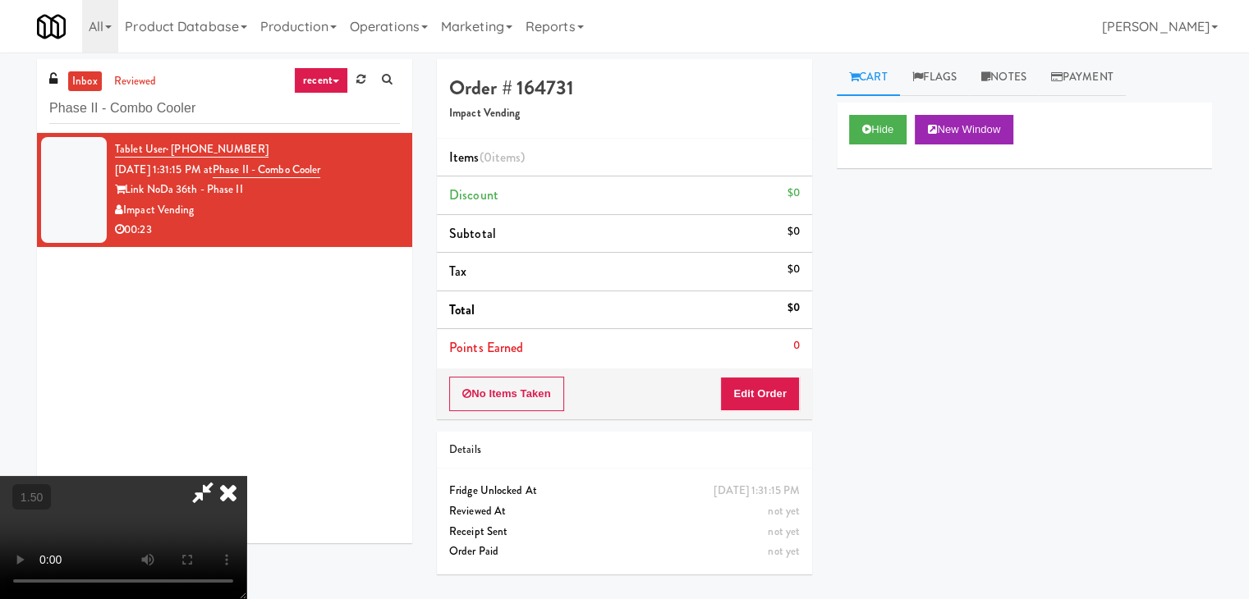
click at [246, 476] on video at bounding box center [123, 537] width 246 height 123
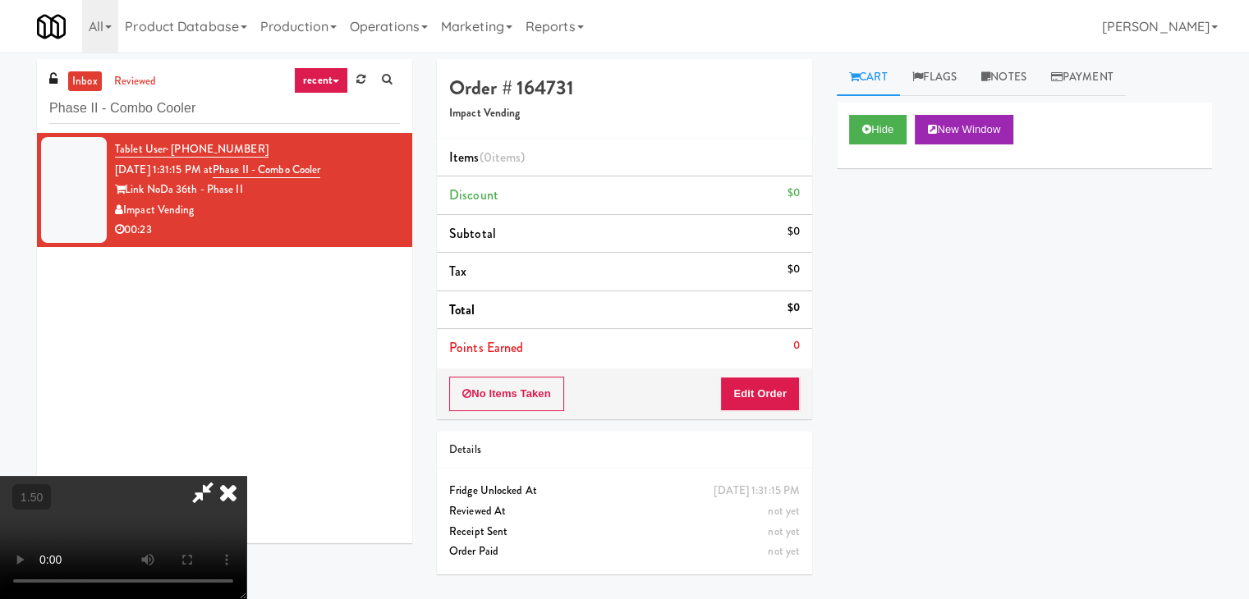
click at [246, 476] on video at bounding box center [123, 537] width 246 height 123
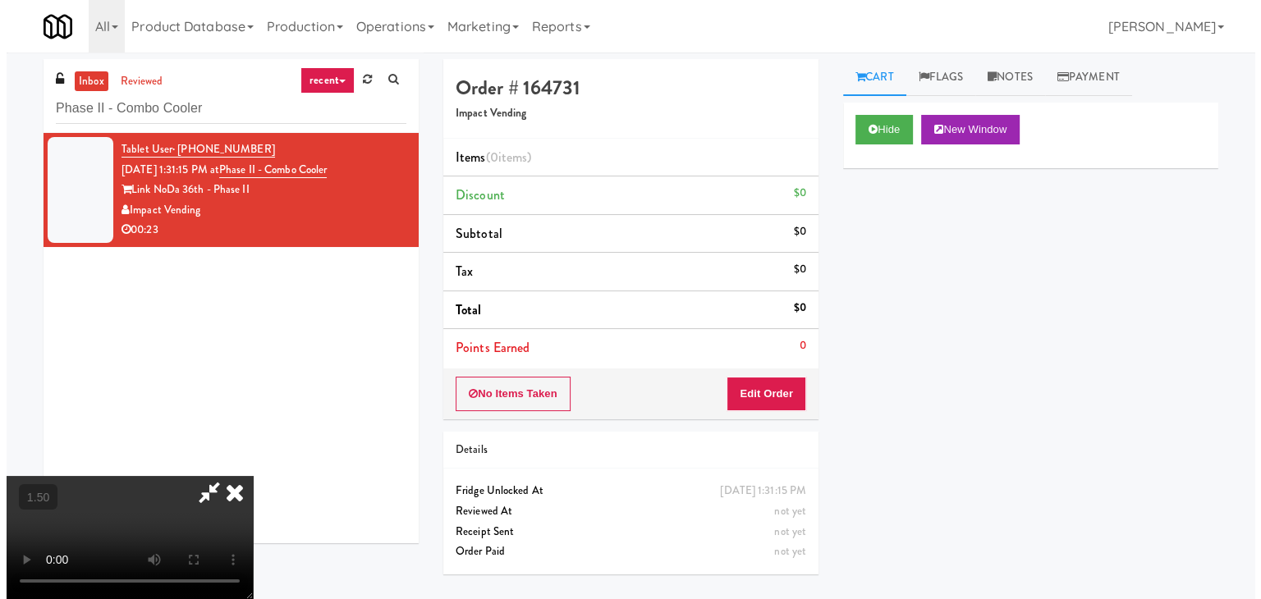
scroll to position [0, 0]
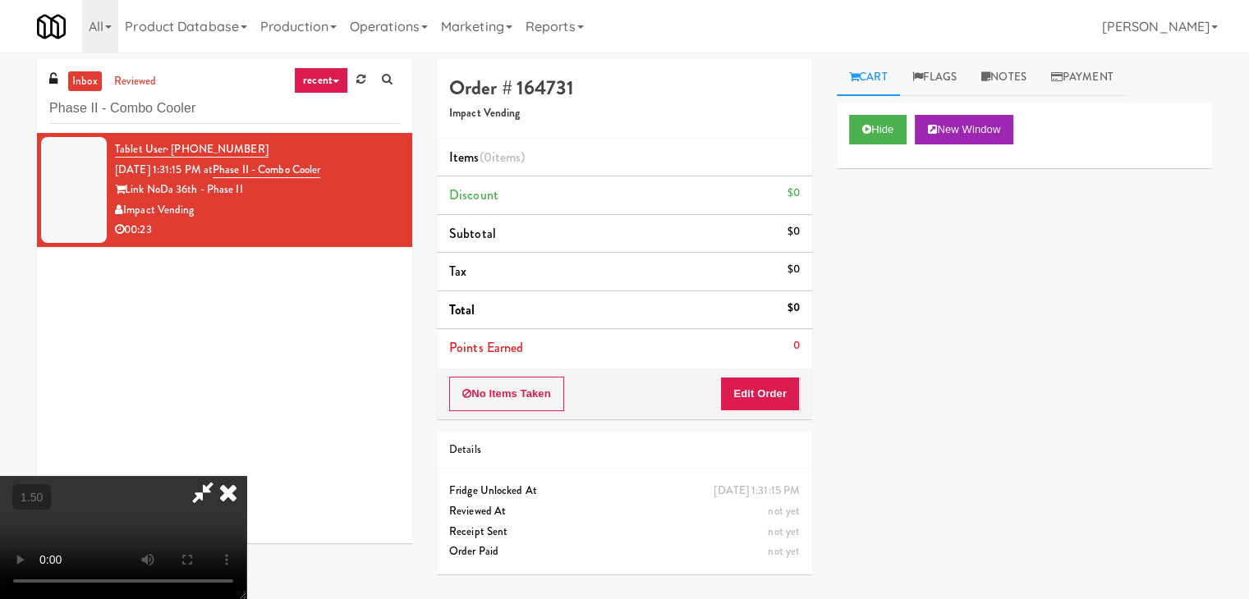
click at [246, 476] on icon at bounding box center [228, 492] width 36 height 33
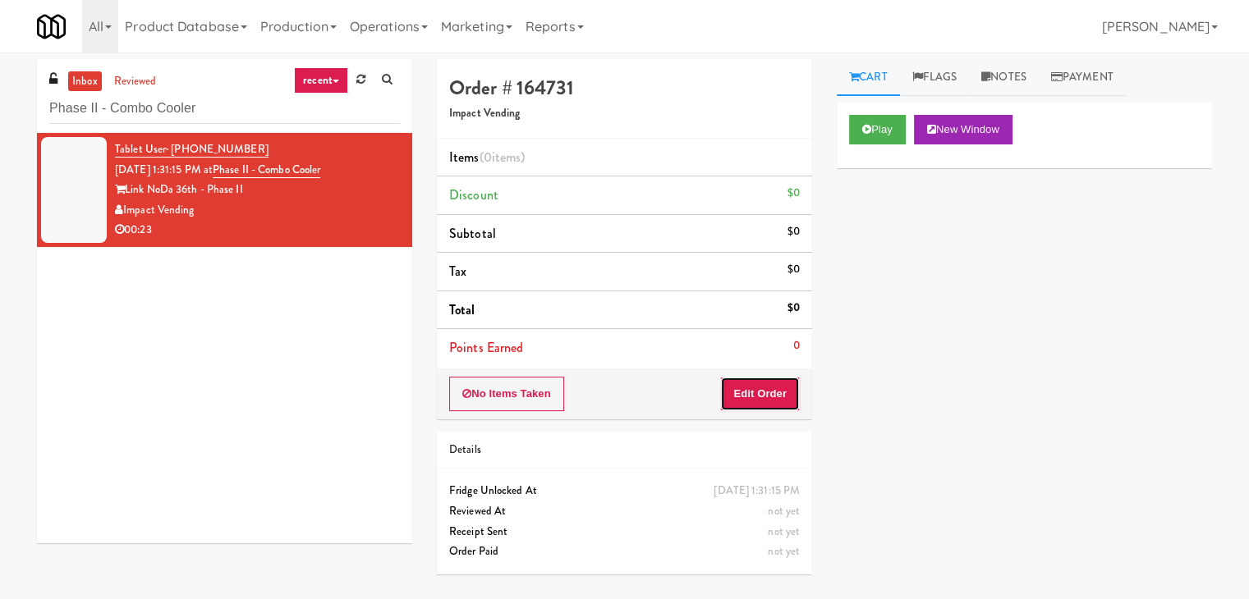
click at [770, 396] on button "Edit Order" at bounding box center [760, 394] width 80 height 34
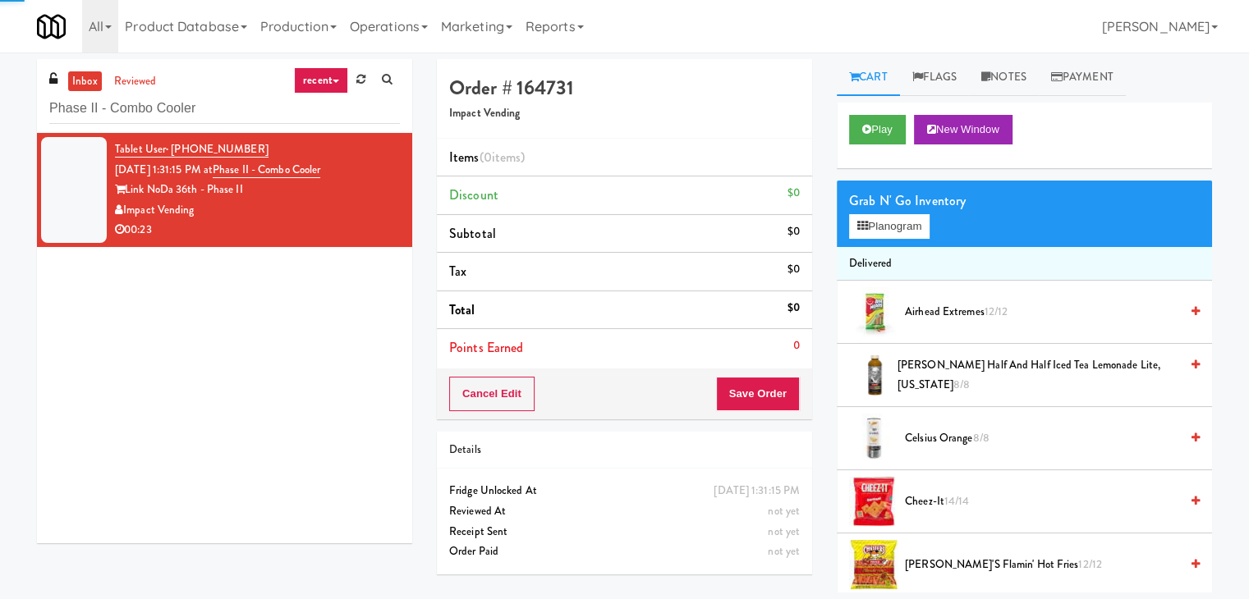
click at [880, 239] on div "Grab N' Go Inventory Planogram" at bounding box center [1023, 214] width 375 height 66
click at [880, 227] on button "Planogram" at bounding box center [889, 226] width 80 height 25
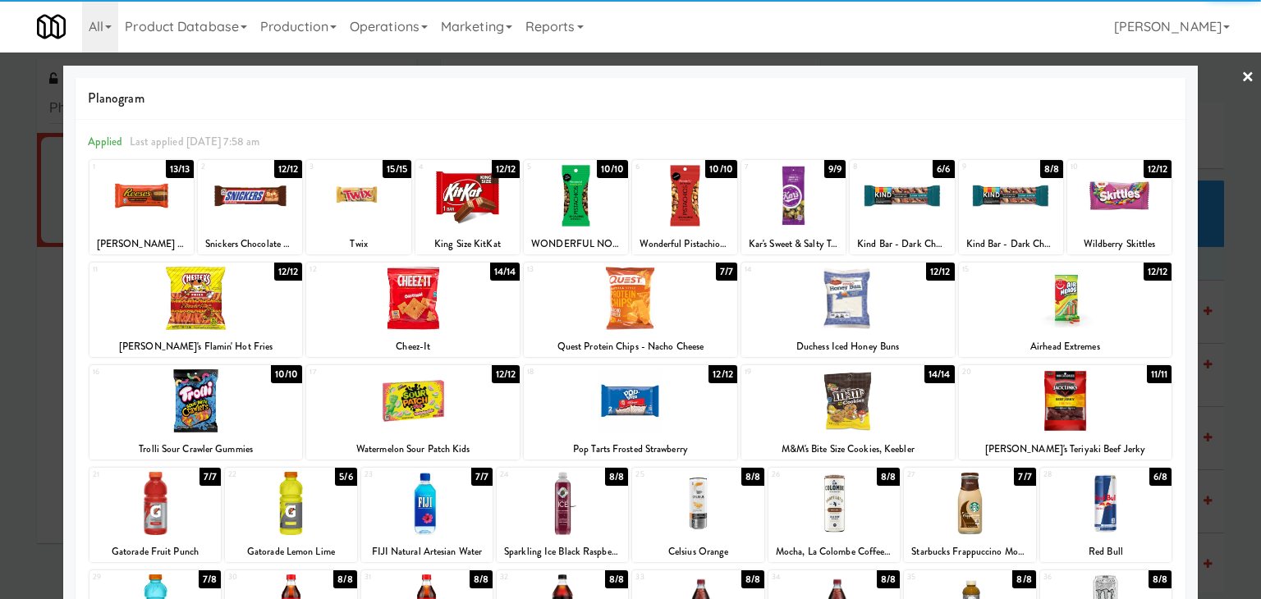
click at [360, 182] on div at bounding box center [358, 195] width 104 height 63
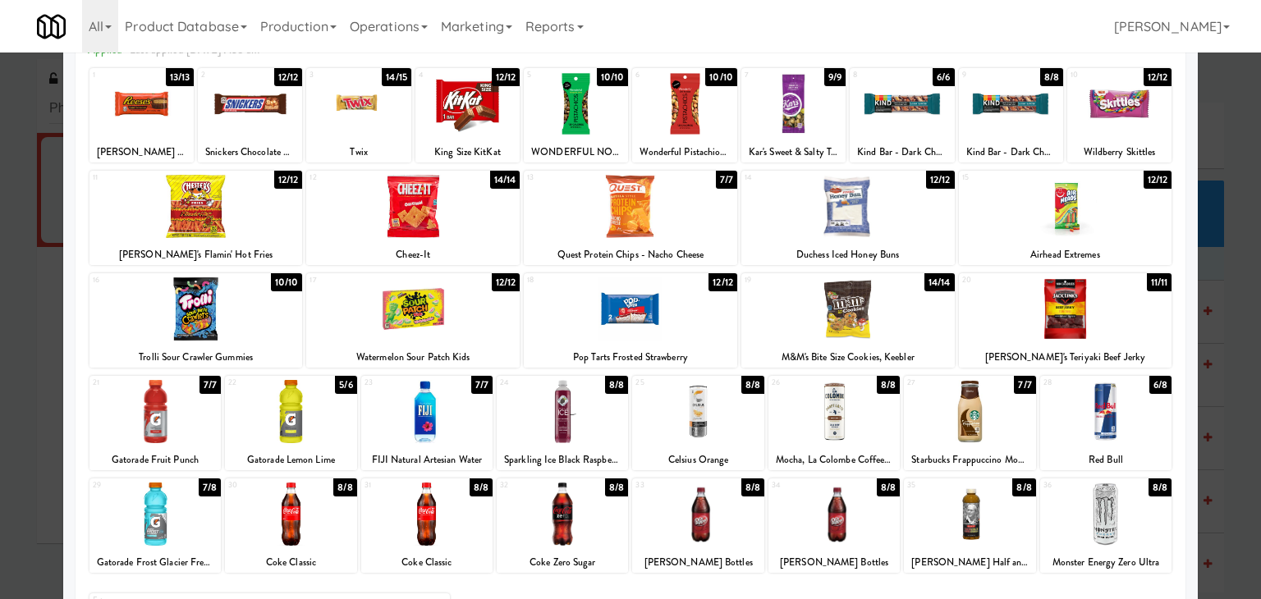
scroll to position [207, 0]
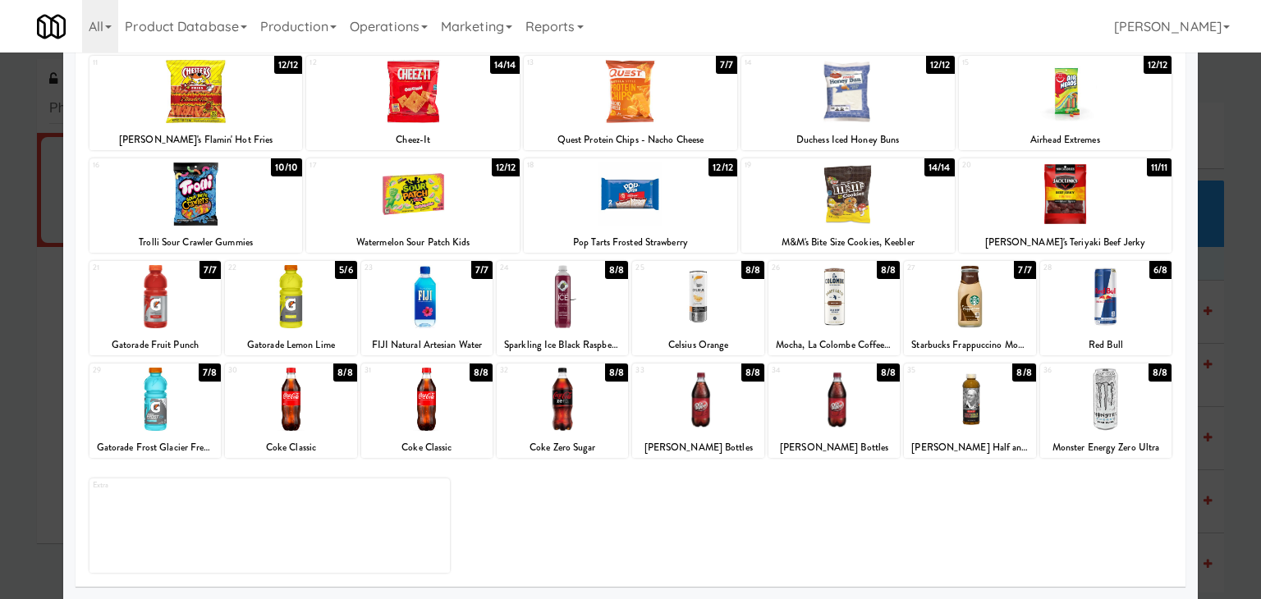
click at [841, 303] on div at bounding box center [833, 296] width 131 height 63
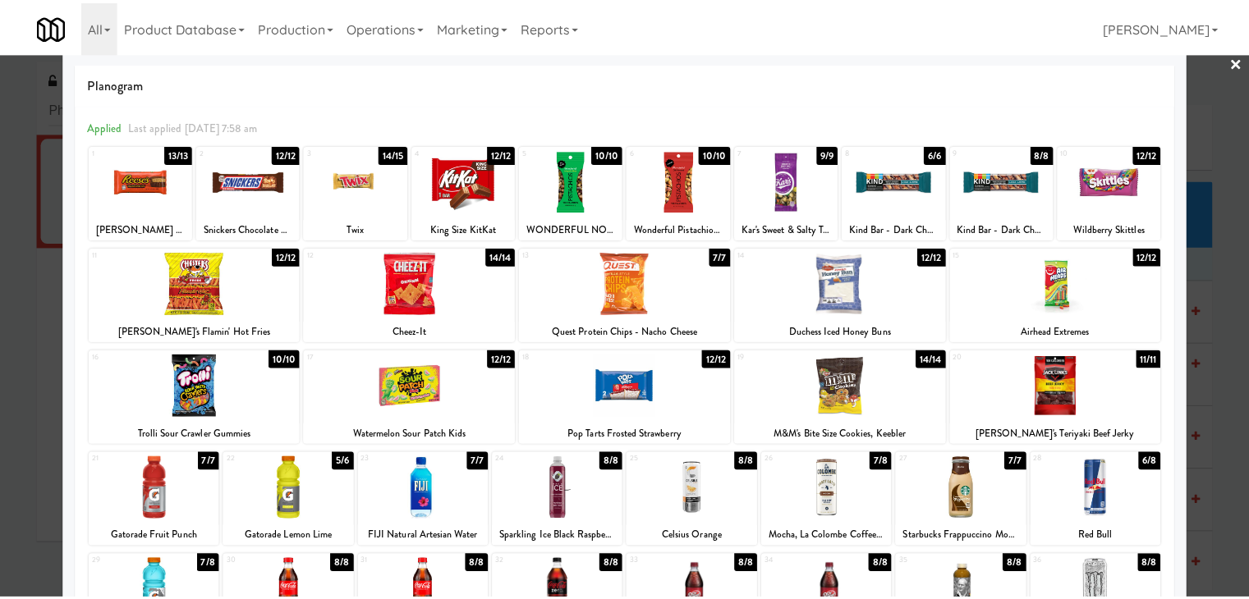
scroll to position [0, 0]
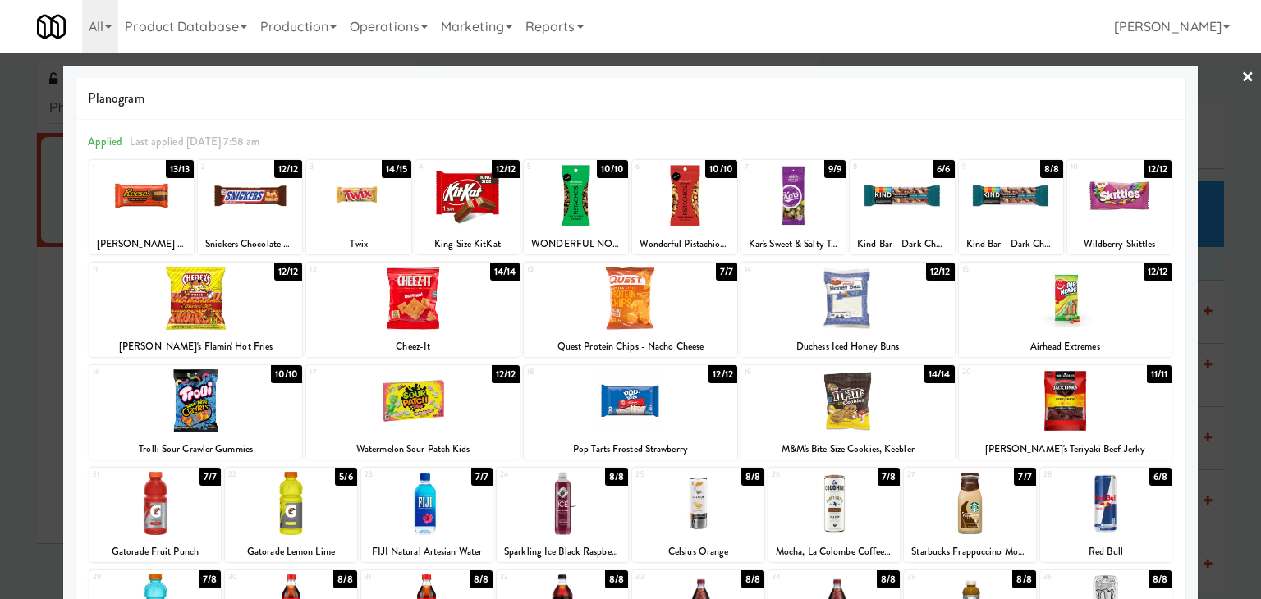
click at [1241, 75] on link "×" at bounding box center [1247, 78] width 13 height 51
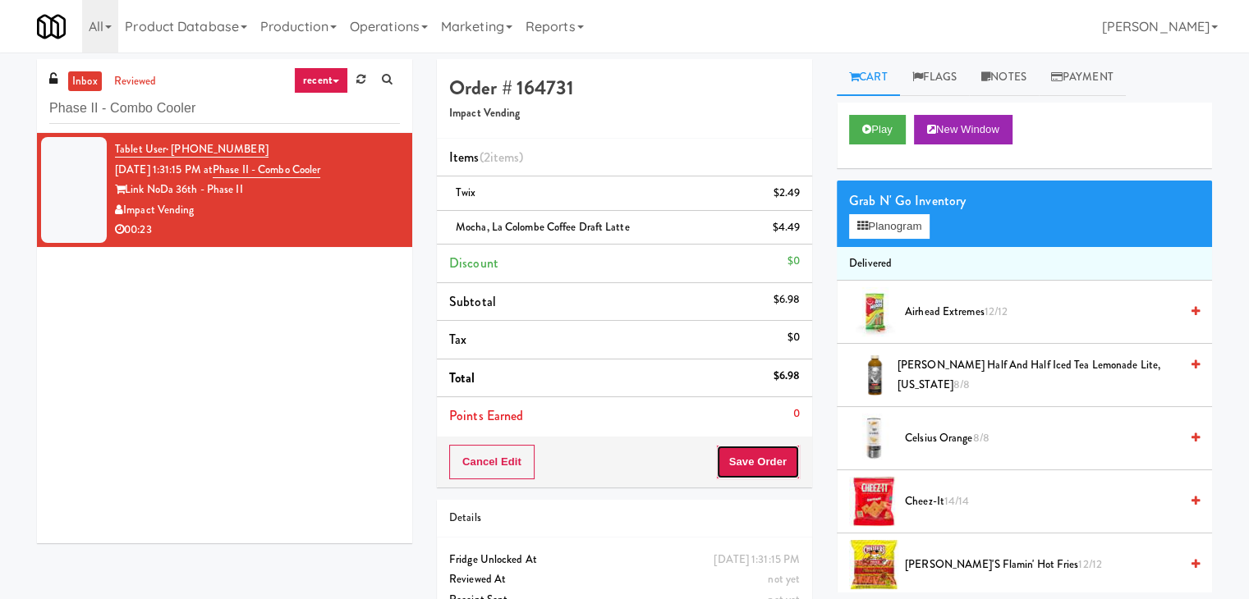
click at [732, 451] on button "Save Order" at bounding box center [758, 462] width 84 height 34
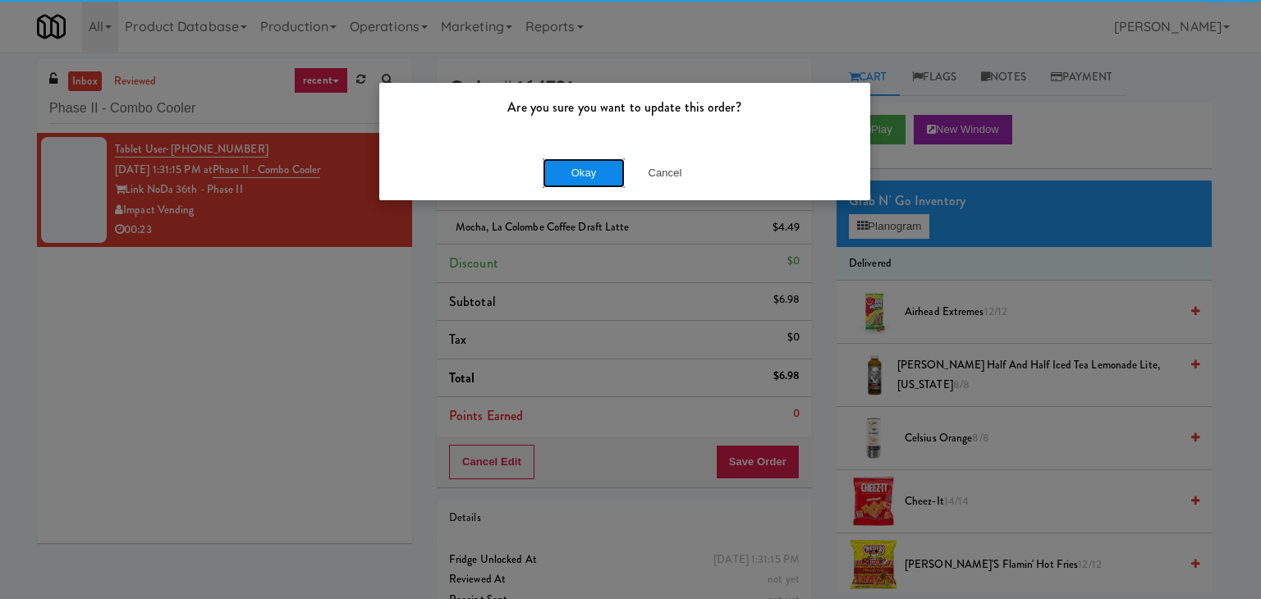
click at [569, 172] on button "Okay" at bounding box center [584, 173] width 82 height 30
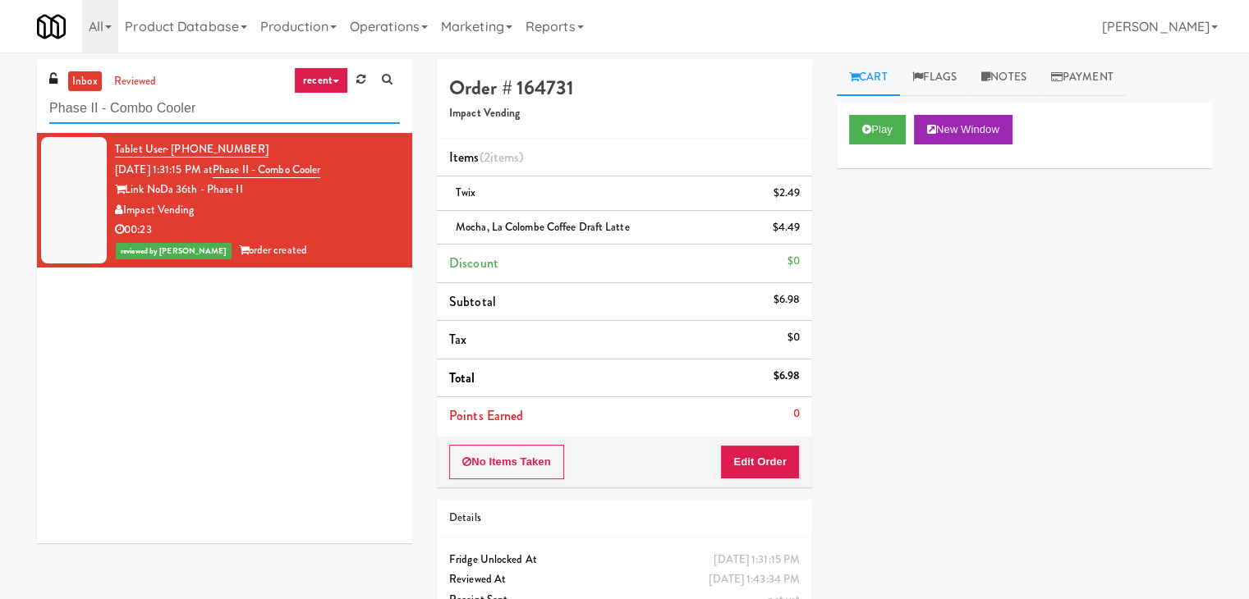
click at [187, 99] on input "Phase II - Combo Cooler" at bounding box center [224, 109] width 351 height 30
paste input "Gallery 64 - Combo Cooler - Middle"
type input "Gallery 64 - Combo Cooler - Middle"
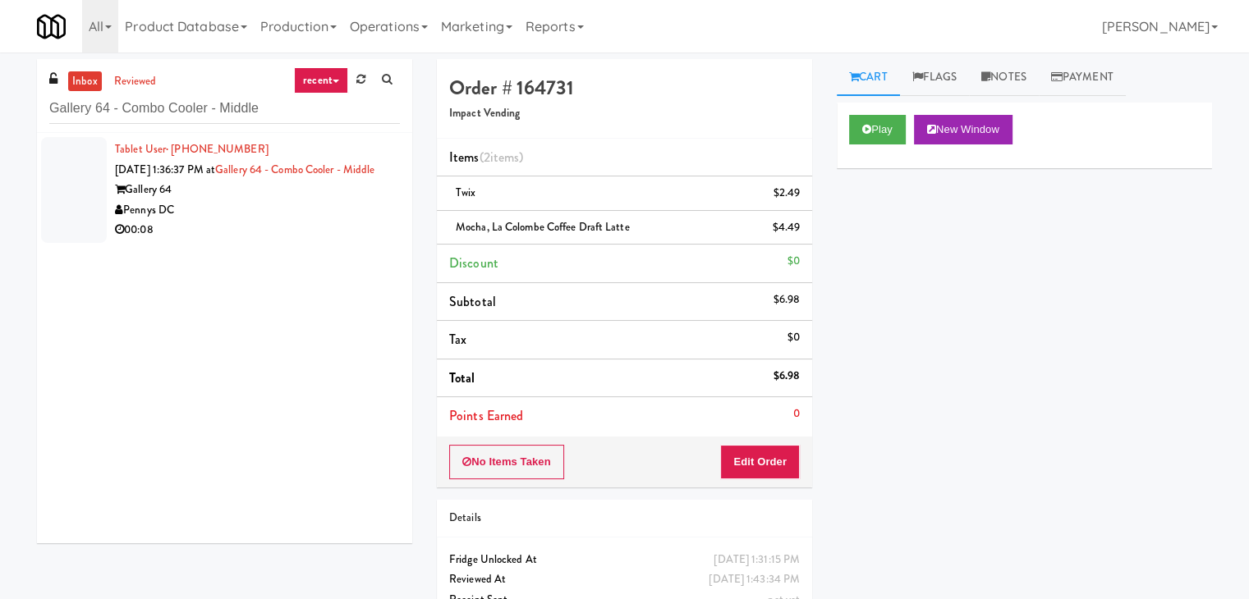
click at [278, 200] on div "Tablet User · (224) 475-3594 [DATE] 1:36:37 PM at Gallery 64 - Combo Cooler - M…" at bounding box center [257, 190] width 285 height 101
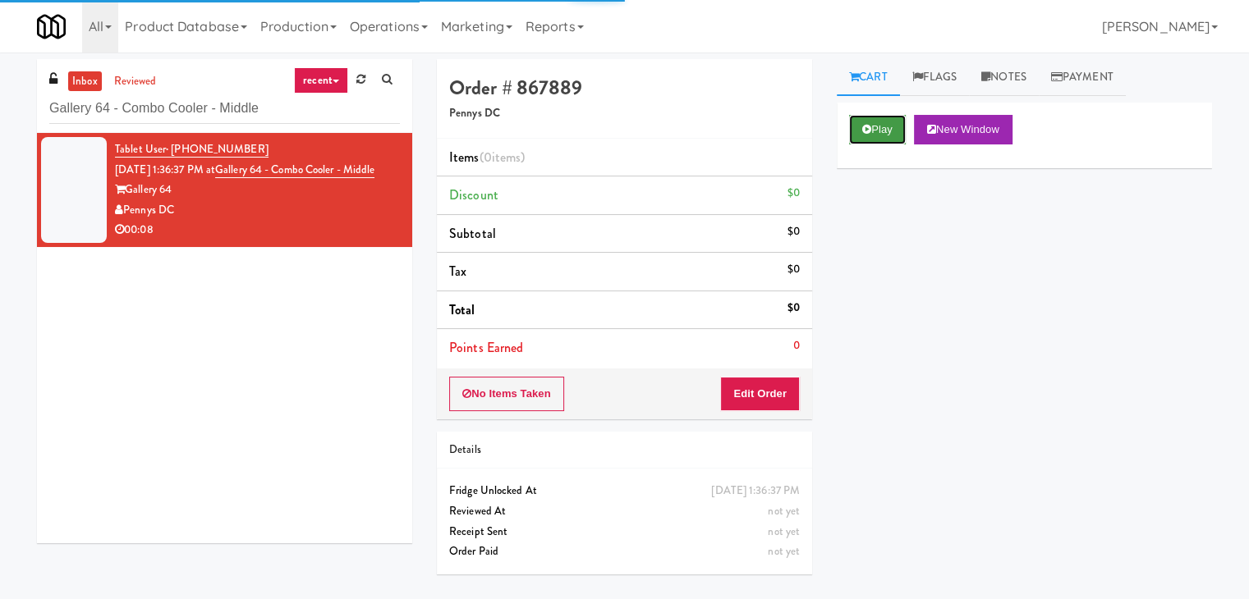
click at [859, 133] on button "Play" at bounding box center [877, 130] width 57 height 30
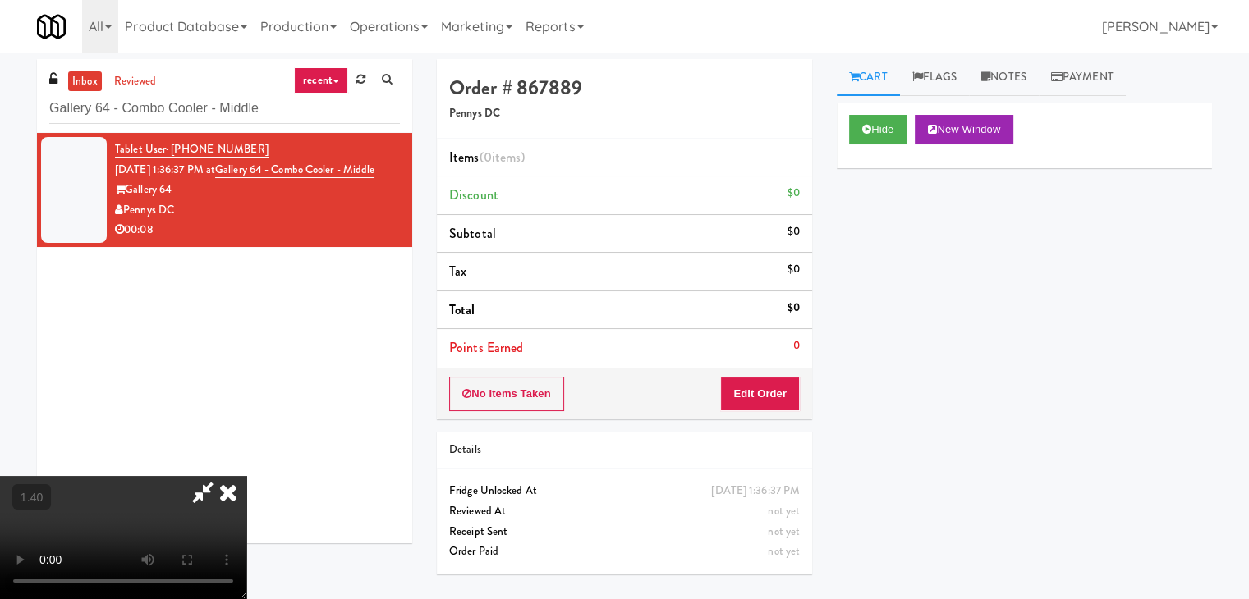
click at [246, 476] on video at bounding box center [123, 537] width 246 height 123
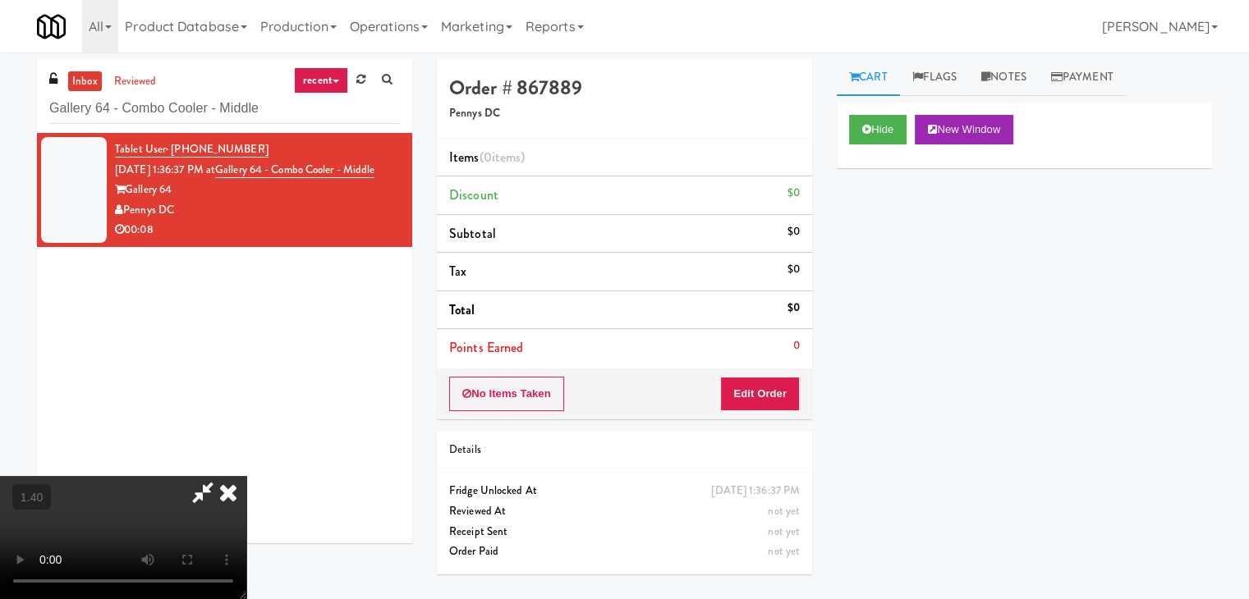
click at [246, 476] on video at bounding box center [123, 537] width 246 height 123
drag, startPoint x: 726, startPoint y: 68, endPoint x: 739, endPoint y: 137, distance: 70.2
click at [246, 476] on icon at bounding box center [228, 492] width 36 height 33
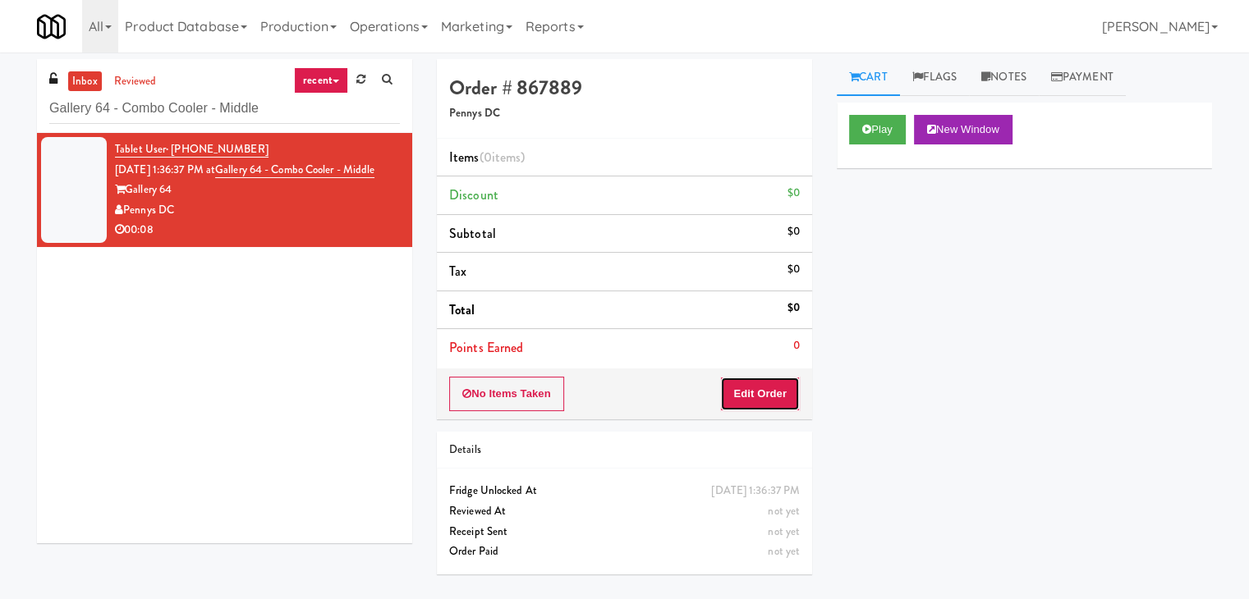
click at [774, 386] on button "Edit Order" at bounding box center [760, 394] width 80 height 34
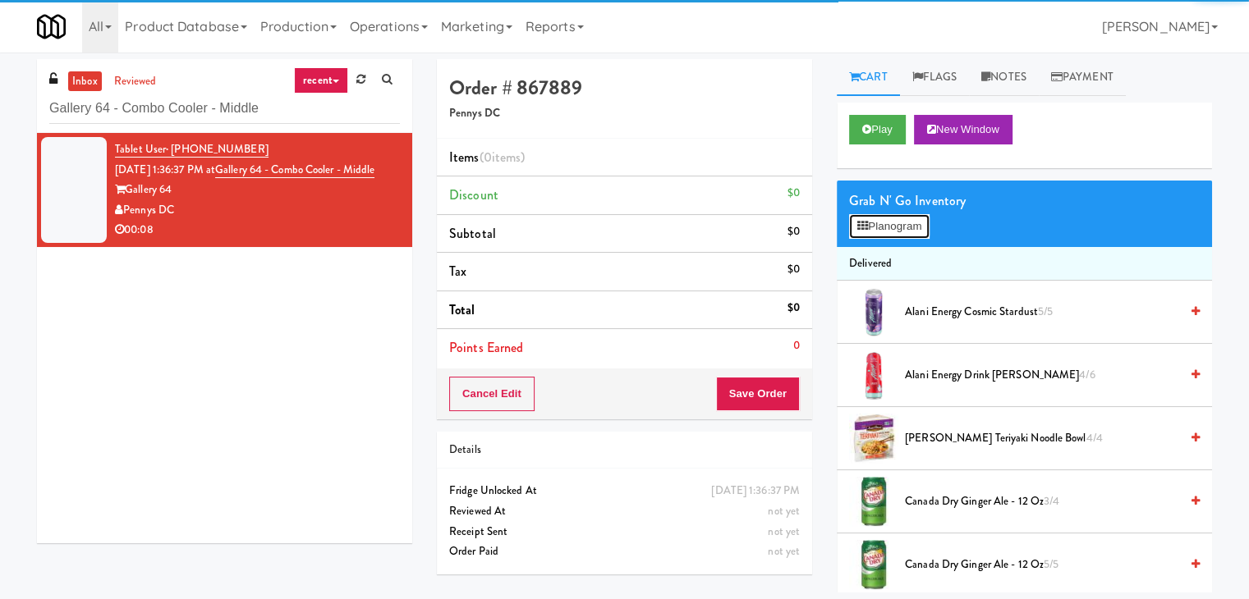
click at [878, 227] on button "Planogram" at bounding box center [889, 226] width 80 height 25
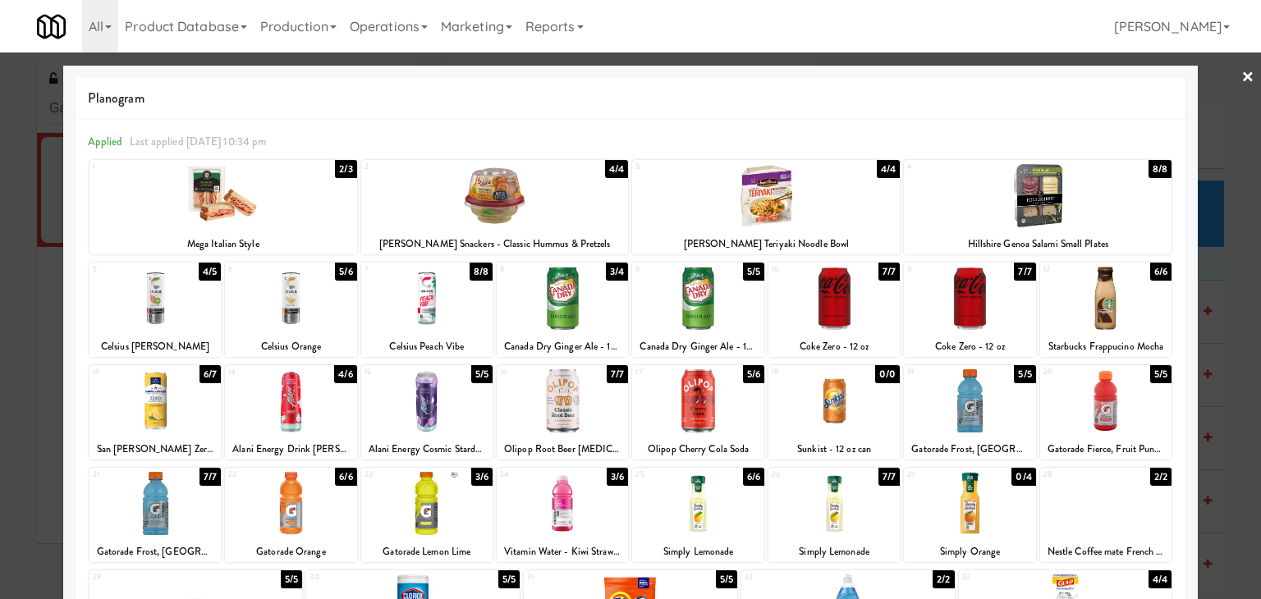
click at [328, 392] on div at bounding box center [290, 400] width 131 height 63
click at [1241, 71] on div at bounding box center [630, 299] width 1261 height 599
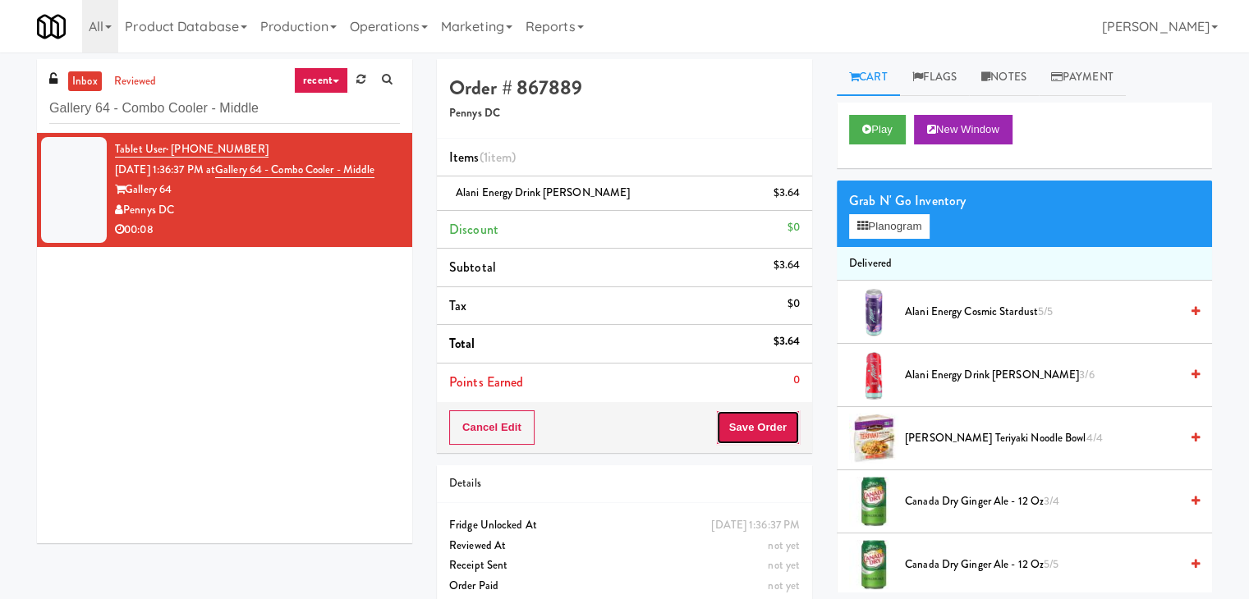
click at [752, 421] on button "Save Order" at bounding box center [758, 427] width 84 height 34
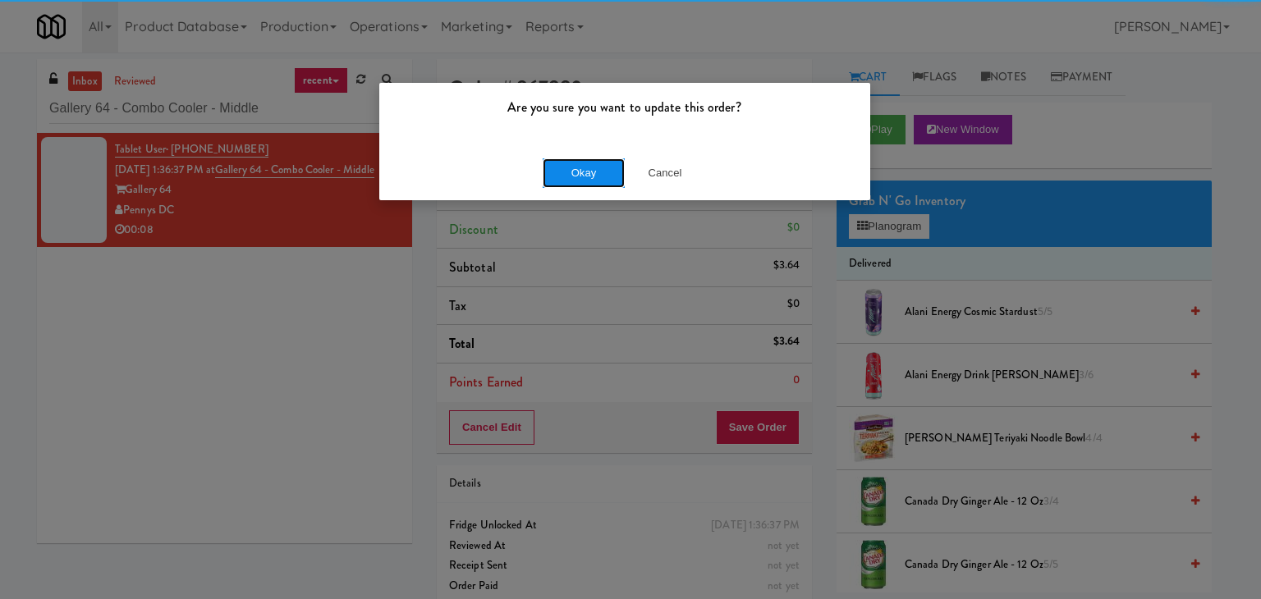
click at [599, 175] on button "Okay" at bounding box center [584, 173] width 82 height 30
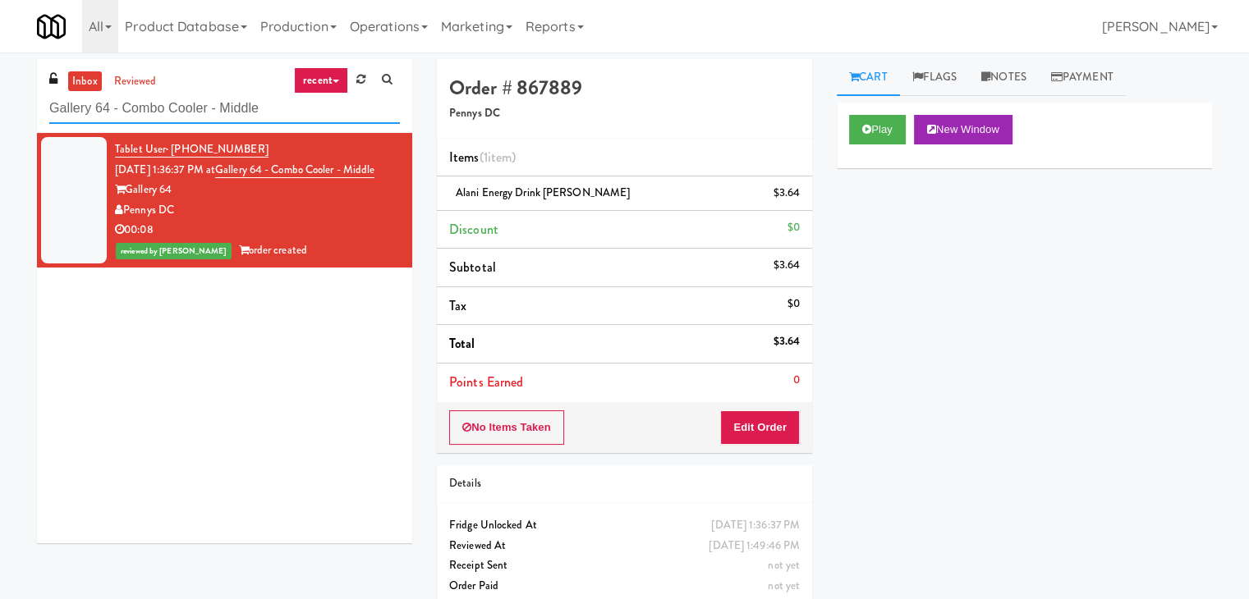
click at [155, 110] on input "Gallery 64 - Combo Cooler - Middle" at bounding box center [224, 109] width 351 height 30
paste input "Reotown Apartments - Cooler 2"
type input "Reotown Apartments - Cooler 2"
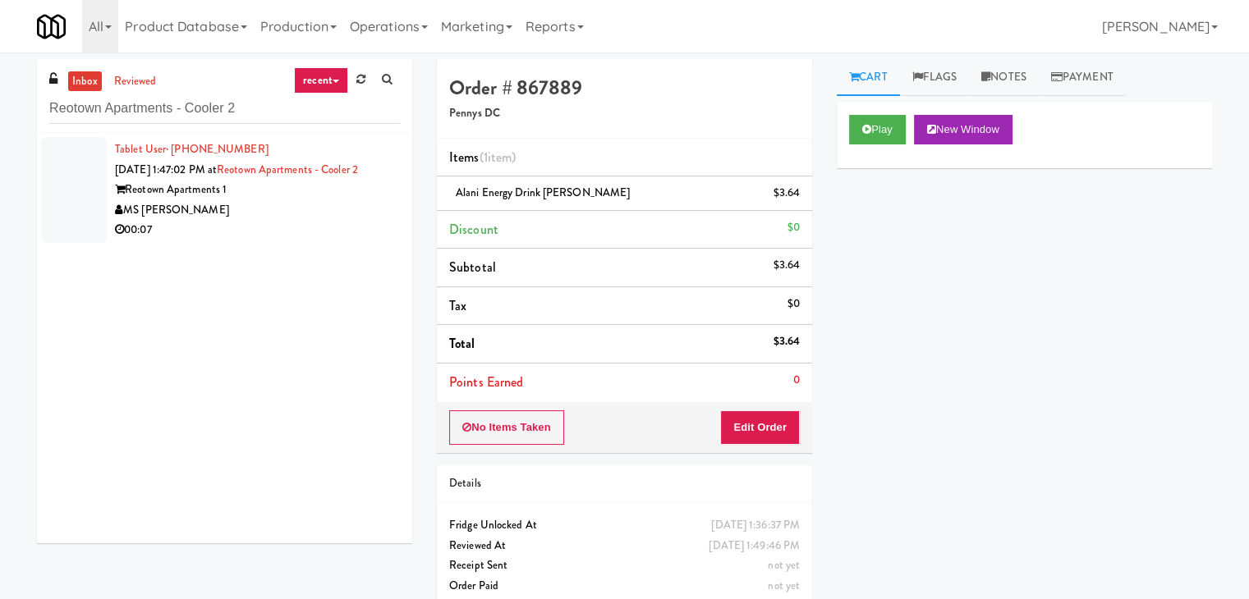
click at [337, 213] on div "MS [PERSON_NAME]" at bounding box center [257, 210] width 285 height 21
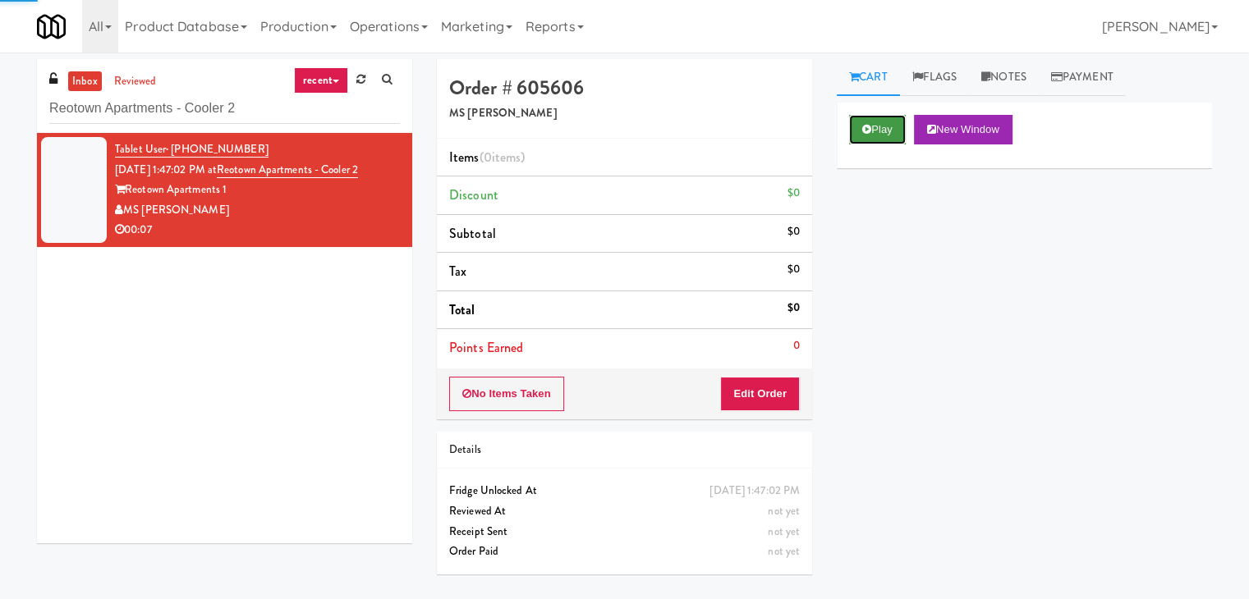
click at [860, 126] on button "Play" at bounding box center [877, 130] width 57 height 30
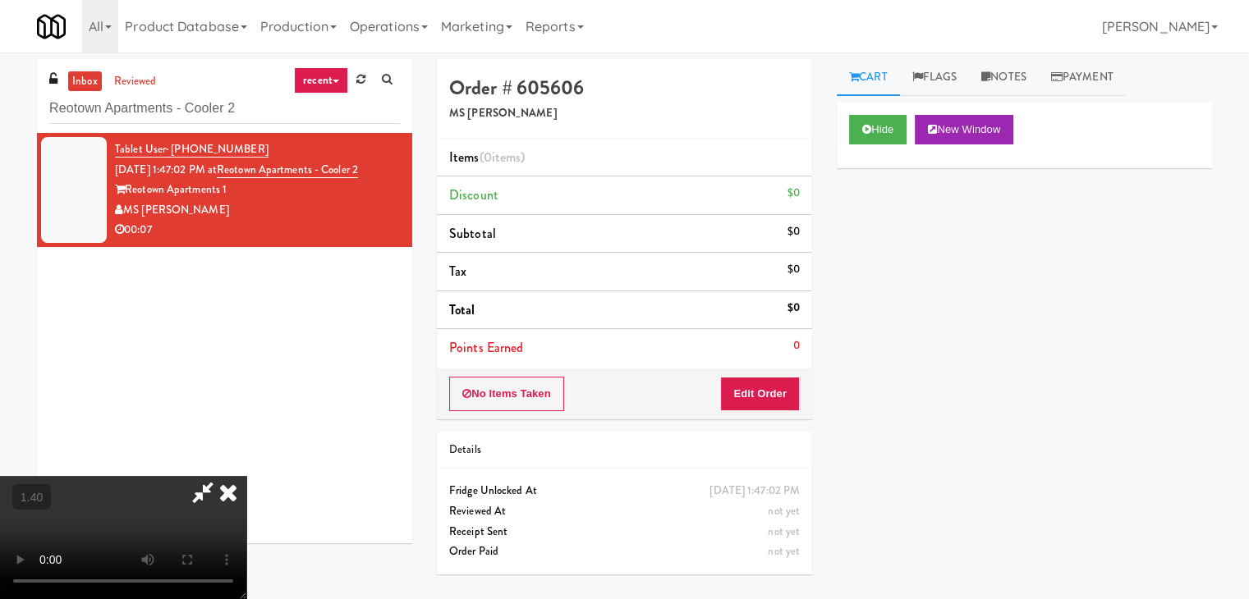
click at [246, 476] on video at bounding box center [123, 537] width 246 height 123
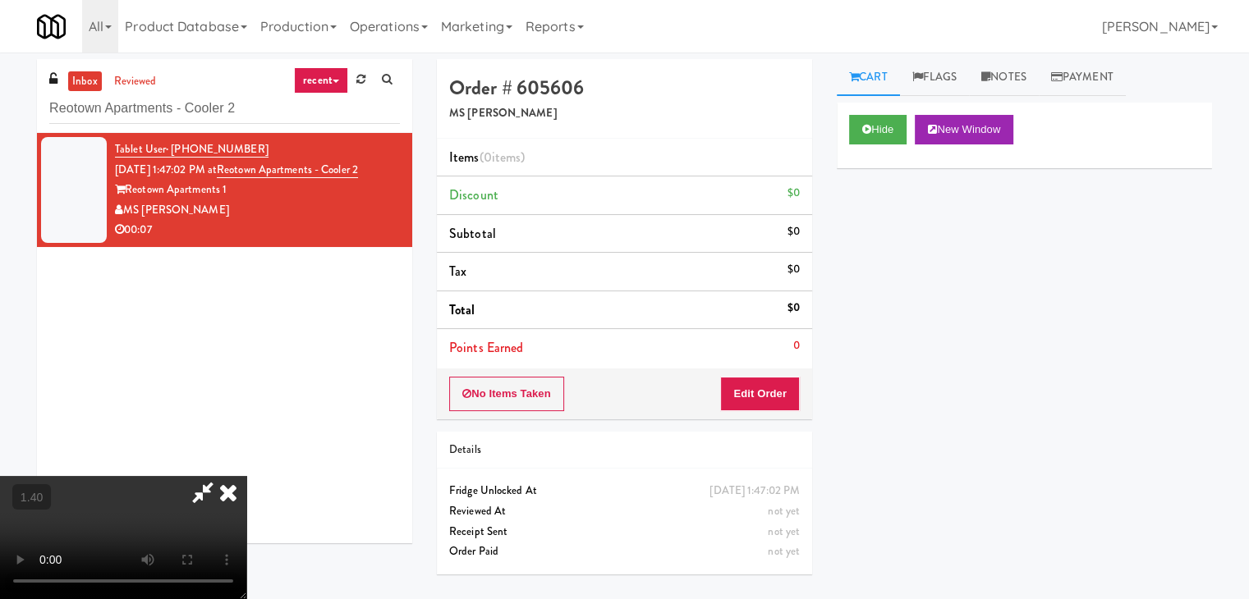
scroll to position [231, 0]
click at [246, 476] on video at bounding box center [123, 537] width 246 height 123
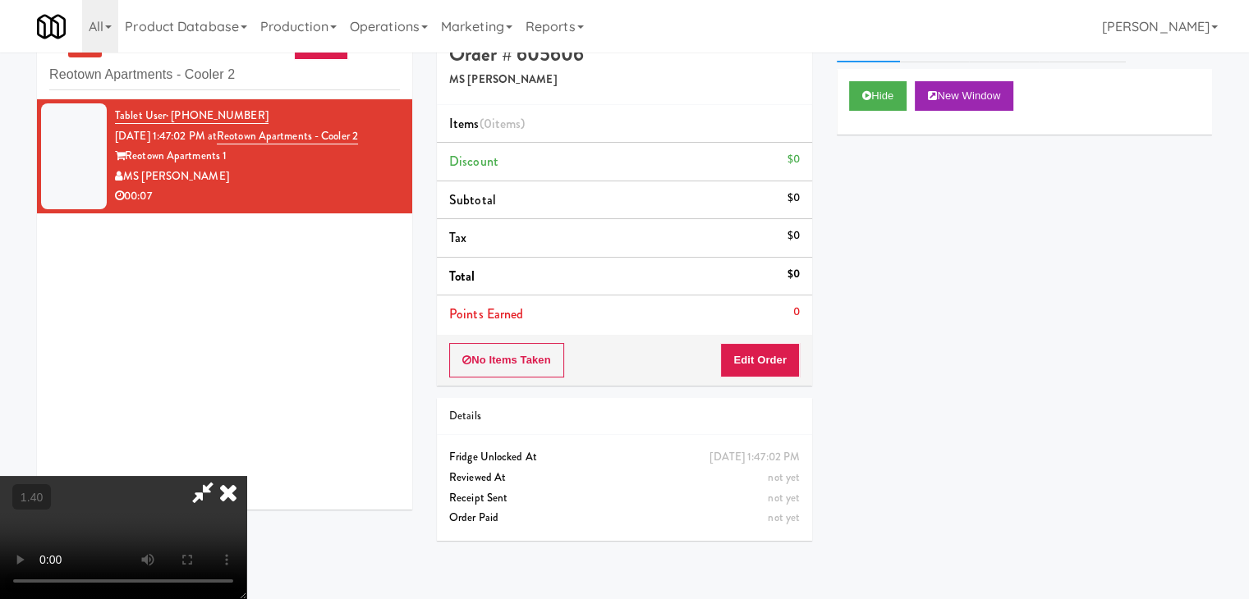
scroll to position [53, 0]
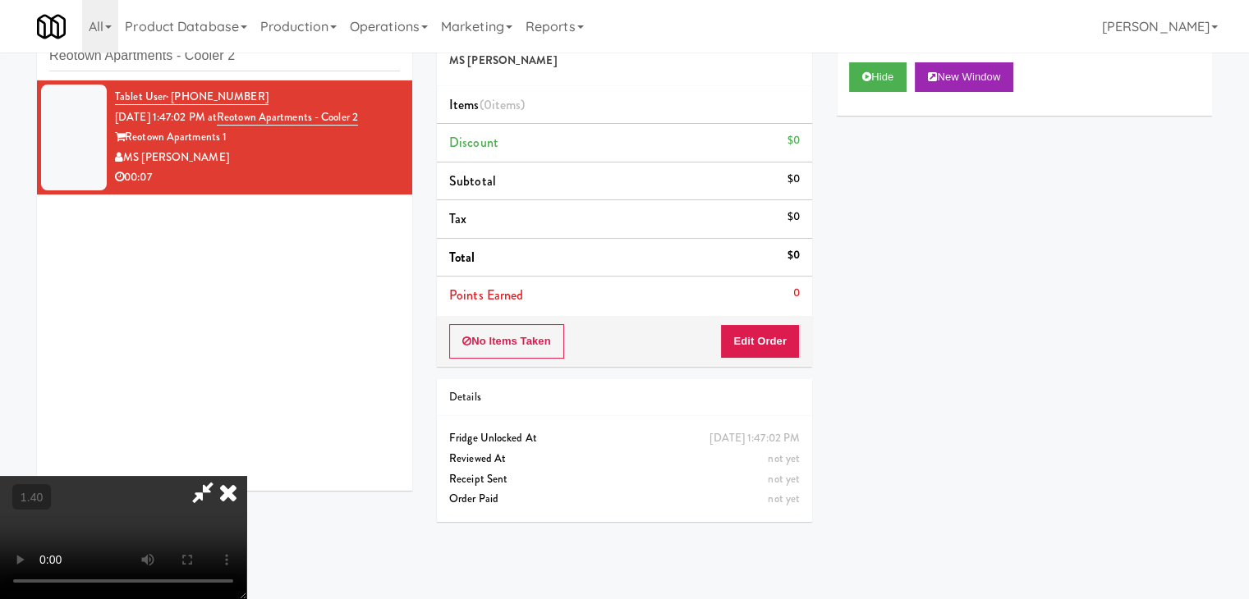
click at [246, 476] on video at bounding box center [123, 537] width 246 height 123
click at [246, 476] on icon at bounding box center [228, 492] width 36 height 33
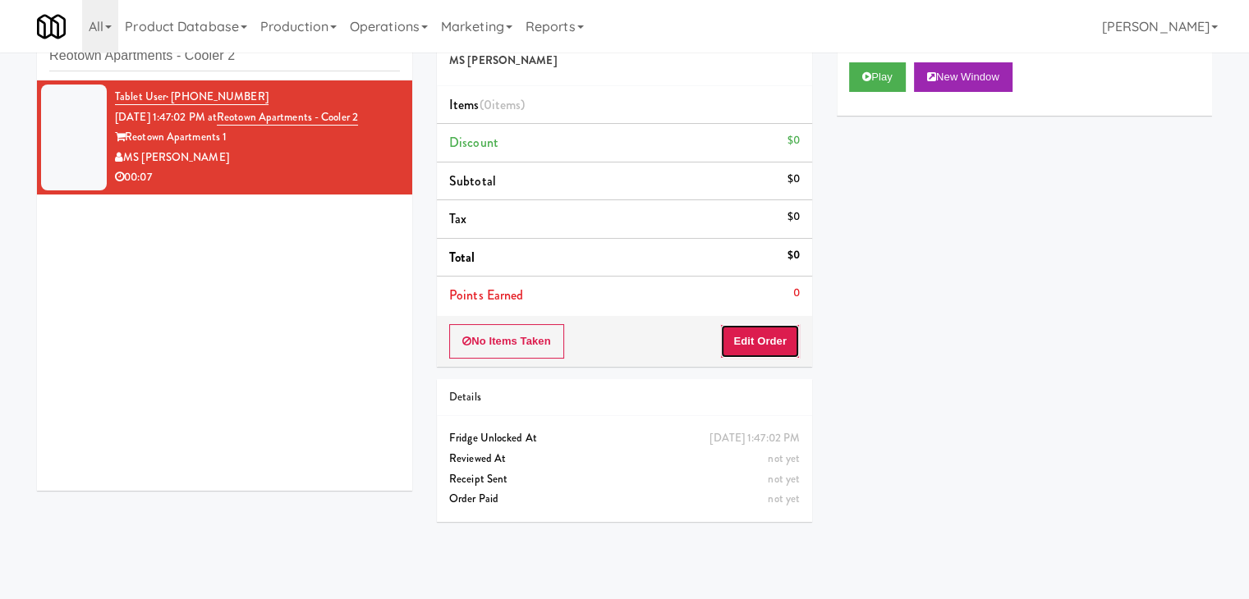
click at [775, 329] on button "Edit Order" at bounding box center [760, 341] width 80 height 34
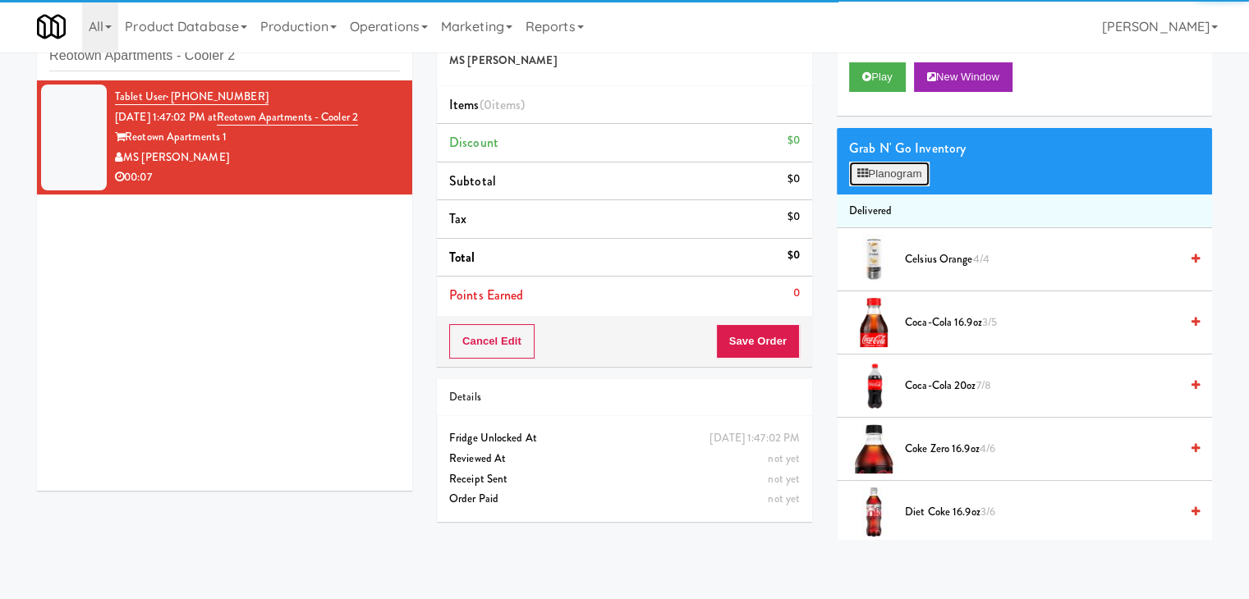
click at [890, 184] on button "Planogram" at bounding box center [889, 174] width 80 height 25
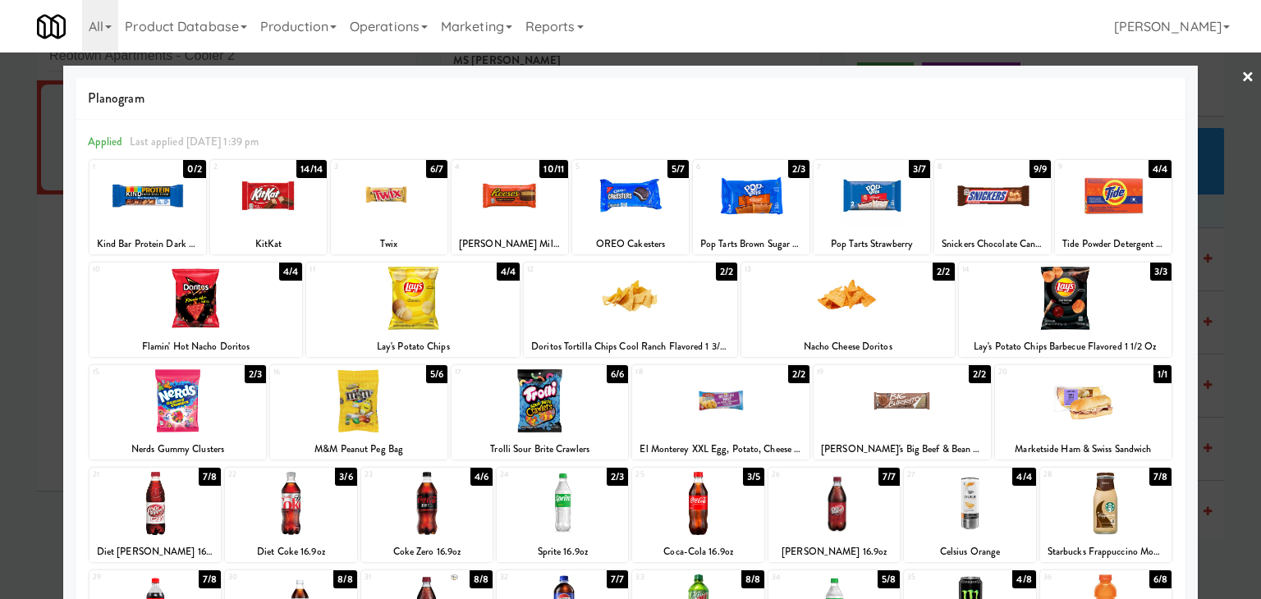
click at [519, 199] on div at bounding box center [509, 195] width 117 height 63
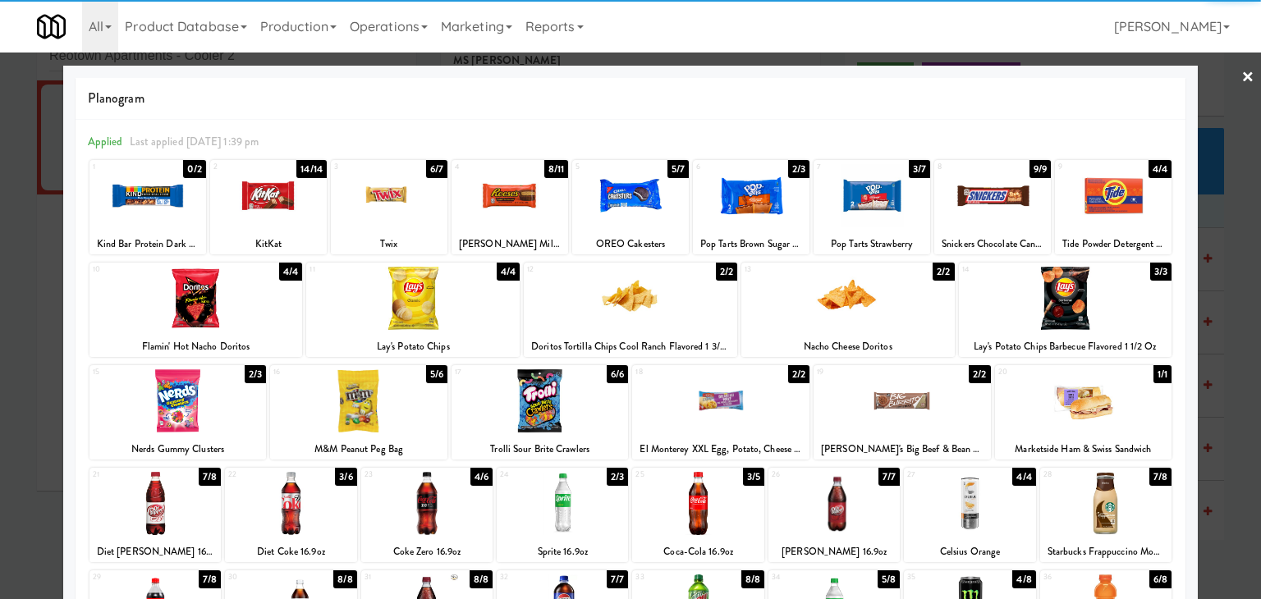
scroll to position [164, 0]
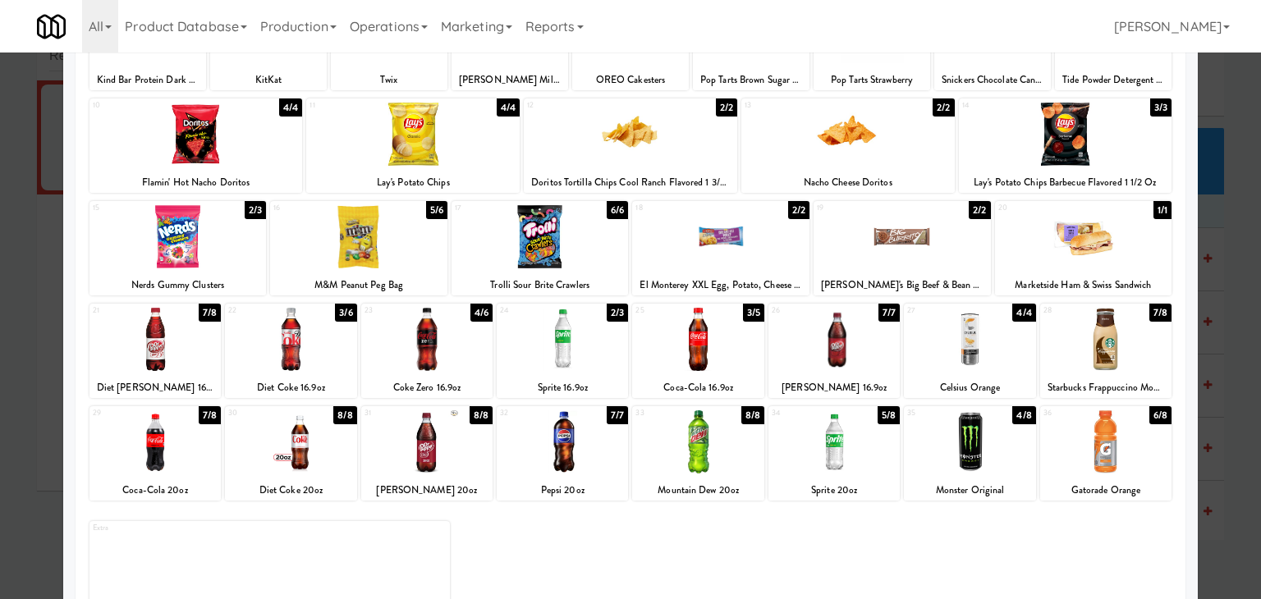
click at [1110, 424] on div at bounding box center [1105, 441] width 131 height 63
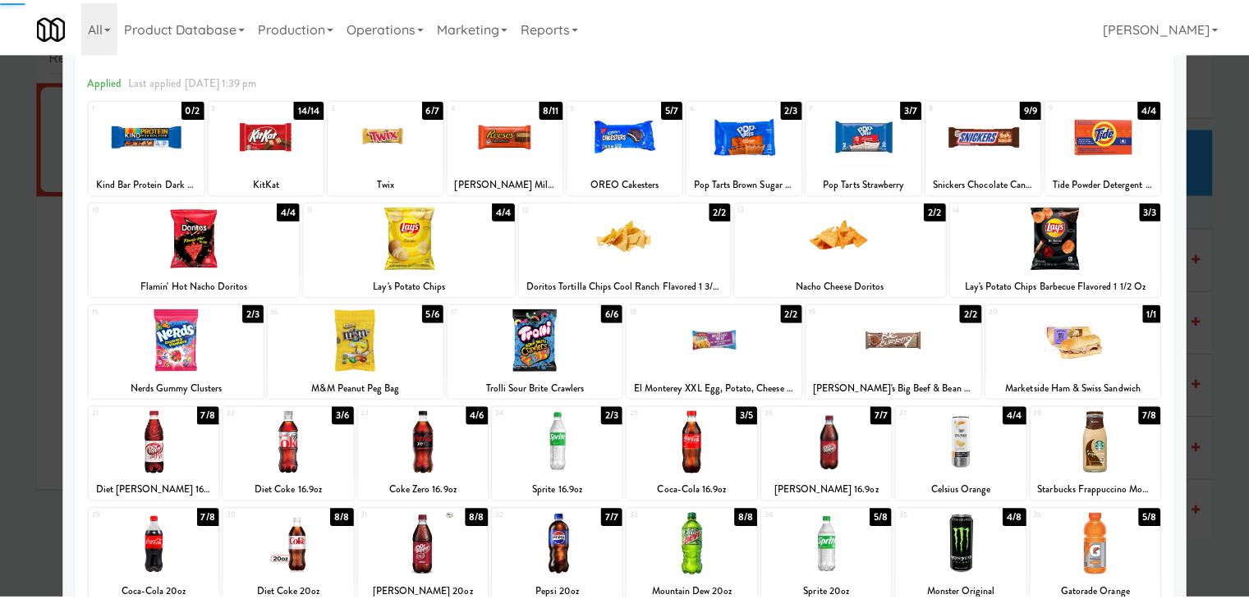
scroll to position [0, 0]
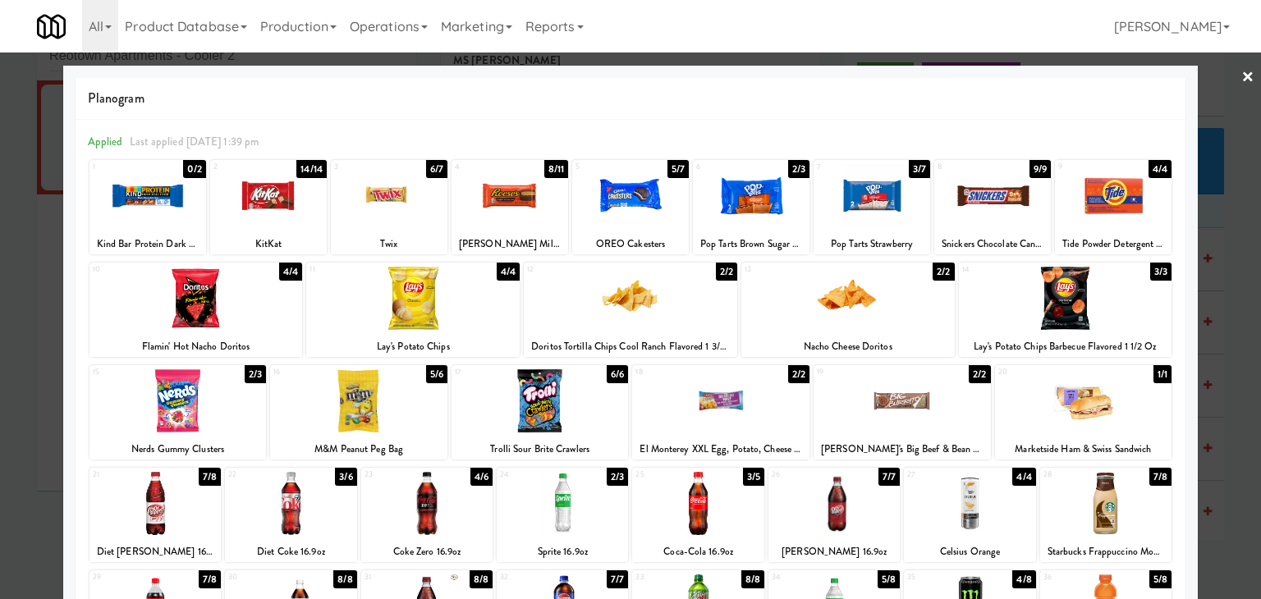
click at [1241, 76] on link "×" at bounding box center [1247, 78] width 13 height 51
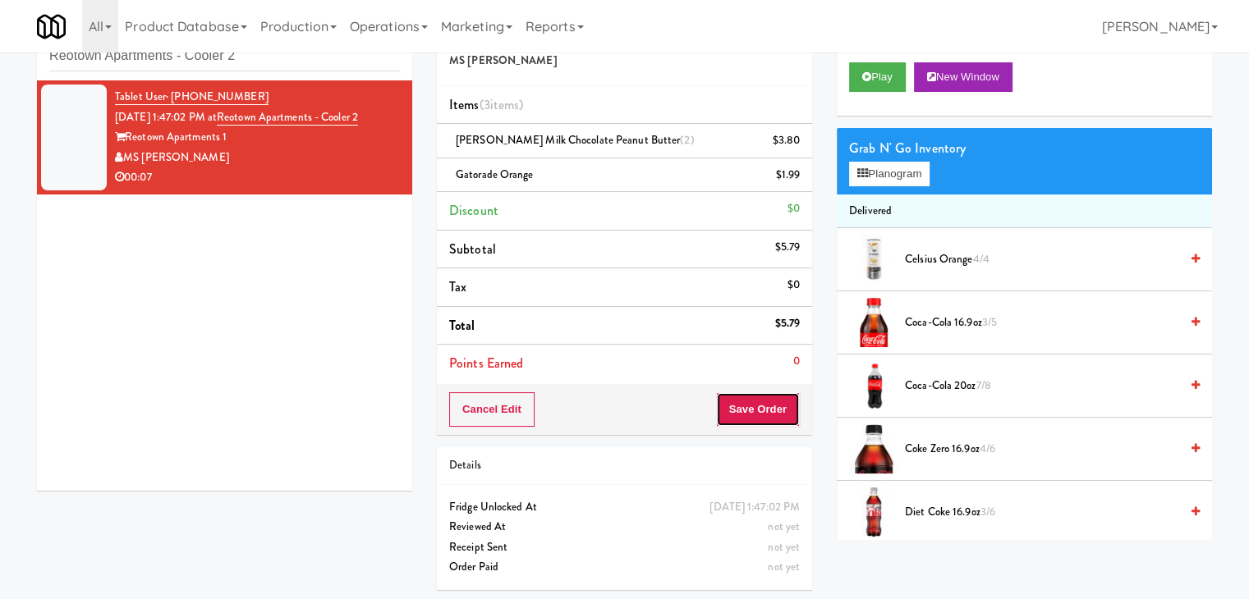
click at [756, 408] on button "Save Order" at bounding box center [758, 409] width 84 height 34
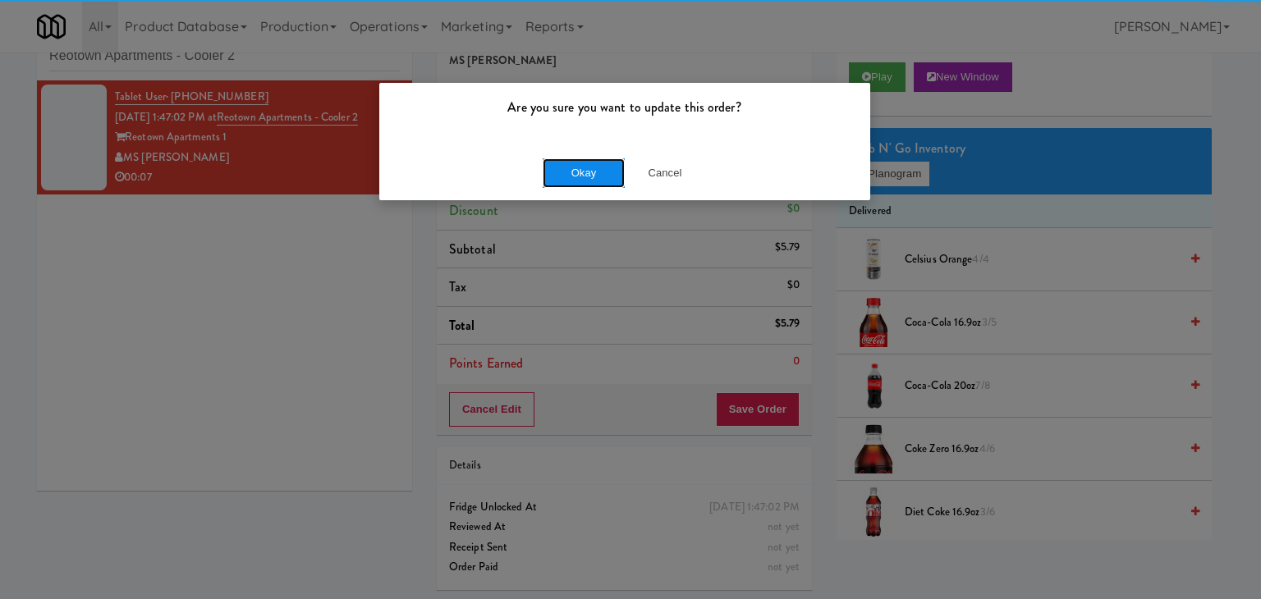
click at [575, 159] on button "Okay" at bounding box center [584, 173] width 82 height 30
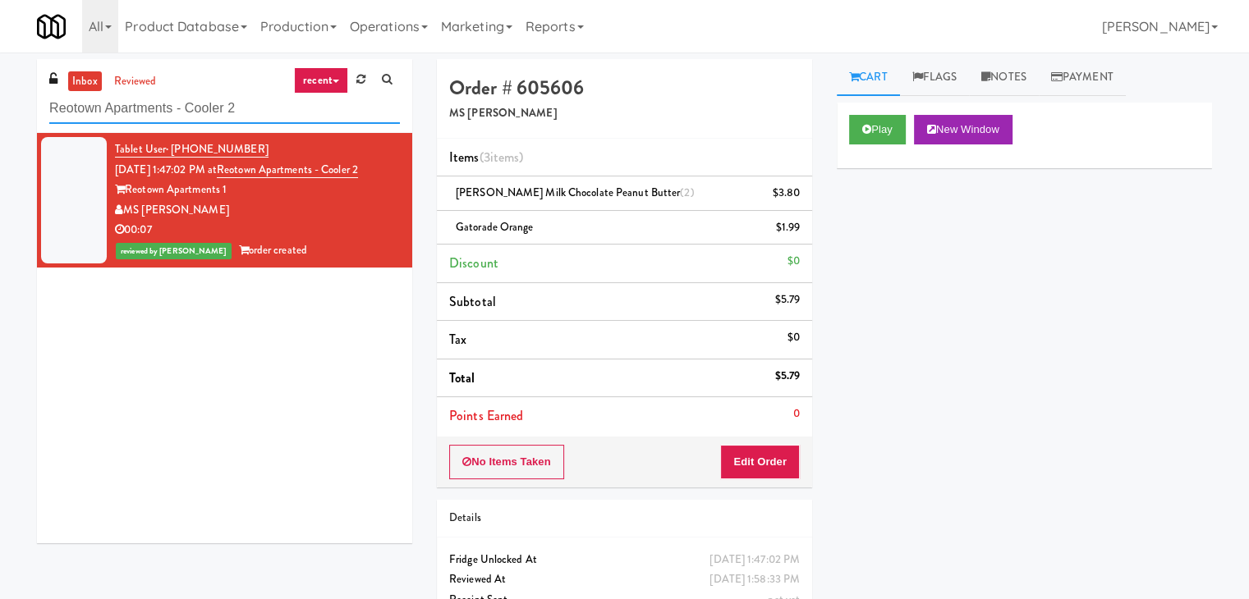
click at [255, 104] on input "Reotown Apartments - Cooler 2" at bounding box center [224, 109] width 351 height 30
paste input "First Street - Cooler - Left"
type input "First Street - Cooler - Left"
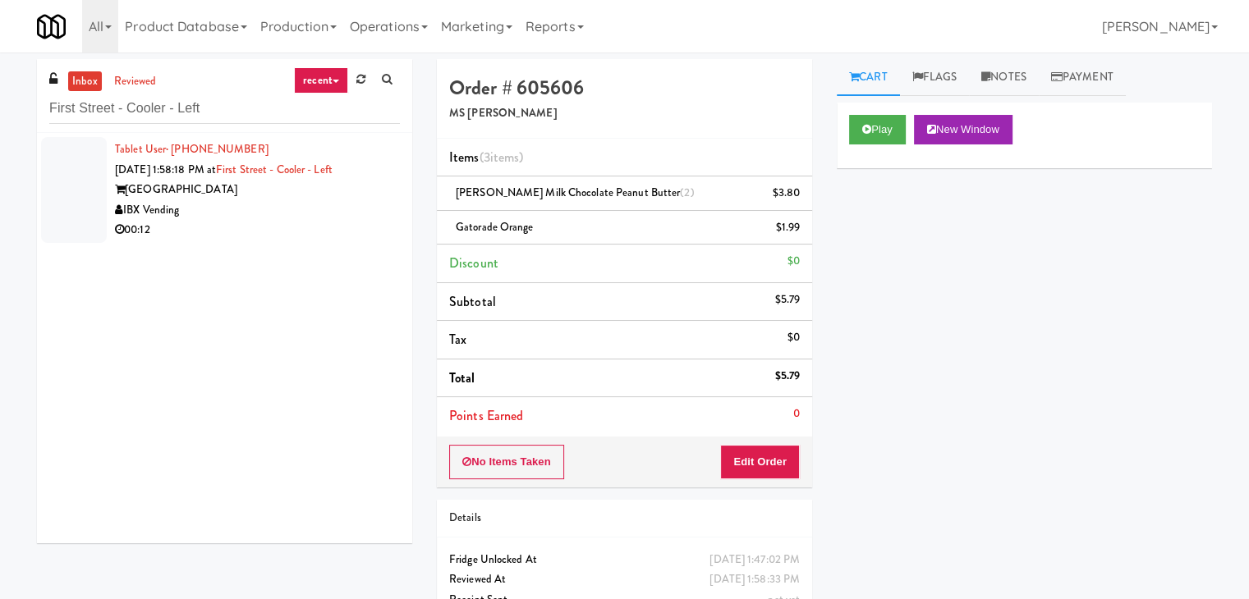
click at [318, 195] on div "[GEOGRAPHIC_DATA]" at bounding box center [257, 190] width 285 height 21
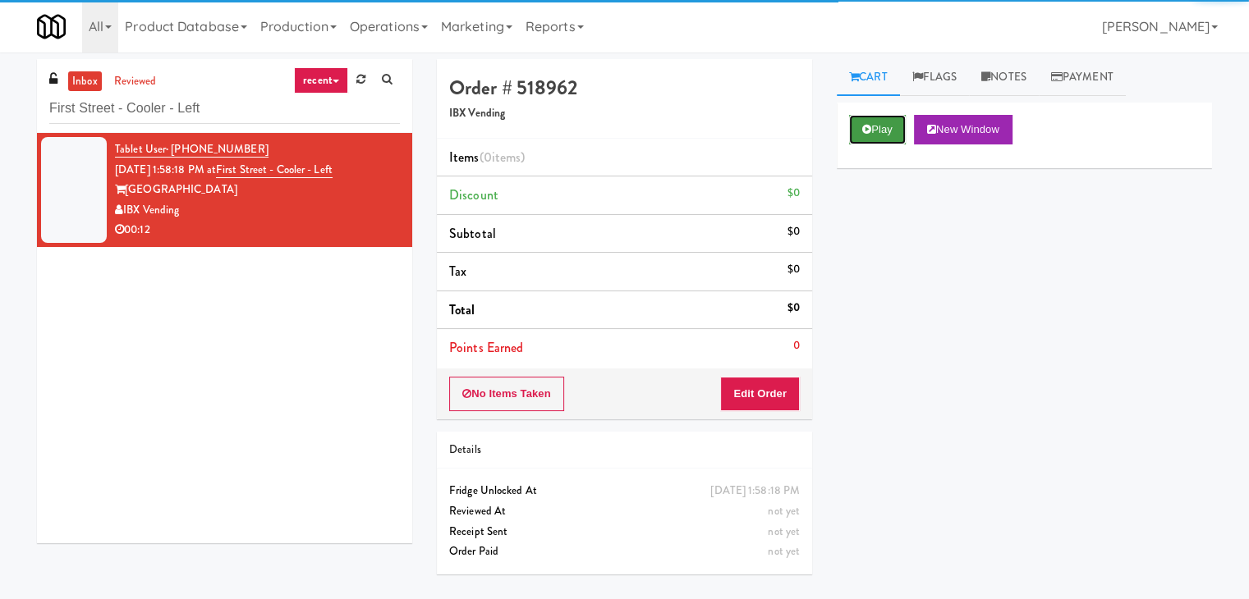
click at [864, 131] on icon at bounding box center [866, 129] width 9 height 11
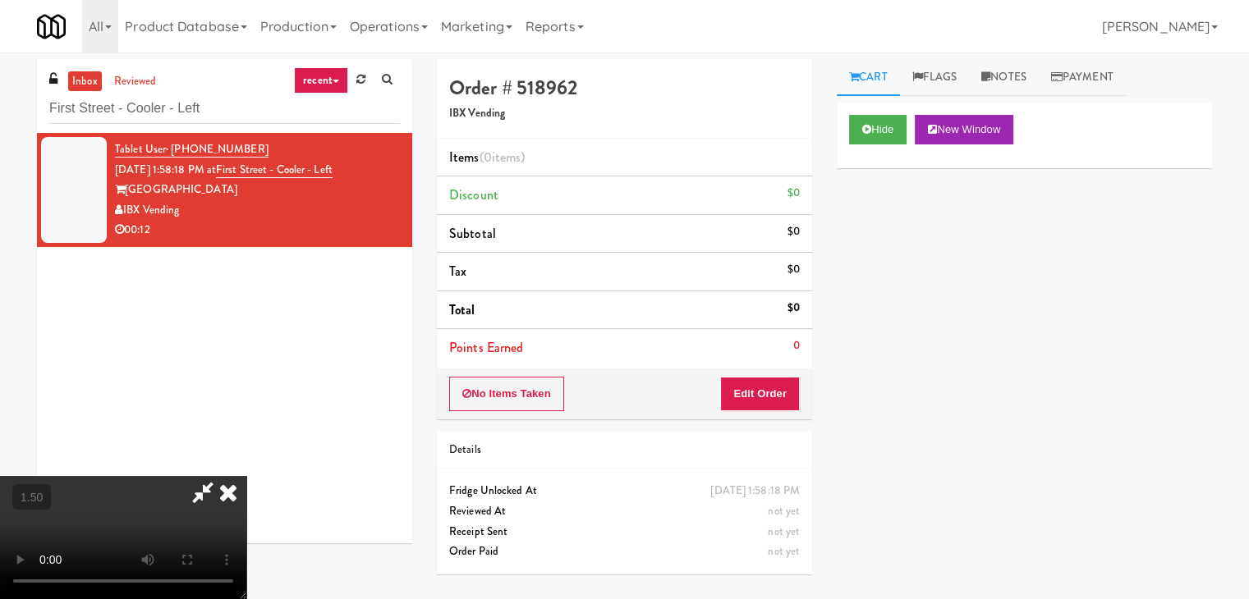
click at [246, 476] on video at bounding box center [123, 537] width 246 height 123
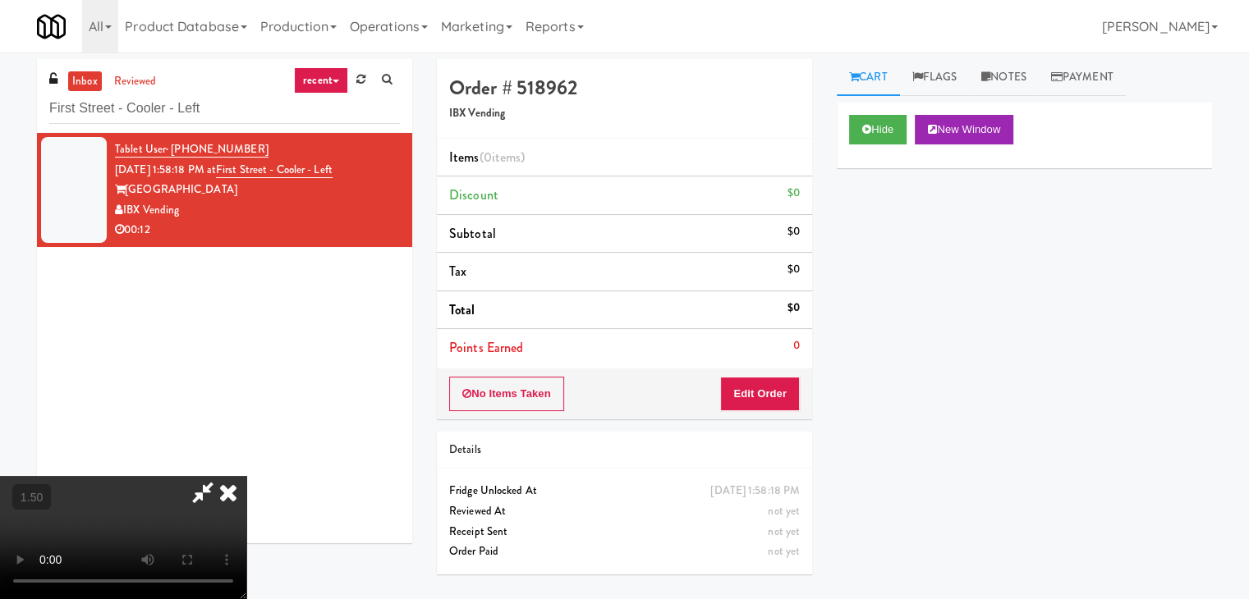
click at [246, 476] on video at bounding box center [123, 537] width 246 height 123
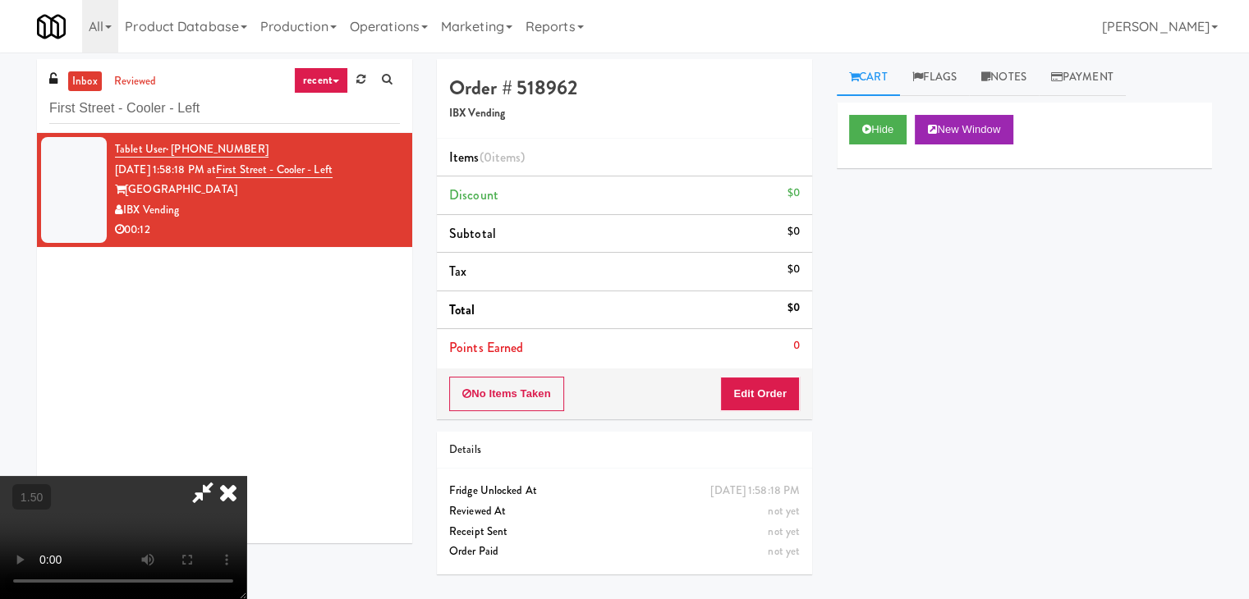
click at [246, 476] on video at bounding box center [123, 537] width 246 height 123
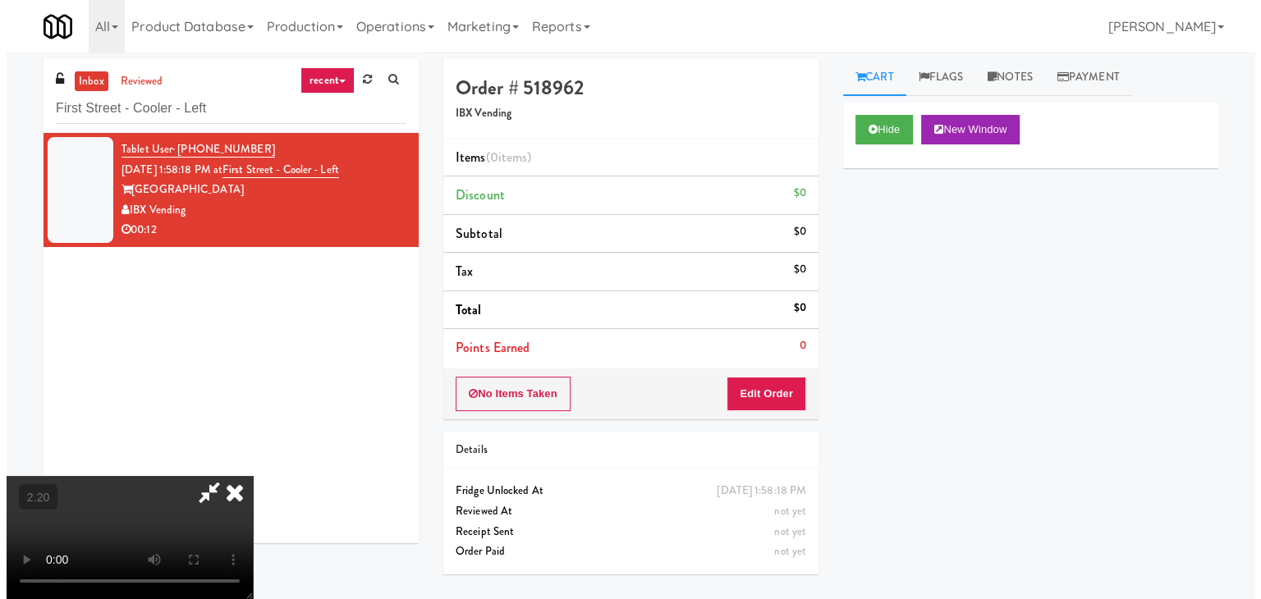
scroll to position [53, 0]
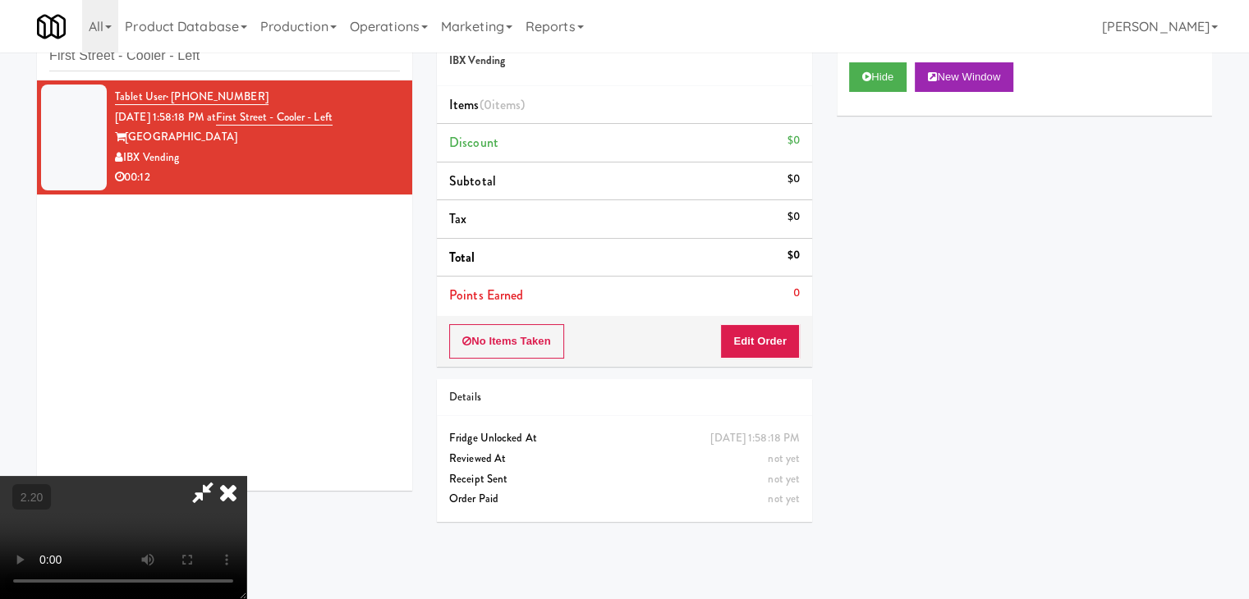
drag, startPoint x: 741, startPoint y: 202, endPoint x: 742, endPoint y: 227, distance: 25.5
click at [246, 476] on icon at bounding box center [228, 492] width 36 height 33
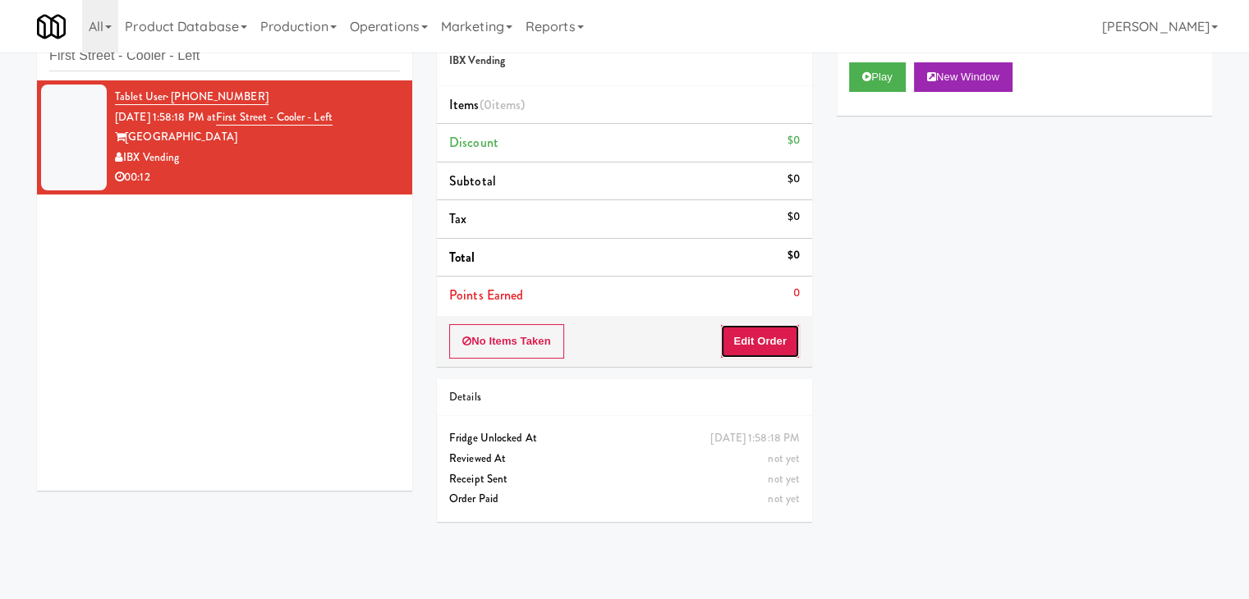
click at [763, 346] on button "Edit Order" at bounding box center [760, 341] width 80 height 34
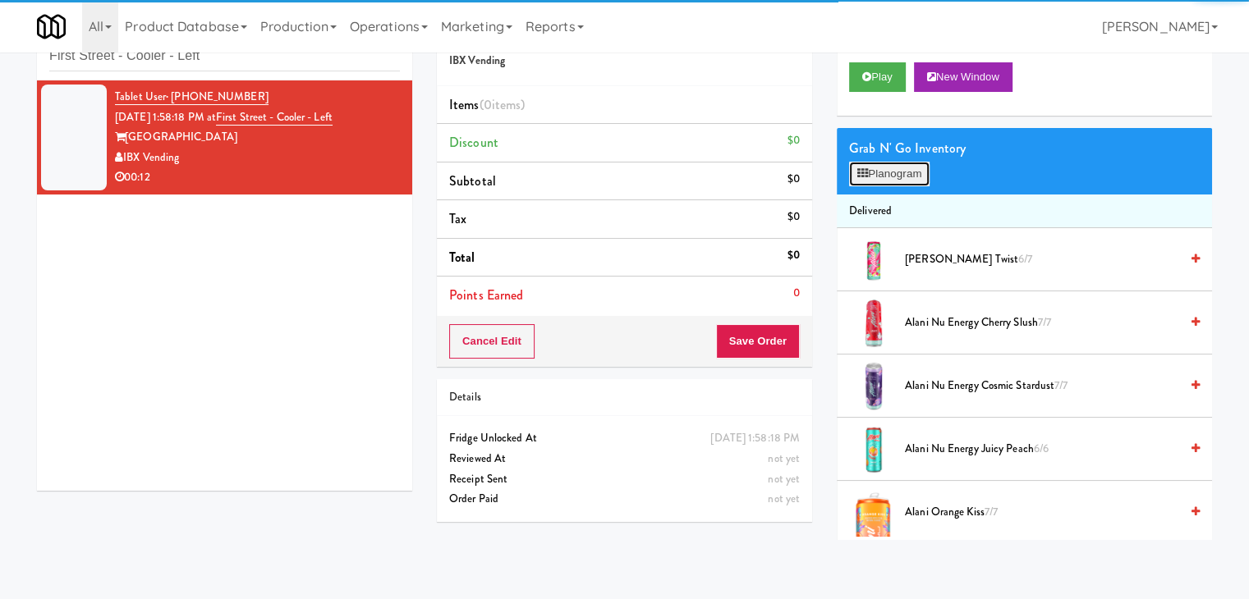
click at [867, 181] on button "Planogram" at bounding box center [889, 174] width 80 height 25
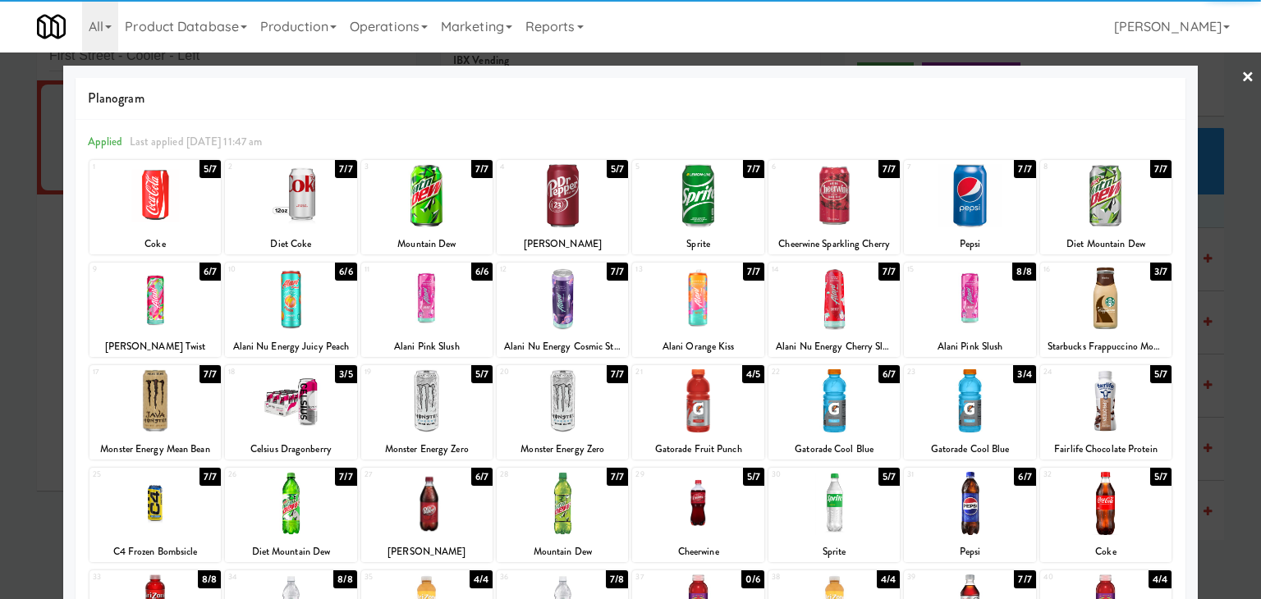
scroll to position [164, 0]
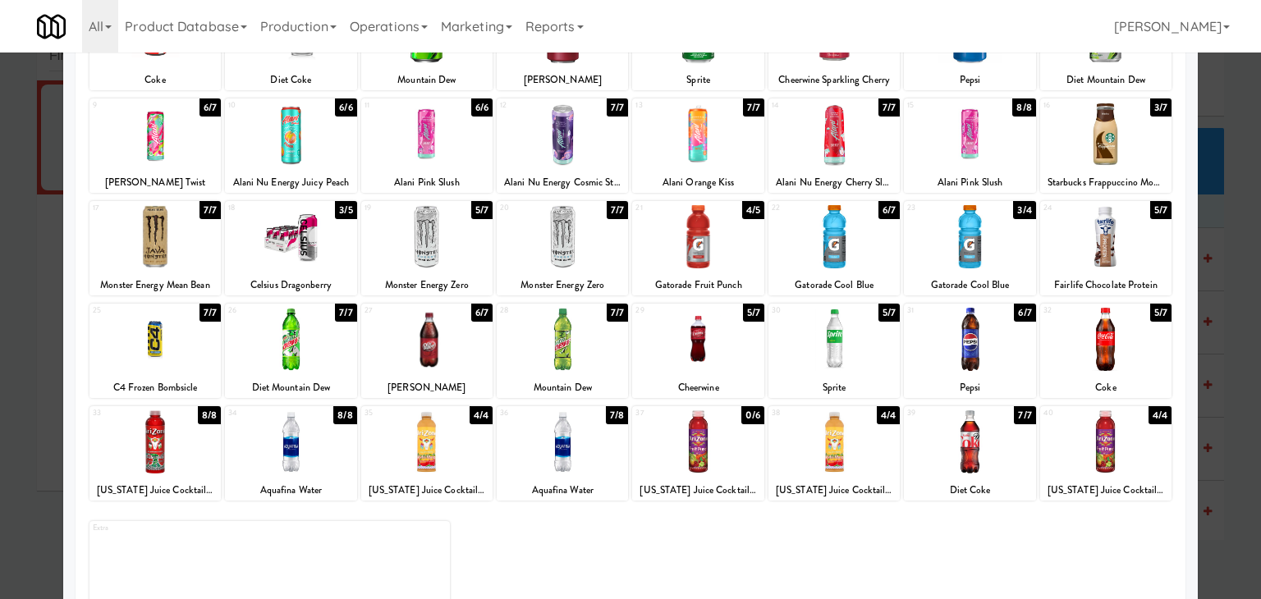
click at [442, 351] on div at bounding box center [426, 339] width 131 height 63
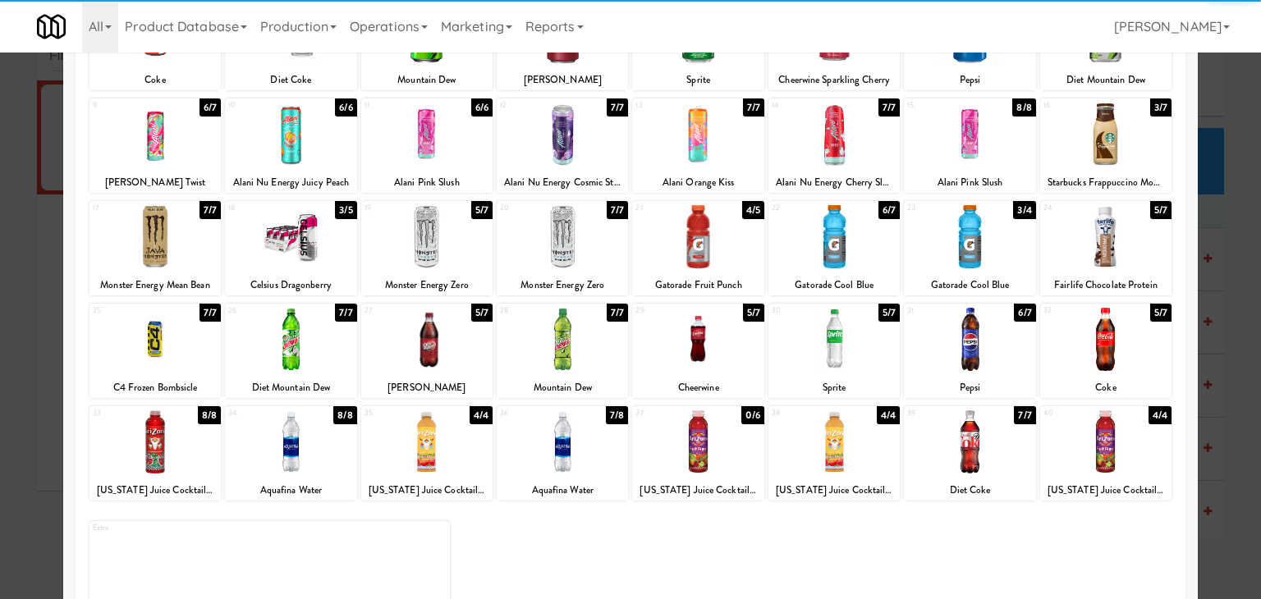
click at [182, 244] on div at bounding box center [154, 236] width 131 height 63
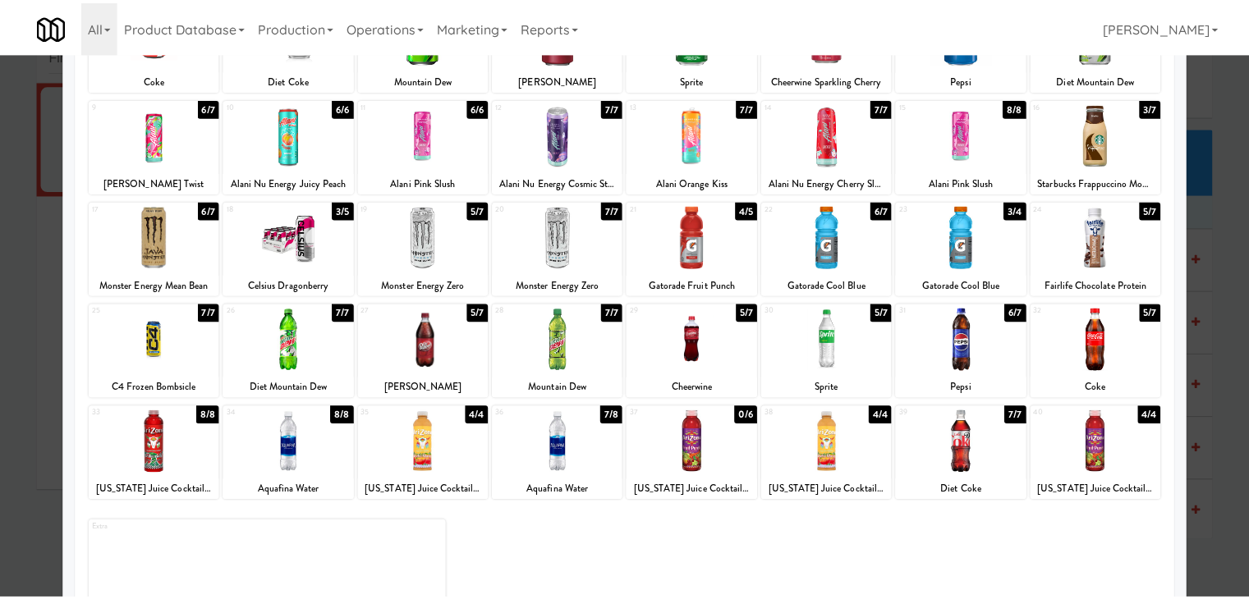
scroll to position [0, 0]
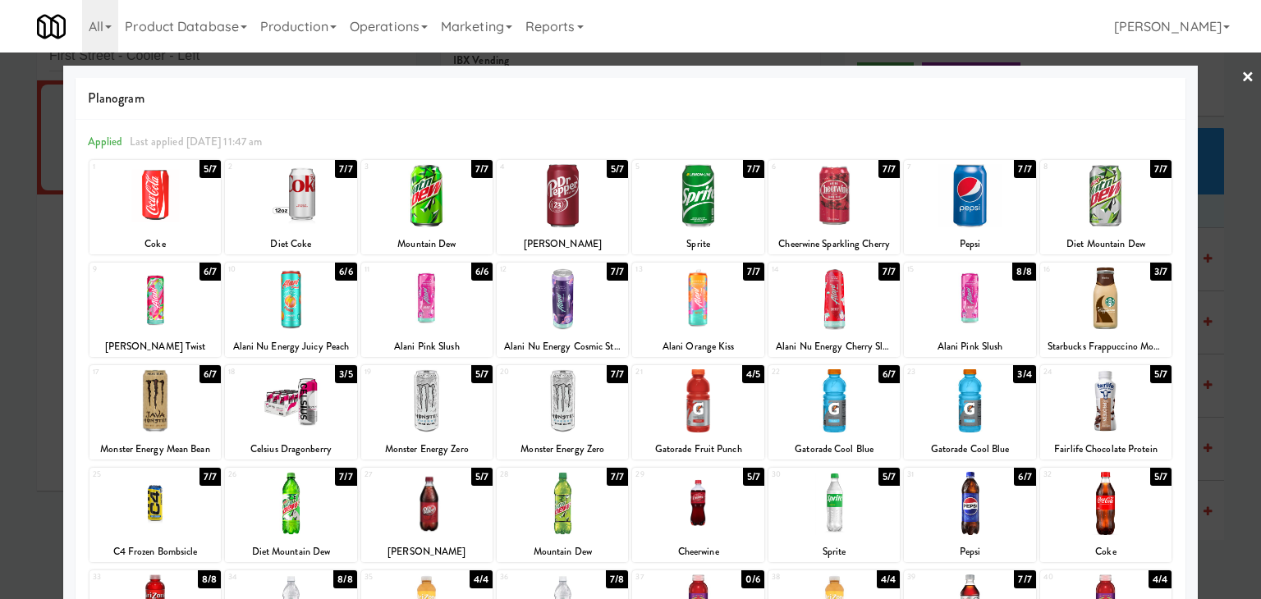
click at [1241, 82] on link "×" at bounding box center [1247, 78] width 13 height 51
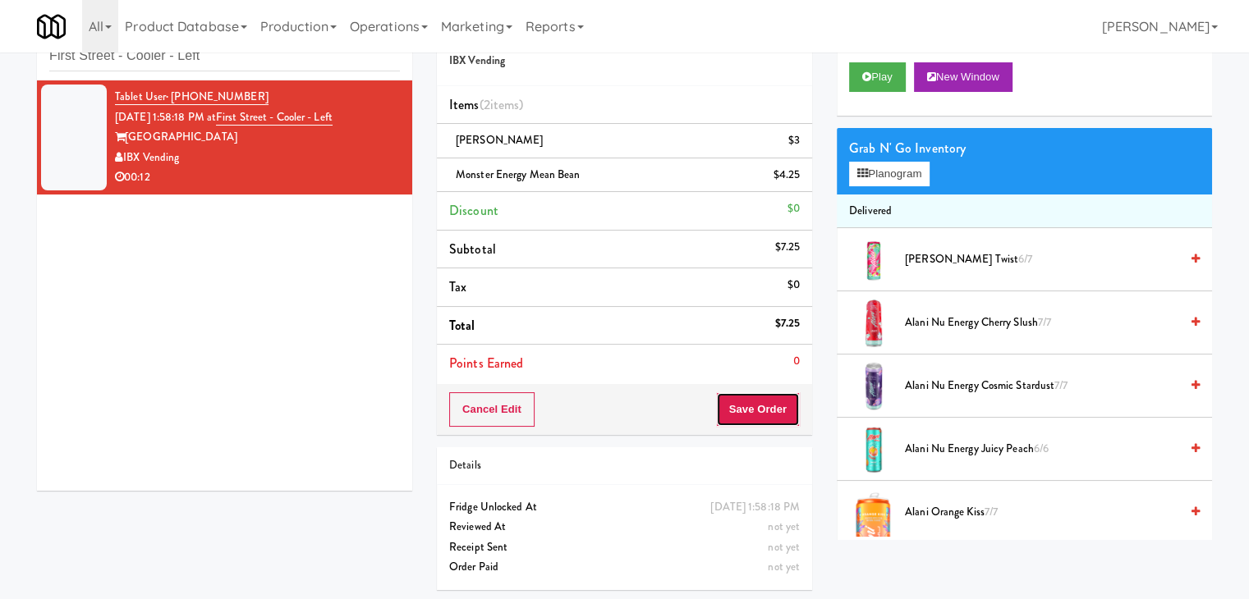
click at [756, 410] on button "Save Order" at bounding box center [758, 409] width 84 height 34
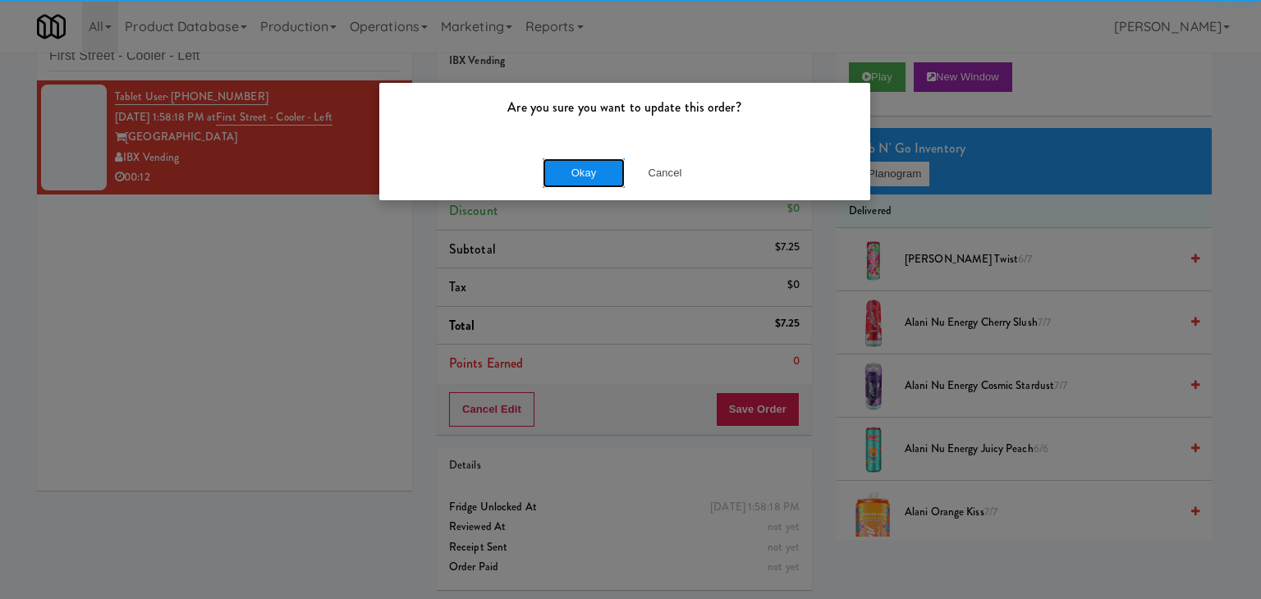
click at [588, 168] on button "Okay" at bounding box center [584, 173] width 82 height 30
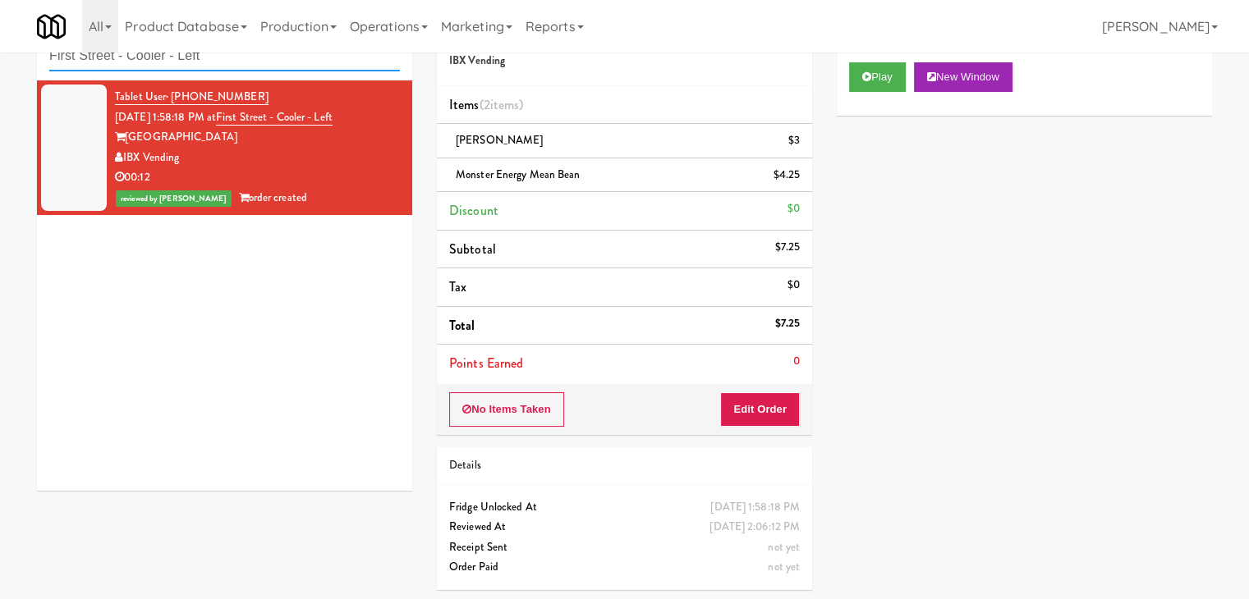
click at [216, 65] on input "First Street - Cooler - Left" at bounding box center [224, 56] width 351 height 30
paste input "Metropolitan - Cooler - Righ"
type input "Metropolitan - Cooler - Right"
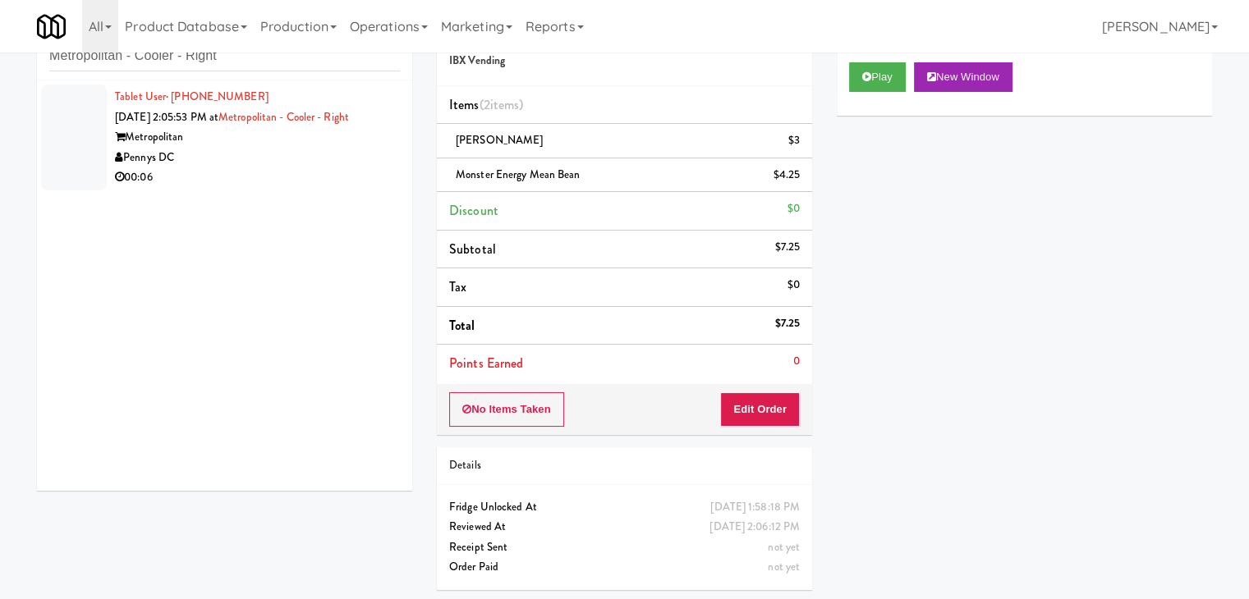
drag, startPoint x: 304, startPoint y: 181, endPoint x: 310, endPoint y: 174, distance: 9.9
click at [304, 181] on div "00:06" at bounding box center [257, 177] width 285 height 21
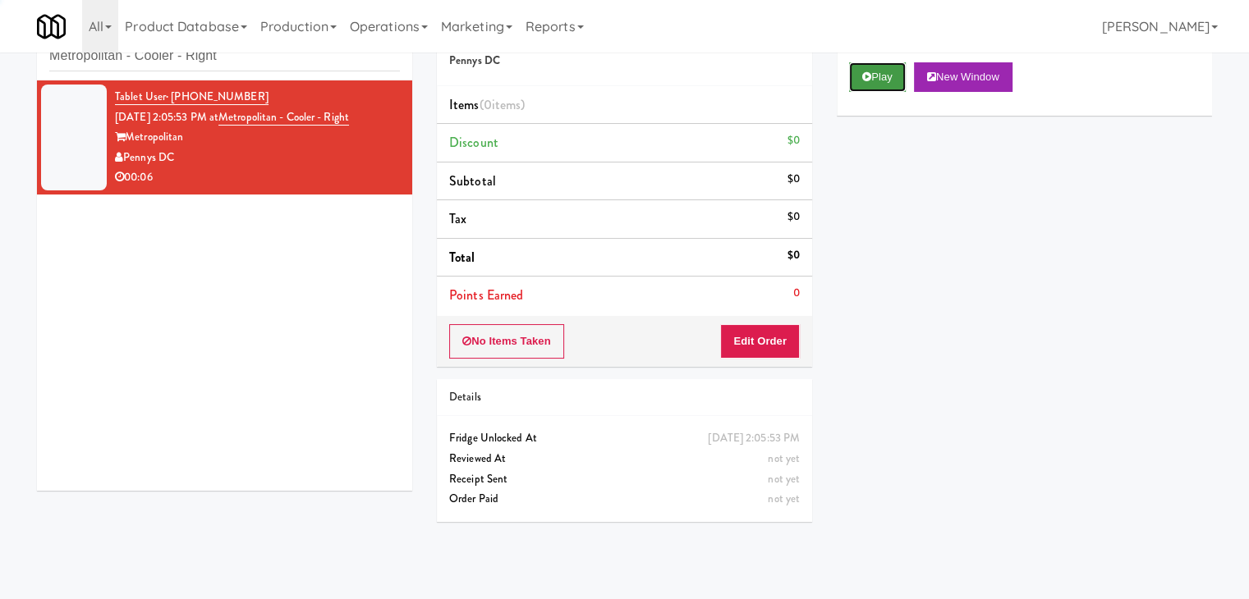
click at [873, 76] on button "Play" at bounding box center [877, 77] width 57 height 30
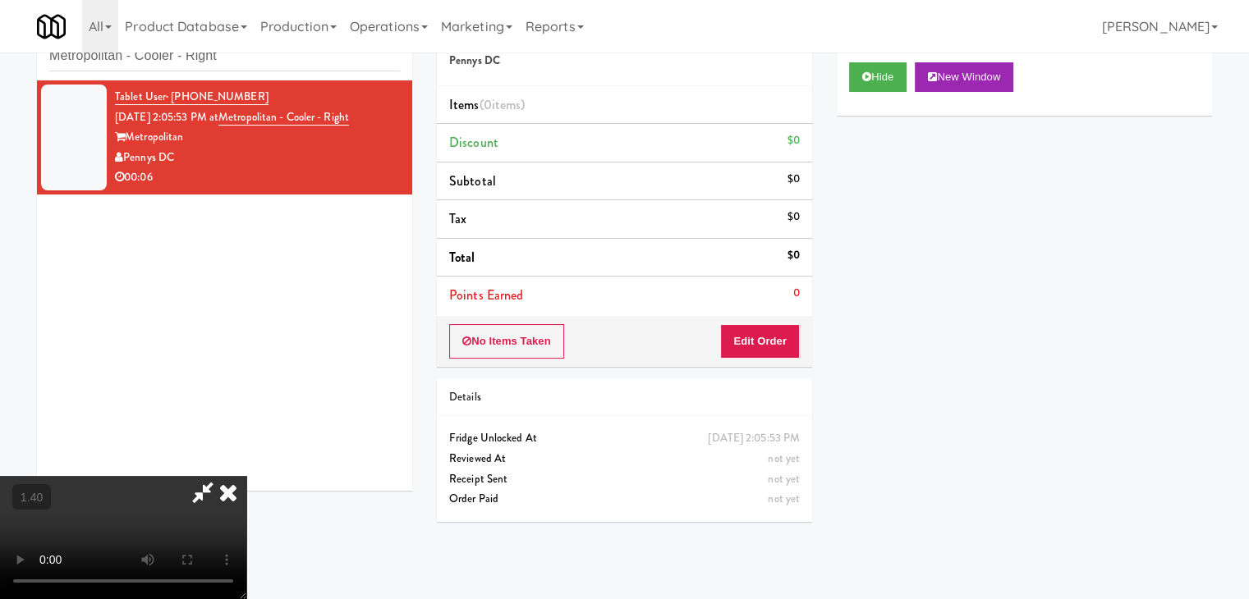
click at [246, 476] on video at bounding box center [123, 537] width 246 height 123
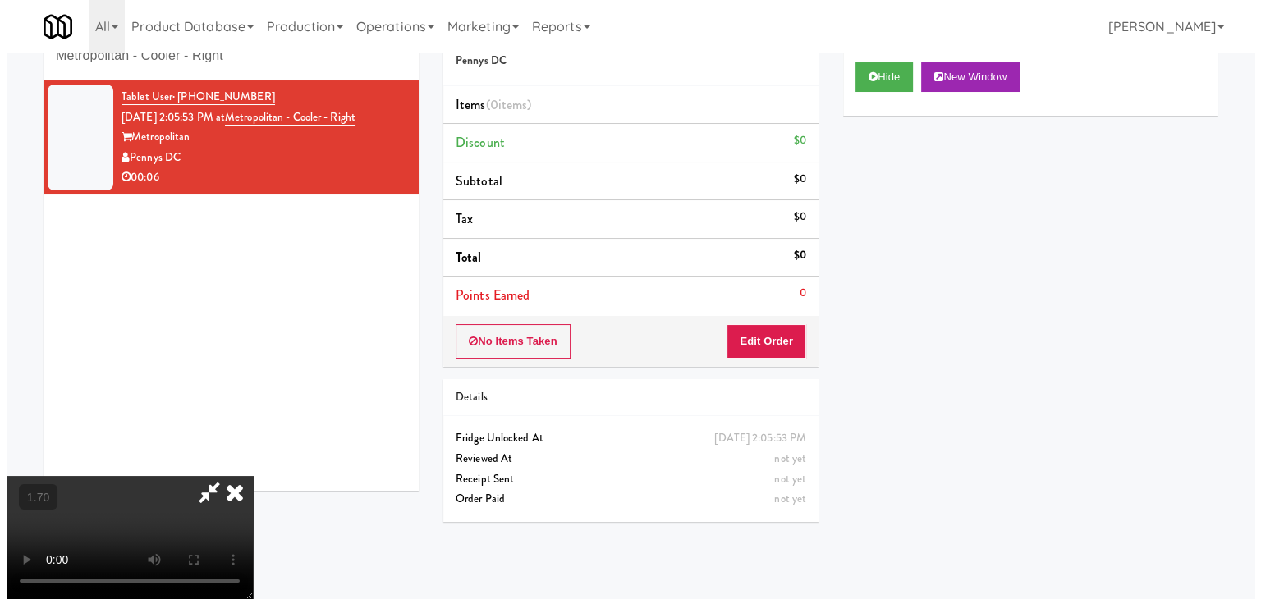
scroll to position [0, 0]
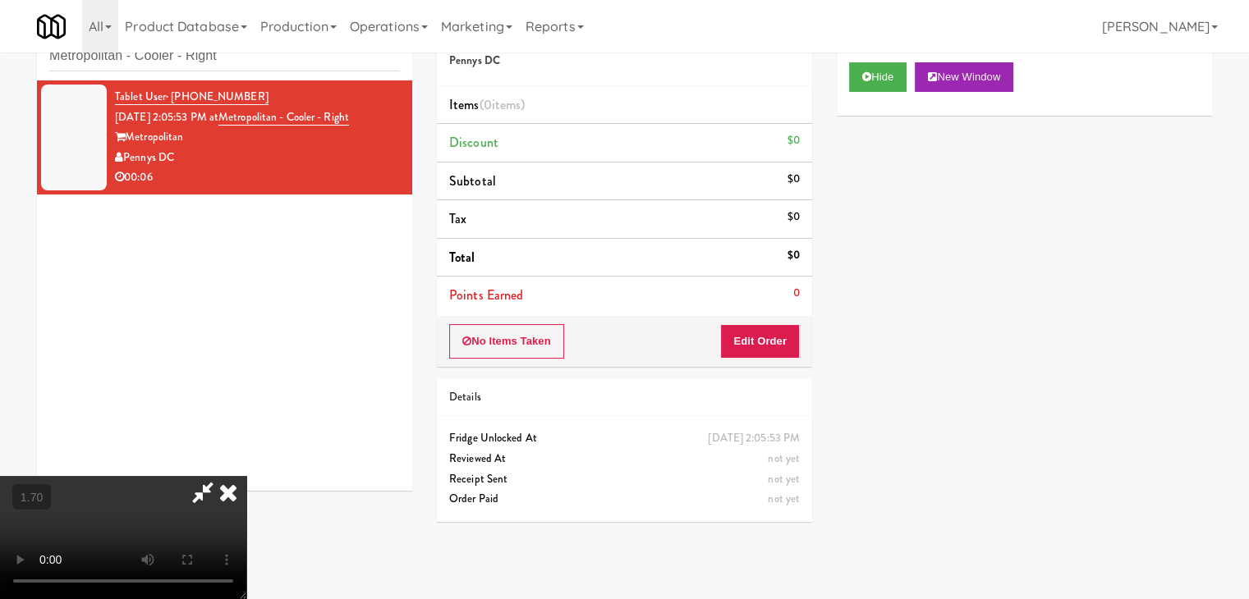
click at [246, 476] on icon at bounding box center [228, 492] width 36 height 33
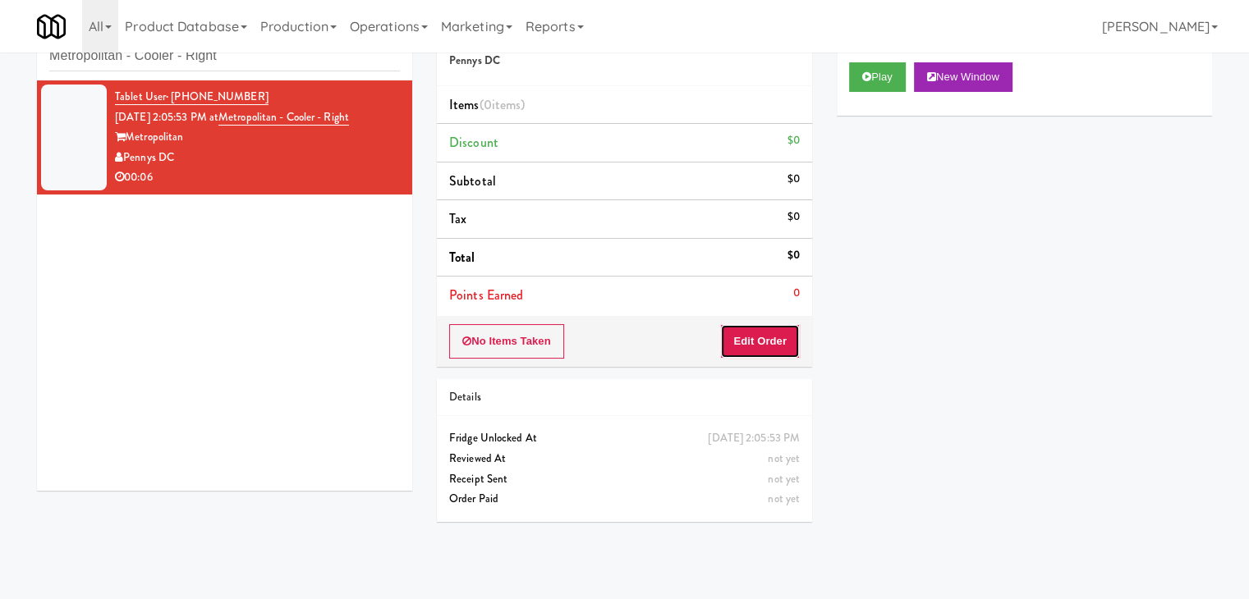
click at [749, 350] on button "Edit Order" at bounding box center [760, 341] width 80 height 34
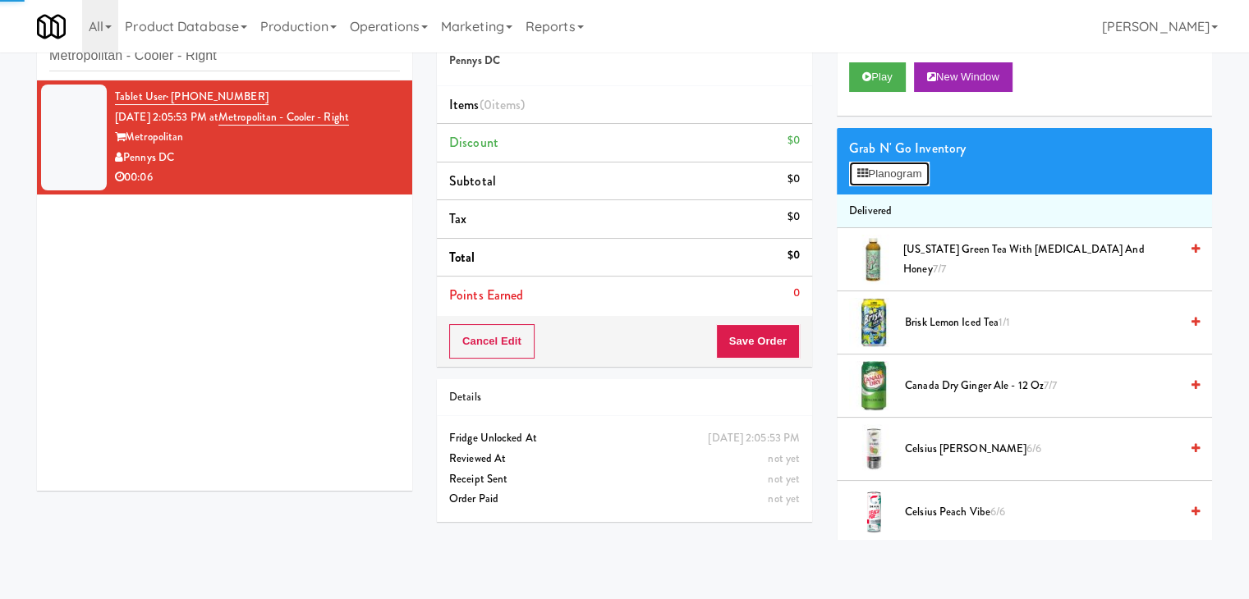
click at [897, 177] on button "Planogram" at bounding box center [889, 174] width 80 height 25
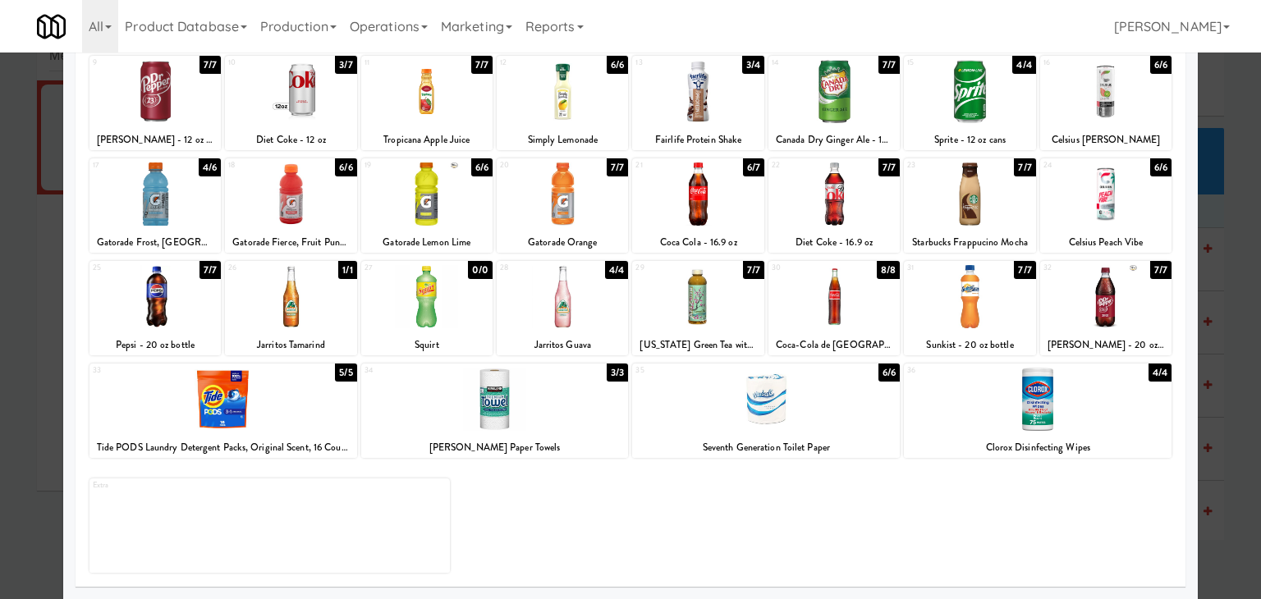
click at [840, 294] on div at bounding box center [833, 296] width 131 height 63
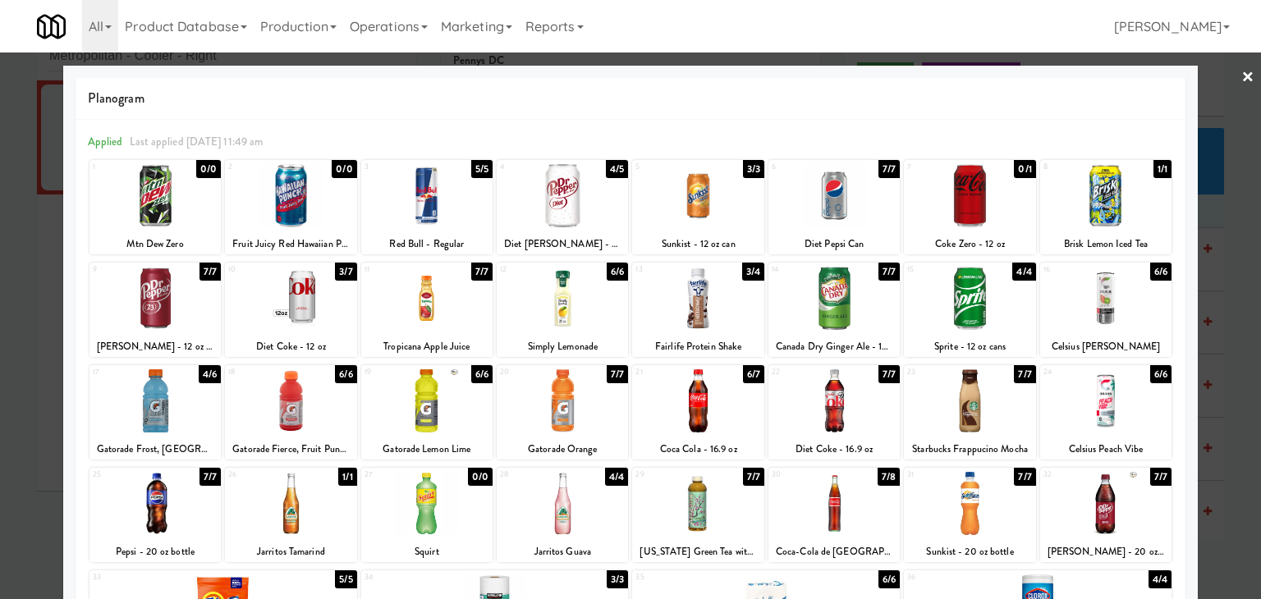
click at [1241, 66] on link "×" at bounding box center [1247, 78] width 13 height 51
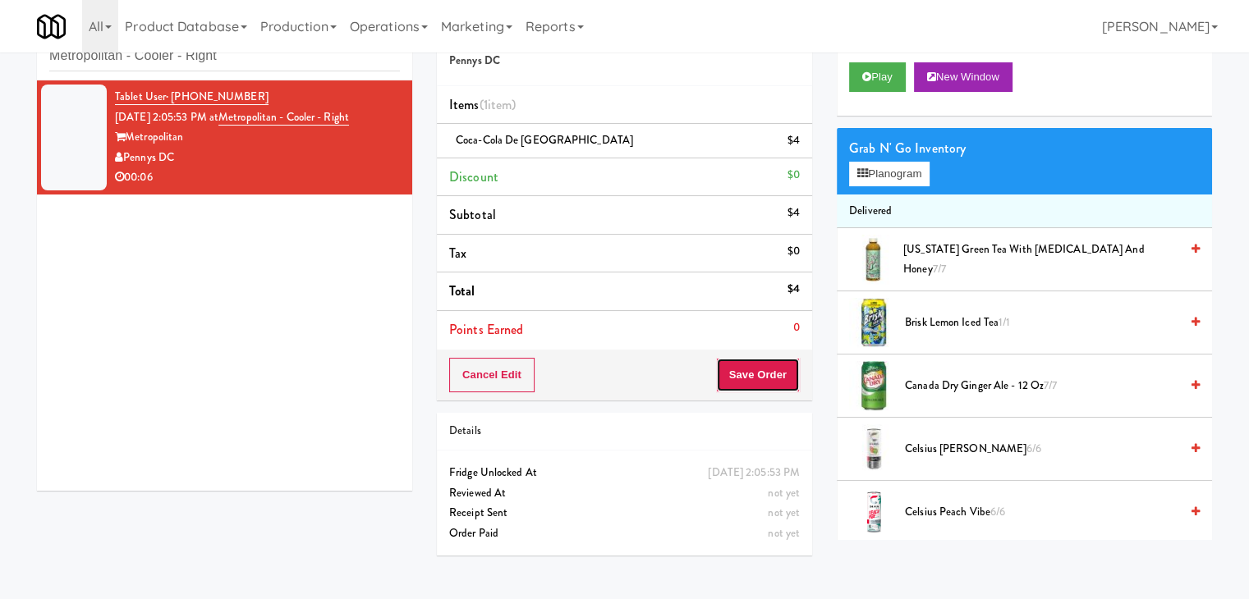
click at [749, 379] on button "Save Order" at bounding box center [758, 375] width 84 height 34
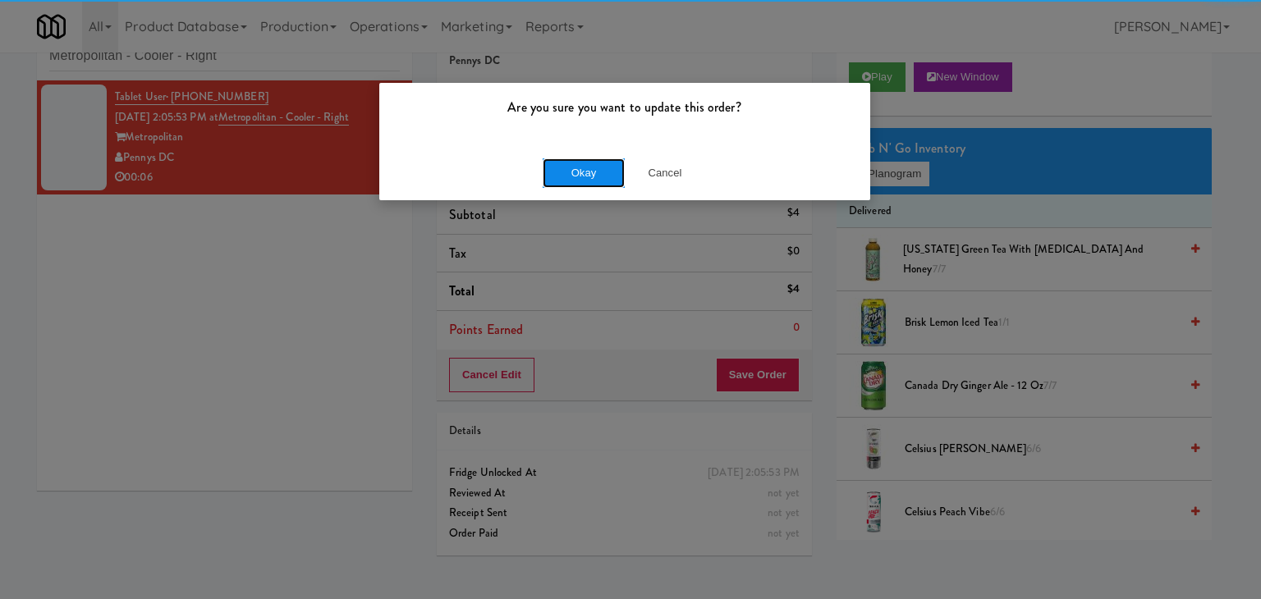
click at [568, 178] on button "Okay" at bounding box center [584, 173] width 82 height 30
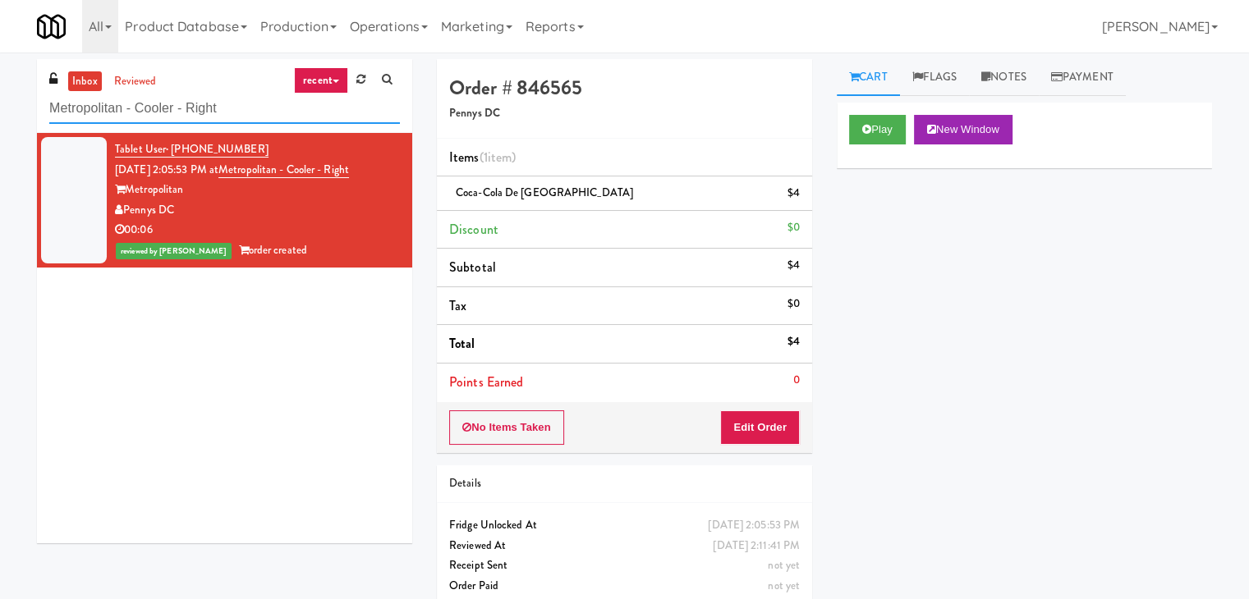
click at [227, 103] on input "Metropolitan - Cooler - Right" at bounding box center [224, 109] width 351 height 30
paste input "Atwater - Cooler - Lef"
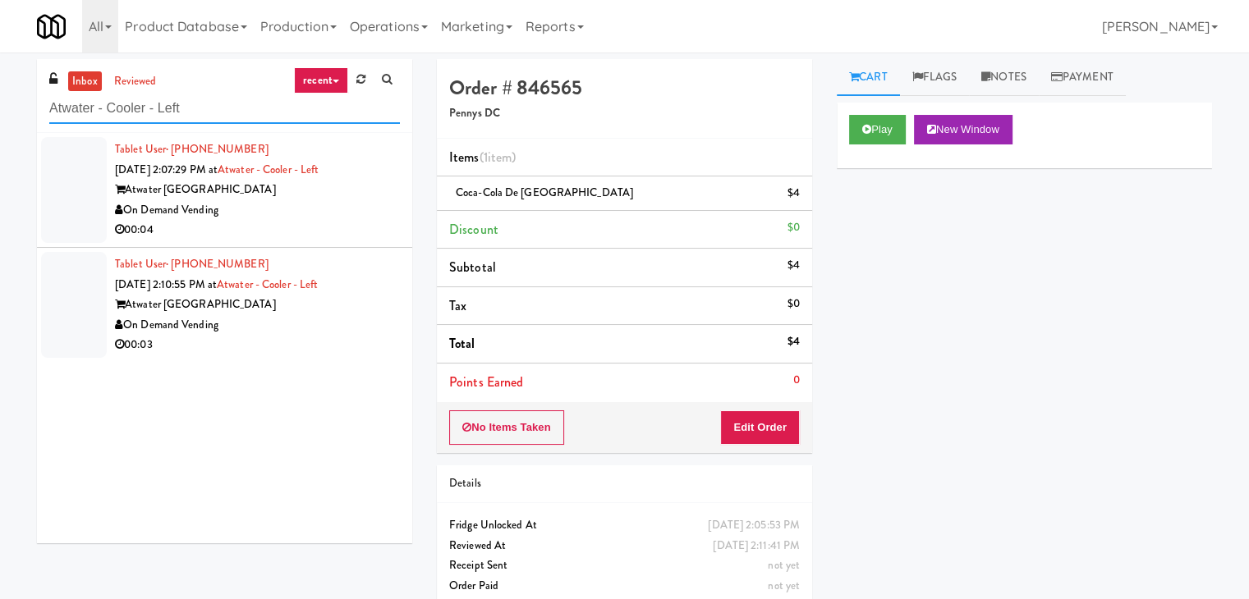
type input "Atwater - Cooler - Left"
click at [294, 216] on div "On Demand Vending" at bounding box center [257, 210] width 285 height 21
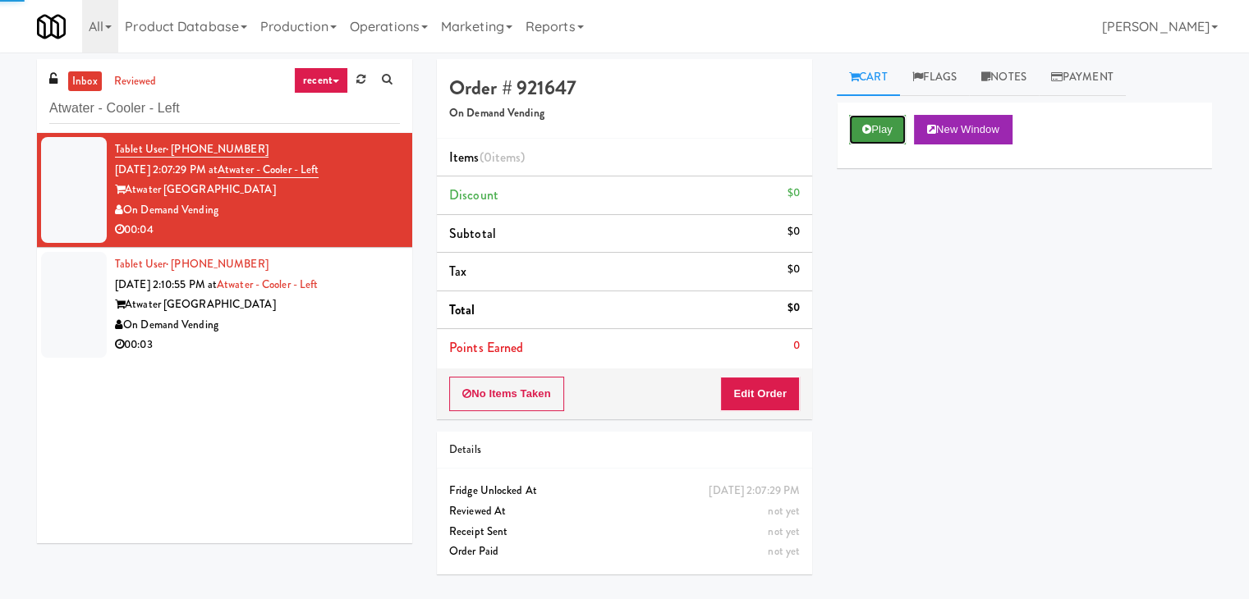
click at [870, 115] on button "Play" at bounding box center [877, 130] width 57 height 30
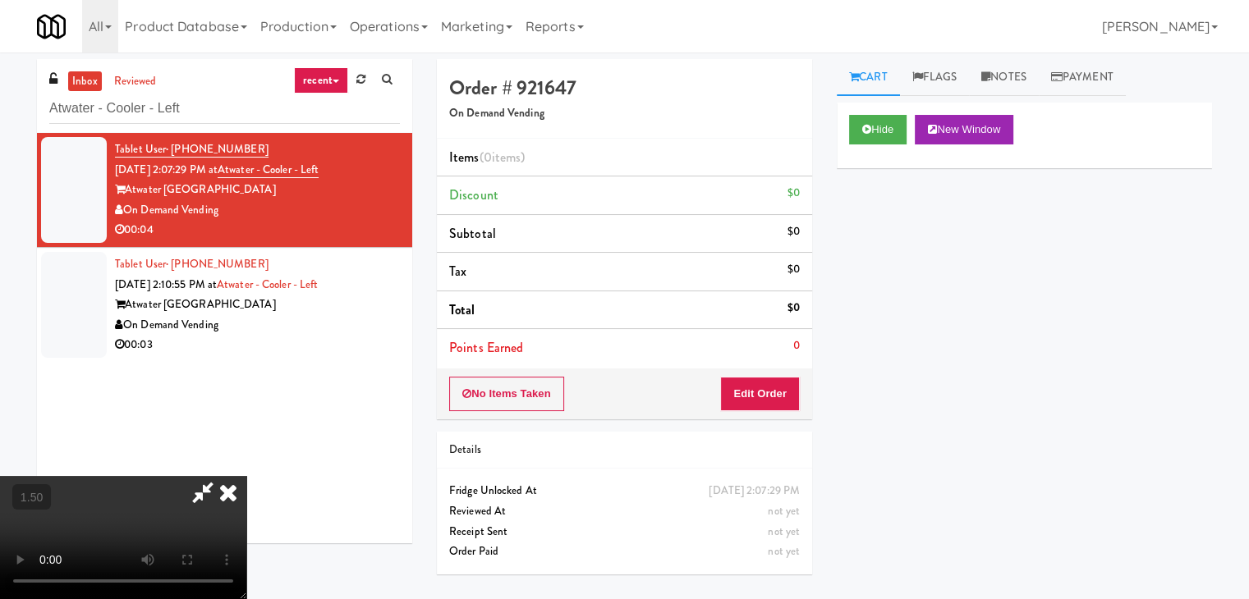
click at [246, 476] on video at bounding box center [123, 537] width 246 height 123
click at [246, 476] on icon at bounding box center [228, 492] width 36 height 33
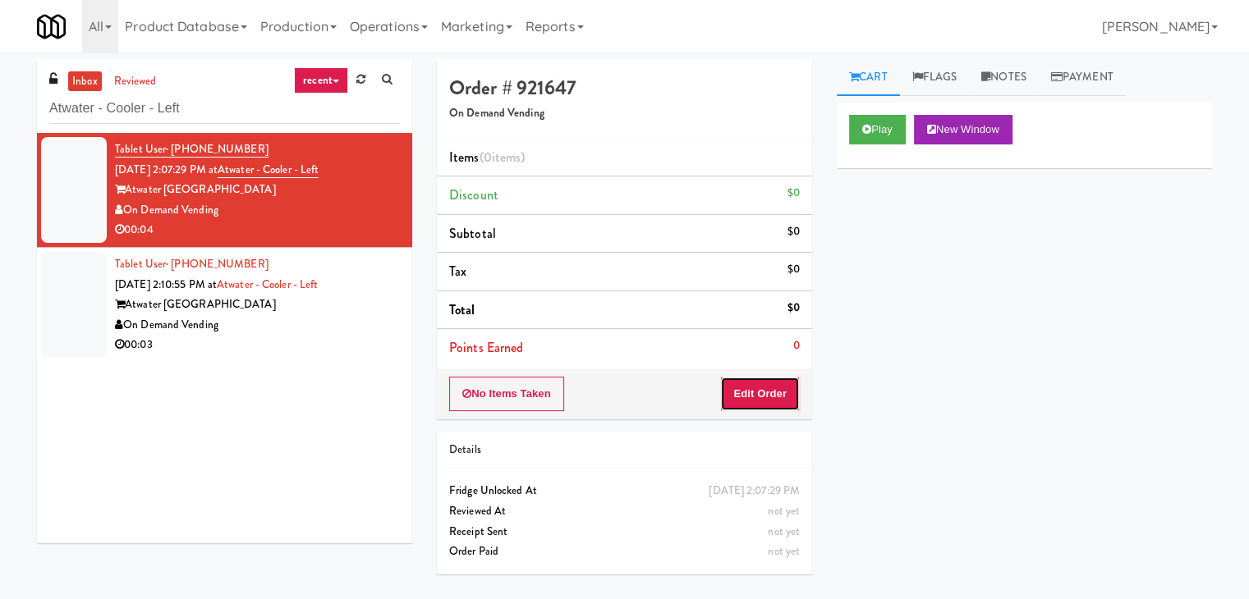
click at [735, 390] on button "Edit Order" at bounding box center [760, 394] width 80 height 34
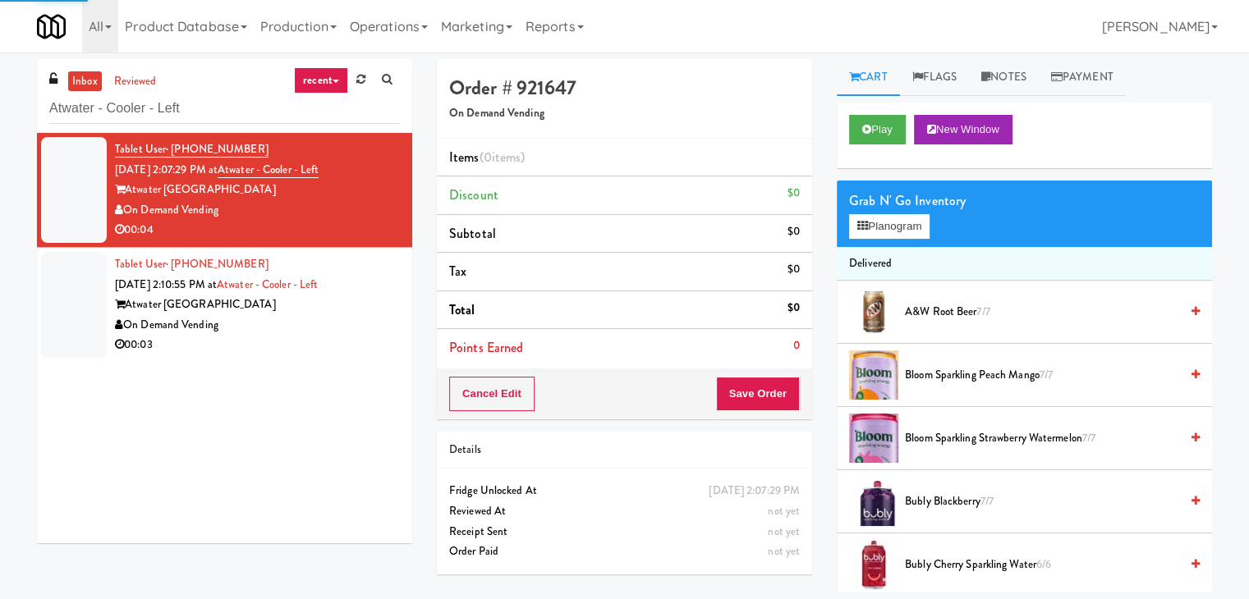
click at [896, 211] on div "Grab N' Go Inventory" at bounding box center [1024, 201] width 351 height 25
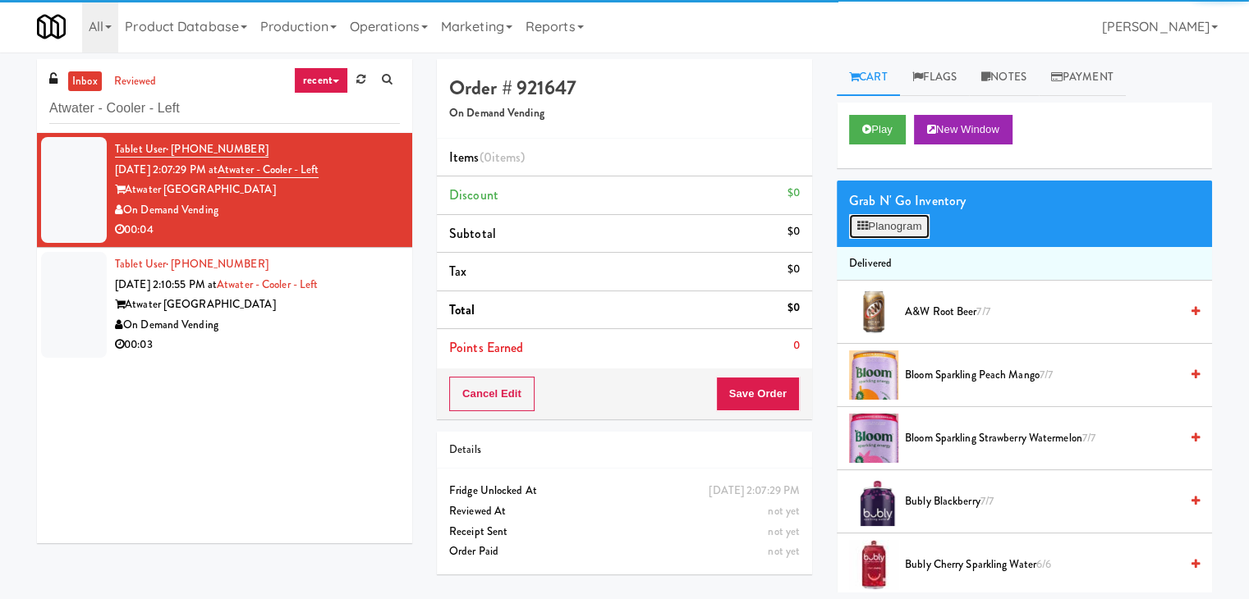
click at [896, 222] on button "Planogram" at bounding box center [889, 226] width 80 height 25
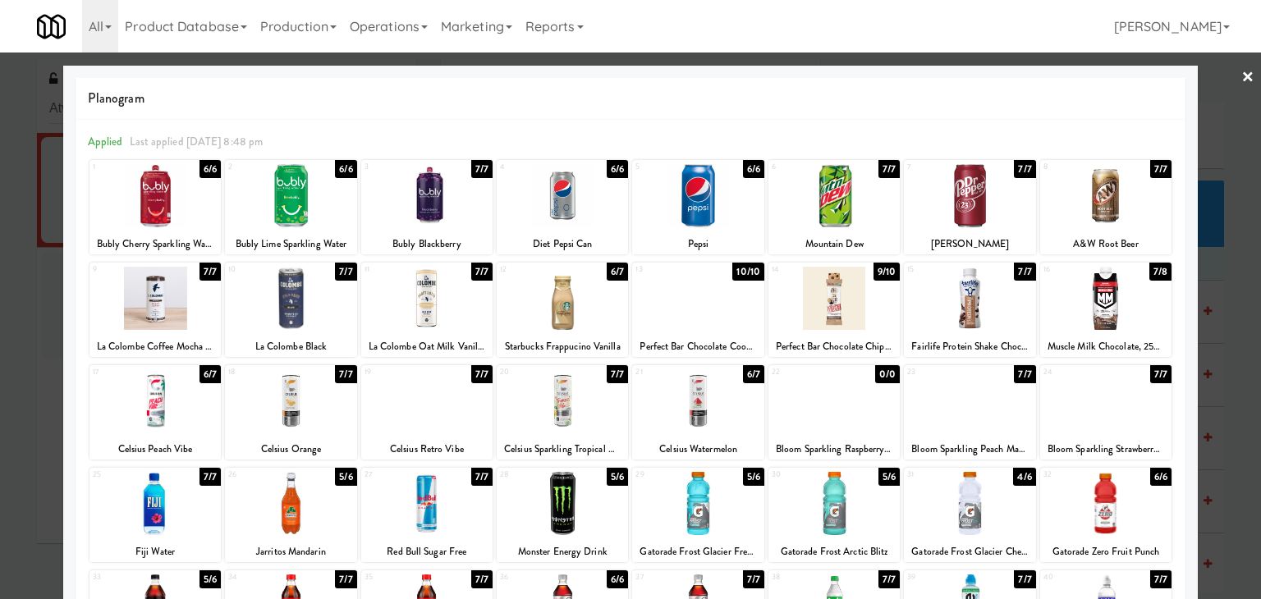
click at [548, 194] on div at bounding box center [562, 195] width 131 height 63
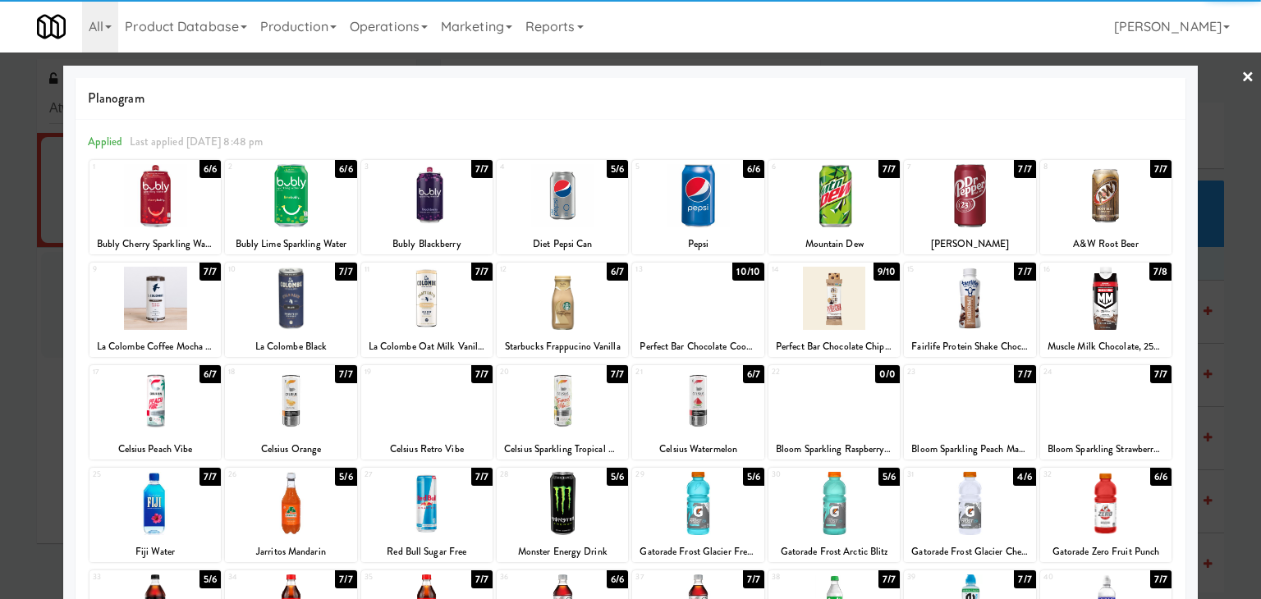
click at [1241, 76] on link "×" at bounding box center [1247, 78] width 13 height 51
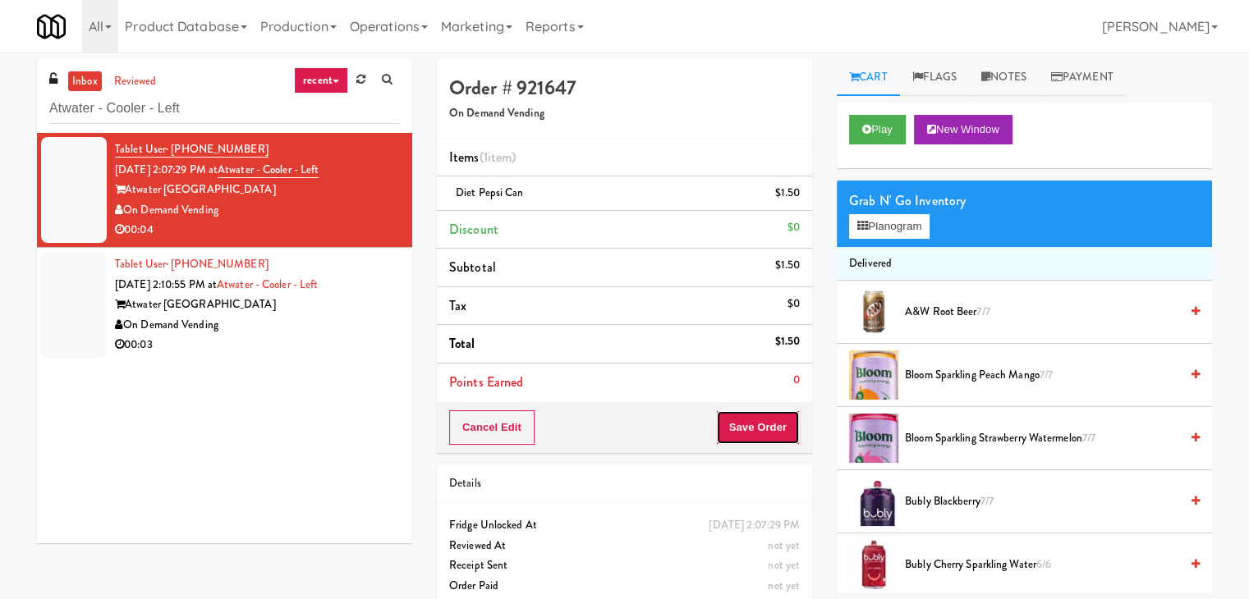
click at [768, 426] on button "Save Order" at bounding box center [758, 427] width 84 height 34
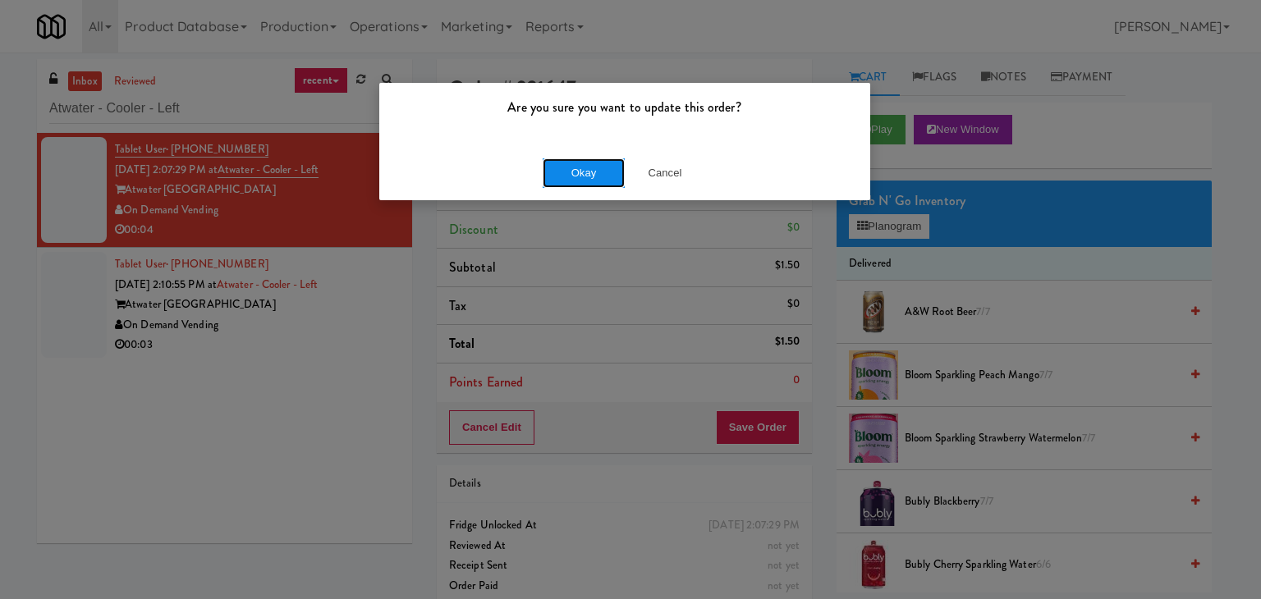
click at [594, 181] on button "Okay" at bounding box center [584, 173] width 82 height 30
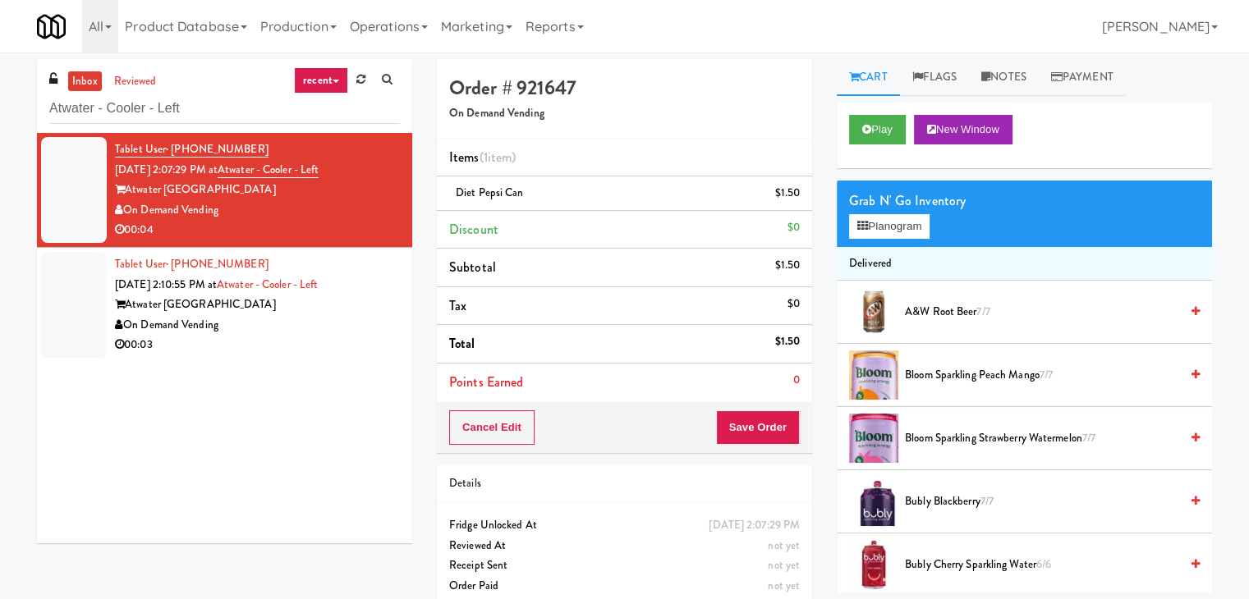
click at [305, 319] on div "On Demand Vending" at bounding box center [257, 325] width 285 height 21
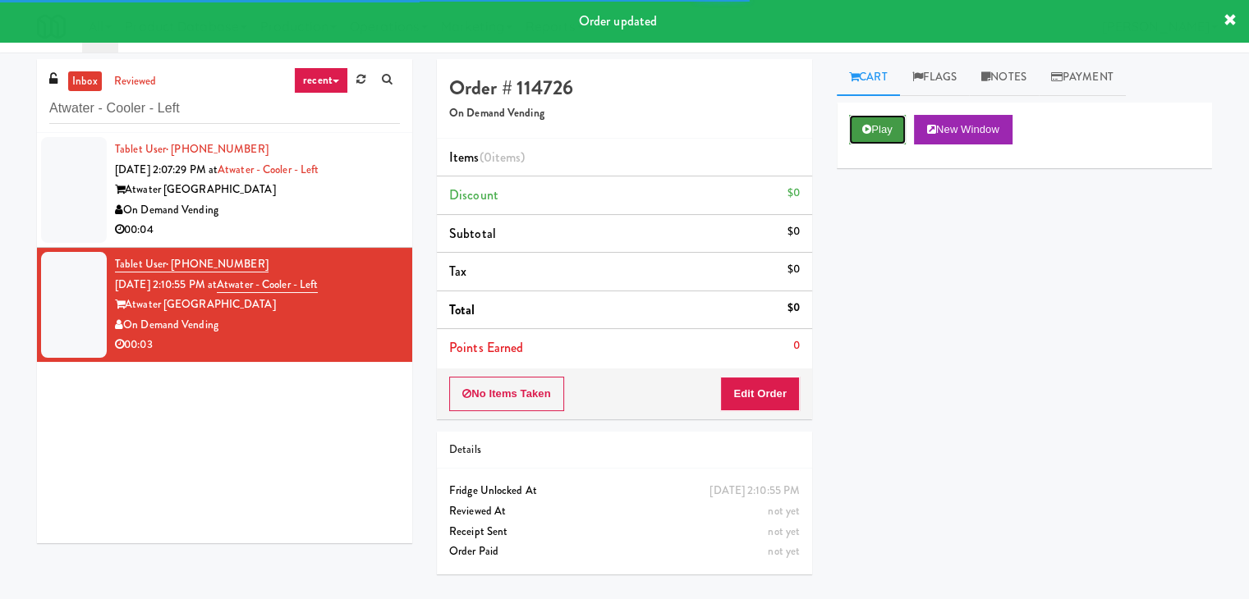
click at [868, 119] on button "Play" at bounding box center [877, 130] width 57 height 30
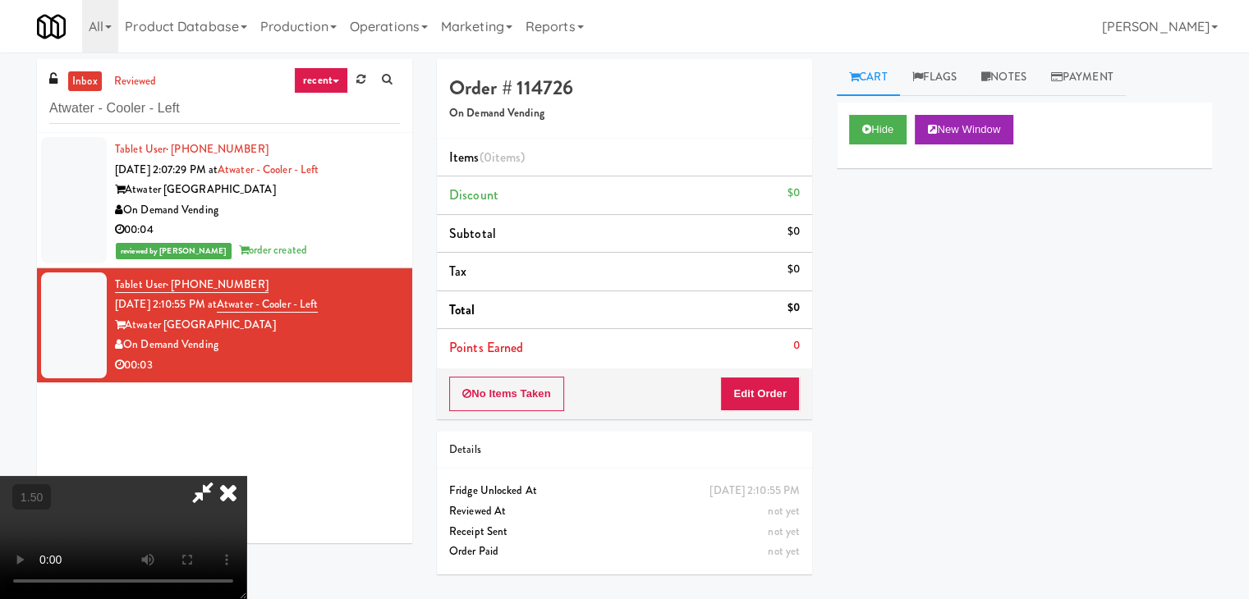
click at [246, 476] on video at bounding box center [123, 537] width 246 height 123
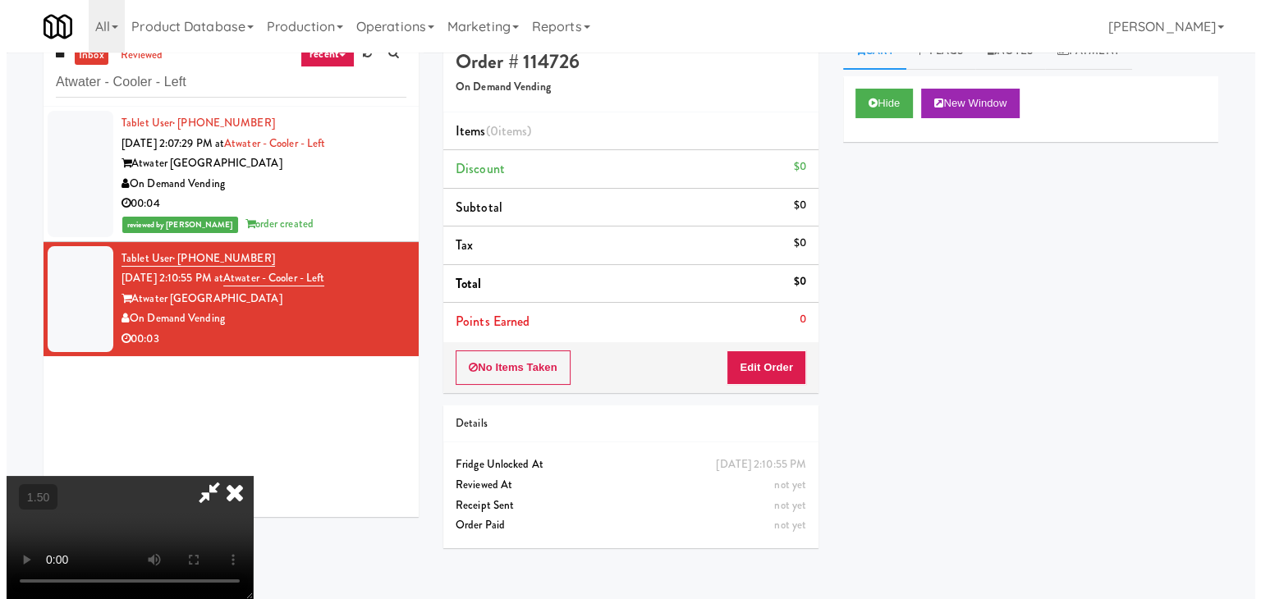
scroll to position [53, 0]
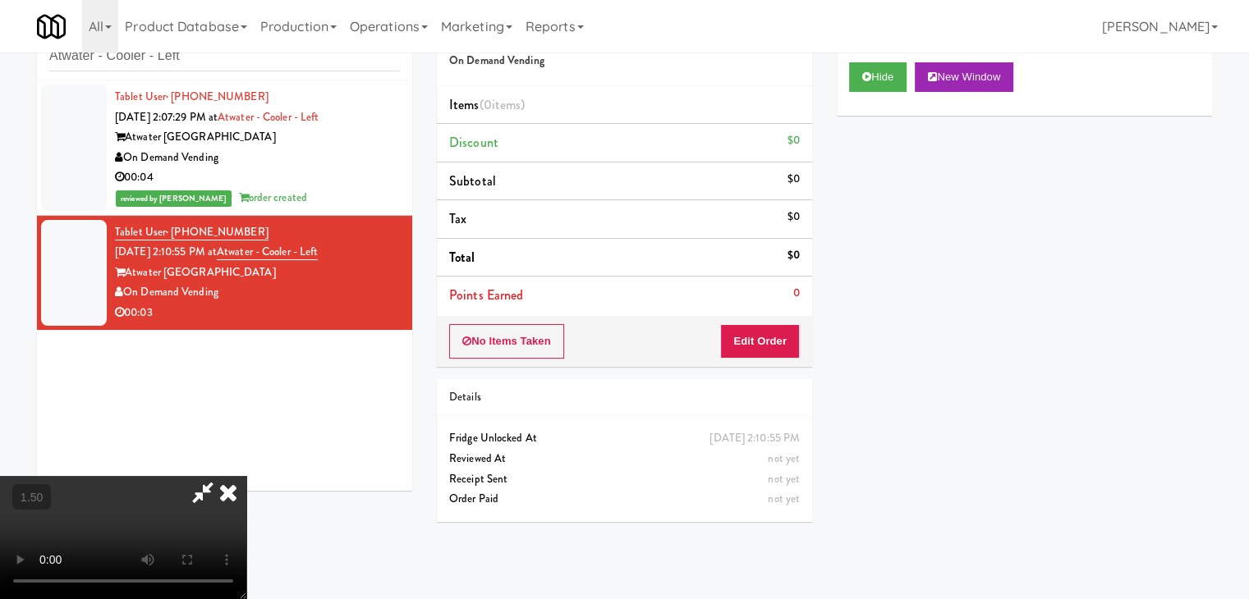
click at [246, 476] on video at bounding box center [123, 537] width 246 height 123
click at [246, 476] on icon at bounding box center [228, 492] width 36 height 33
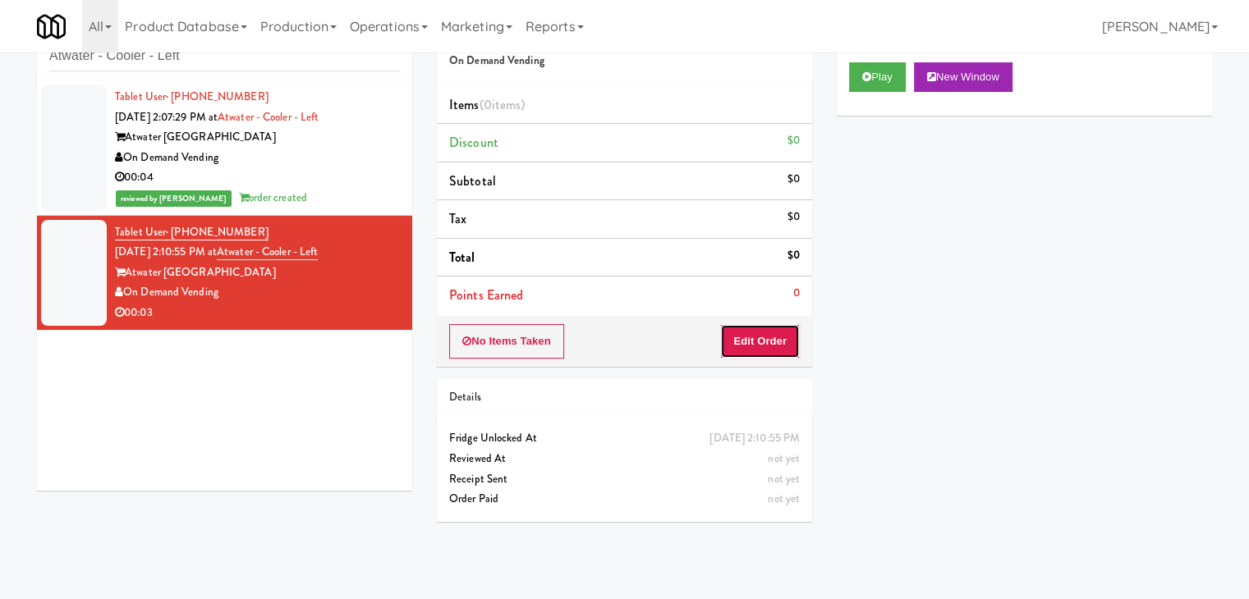
click at [744, 338] on button "Edit Order" at bounding box center [760, 341] width 80 height 34
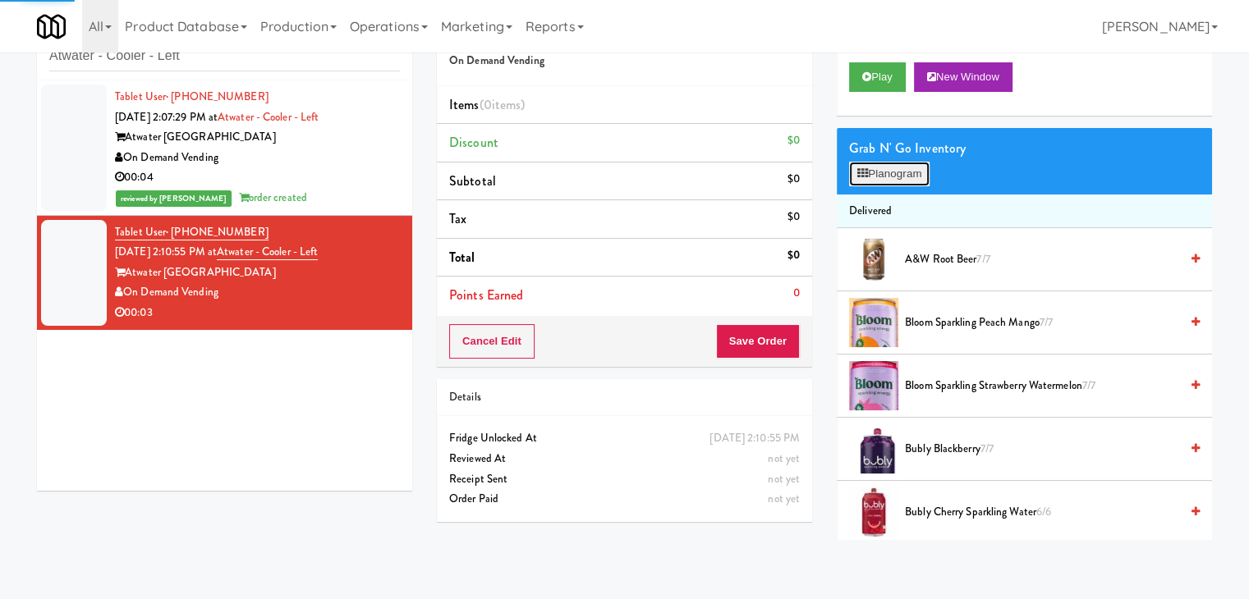
click at [883, 176] on button "Planogram" at bounding box center [889, 174] width 80 height 25
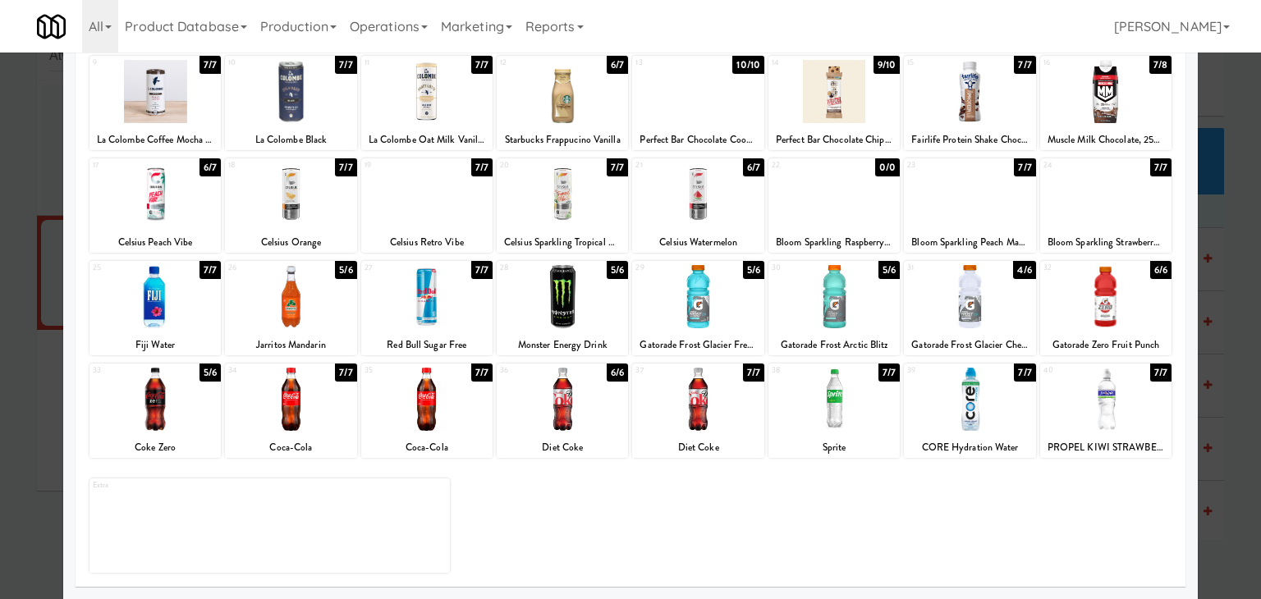
click at [561, 390] on div at bounding box center [562, 399] width 131 height 63
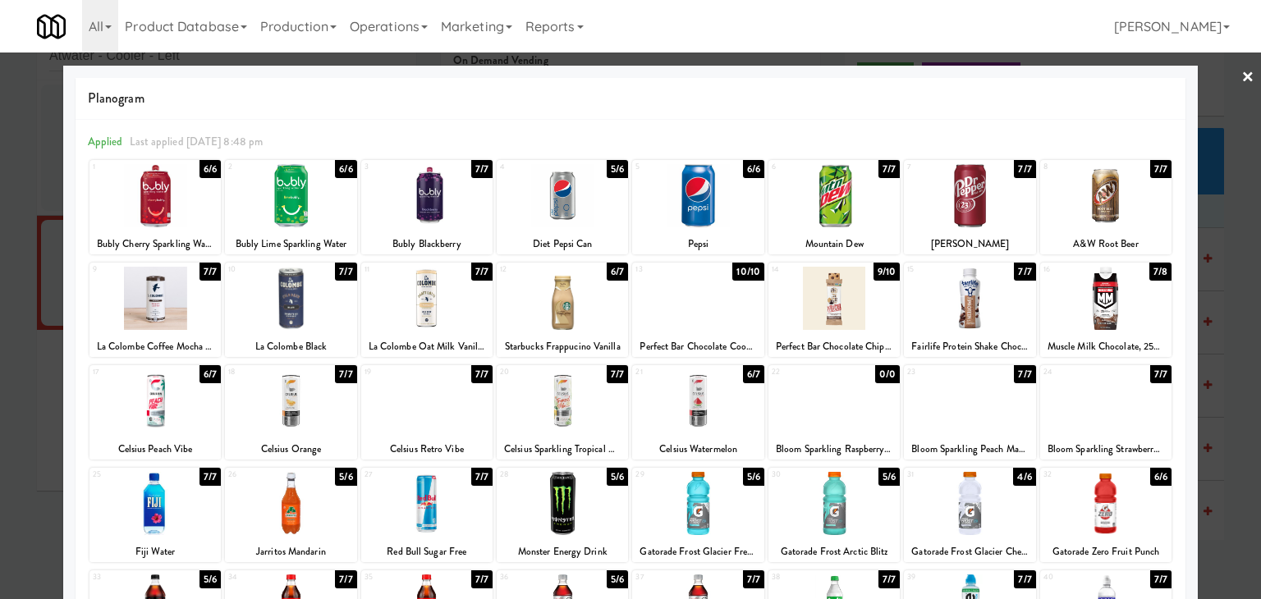
click at [1241, 74] on link "×" at bounding box center [1247, 78] width 13 height 51
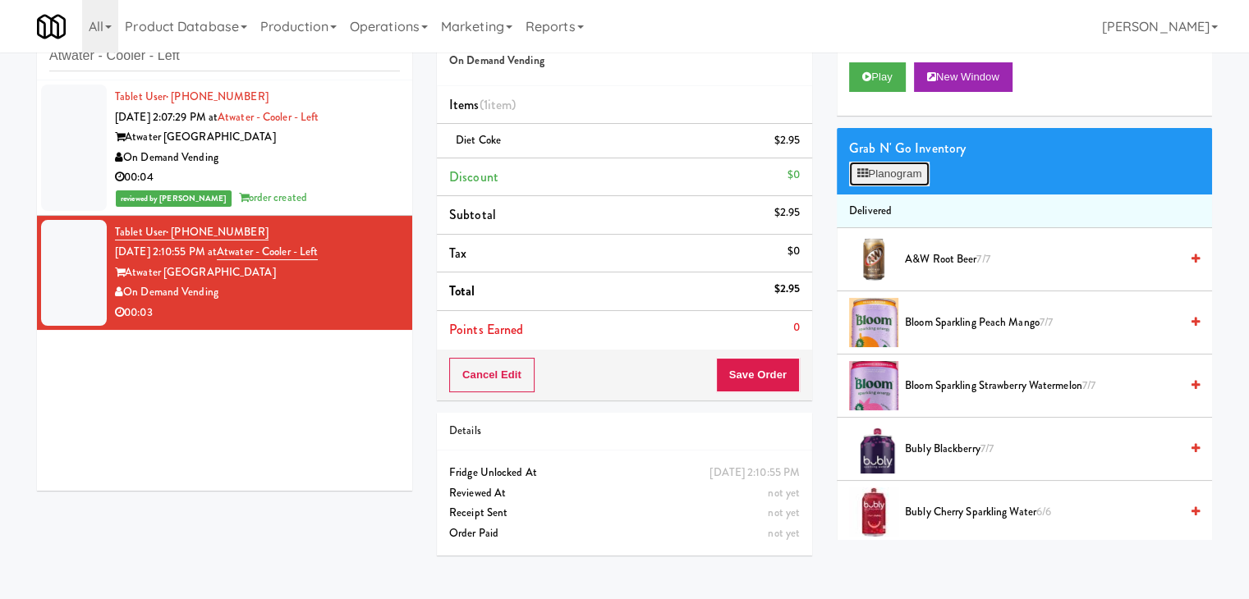
click at [868, 175] on button "Planogram" at bounding box center [889, 174] width 80 height 25
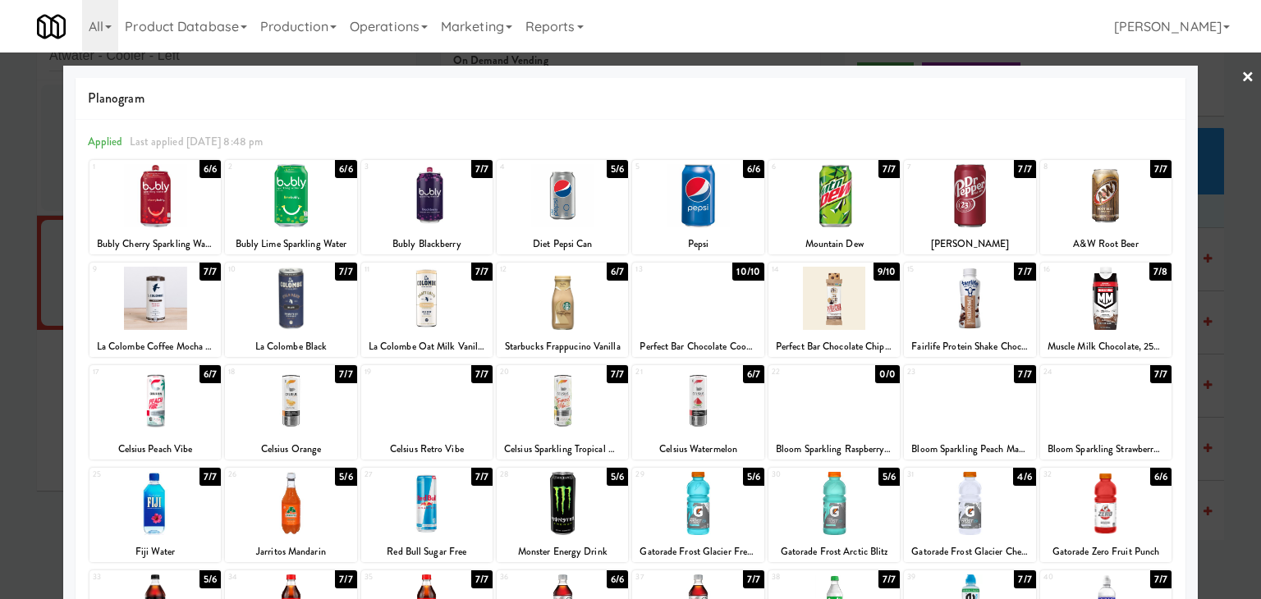
click at [1241, 78] on link "×" at bounding box center [1247, 78] width 13 height 51
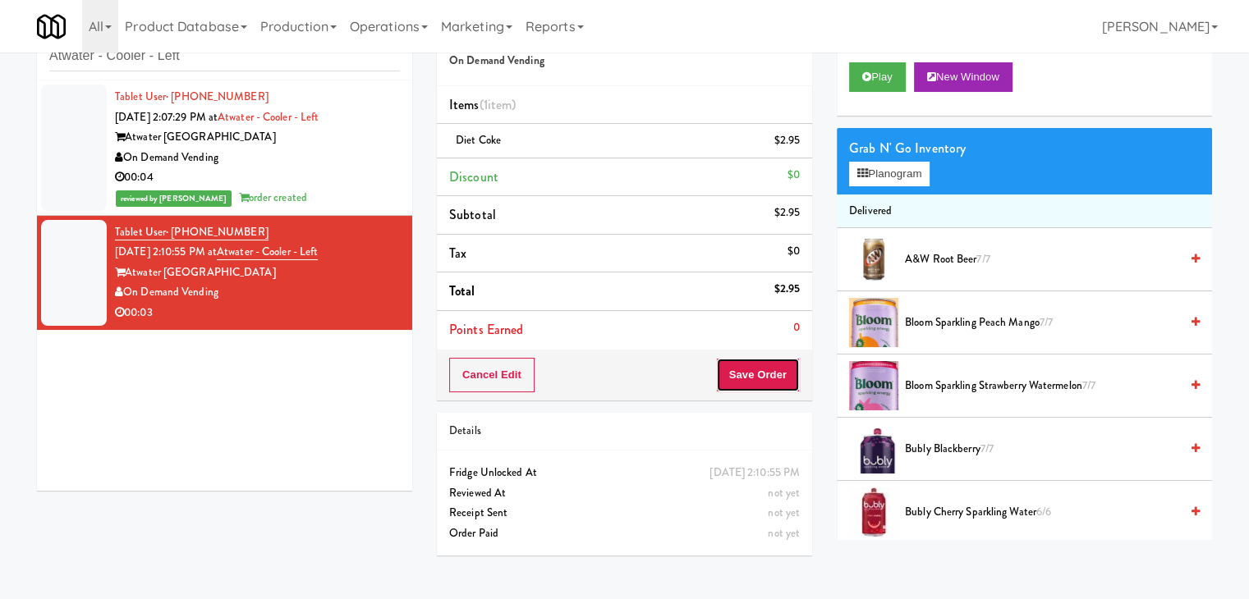
click at [755, 378] on button "Save Order" at bounding box center [758, 375] width 84 height 34
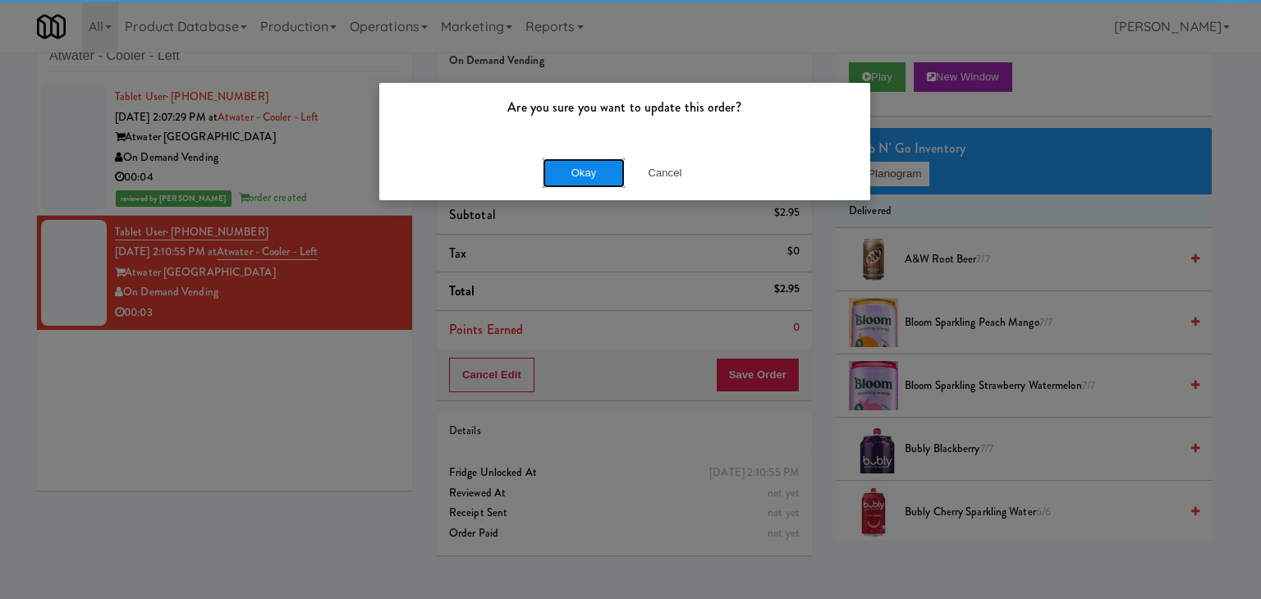
click at [598, 160] on button "Okay" at bounding box center [584, 173] width 82 height 30
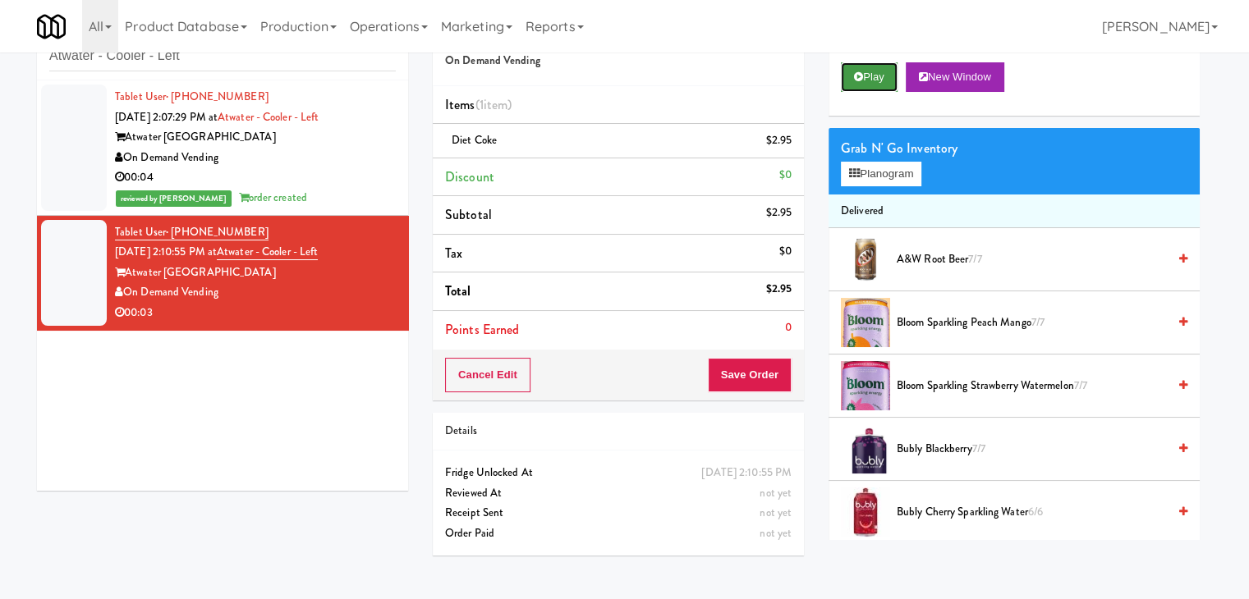
click at [861, 80] on icon at bounding box center [858, 76] width 9 height 11
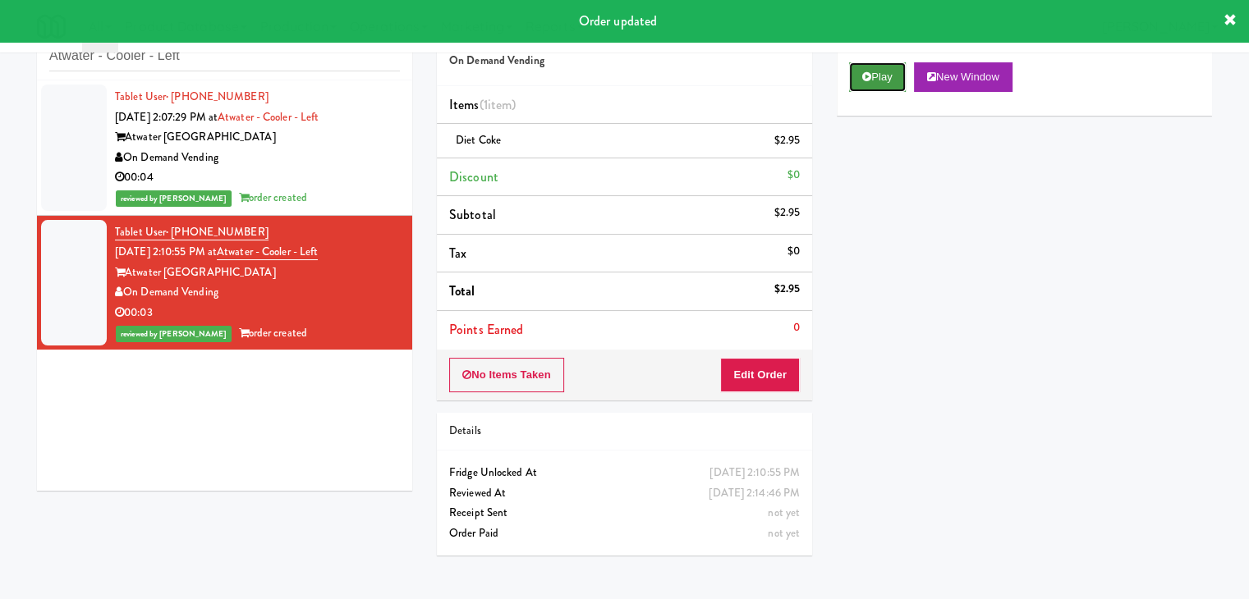
click at [892, 80] on button "Play" at bounding box center [877, 77] width 57 height 30
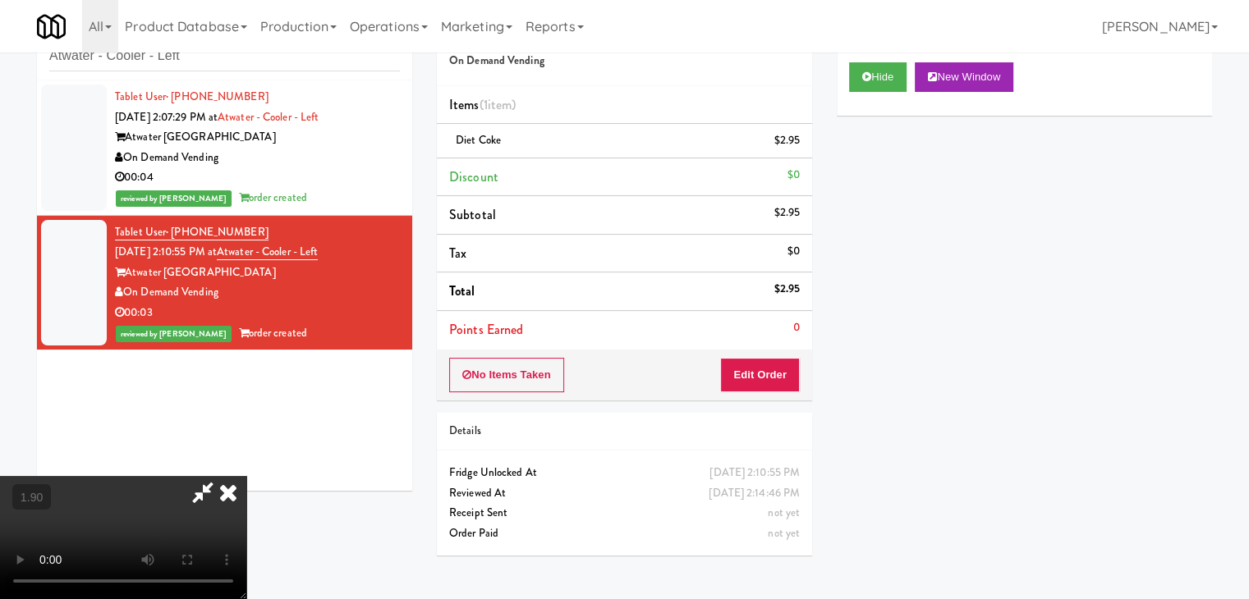
click at [246, 476] on icon at bounding box center [228, 492] width 36 height 33
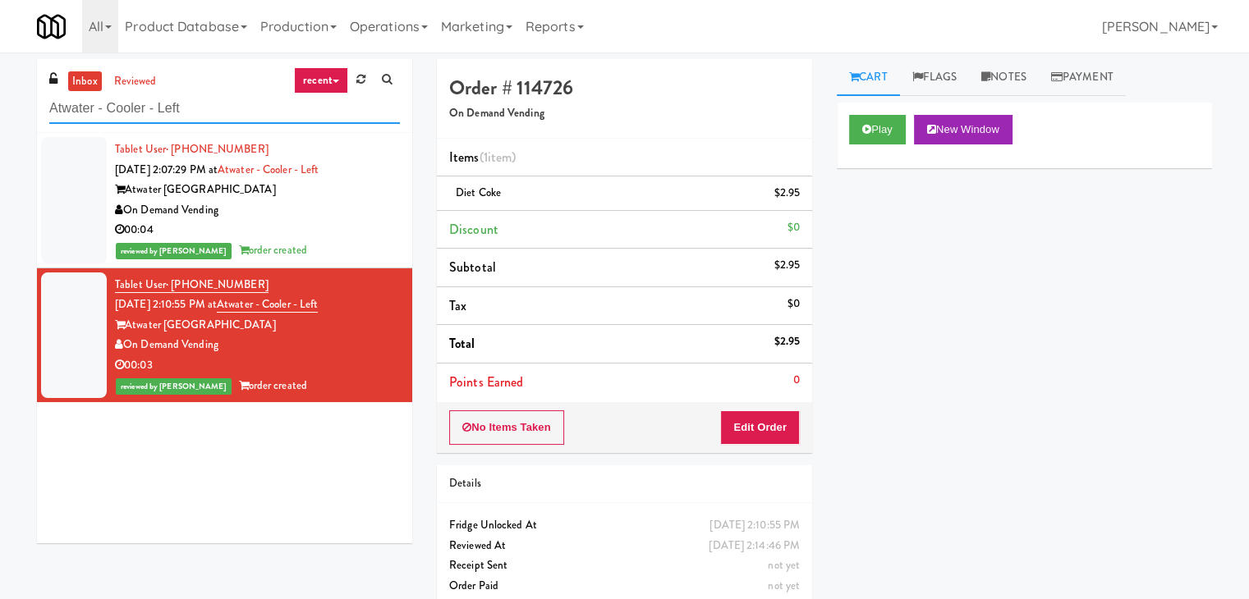
click at [228, 104] on input "Atwater - Cooler - Left" at bounding box center [224, 109] width 351 height 30
paste input "481 on [PERSON_NAME]"
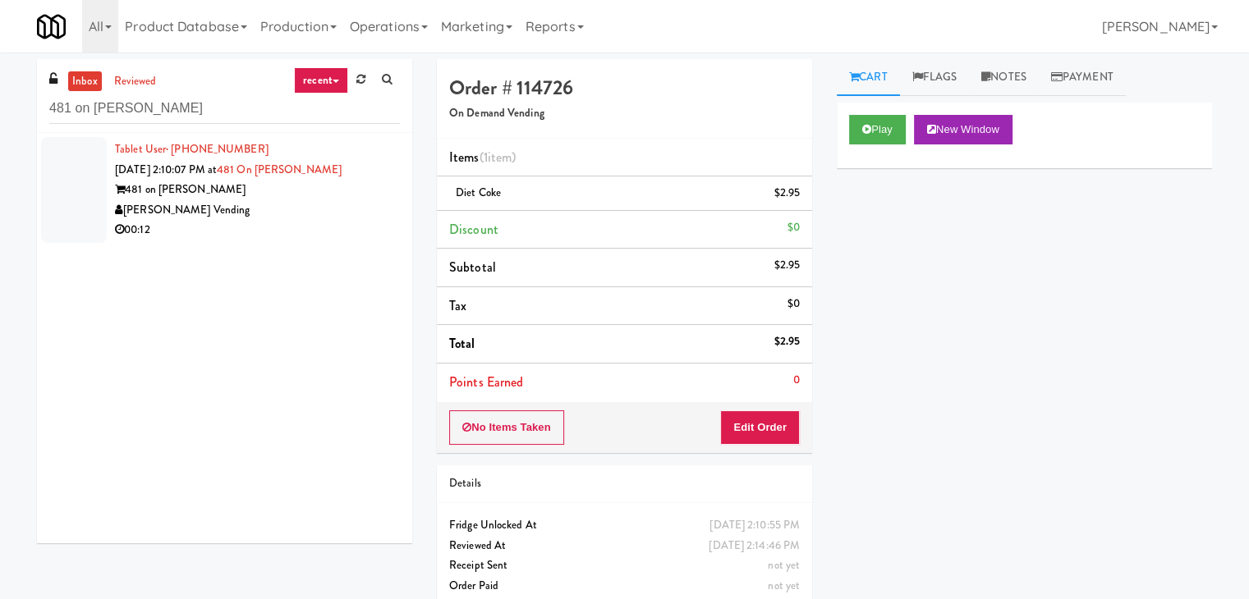
click at [315, 220] on div "00:12" at bounding box center [257, 230] width 285 height 21
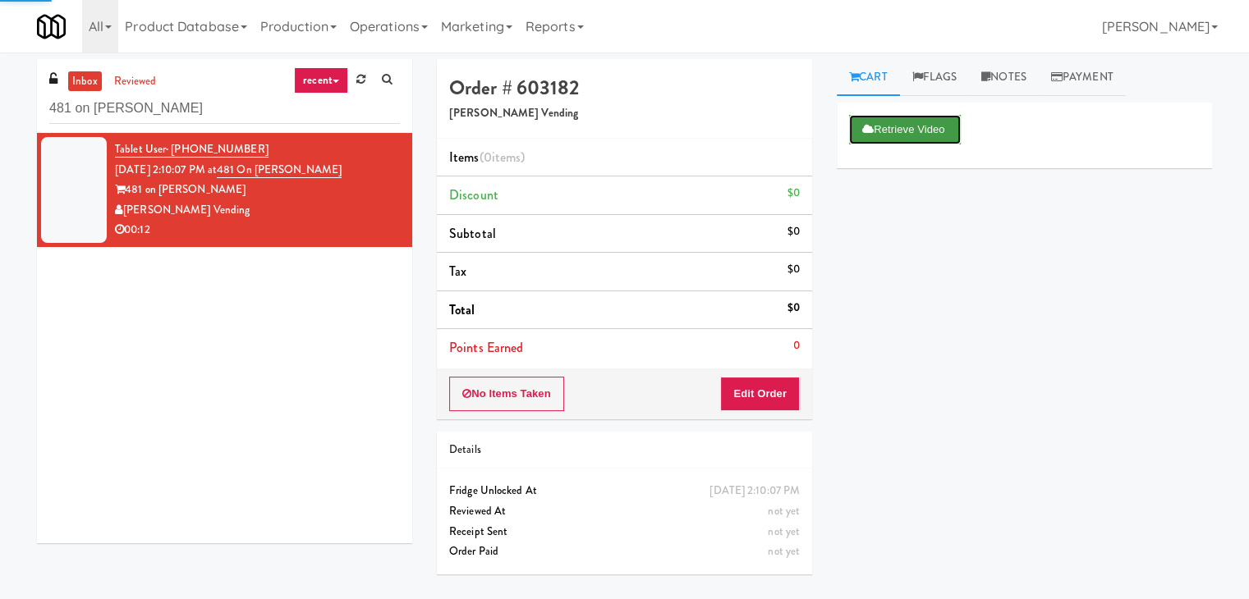
click at [879, 128] on button "Retrieve Video" at bounding box center [905, 130] width 112 height 30
click at [1001, 76] on link "Notes" at bounding box center [1004, 77] width 70 height 37
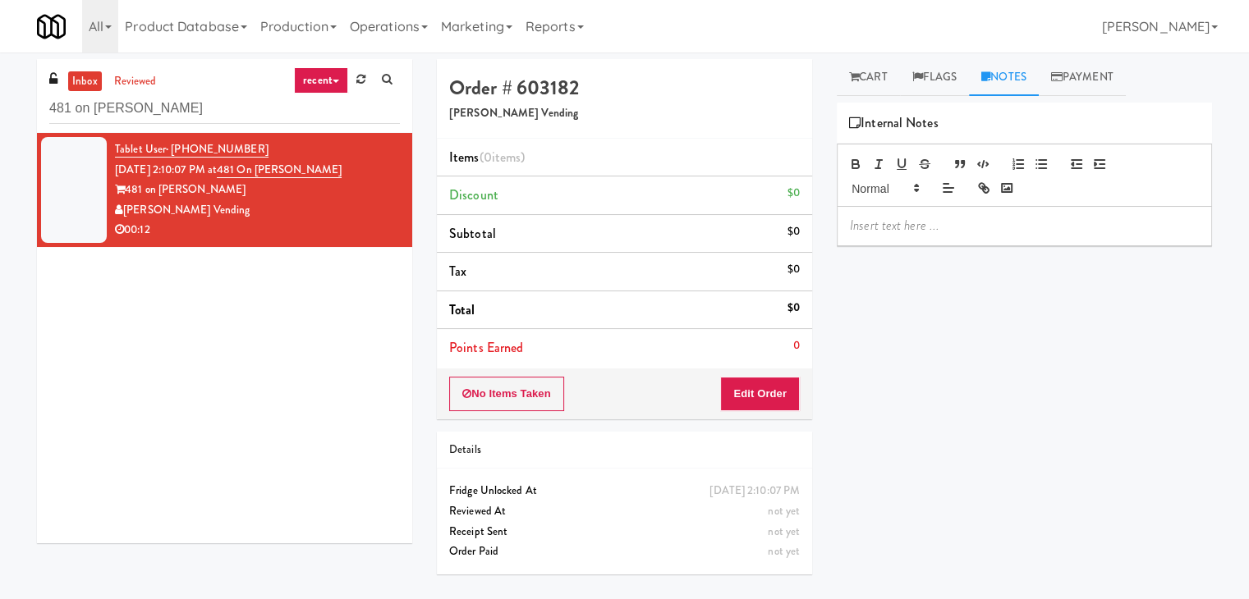
click at [919, 231] on p at bounding box center [1024, 226] width 349 height 18
click at [1070, 224] on p at bounding box center [1024, 226] width 349 height 18
click at [220, 113] on input "481 on [PERSON_NAME]" at bounding box center [224, 109] width 351 height 30
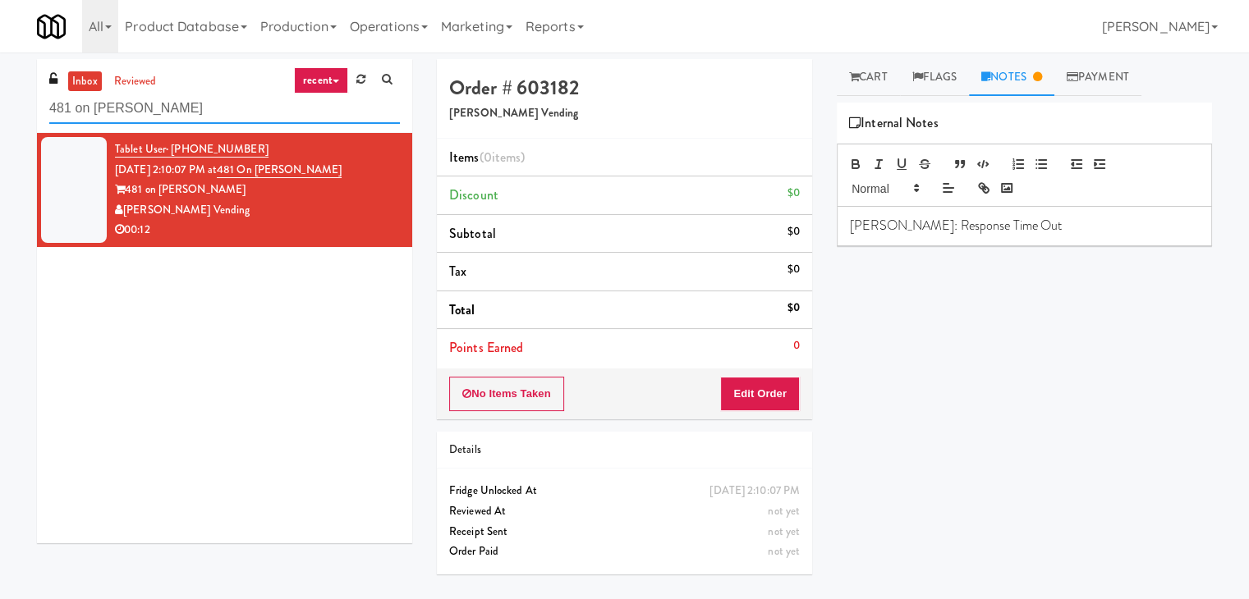
paste input "520 N [PERSON_NAME] - Left - Fridge"
type input "520 N [PERSON_NAME] - Left - Fridge"
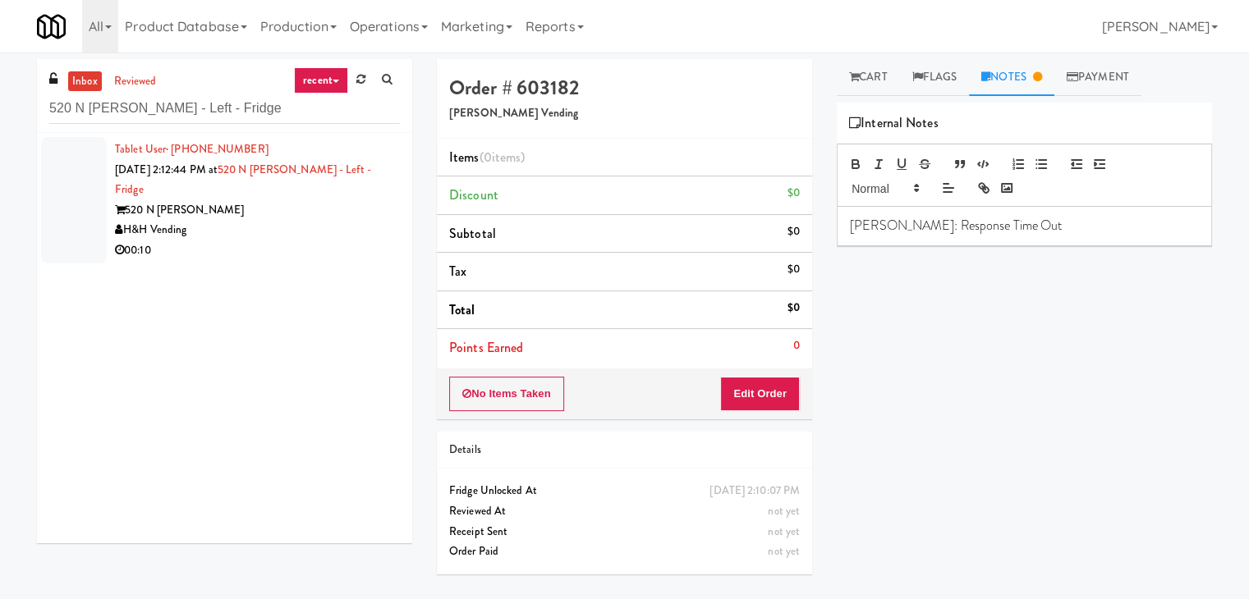
drag, startPoint x: 328, startPoint y: 212, endPoint x: 318, endPoint y: 204, distance: 11.7
click at [328, 220] on div "H&H Vending" at bounding box center [257, 230] width 285 height 21
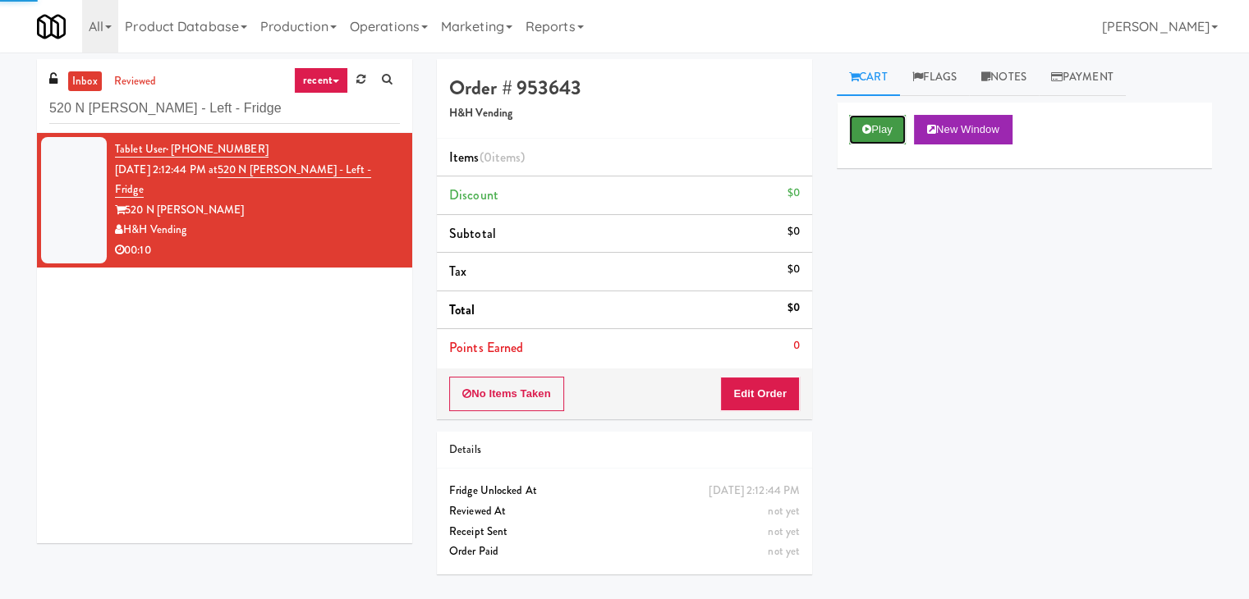
click at [887, 131] on button "Play" at bounding box center [877, 130] width 57 height 30
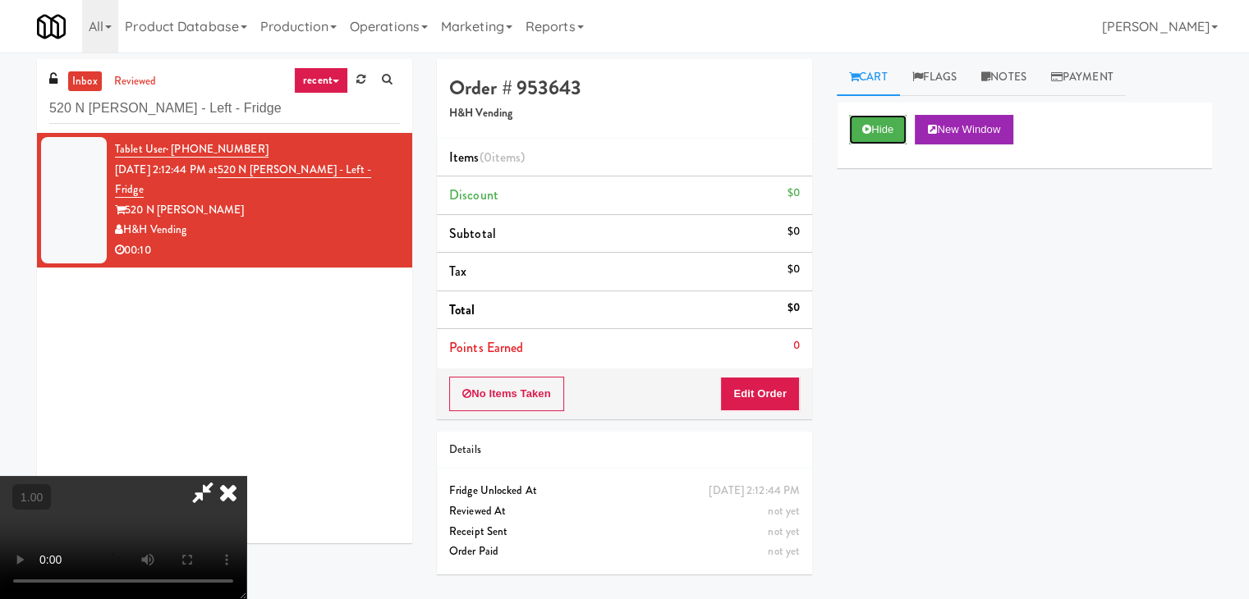
scroll to position [231, 0]
click at [246, 476] on video at bounding box center [123, 537] width 246 height 123
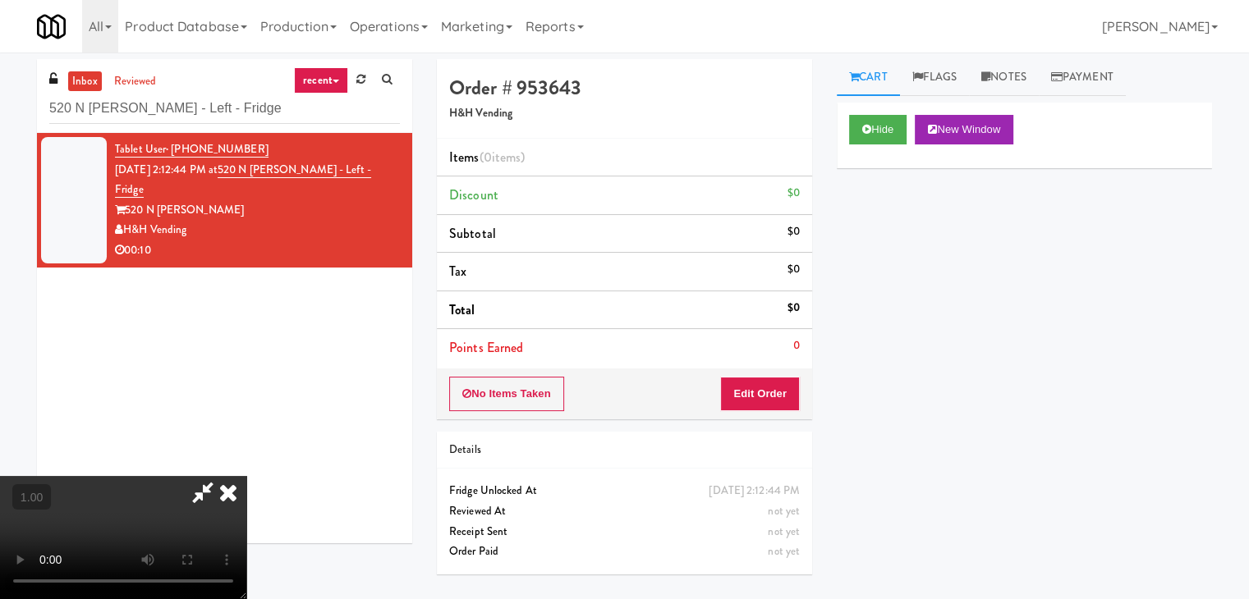
click at [246, 476] on video at bounding box center [123, 537] width 246 height 123
click at [246, 476] on icon at bounding box center [228, 492] width 36 height 33
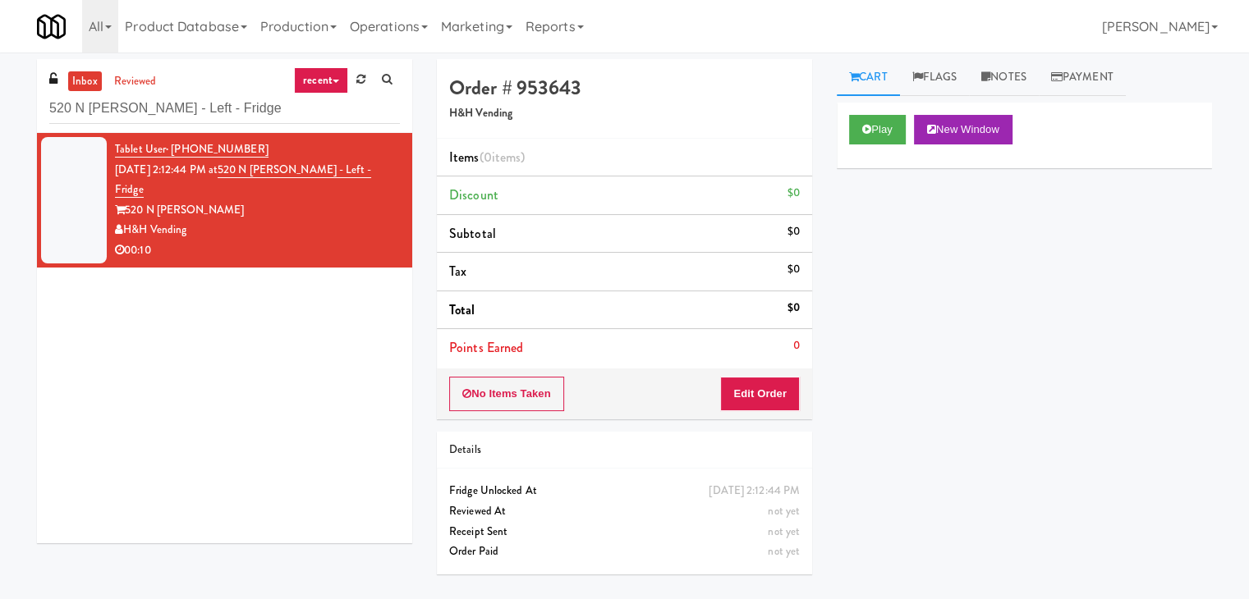
click at [771, 415] on div "No Items Taken Edit Order" at bounding box center [624, 394] width 375 height 51
click at [770, 397] on button "Edit Order" at bounding box center [760, 394] width 80 height 34
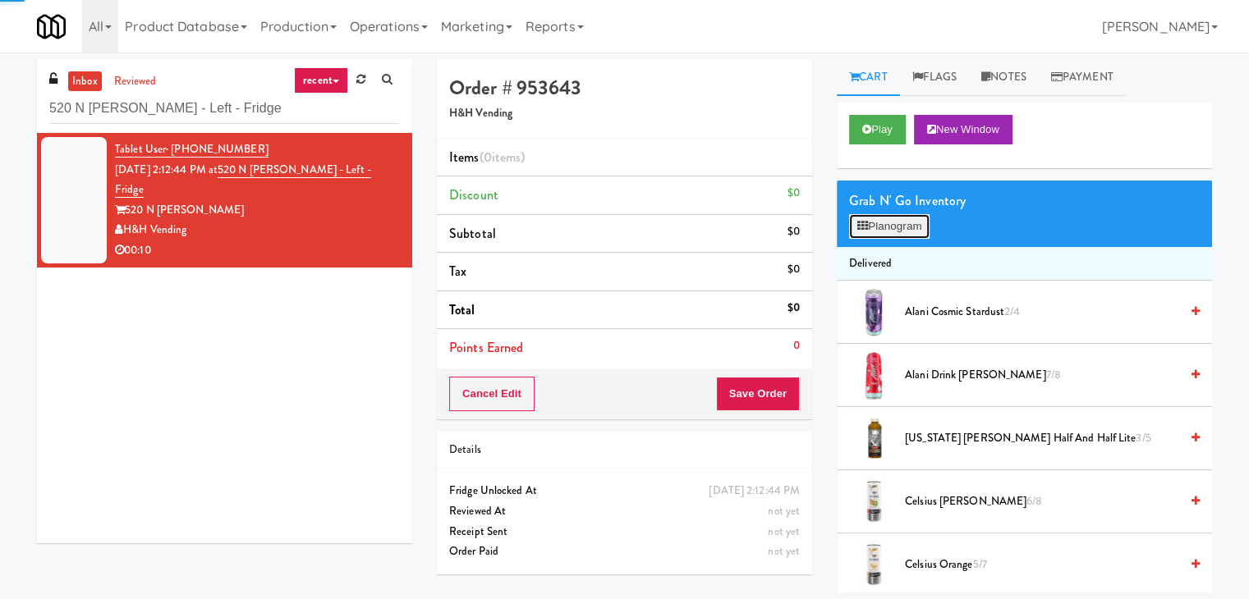
click at [878, 221] on button "Planogram" at bounding box center [889, 226] width 80 height 25
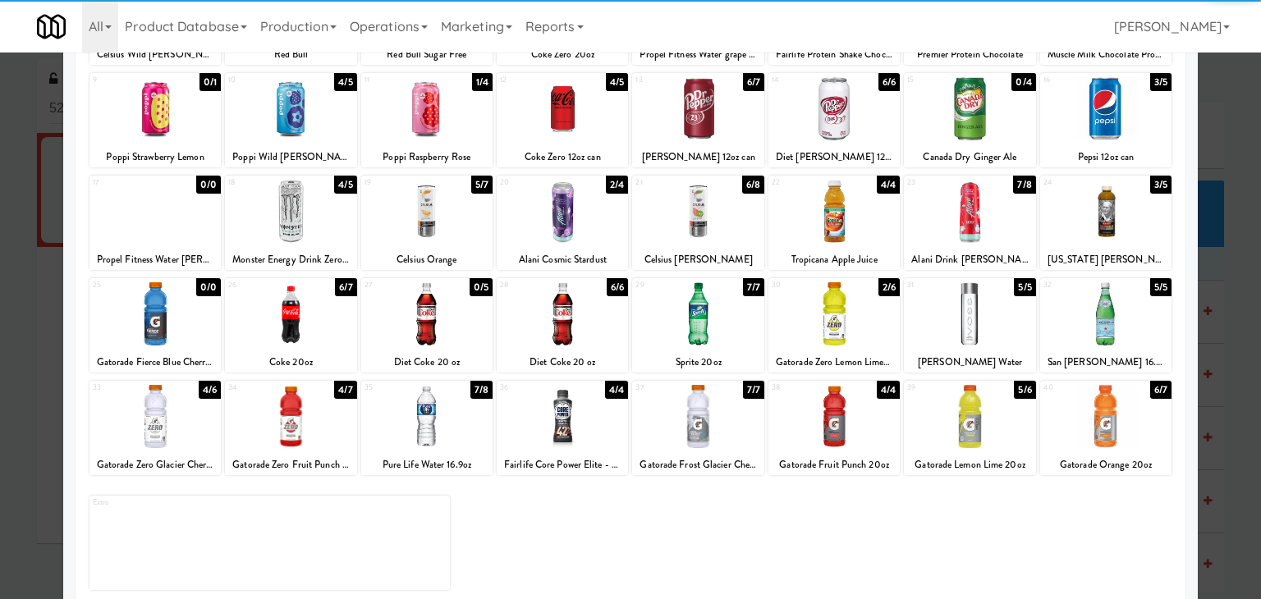
scroll to position [207, 0]
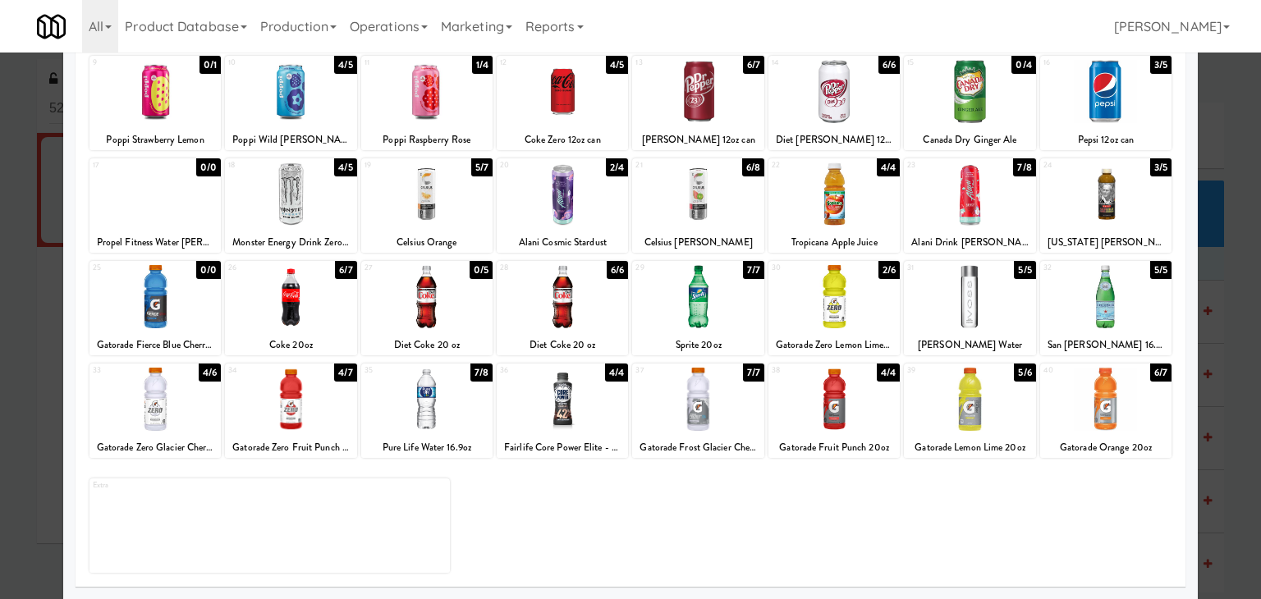
click at [975, 409] on div at bounding box center [969, 399] width 131 height 63
click at [1100, 412] on div at bounding box center [1105, 399] width 131 height 63
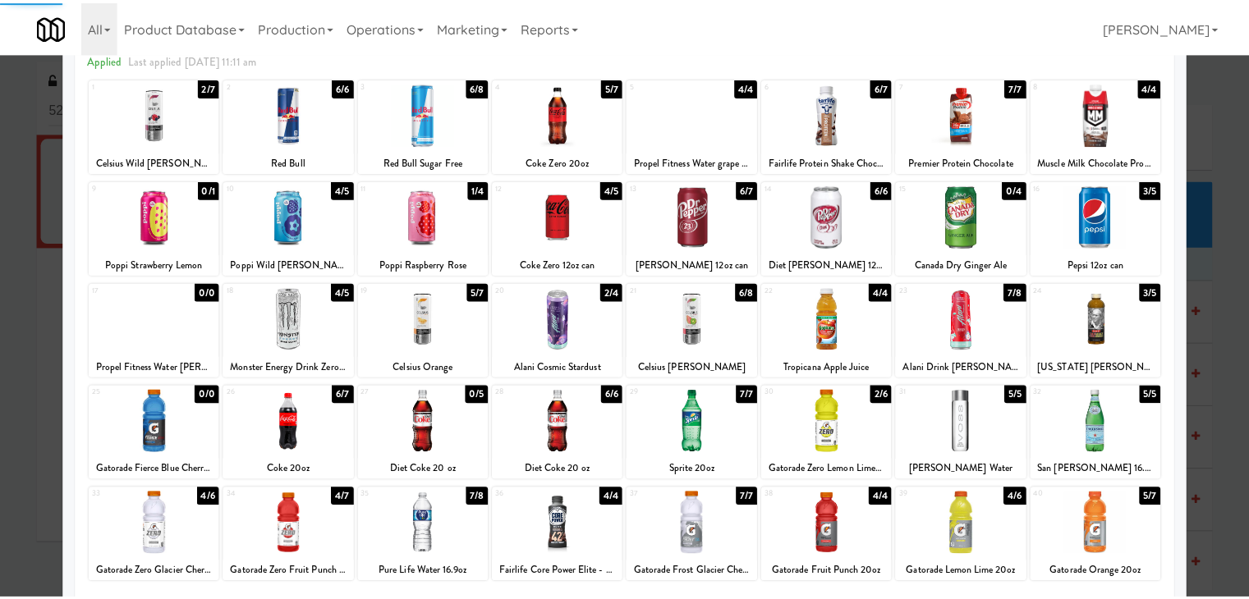
scroll to position [0, 0]
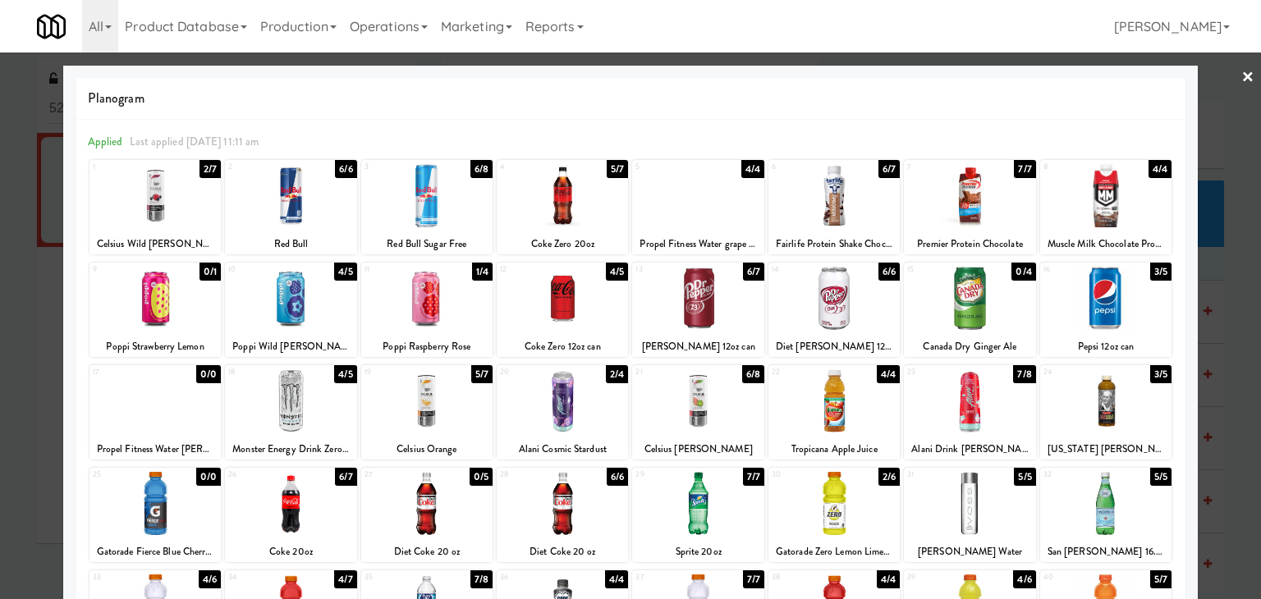
click at [1121, 314] on div at bounding box center [1105, 298] width 131 height 63
click at [1241, 71] on link "×" at bounding box center [1247, 78] width 13 height 51
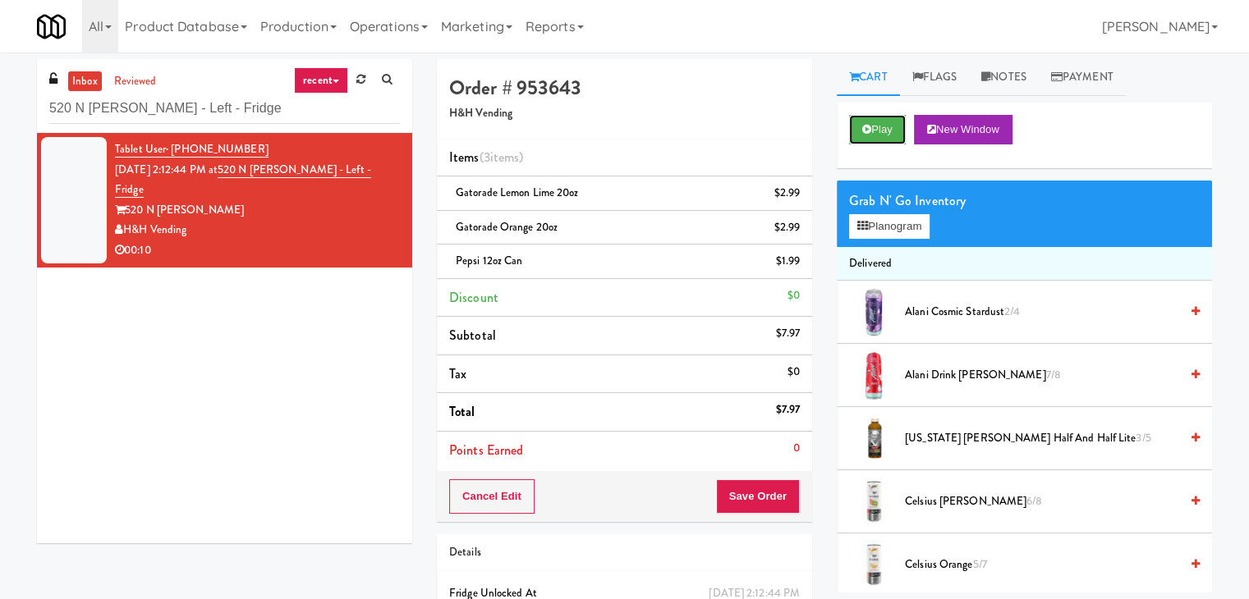
drag, startPoint x: 870, startPoint y: 128, endPoint x: 823, endPoint y: 158, distance: 56.5
click at [870, 127] on button "Play" at bounding box center [877, 130] width 57 height 30
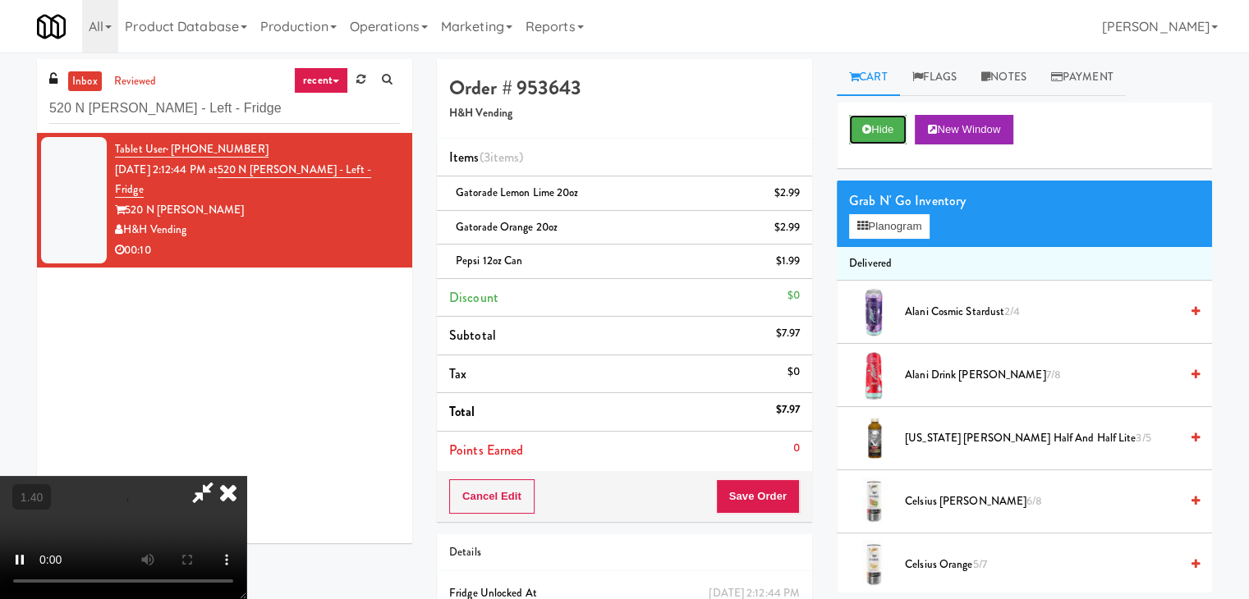
scroll to position [231, 0]
click at [246, 476] on video at bounding box center [123, 537] width 246 height 123
click at [246, 476] on icon at bounding box center [228, 492] width 36 height 33
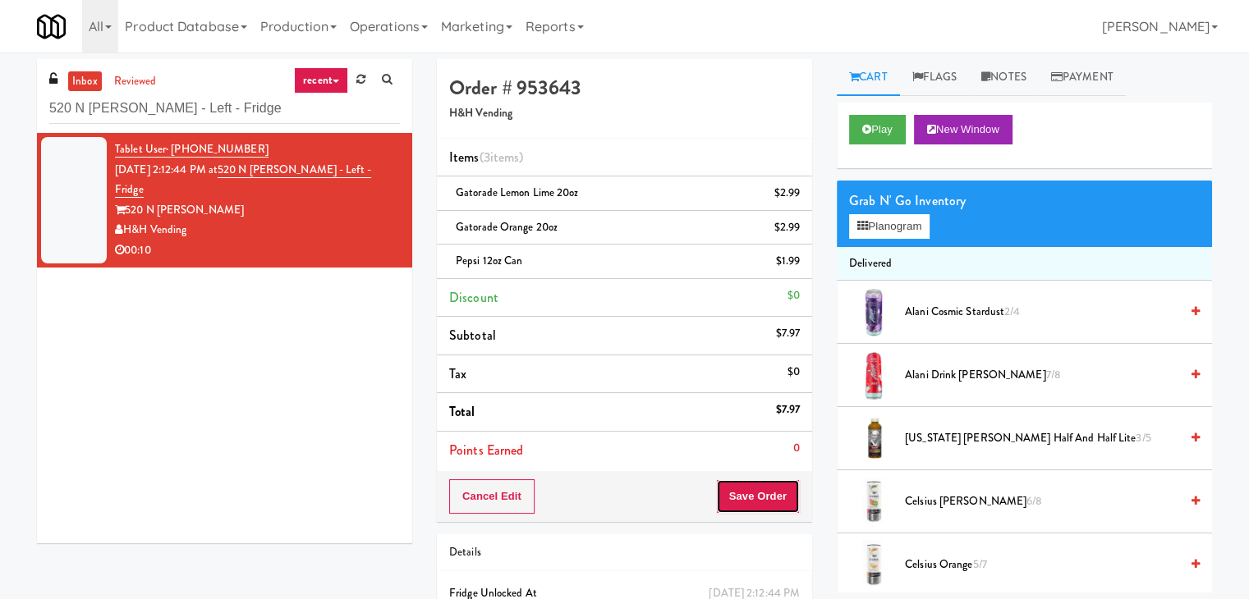
click at [732, 480] on button "Save Order" at bounding box center [758, 496] width 84 height 34
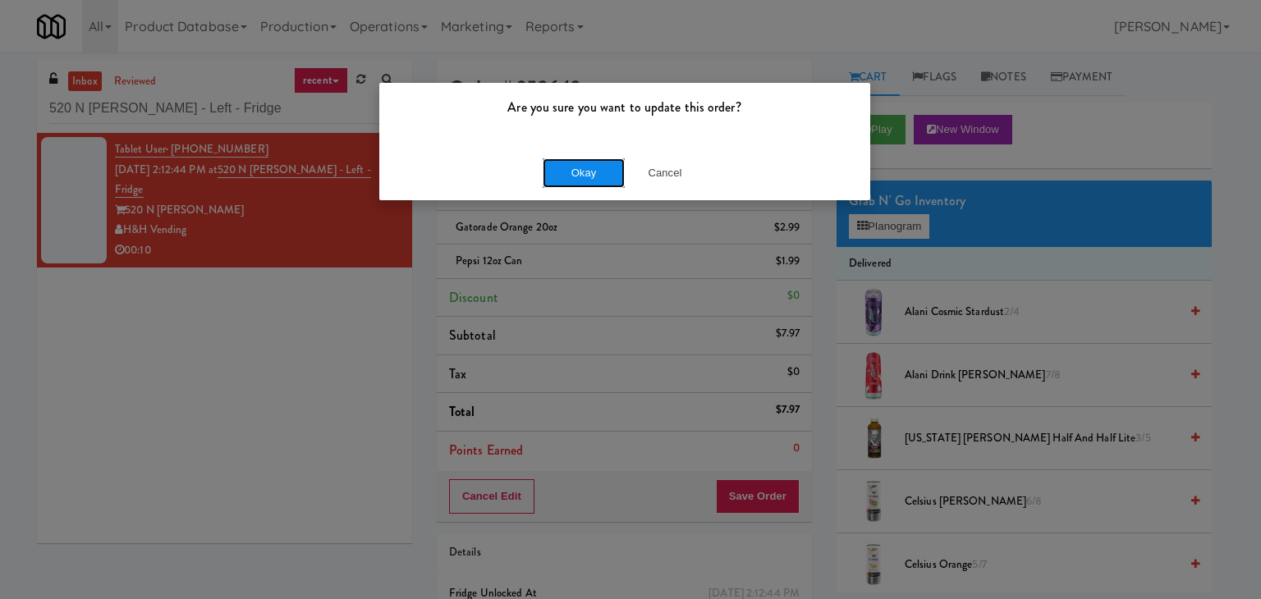
click at [565, 165] on button "Okay" at bounding box center [584, 173] width 82 height 30
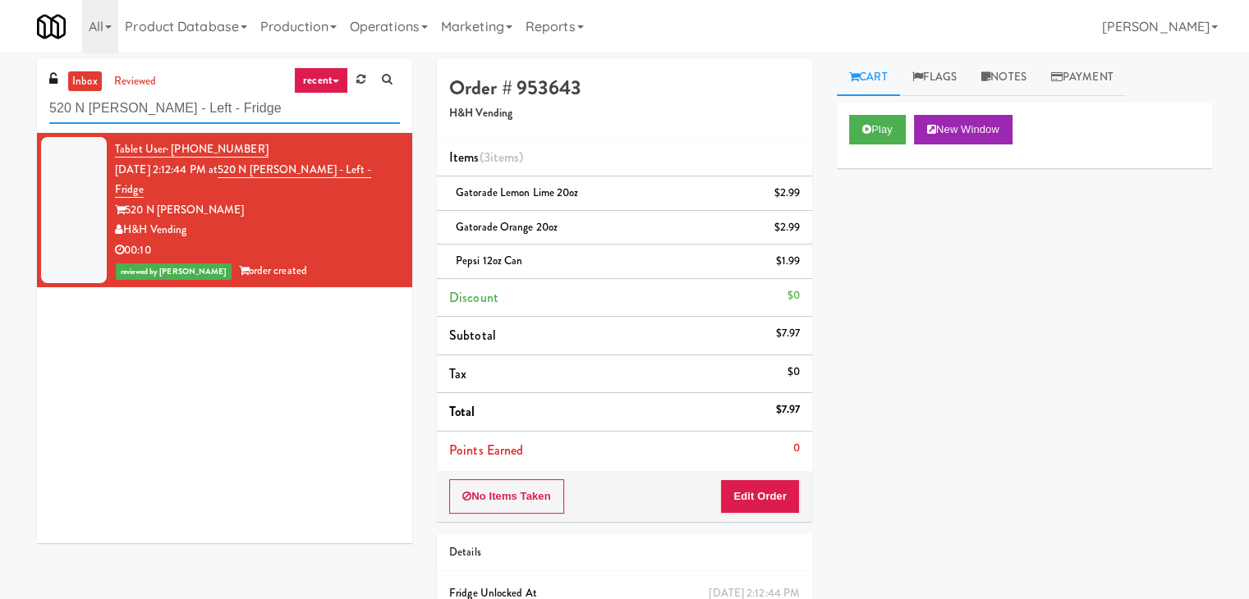
click at [221, 103] on input "520 N [PERSON_NAME] - Left - Fridge" at bounding box center [224, 109] width 351 height 30
paste input "808 S [US_STATE] - Right - Ambient"
type input "808 S [US_STATE] - Right - Ambient"
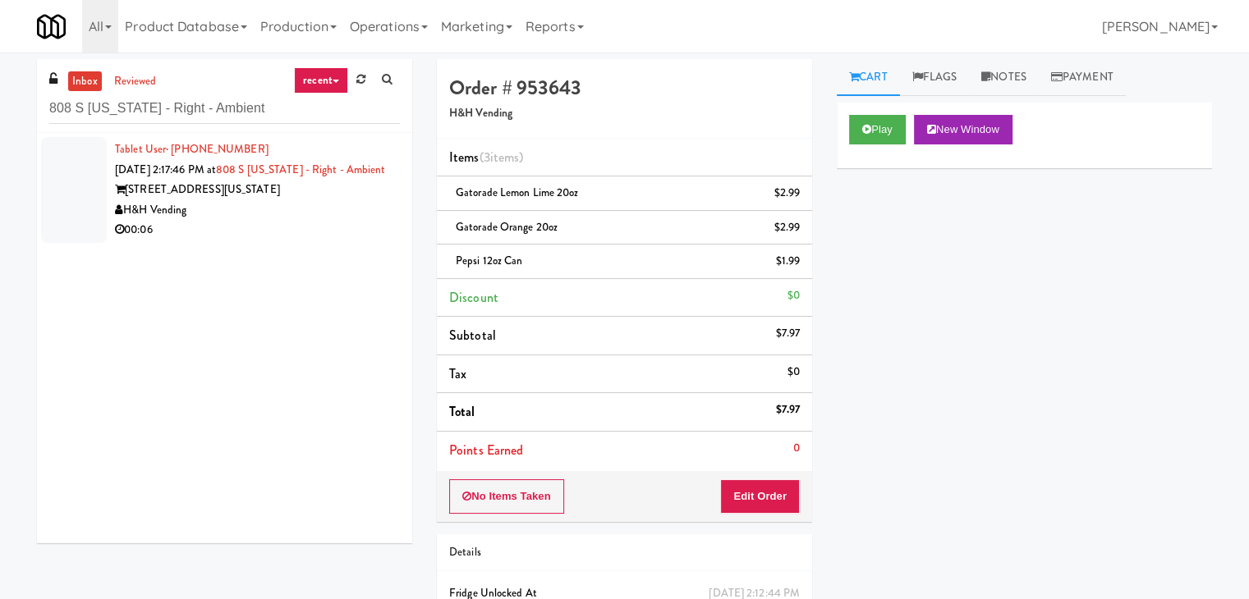
click at [326, 220] on div "H&H Vending" at bounding box center [257, 210] width 285 height 21
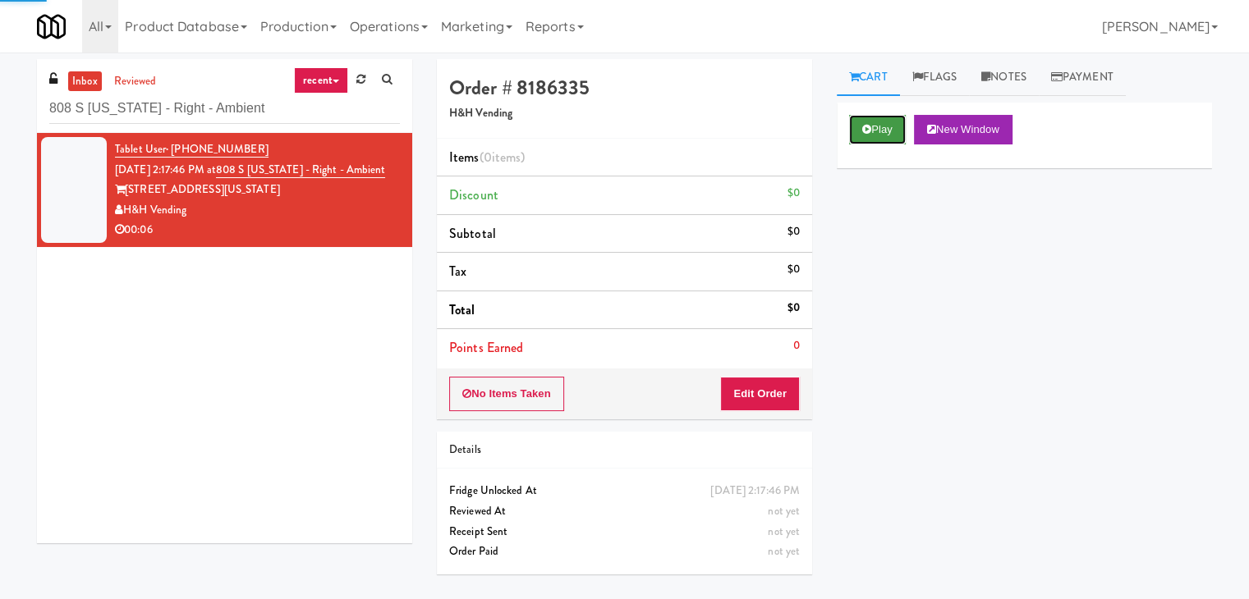
click at [883, 136] on button "Play" at bounding box center [877, 130] width 57 height 30
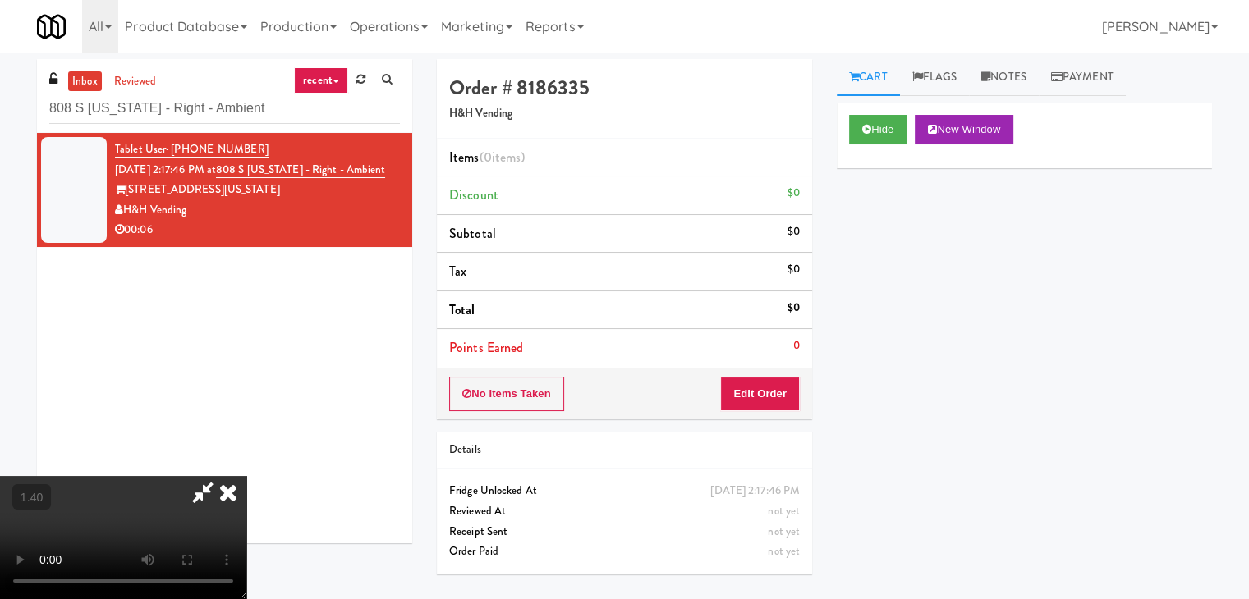
click at [246, 476] on video at bounding box center [123, 537] width 246 height 123
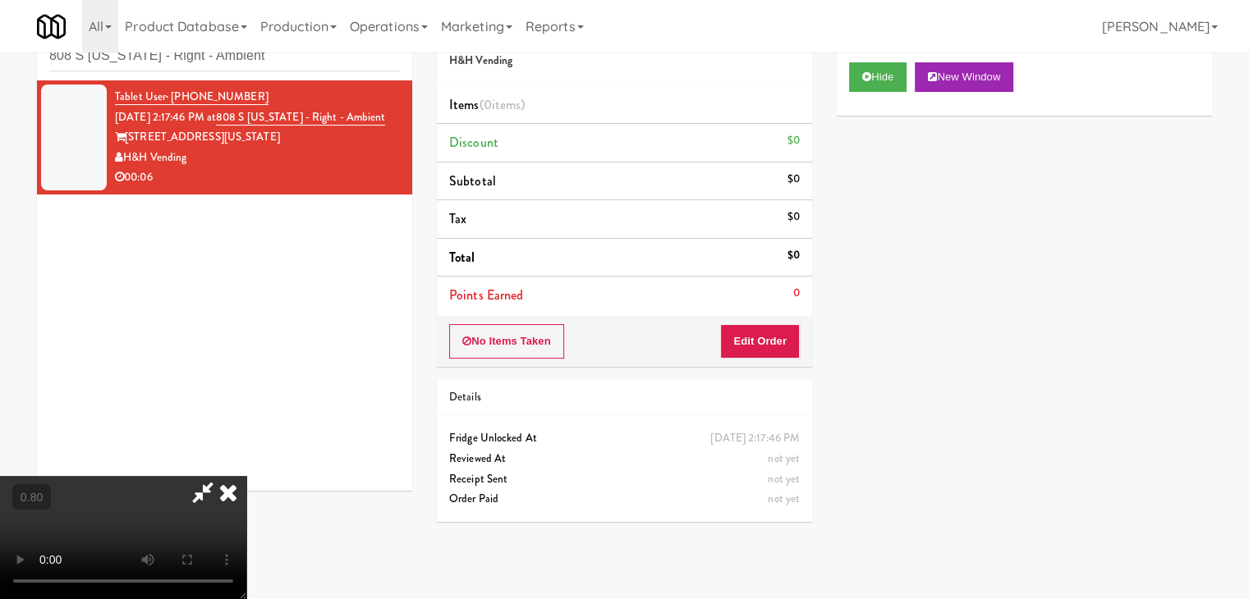
drag, startPoint x: 477, startPoint y: 279, endPoint x: 465, endPoint y: 282, distance: 12.6
click at [246, 476] on video at bounding box center [123, 537] width 246 height 123
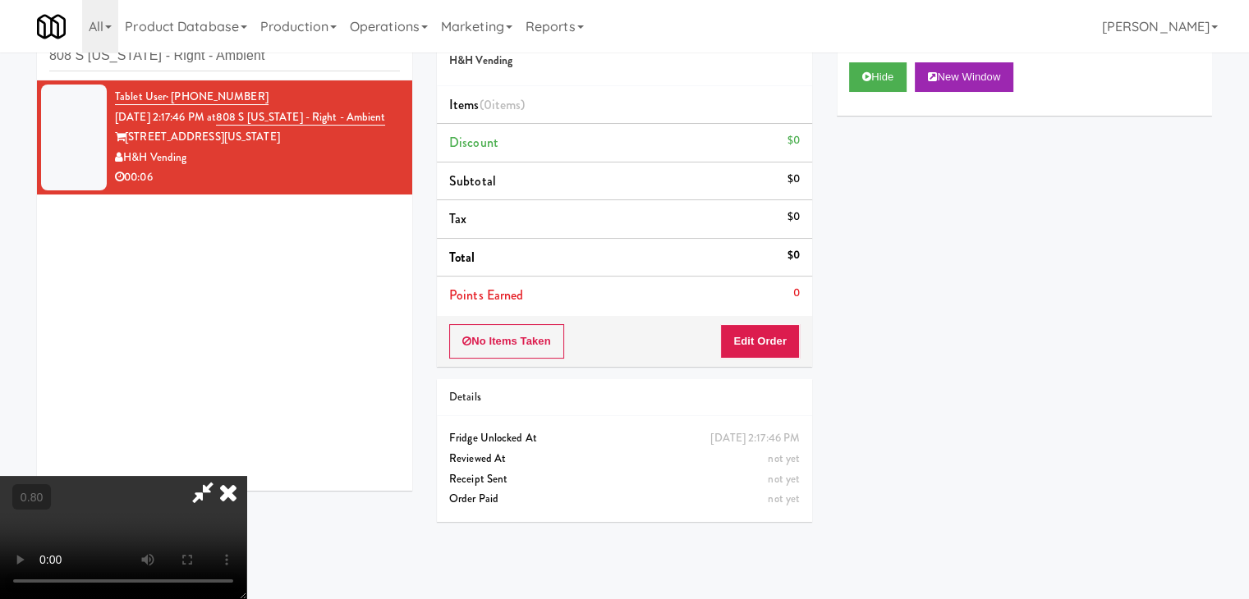
click at [246, 476] on video at bounding box center [123, 537] width 246 height 123
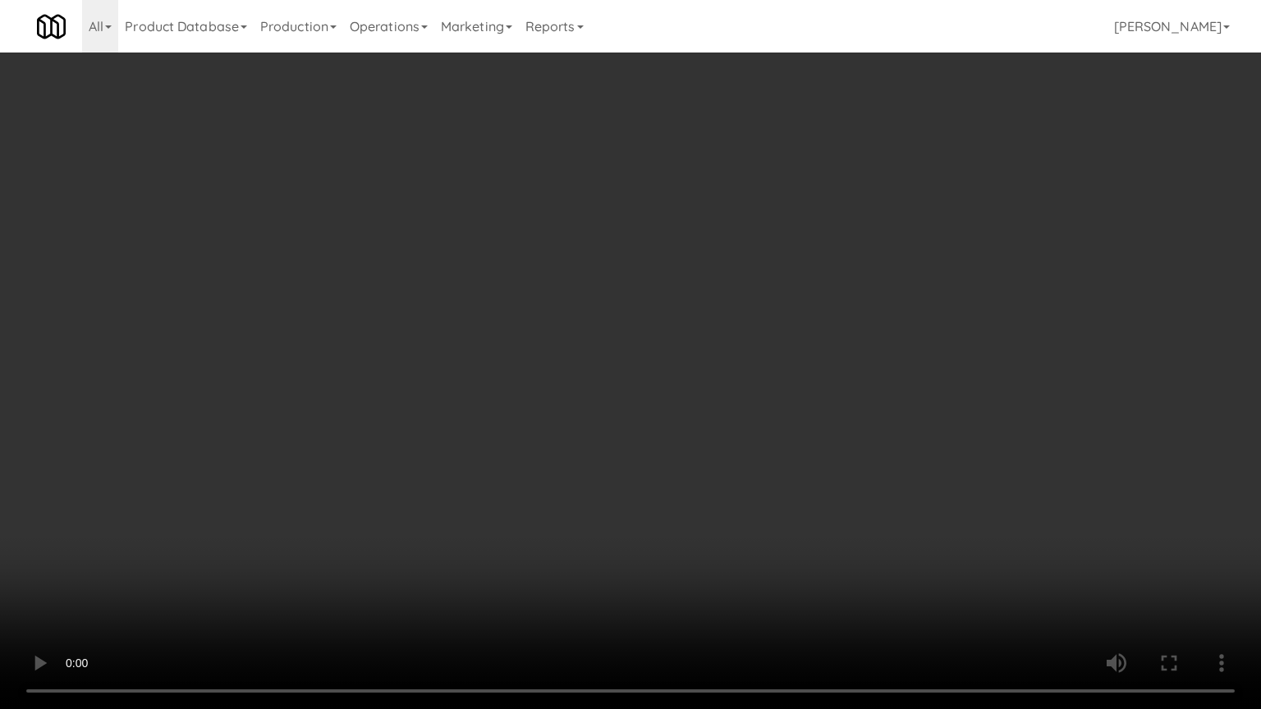
click at [619, 401] on video at bounding box center [630, 354] width 1261 height 709
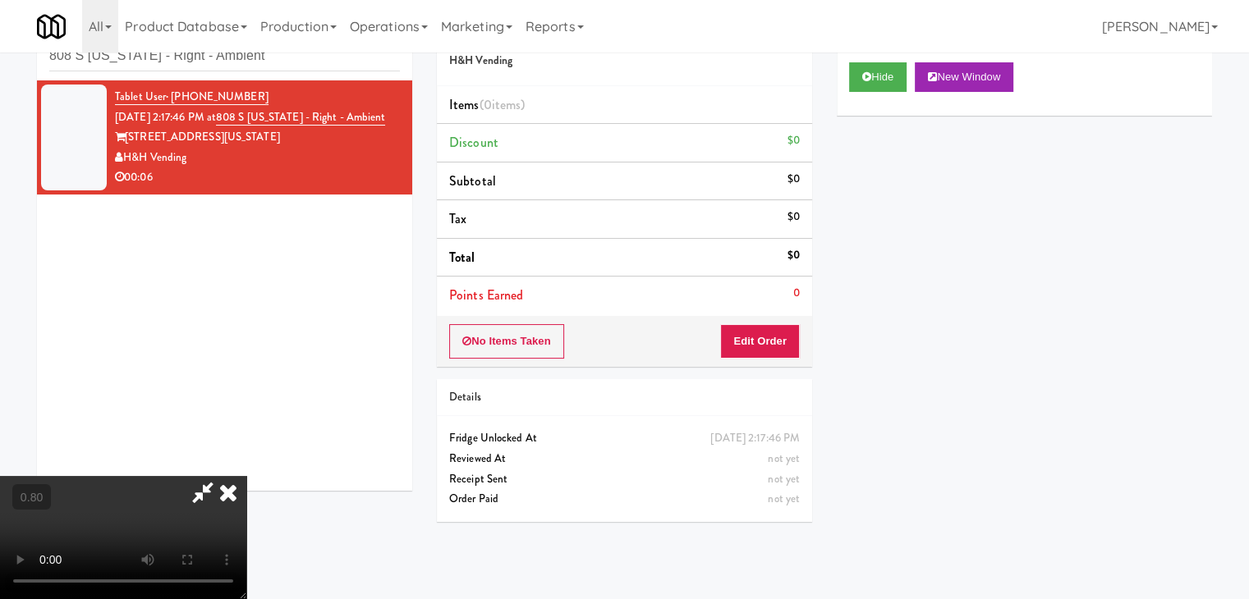
click at [246, 476] on icon at bounding box center [228, 492] width 36 height 33
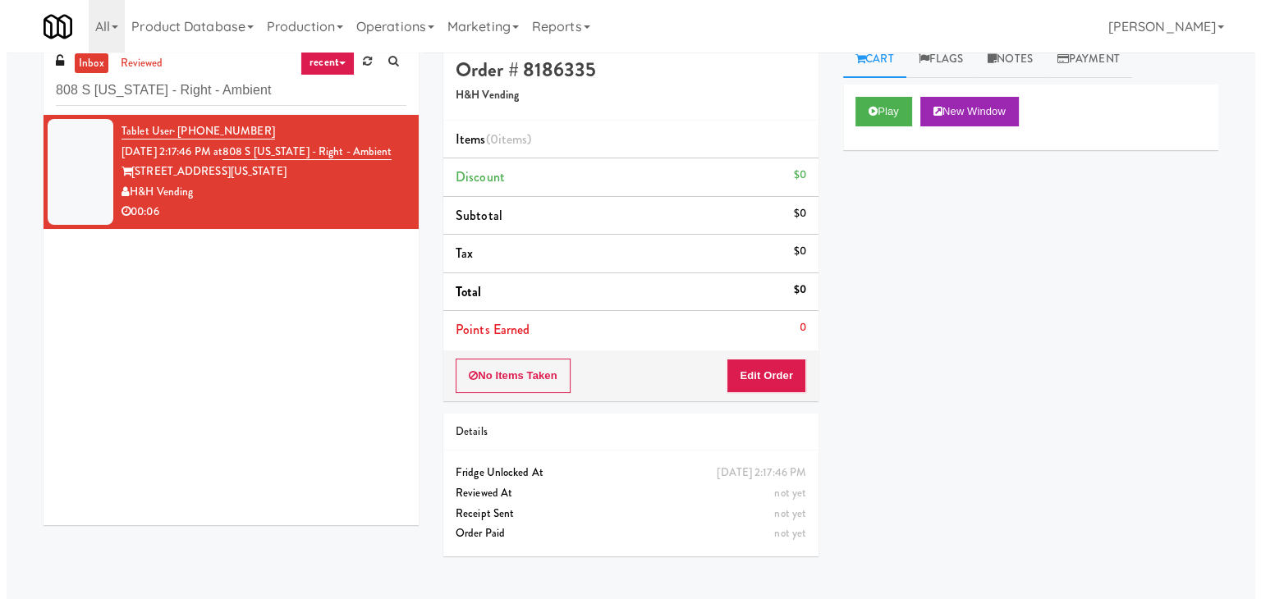
scroll to position [0, 0]
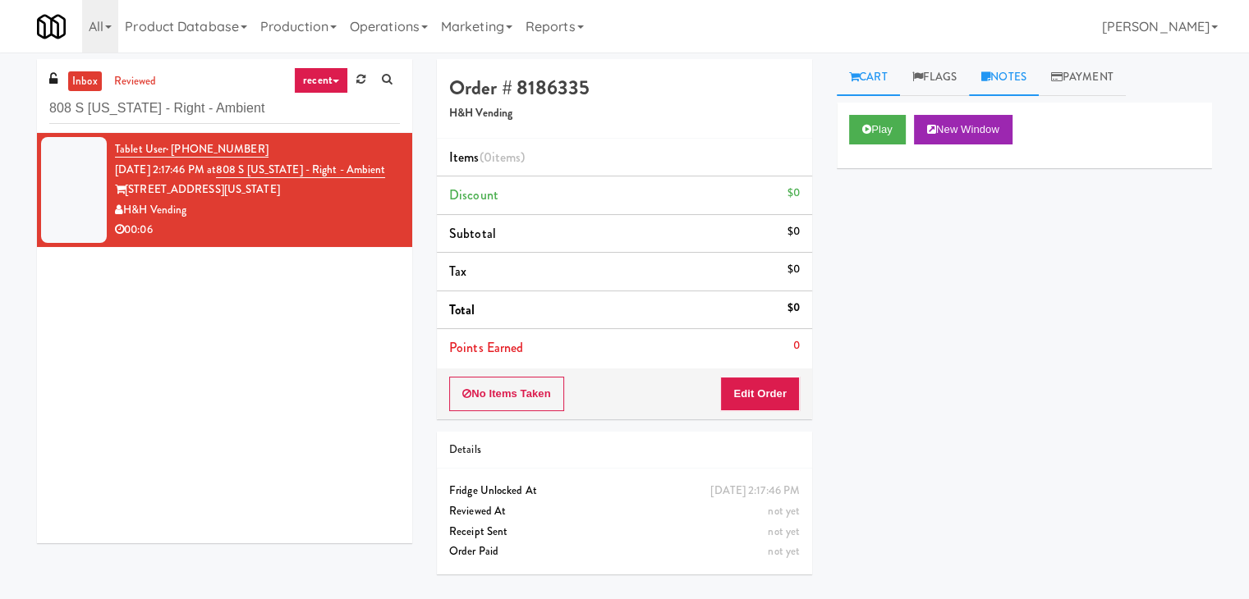
click at [1015, 76] on link "Notes" at bounding box center [1004, 77] width 70 height 37
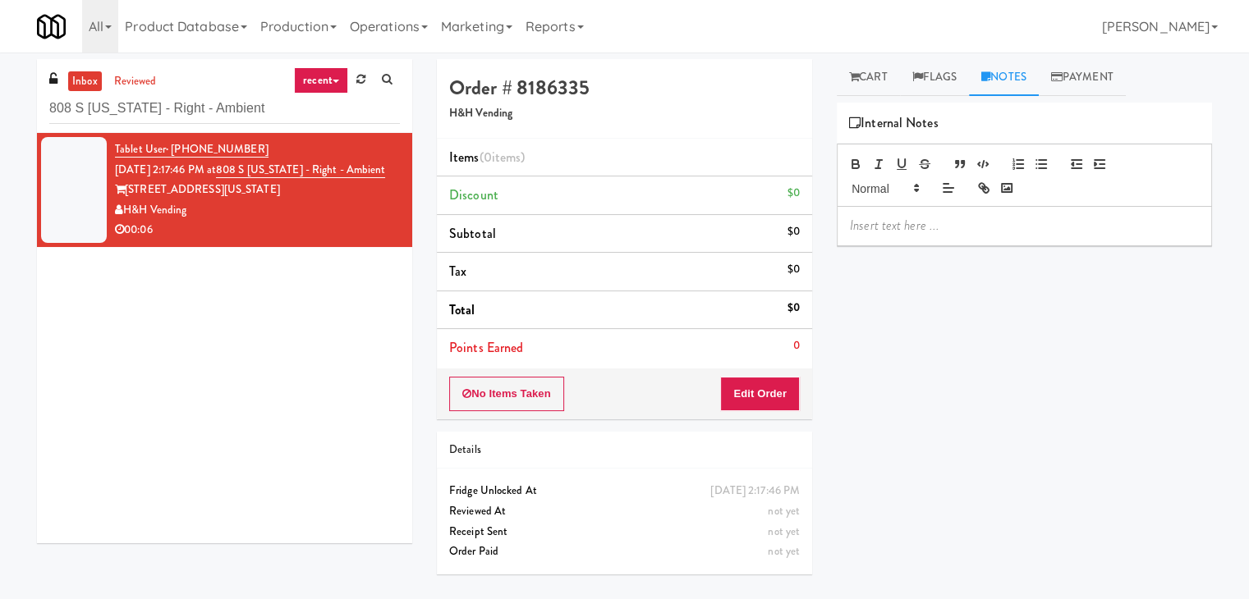
click at [923, 234] on p at bounding box center [1024, 226] width 349 height 18
drag, startPoint x: 244, startPoint y: 164, endPoint x: 369, endPoint y: 181, distance: 126.8
click at [369, 181] on div "Tablet User · (914) 256-7355 [DATE] 2:17:46 PM at 808 S [US_STATE] - Right - Am…" at bounding box center [257, 190] width 285 height 101
copy link "808 S [US_STATE] - Right - Ambient"
click at [768, 382] on button "Edit Order" at bounding box center [760, 394] width 80 height 34
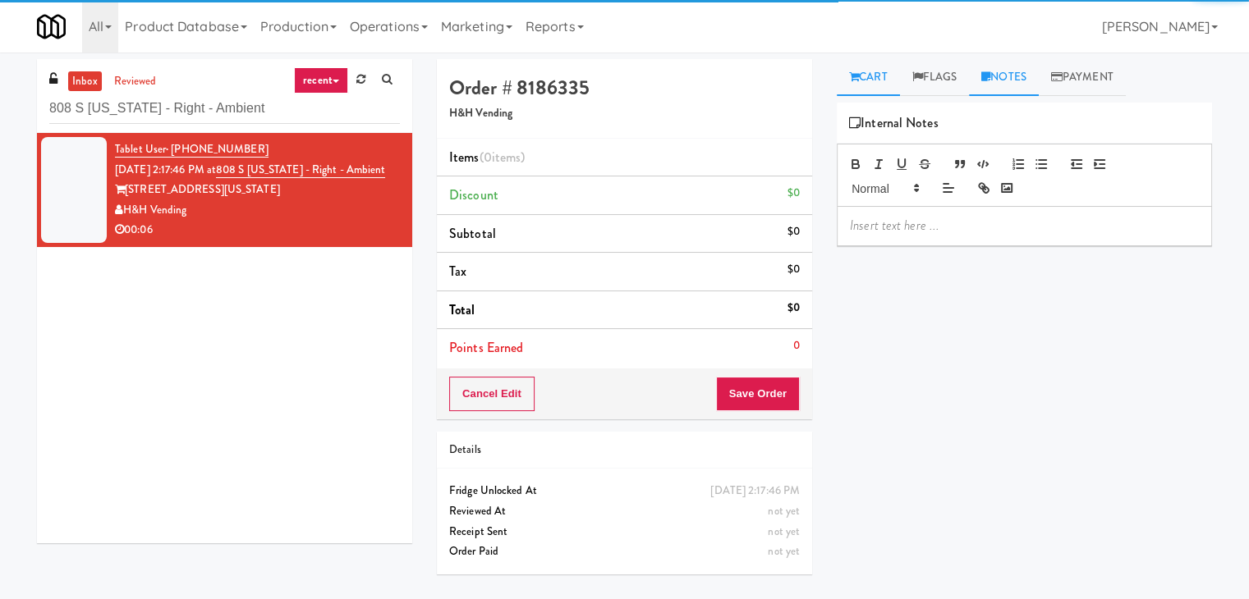
click at [873, 82] on link "Cart" at bounding box center [867, 77] width 63 height 37
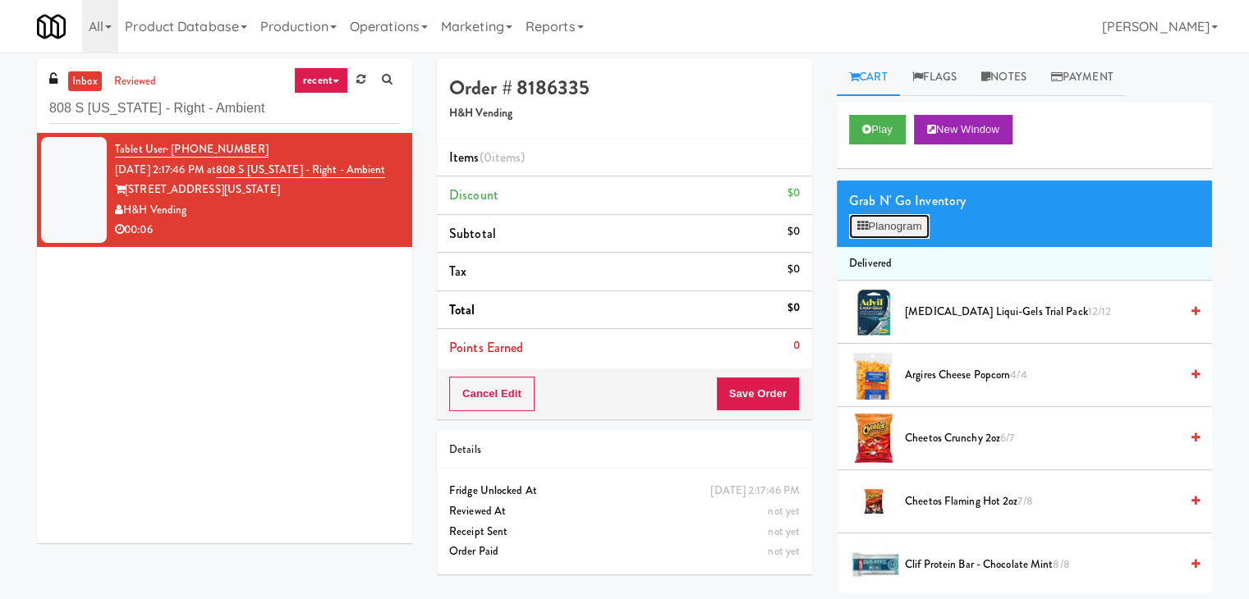
click at [888, 227] on button "Planogram" at bounding box center [889, 226] width 80 height 25
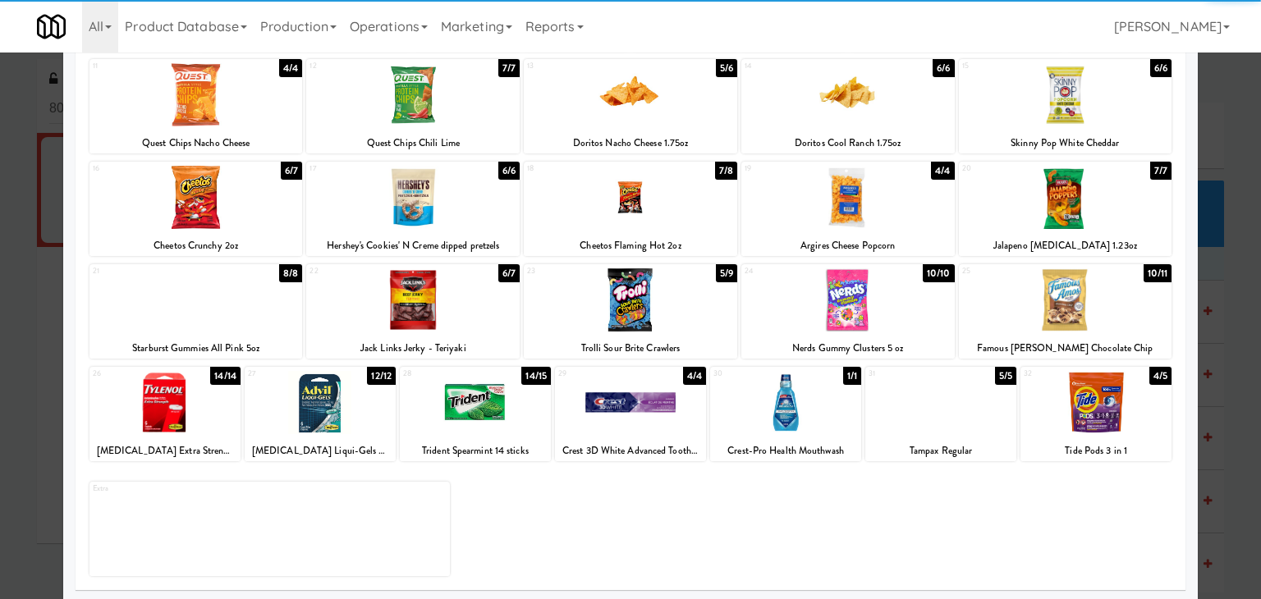
scroll to position [207, 0]
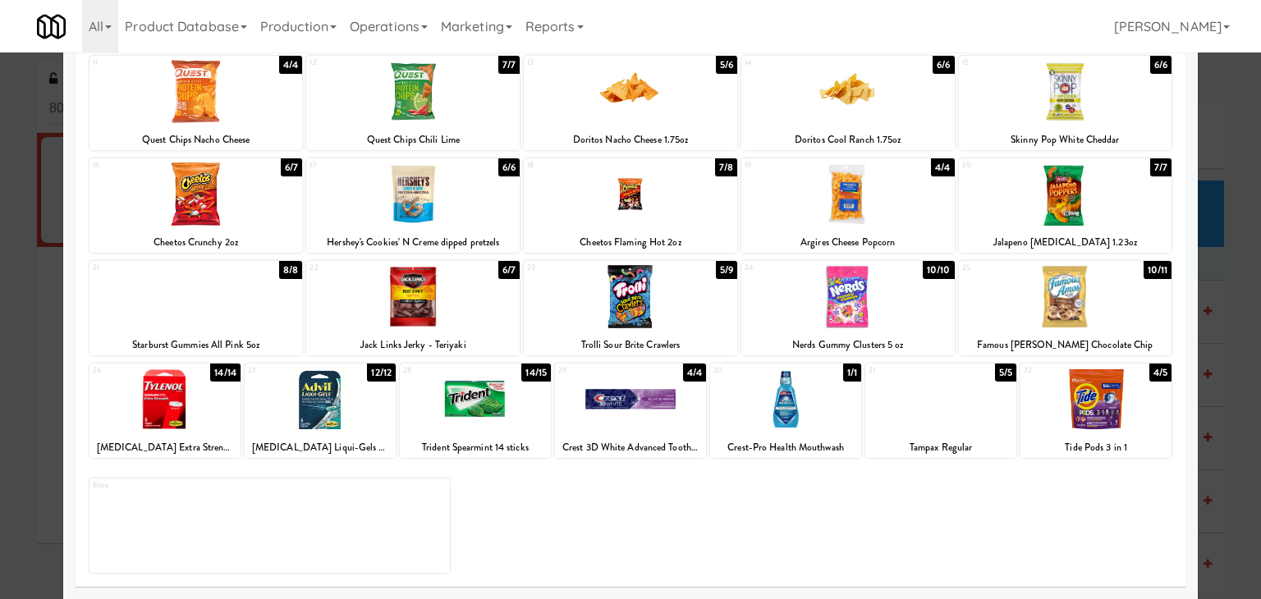
click at [179, 392] on div at bounding box center [164, 399] width 151 height 63
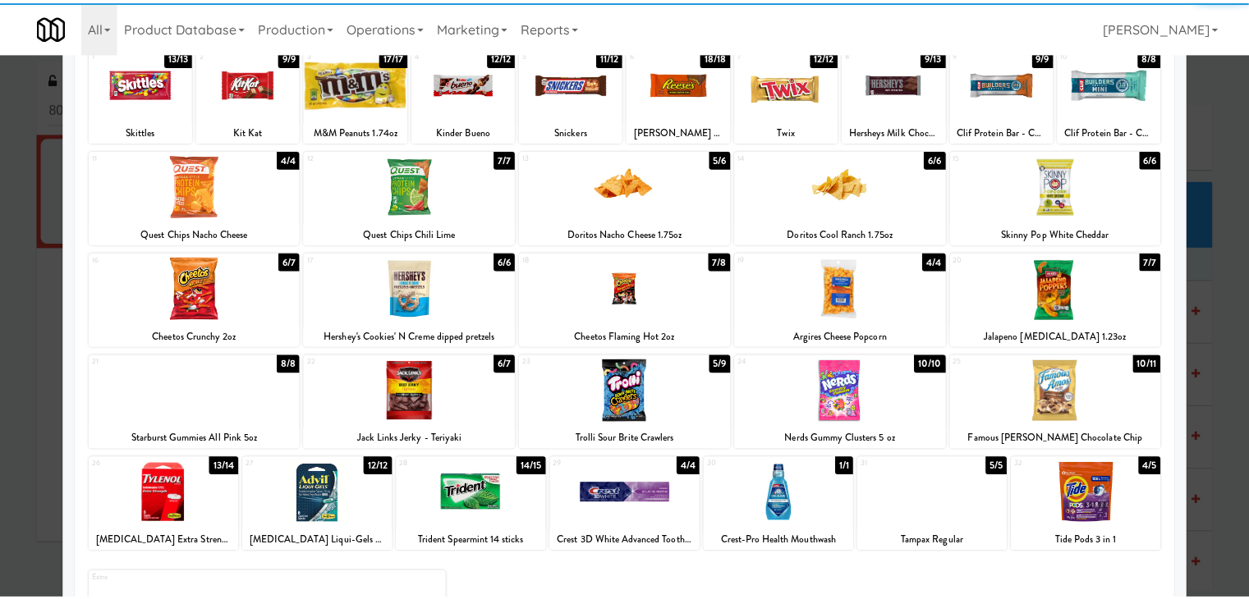
scroll to position [0, 0]
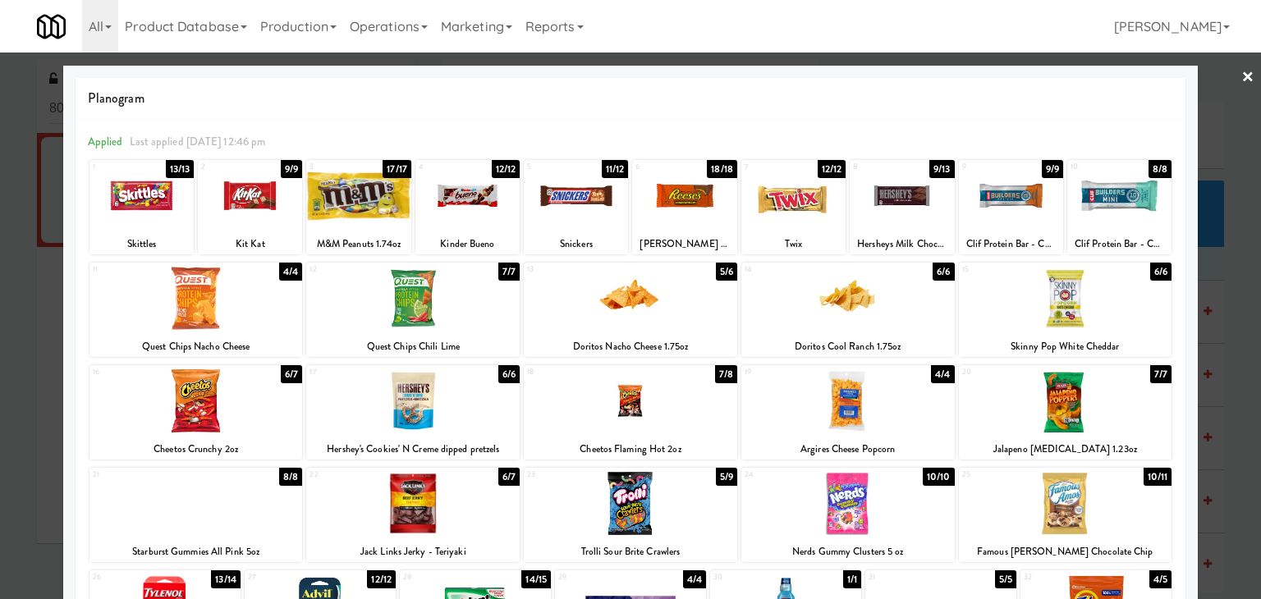
click at [1241, 78] on link "×" at bounding box center [1247, 78] width 13 height 51
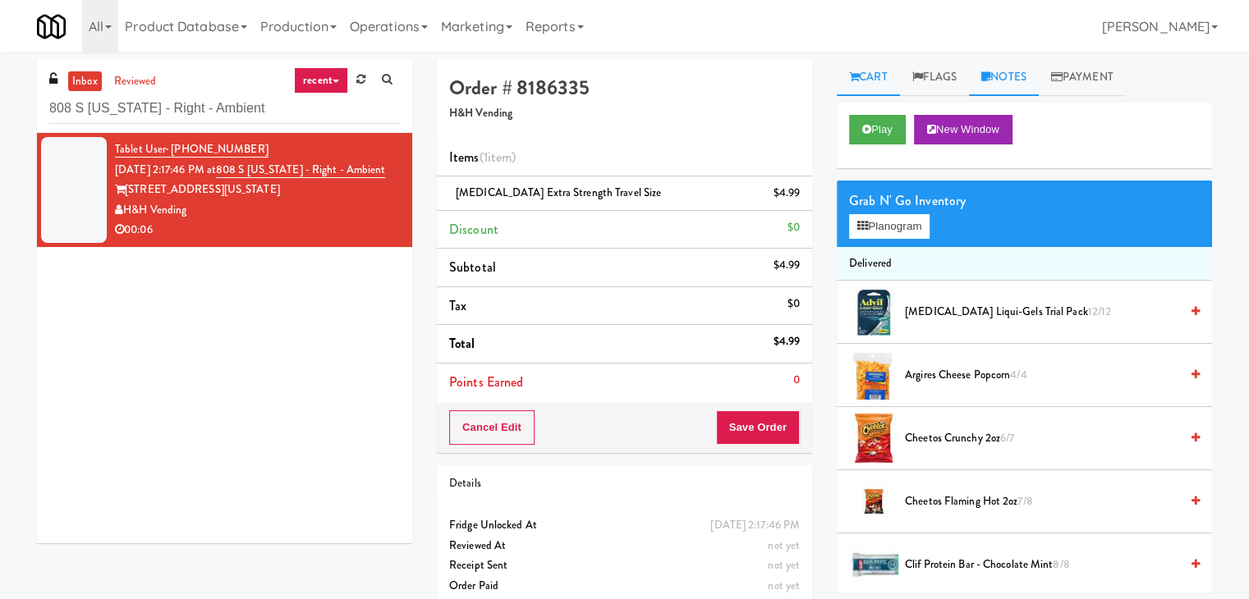
click at [1005, 76] on link "Notes" at bounding box center [1004, 77] width 70 height 37
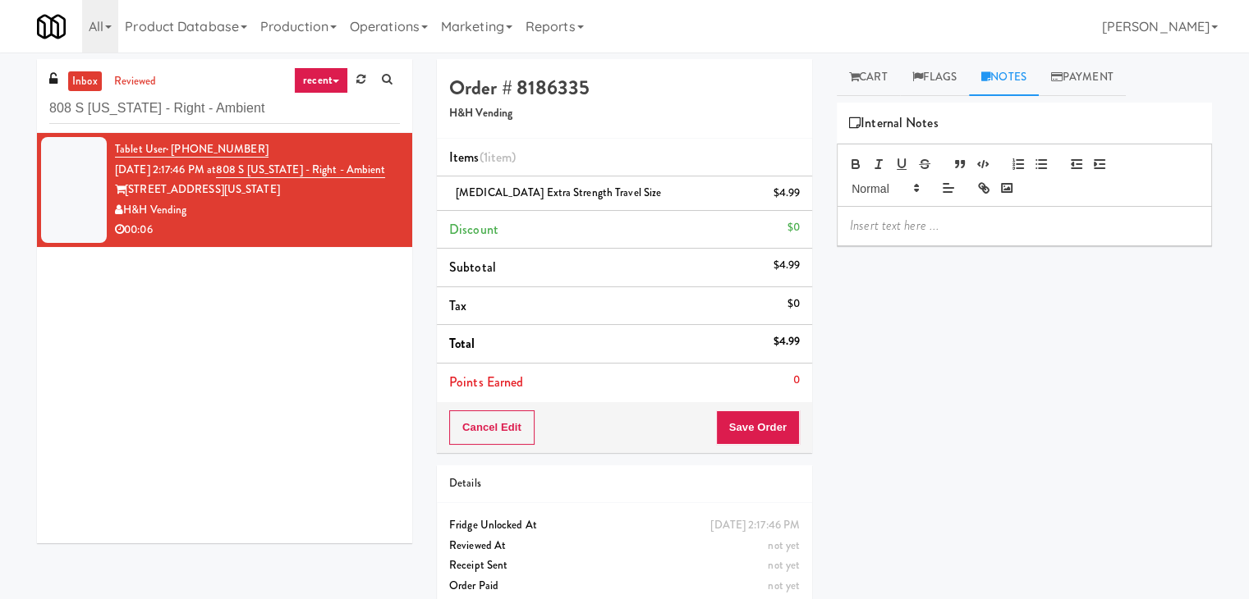
drag, startPoint x: 964, startPoint y: 232, endPoint x: 919, endPoint y: 221, distance: 46.6
click at [963, 231] on p at bounding box center [1024, 226] width 349 height 18
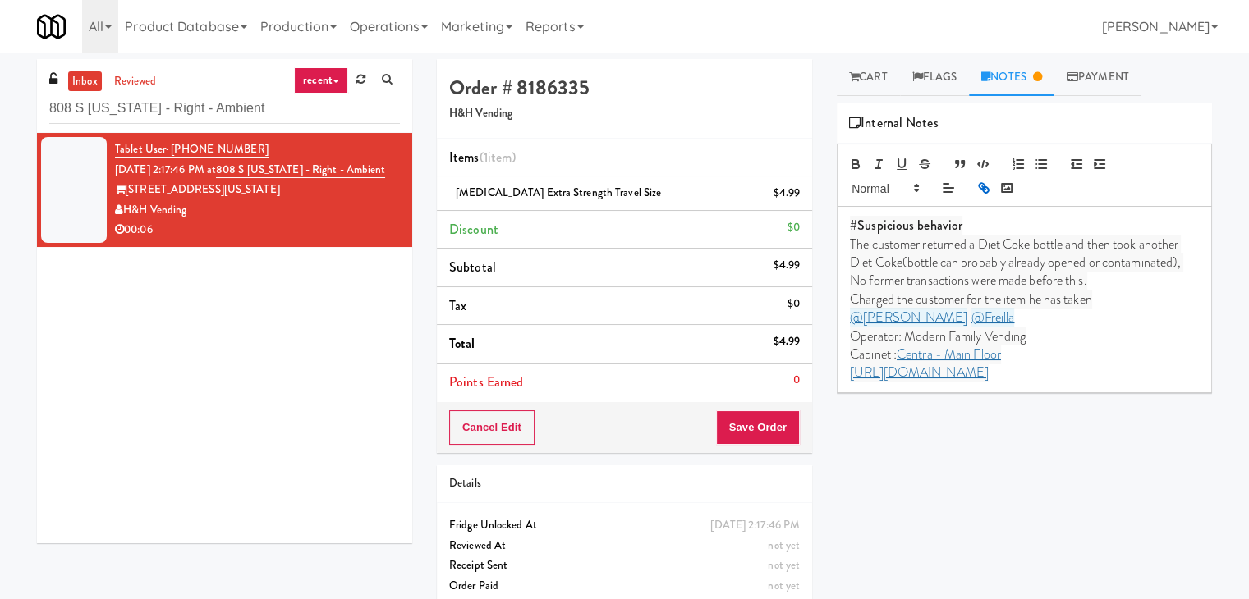
click at [1050, 276] on span "The customer returned a Diet Coke bottle and then took another Diet Coke(bottle…" at bounding box center [1016, 263] width 333 height 56
drag, startPoint x: 601, startPoint y: 192, endPoint x: 453, endPoint y: 190, distance: 147.8
click at [453, 190] on div "[MEDICAL_DATA] Extra Strength Travel Size $4.99" at bounding box center [624, 193] width 351 height 21
copy span "[MEDICAL_DATA] Extra Strength Travel Size"
drag, startPoint x: 1065, startPoint y: 245, endPoint x: 982, endPoint y: 240, distance: 83.1
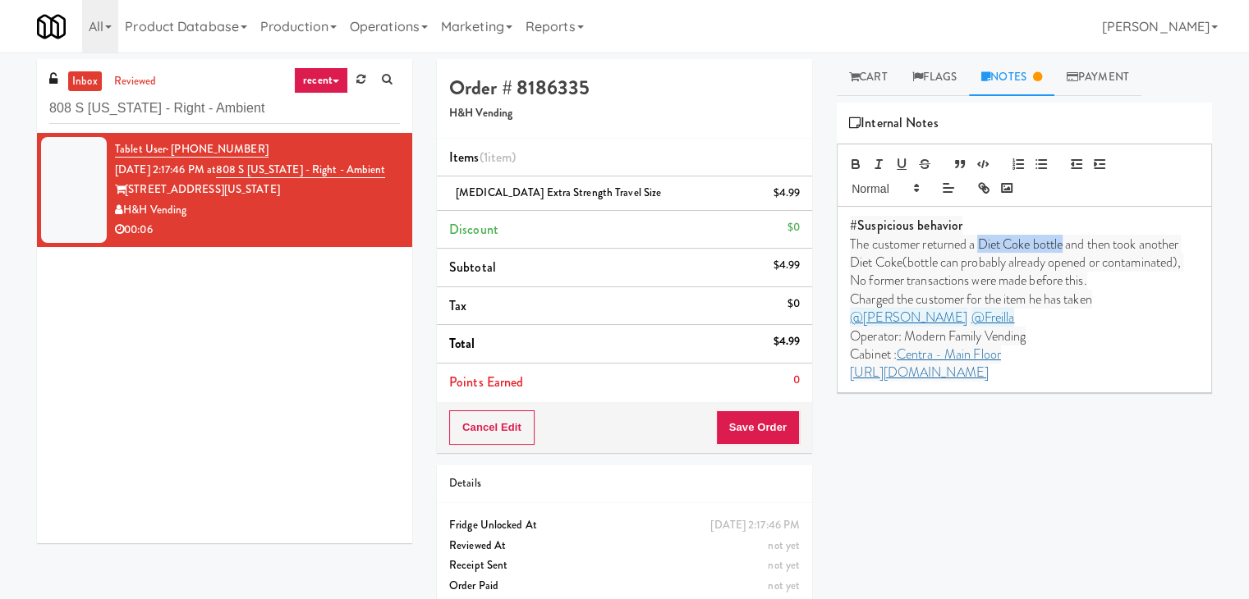
click at [982, 240] on span "The customer returned a Diet Coke bottle and then took another Diet Coke(bottle…" at bounding box center [1016, 263] width 333 height 56
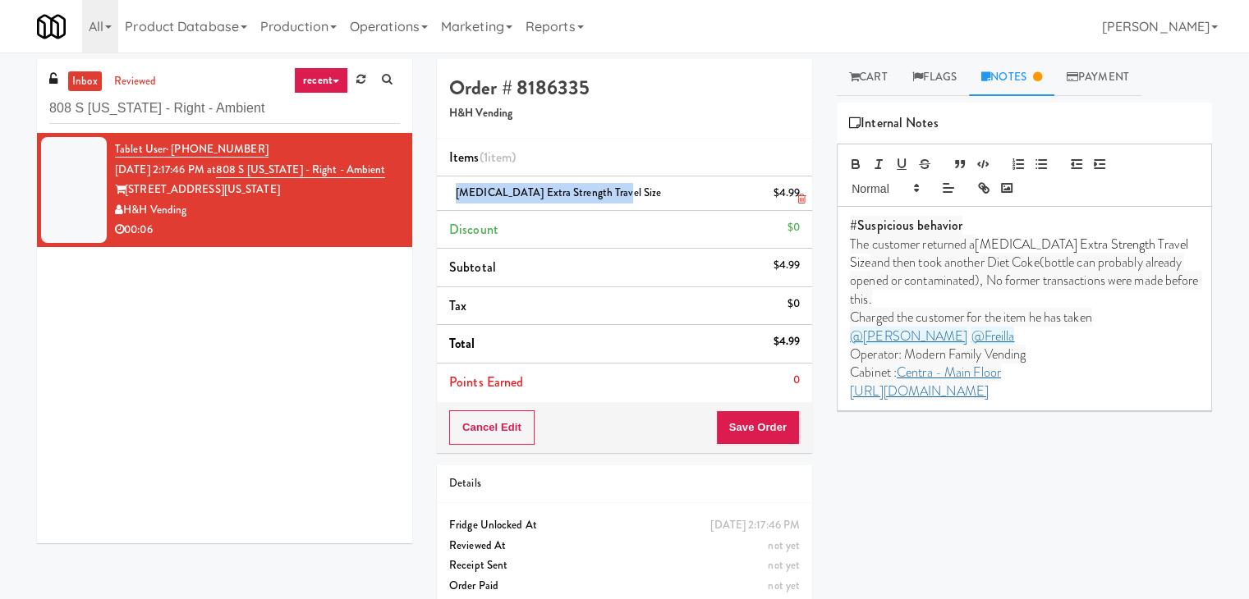
drag, startPoint x: 603, startPoint y: 191, endPoint x: 451, endPoint y: 187, distance: 151.9
click at [451, 187] on div "[MEDICAL_DATA] Extra Strength Travel Size $4.99" at bounding box center [624, 193] width 351 height 21
copy span "[MEDICAL_DATA] Extra Strength Travel Size"
drag, startPoint x: 998, startPoint y: 260, endPoint x: 877, endPoint y: 254, distance: 121.7
click at [877, 254] on span "and then took another Diet Coke(bottle can probably already opened or contamina…" at bounding box center [1025, 281] width 351 height 56
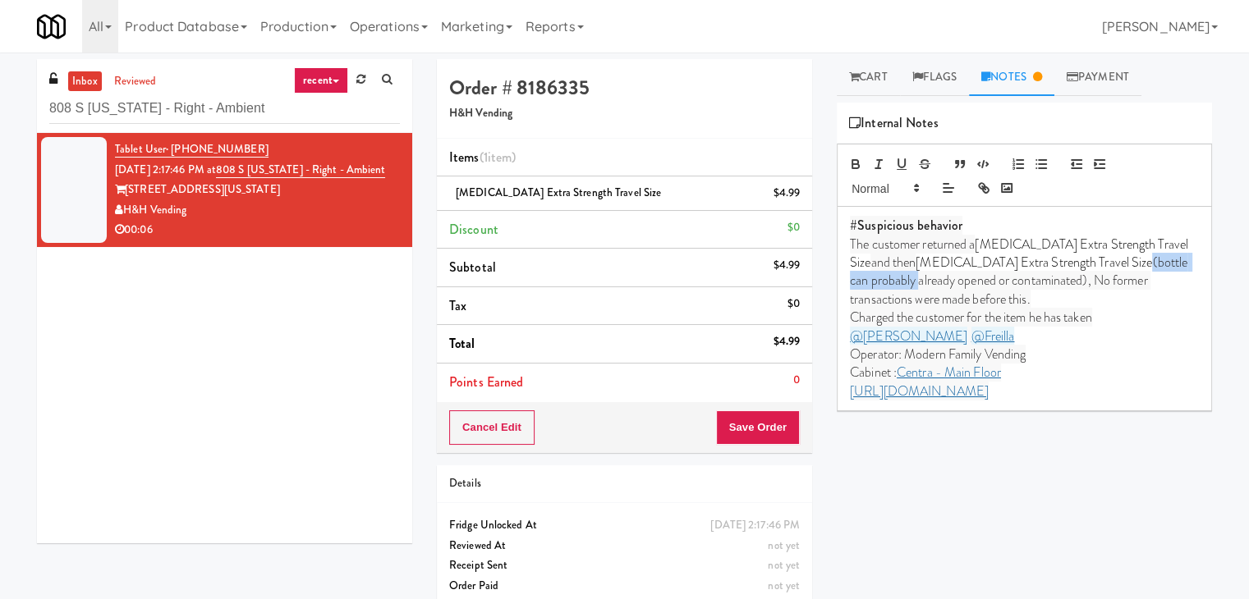
drag, startPoint x: 1047, startPoint y: 257, endPoint x: 1163, endPoint y: 263, distance: 116.7
click at [1163, 263] on p "The customer returned a [MEDICAL_DATA] Extra Strength Travel Size and then [MED…" at bounding box center [1024, 273] width 349 height 74
drag, startPoint x: 925, startPoint y: 279, endPoint x: 849, endPoint y: 276, distance: 76.4
click at [850, 276] on span "already opened or contaminated), No former transactions were made before this." at bounding box center [1025, 281] width 351 height 56
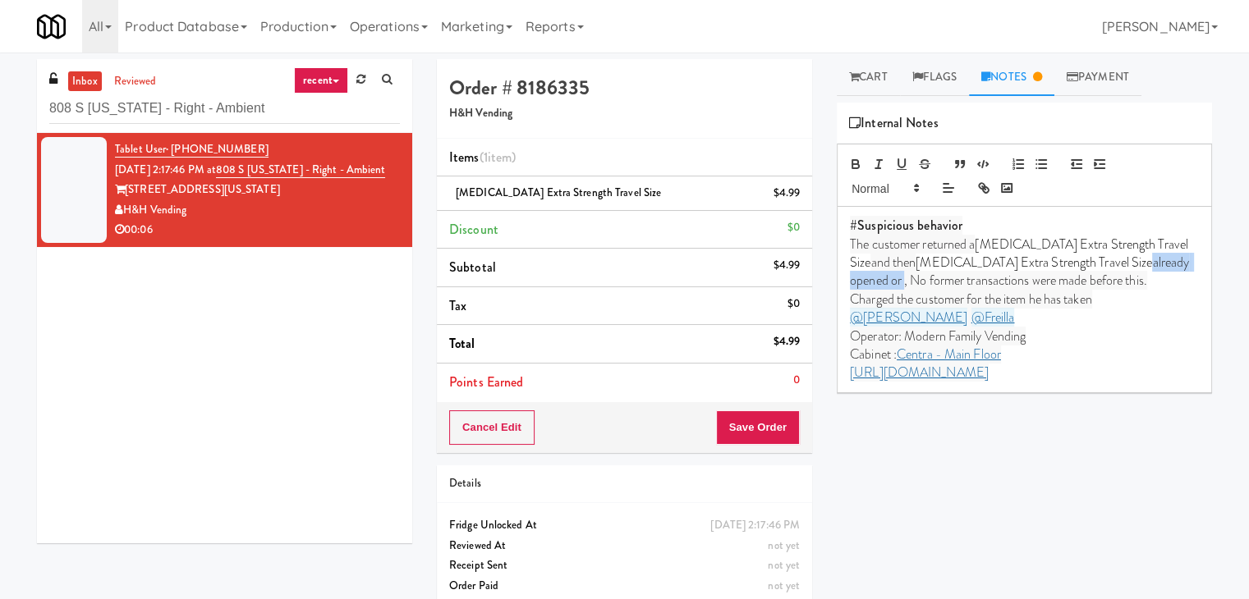
drag, startPoint x: 1143, startPoint y: 263, endPoint x: 1048, endPoint y: 261, distance: 94.4
click at [1048, 261] on span "already opened or , No former transactions were made before this." at bounding box center [1020, 271] width 341 height 37
drag, startPoint x: 1131, startPoint y: 375, endPoint x: 848, endPoint y: 227, distance: 319.4
click at [848, 227] on div "#Suspicious behavior The customer returned a [MEDICAL_DATA] Extra Strength Trav…" at bounding box center [1023, 300] width 373 height 186
copy div "#Suspicious behavior The customer returned a [MEDICAL_DATA] Extra Strength Trav…"
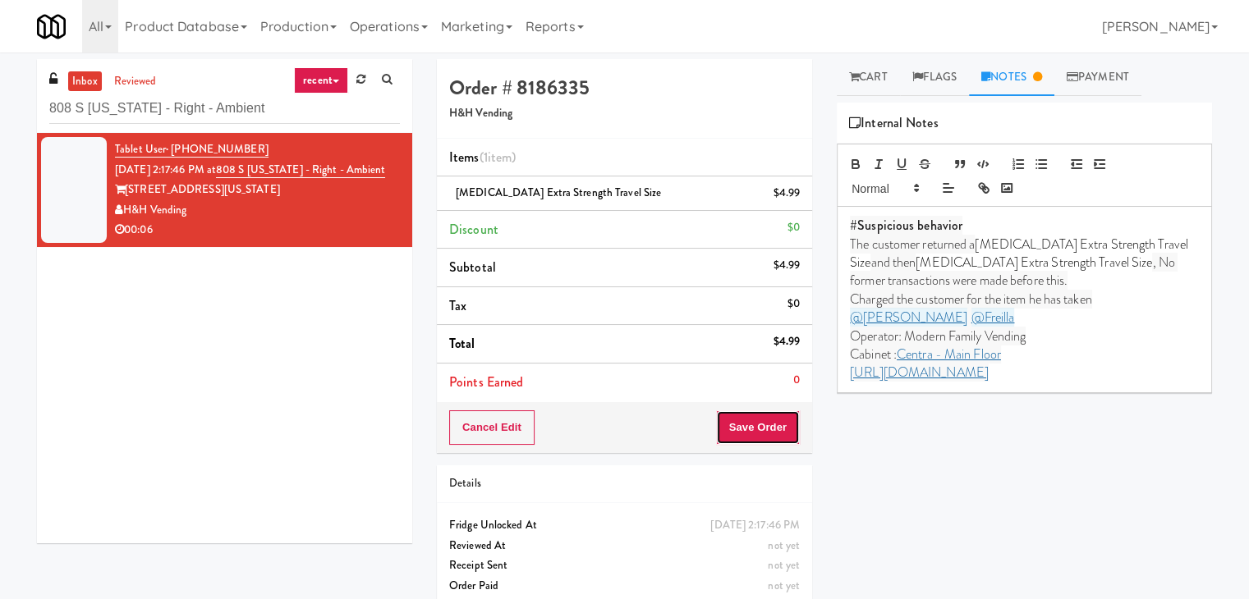
click at [764, 427] on button "Save Order" at bounding box center [758, 427] width 84 height 34
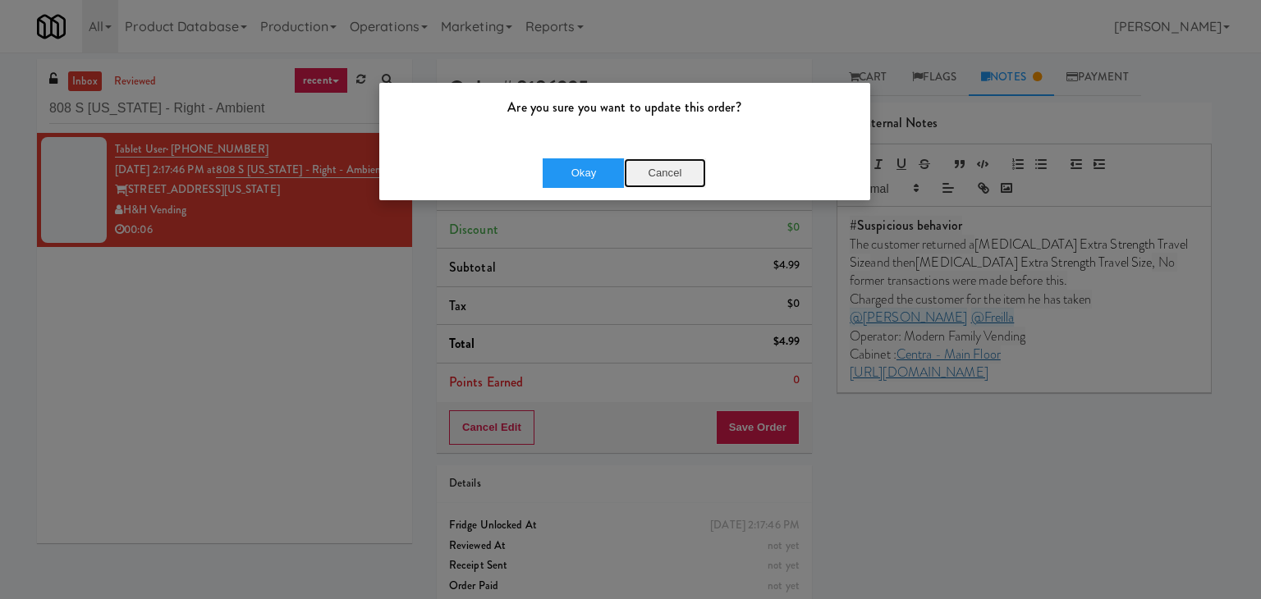
click at [649, 172] on button "Cancel" at bounding box center [665, 173] width 82 height 30
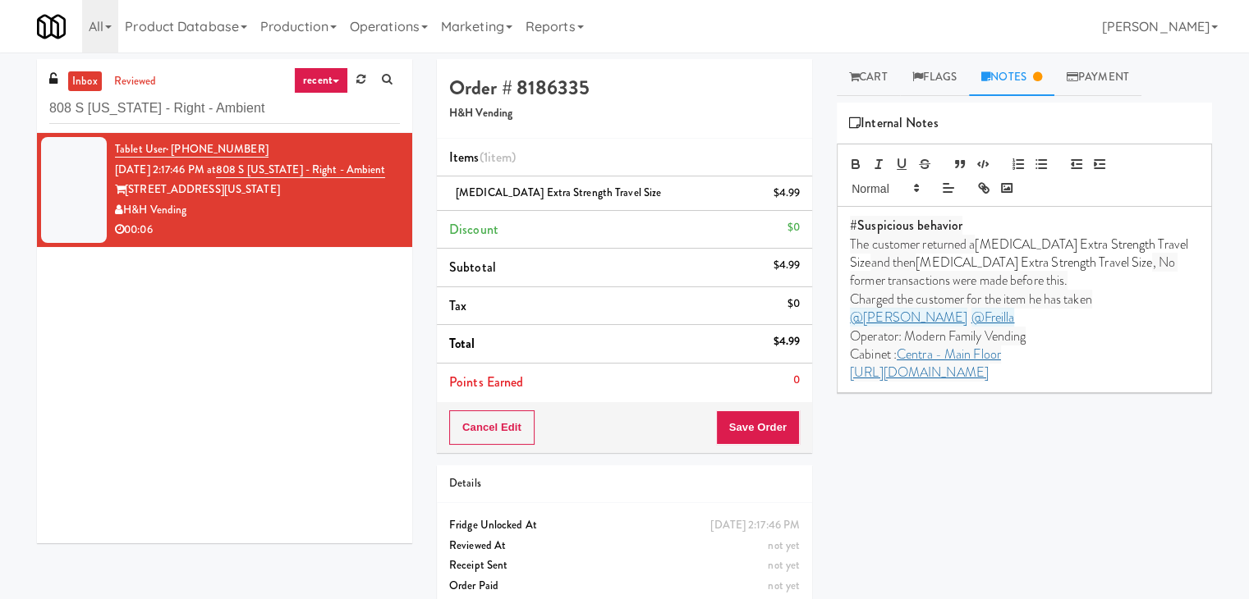
click at [1034, 328] on p "Operator: Modern Family Vending" at bounding box center [1024, 337] width 349 height 18
drag, startPoint x: 1102, startPoint y: 375, endPoint x: 846, endPoint y: 322, distance: 261.6
click at [846, 322] on div "#Suspicious behavior The customer returned a [MEDICAL_DATA] Extra Strength Trav…" at bounding box center [1023, 300] width 373 height 186
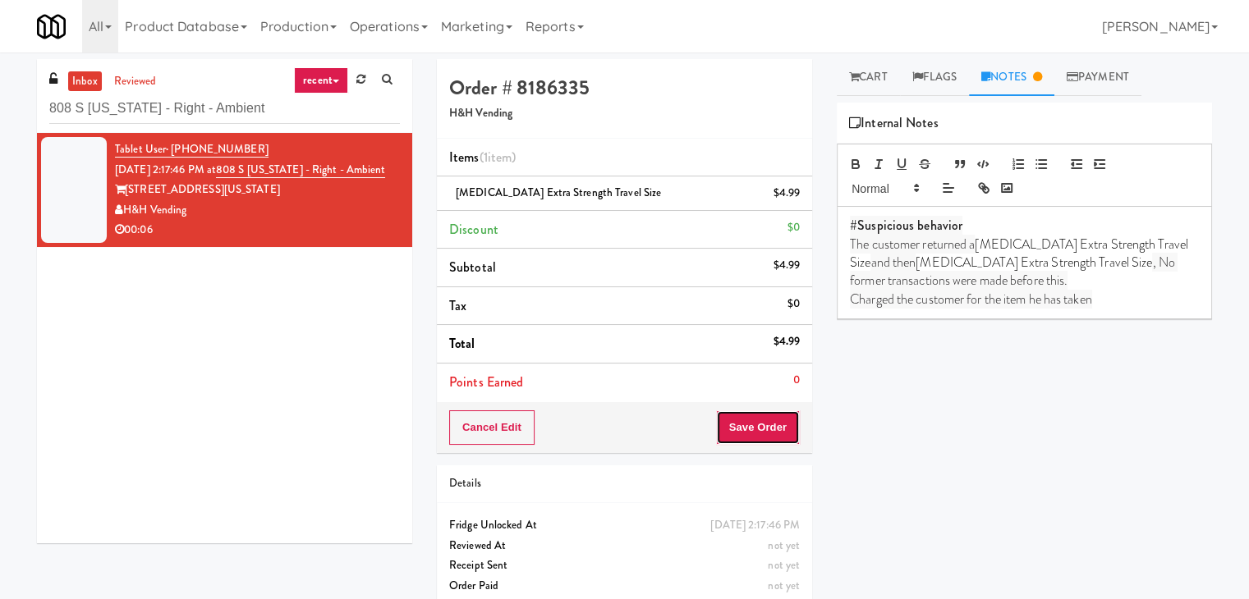
click at [741, 424] on button "Save Order" at bounding box center [758, 427] width 84 height 34
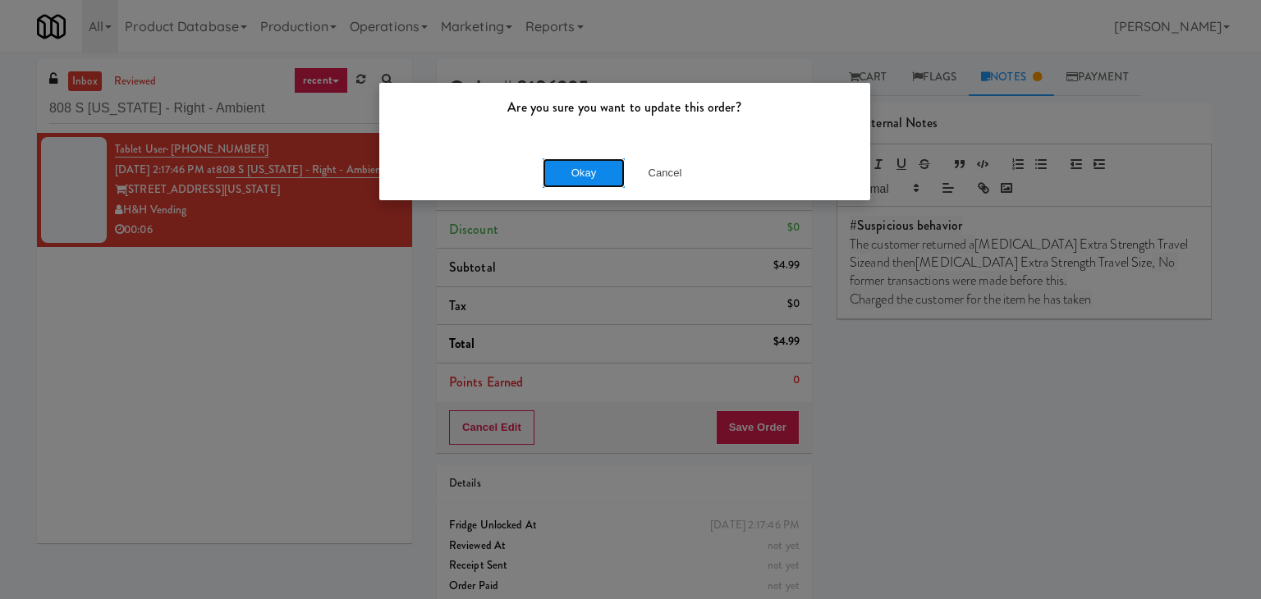
click at [581, 175] on button "Okay" at bounding box center [584, 173] width 82 height 30
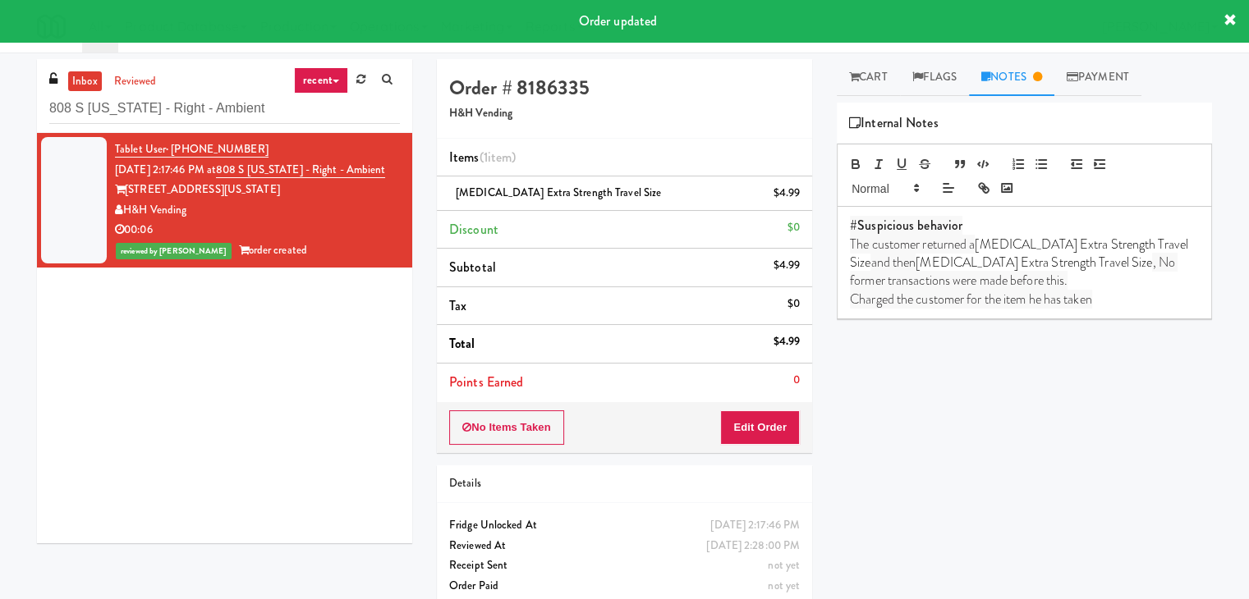
drag, startPoint x: 190, startPoint y: 233, endPoint x: 129, endPoint y: 231, distance: 60.8
click at [129, 221] on div "H&H Vending" at bounding box center [257, 210] width 285 height 21
copy div "H&H Vending"
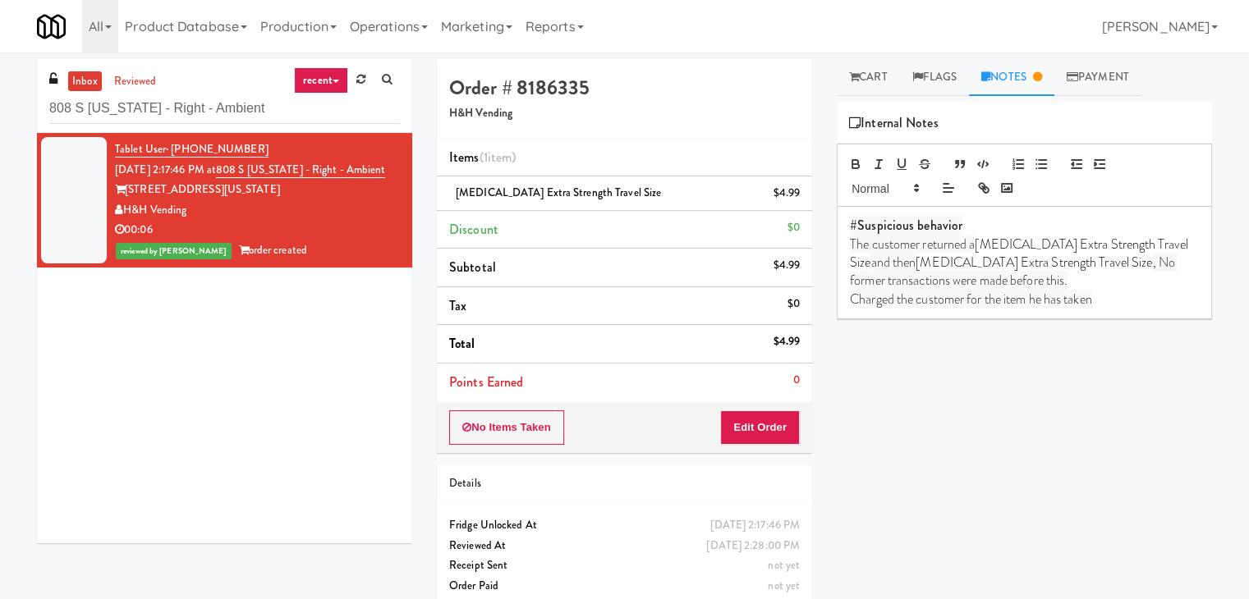
drag, startPoint x: 243, startPoint y: 167, endPoint x: 360, endPoint y: 181, distance: 117.3
click at [360, 181] on div "Tablet User · (914) 256-7355 [DATE] 2:17:46 PM at 808 S [US_STATE] - Right - Am…" at bounding box center [257, 200] width 285 height 121
copy span "808 S [US_STATE] - Right - Ambient"
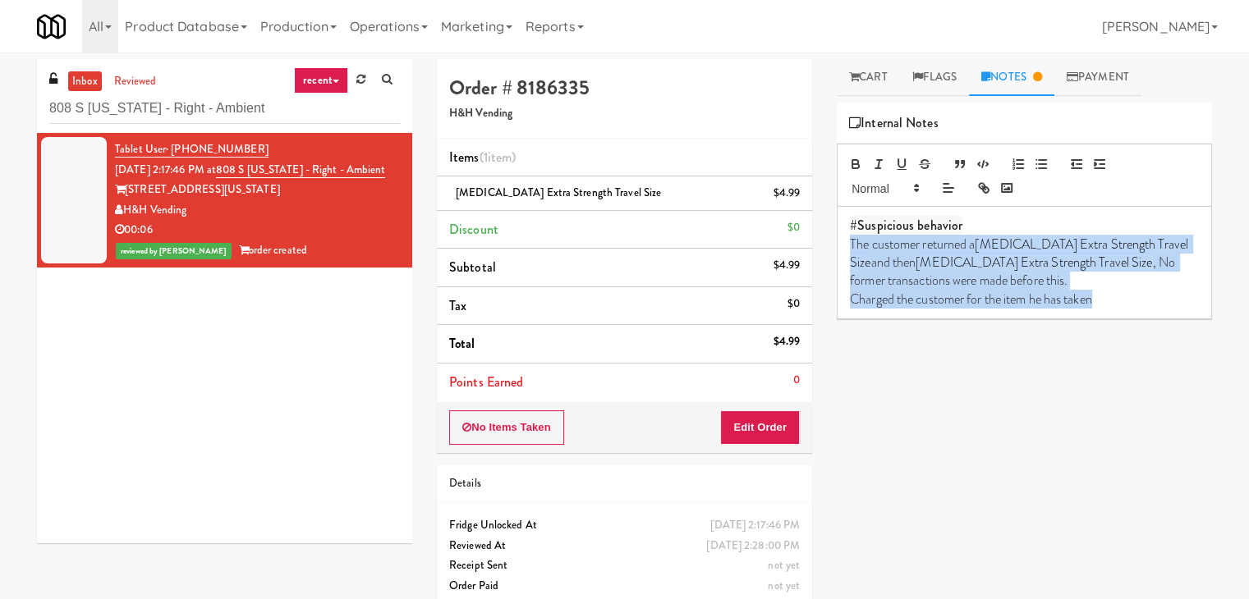
drag, startPoint x: 850, startPoint y: 236, endPoint x: 1132, endPoint y: 300, distance: 289.4
click at [1132, 300] on div "#Suspicious behavior The customer returned a [MEDICAL_DATA] Extra Strength Trav…" at bounding box center [1023, 263] width 373 height 112
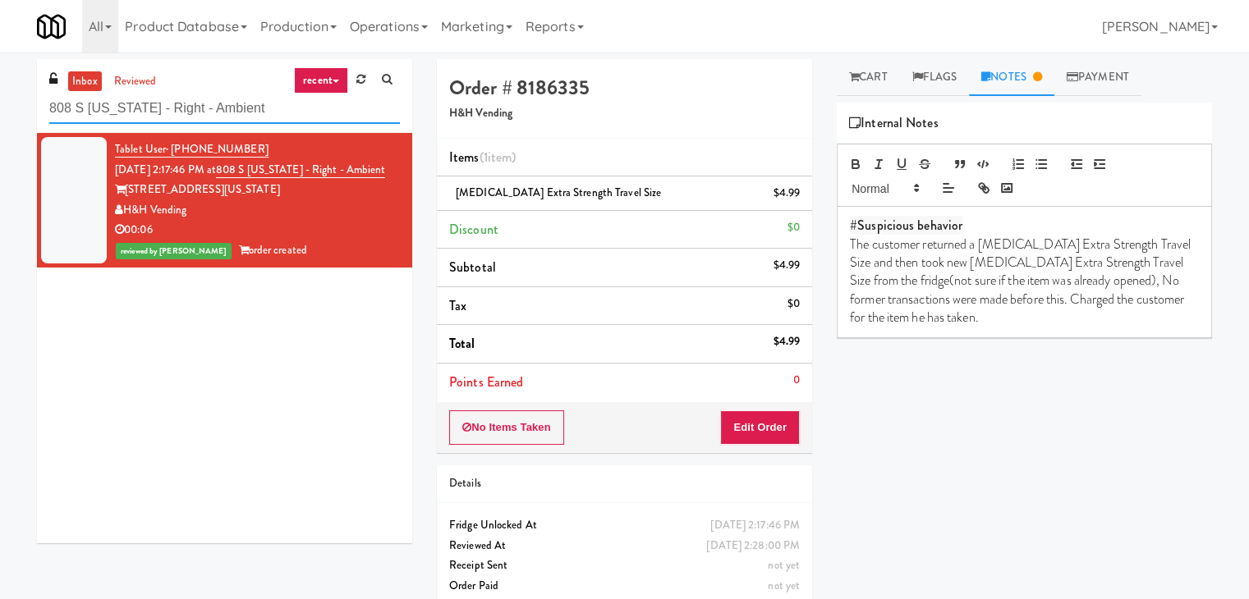
click at [232, 111] on input "808 S [US_STATE] - Right - Ambient" at bounding box center [224, 109] width 351 height 30
click at [231, 111] on input "808 S [US_STATE] - Right - Ambient" at bounding box center [224, 109] width 351 height 30
drag, startPoint x: 1098, startPoint y: 277, endPoint x: 1150, endPoint y: 282, distance: 51.9
click at [1150, 282] on p "The customer returned a [MEDICAL_DATA] Extra Strength Travel Size and then took…" at bounding box center [1024, 282] width 349 height 92
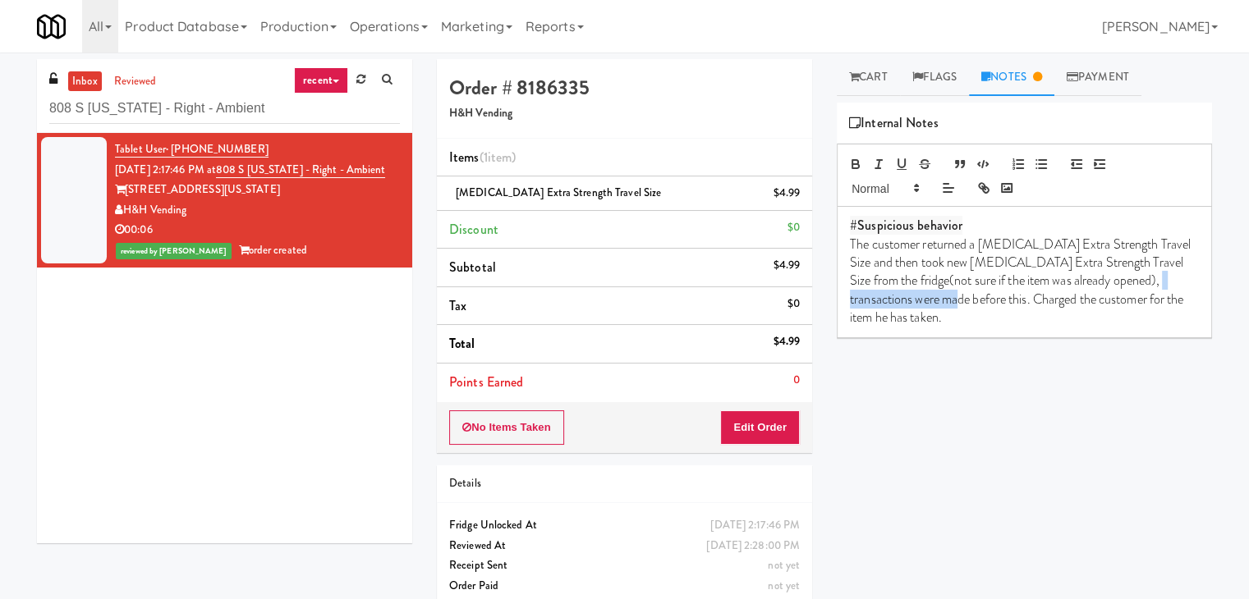
drag, startPoint x: 964, startPoint y: 296, endPoint x: 850, endPoint y: 303, distance: 113.5
click at [850, 303] on p "The customer returned a [MEDICAL_DATA] Extra Strength Travel Size and then took…" at bounding box center [1024, 282] width 349 height 92
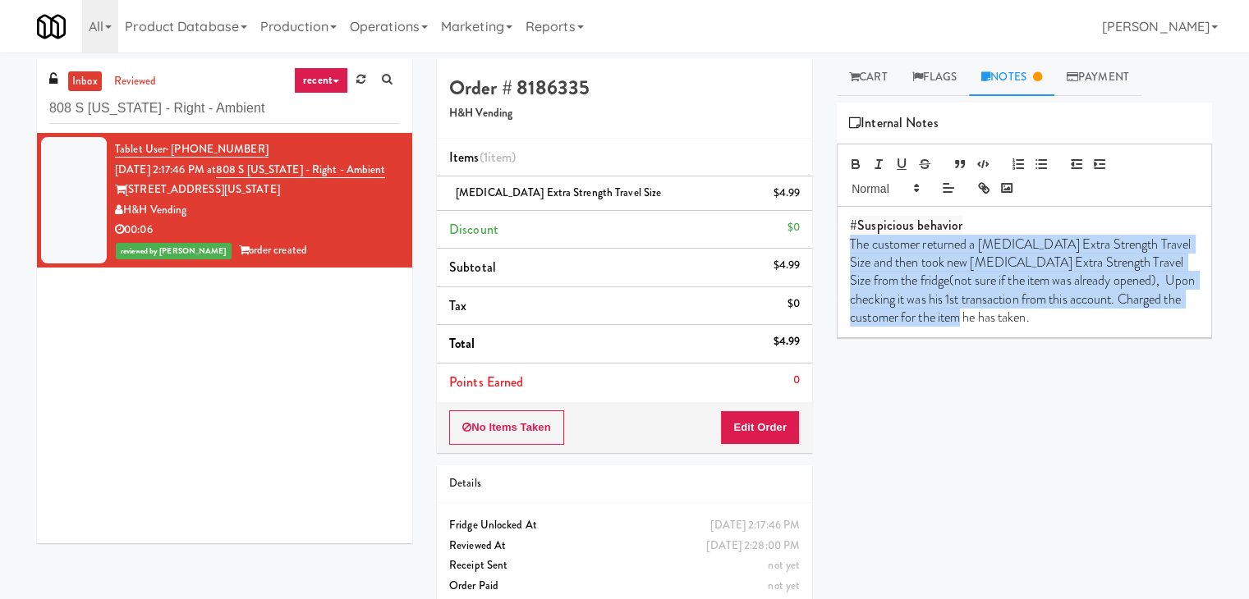
drag, startPoint x: 1047, startPoint y: 323, endPoint x: 843, endPoint y: 237, distance: 221.5
click at [843, 237] on div "#Suspicious behavior The customer returned a [MEDICAL_DATA] Extra Strength Trav…" at bounding box center [1023, 272] width 373 height 130
copy p "The customer returned a [MEDICAL_DATA] Extra Strength Travel Size and then took…"
click at [855, 247] on p "The customer returned a [MEDICAL_DATA] Extra Strength Travel Size and then took…" at bounding box center [1024, 282] width 349 height 92
drag, startPoint x: 848, startPoint y: 243, endPoint x: 1086, endPoint y: 313, distance: 248.1
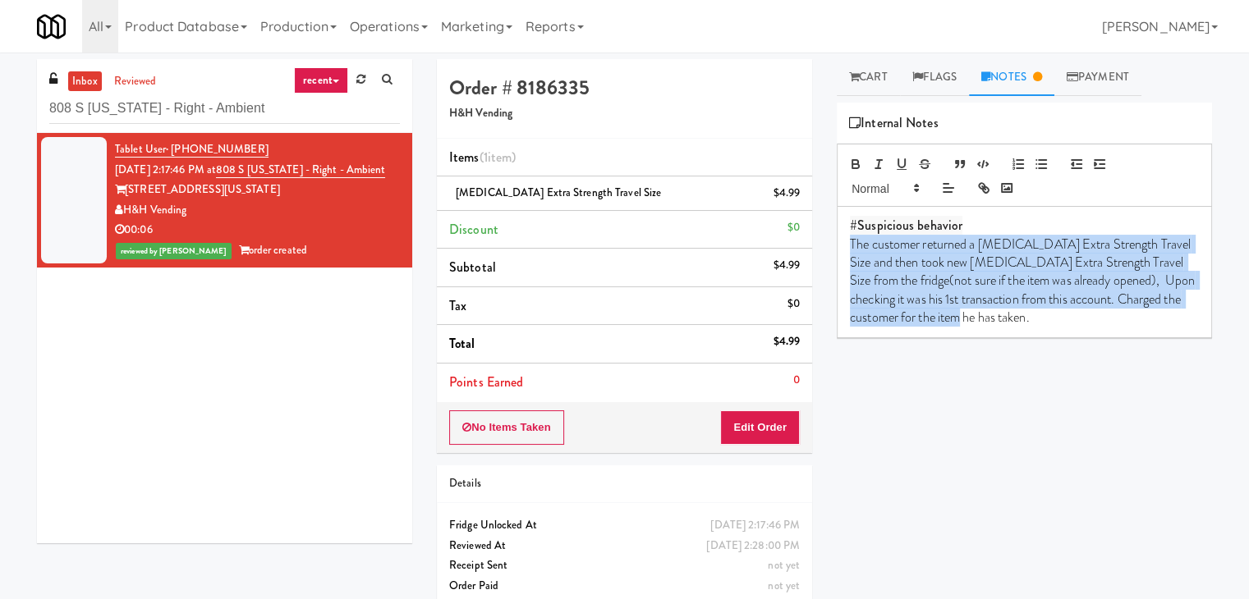
click at [1086, 313] on div "#Suspicious behavior The customer returned a [MEDICAL_DATA] Extra Strength Trav…" at bounding box center [1023, 272] width 373 height 130
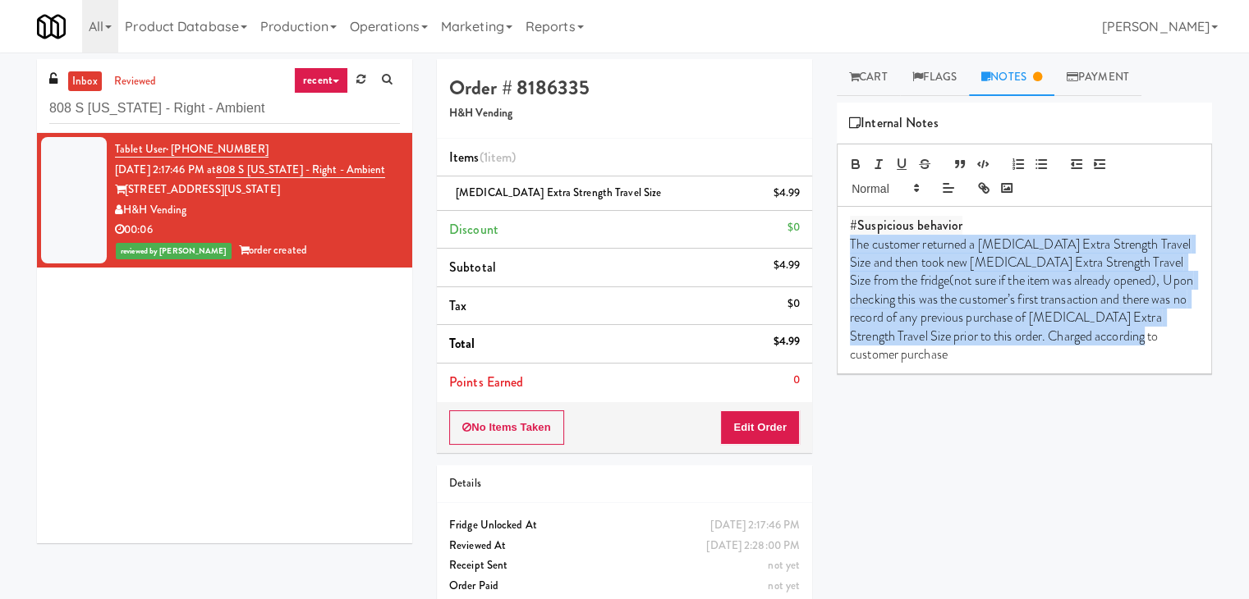
drag, startPoint x: 1159, startPoint y: 337, endPoint x: 842, endPoint y: 247, distance: 329.2
click at [842, 247] on div "#Suspicious behavior The customer returned a [MEDICAL_DATA] Extra Strength Trav…" at bounding box center [1023, 290] width 373 height 167
copy p "The customer returned a [MEDICAL_DATA] Extra Strength Travel Size and then took…"
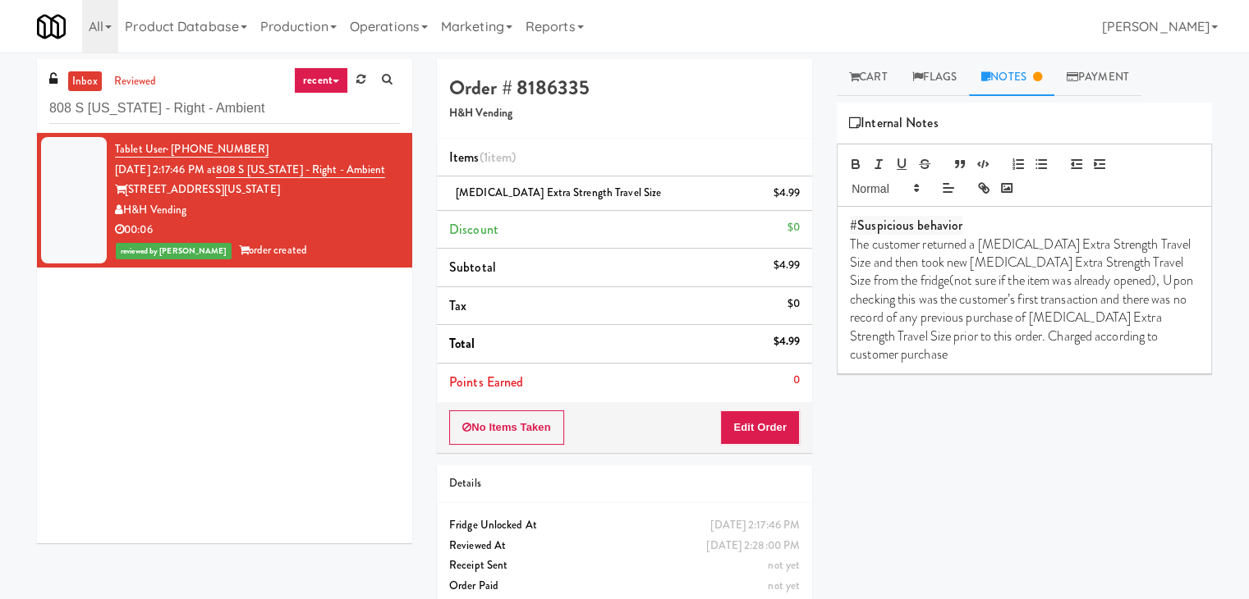
click at [1149, 408] on div "Play New Window Primary Flag Clear Flag if unable to determine what was taken o…" at bounding box center [1023, 411] width 375 height 616
click at [847, 244] on div "#Suspicious behavior The customer returned a [MEDICAL_DATA] Extra Strength Trav…" at bounding box center [1023, 290] width 373 height 167
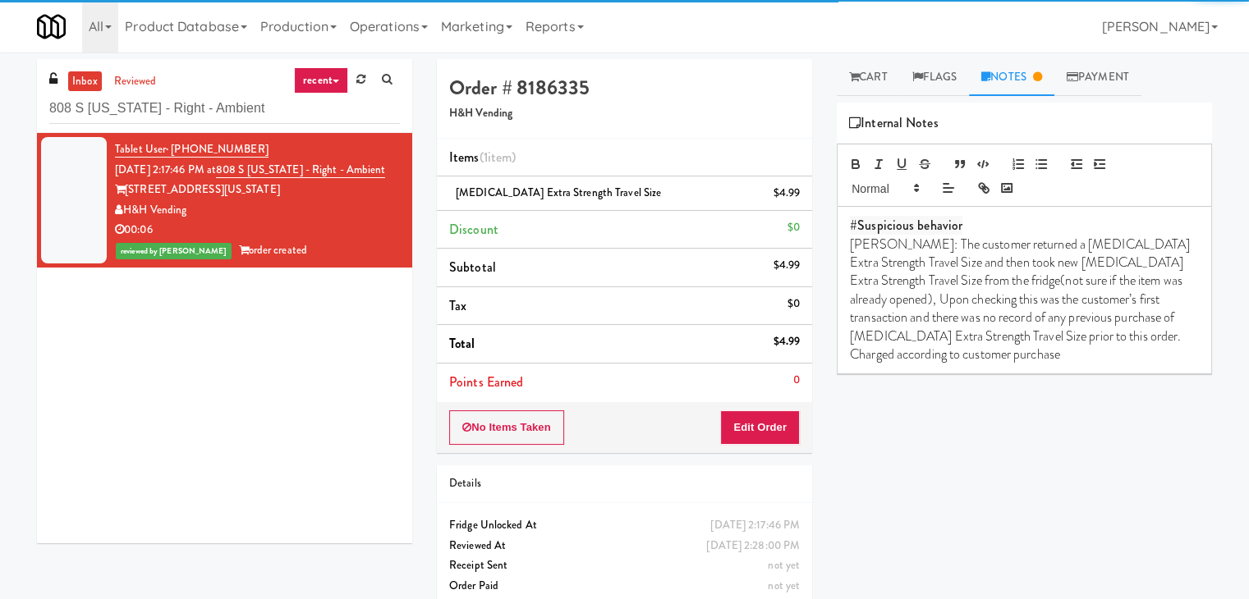
click at [1018, 483] on div "Play New Window Primary Flag Clear Flag if unable to determine what was taken o…" at bounding box center [1023, 411] width 375 height 616
